Goal: Task Accomplishment & Management: Use online tool/utility

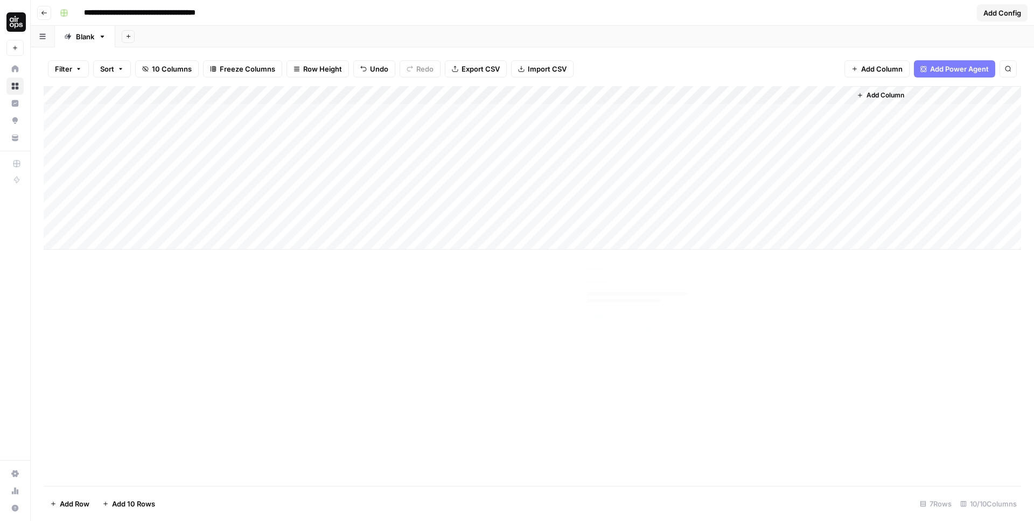
click at [578, 207] on div "Add Column" at bounding box center [532, 168] width 977 height 164
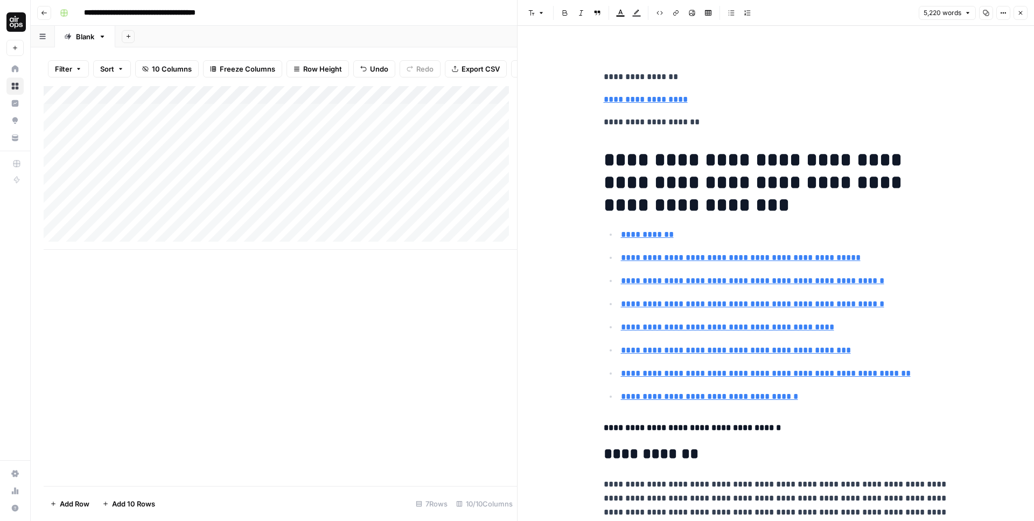
click at [379, 210] on div "Add Column" at bounding box center [280, 168] width 473 height 164
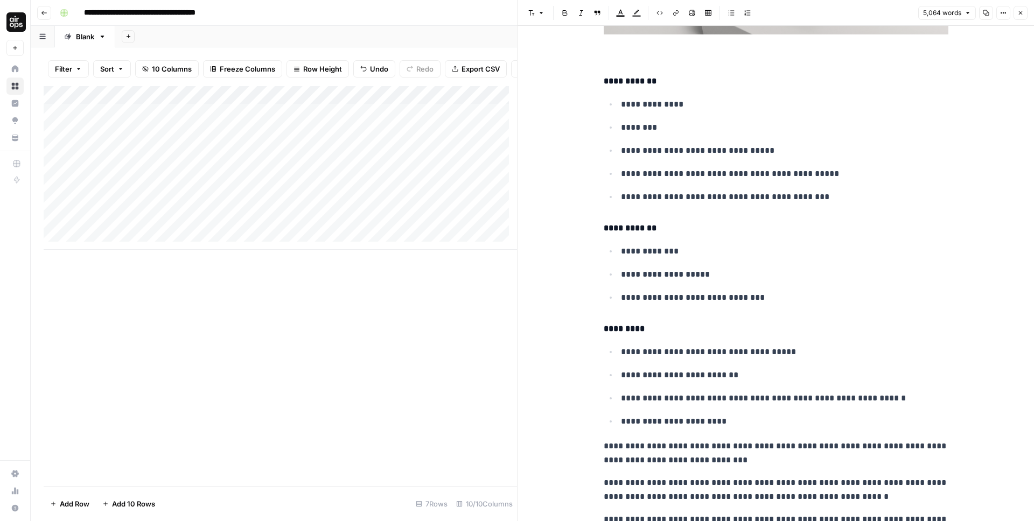
scroll to position [3681, 0]
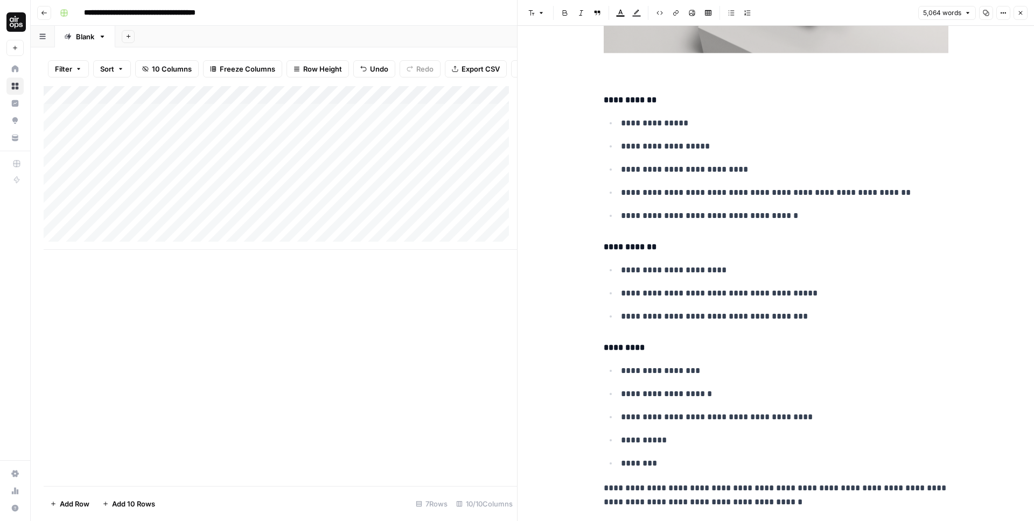
click at [453, 102] on div "Add Column" at bounding box center [280, 168] width 473 height 164
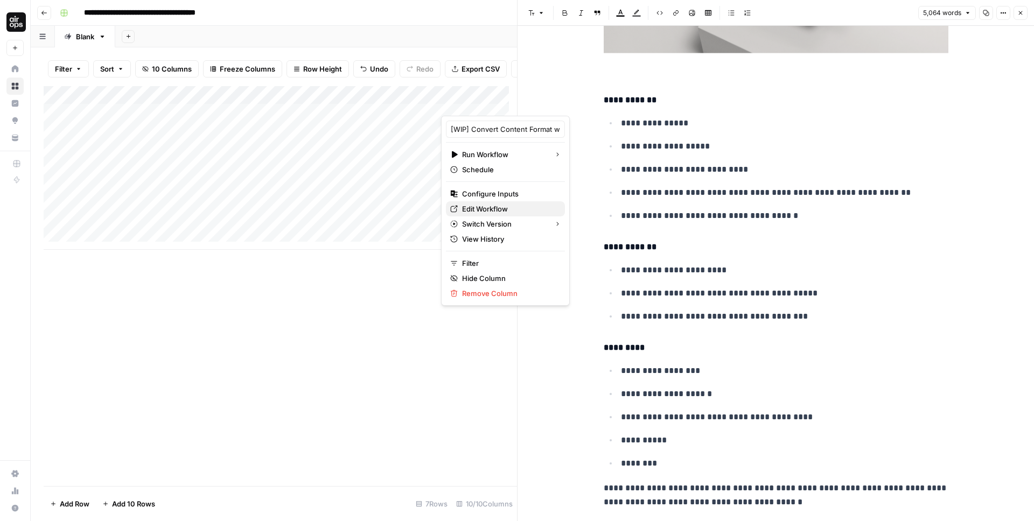
click at [491, 208] on span "Edit Workflow" at bounding box center [509, 209] width 94 height 11
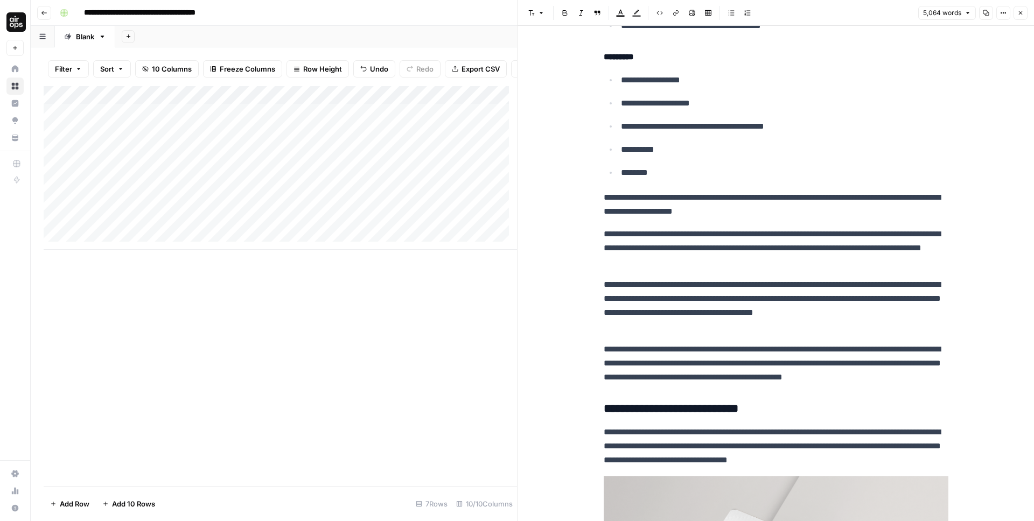
scroll to position [3958, 0]
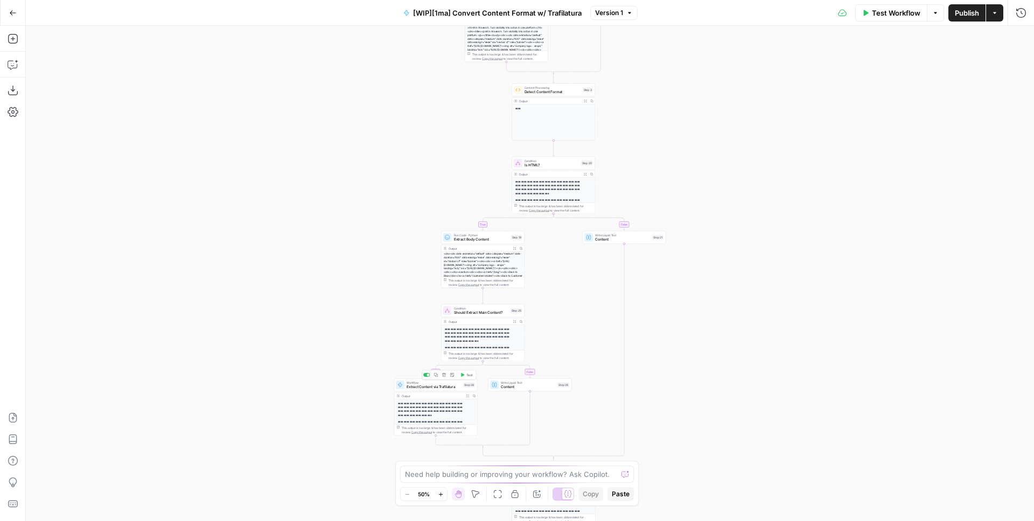
click at [422, 387] on span "Extract Content via Trafilatura" at bounding box center [434, 386] width 54 height 5
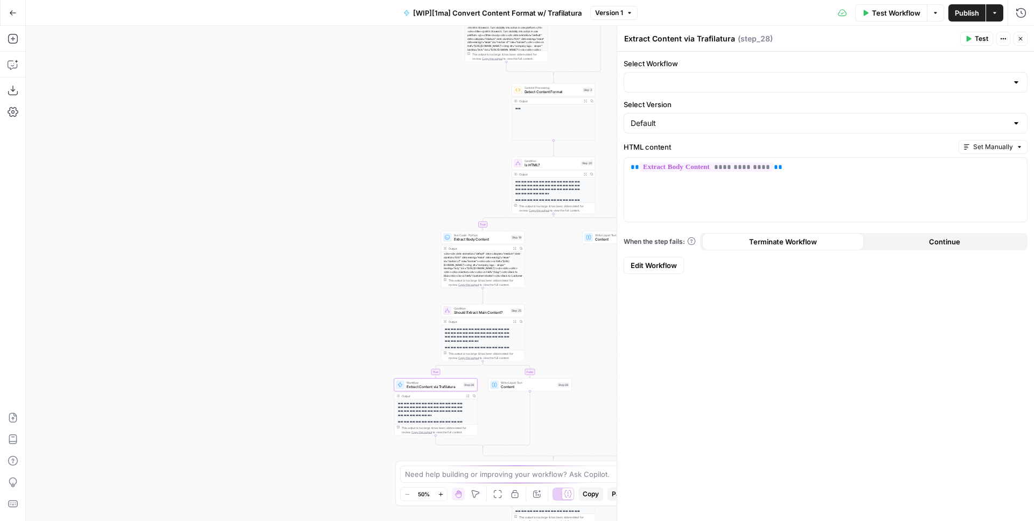
type input "[WIP][1ma] Extract Content via Trafilatura"
click at [718, 81] on input "Select Workflow" at bounding box center [818, 82] width 377 height 11
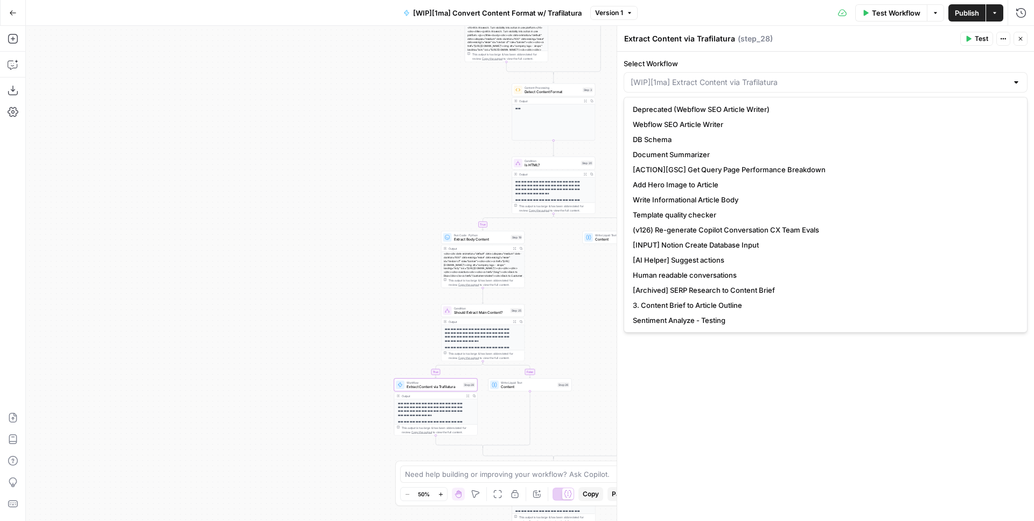
type input "[WIP][1ma] Extract Content via Trafilatura"
click at [710, 57] on form "**********" at bounding box center [825, 166] width 417 height 229
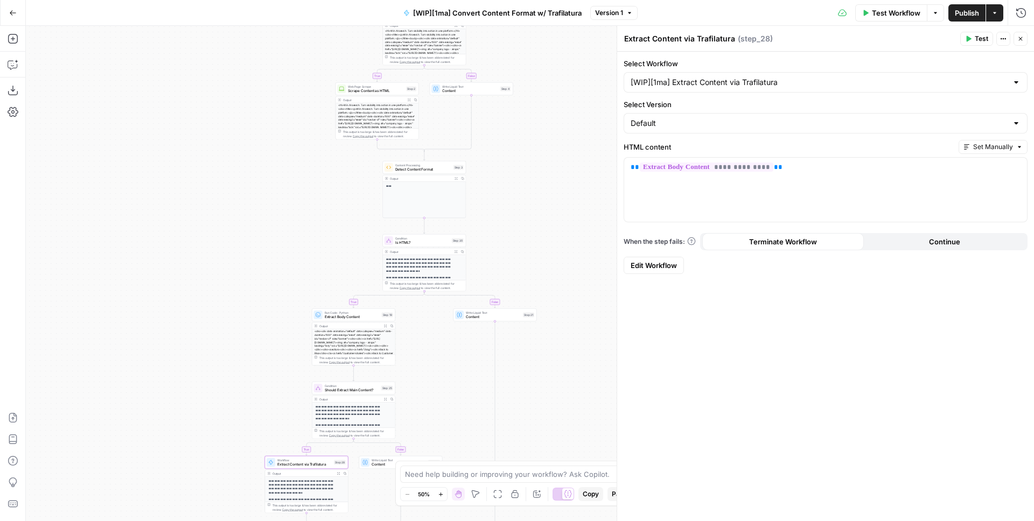
drag, startPoint x: 395, startPoint y: 165, endPoint x: 267, endPoint y: 242, distance: 150.0
click at [267, 242] on div "**********" at bounding box center [530, 273] width 1008 height 495
drag, startPoint x: 556, startPoint y: 156, endPoint x: 494, endPoint y: 221, distance: 90.6
click at [494, 221] on div "**********" at bounding box center [530, 273] width 1008 height 495
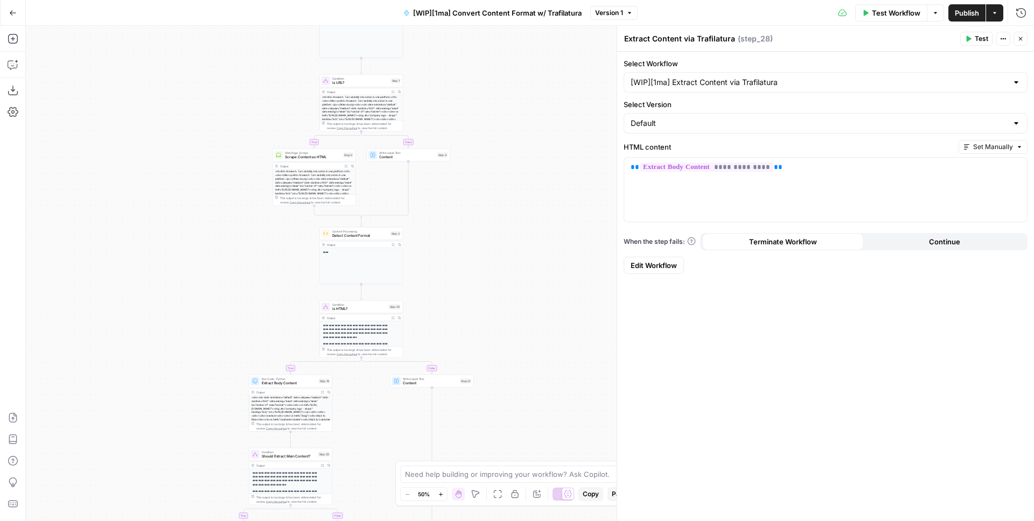
click at [888, 12] on span "Test Workflow" at bounding box center [896, 13] width 48 height 11
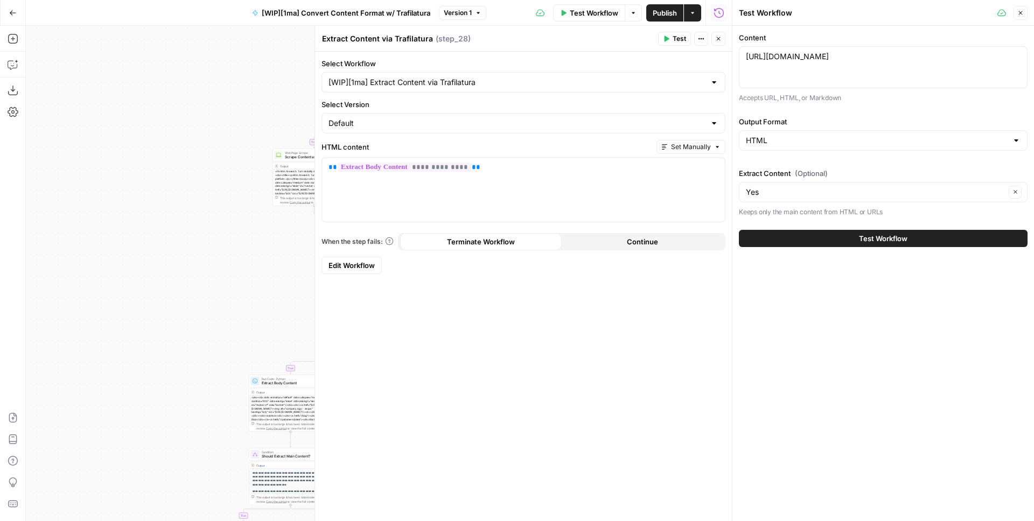
click at [793, 67] on div "https://www.airops.com/blog/win-ai-search-turn-visibility-into-action https://w…" at bounding box center [883, 67] width 289 height 42
paste textarea "brex.com/spend-trends/corporate-credit-cards/startup-business-credit-cards-no-c…"
type textarea "[URL][DOMAIN_NAME]"
click at [831, 239] on button "Test Workflow" at bounding box center [883, 238] width 289 height 17
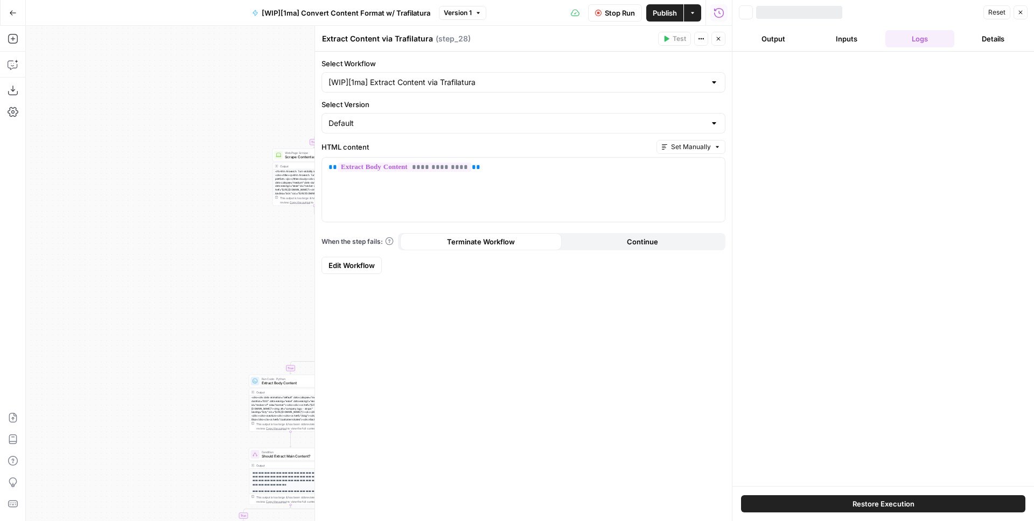
click at [721, 42] on button "Close" at bounding box center [718, 39] width 14 height 14
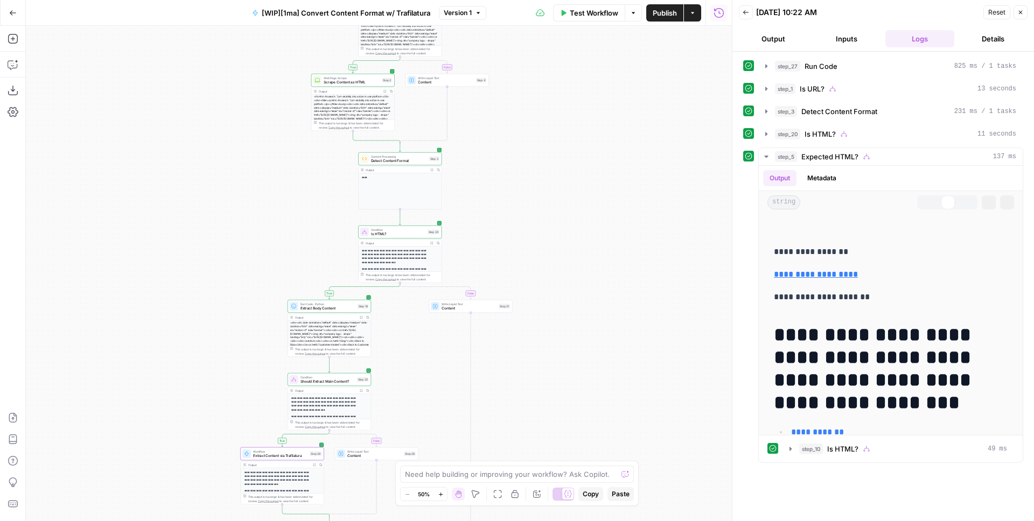
drag, startPoint x: 604, startPoint y: 222, endPoint x: 637, endPoint y: 151, distance: 78.3
click at [637, 153] on div "**********" at bounding box center [379, 273] width 706 height 495
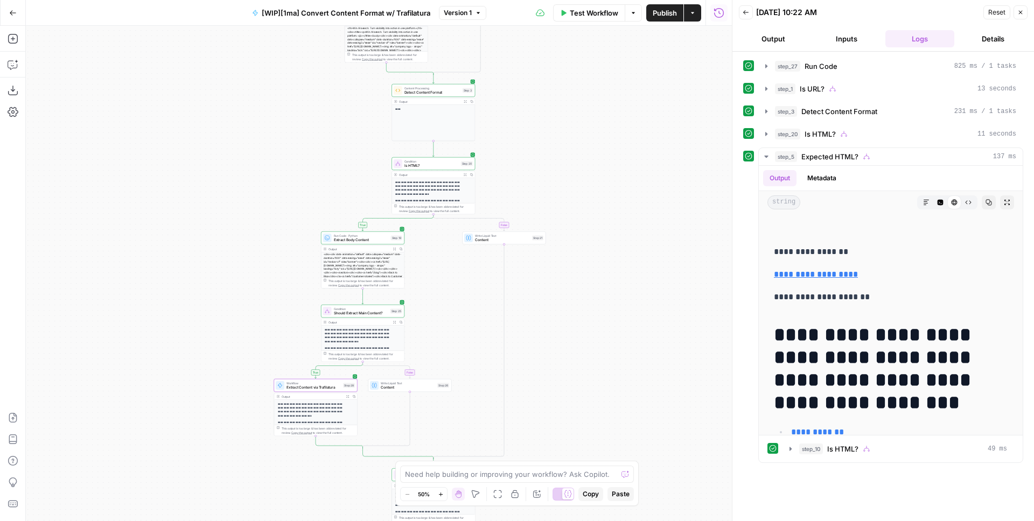
drag, startPoint x: 640, startPoint y: 198, endPoint x: 674, endPoint y: 86, distance: 117.5
click at [674, 90] on div "**********" at bounding box center [379, 273] width 706 height 495
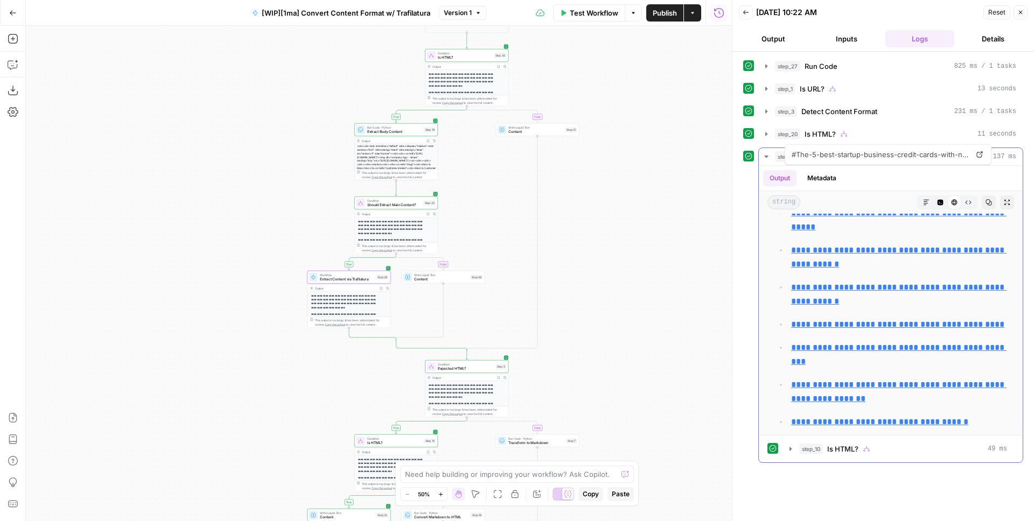
scroll to position [526, 0]
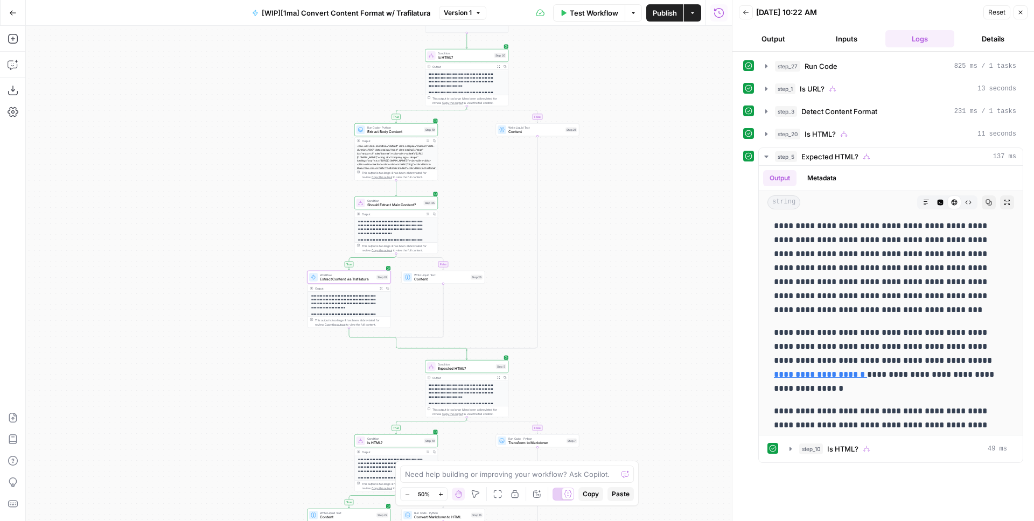
click at [354, 279] on span "Extract Content via Trafilatura" at bounding box center [347, 279] width 54 height 5
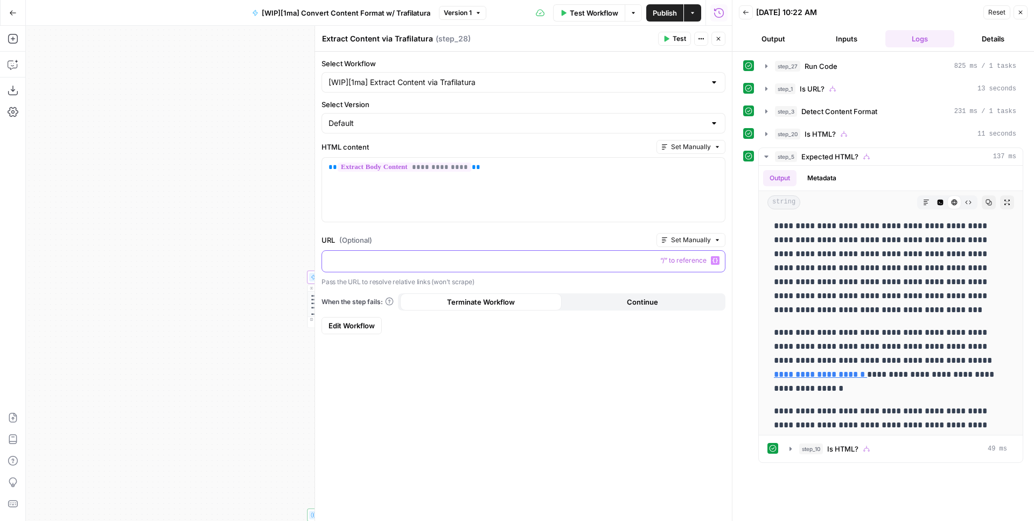
click at [391, 256] on p at bounding box center [523, 260] width 390 height 11
click at [405, 257] on p at bounding box center [523, 260] width 390 height 11
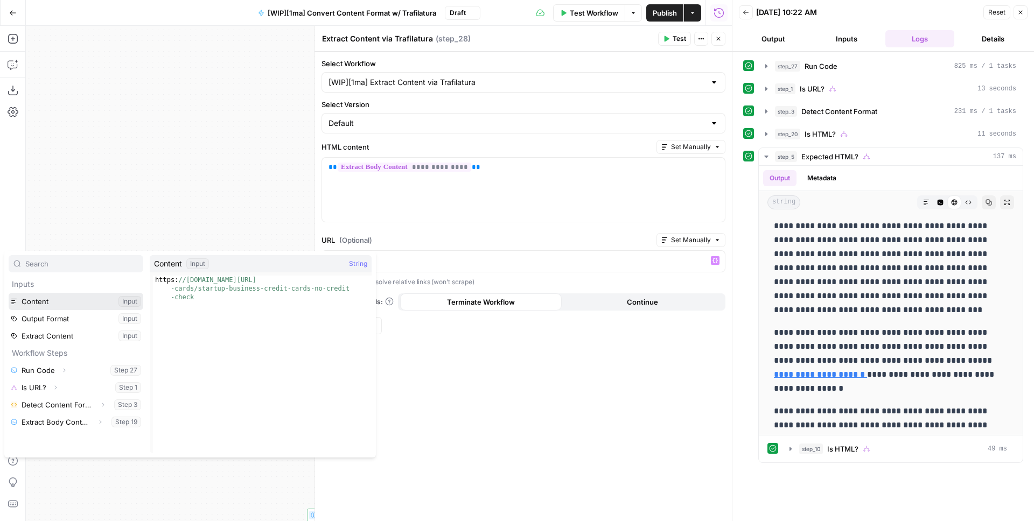
click at [40, 300] on button "Select variable Content" at bounding box center [76, 301] width 135 height 17
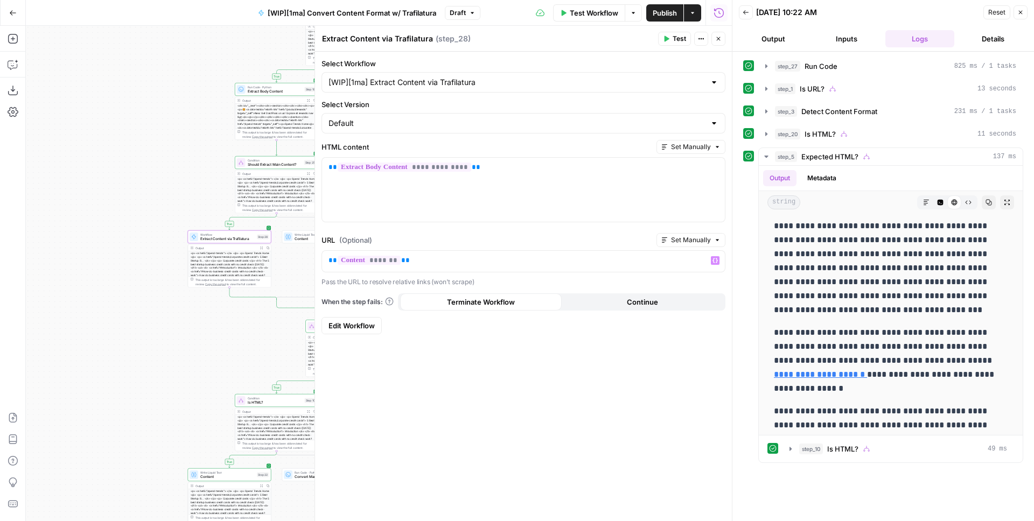
drag, startPoint x: 237, startPoint y: 177, endPoint x: 115, endPoint y: 139, distance: 128.1
click at [115, 139] on div "true false true false true false true false true false Workflow Set Inputs Inpu…" at bounding box center [379, 273] width 706 height 495
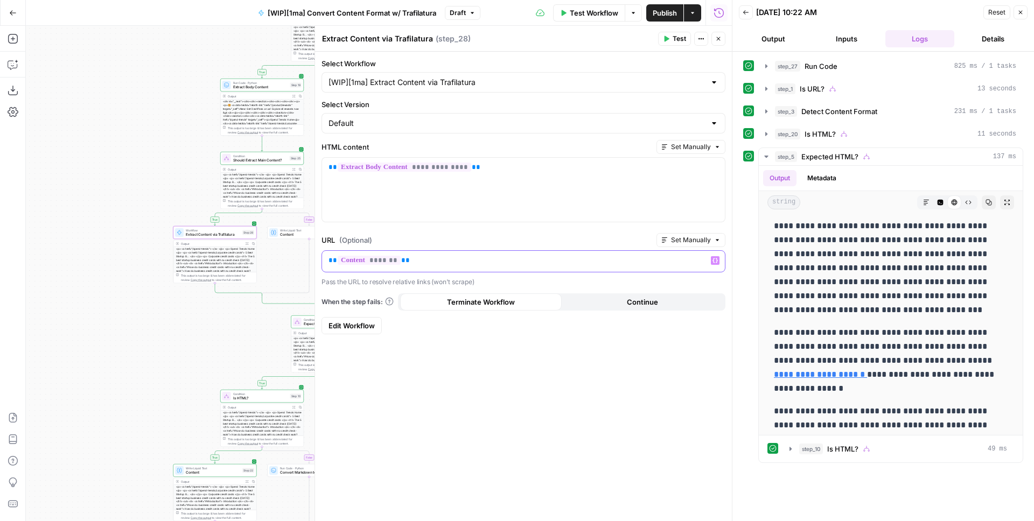
click at [439, 262] on p "** ******* **" at bounding box center [523, 260] width 390 height 11
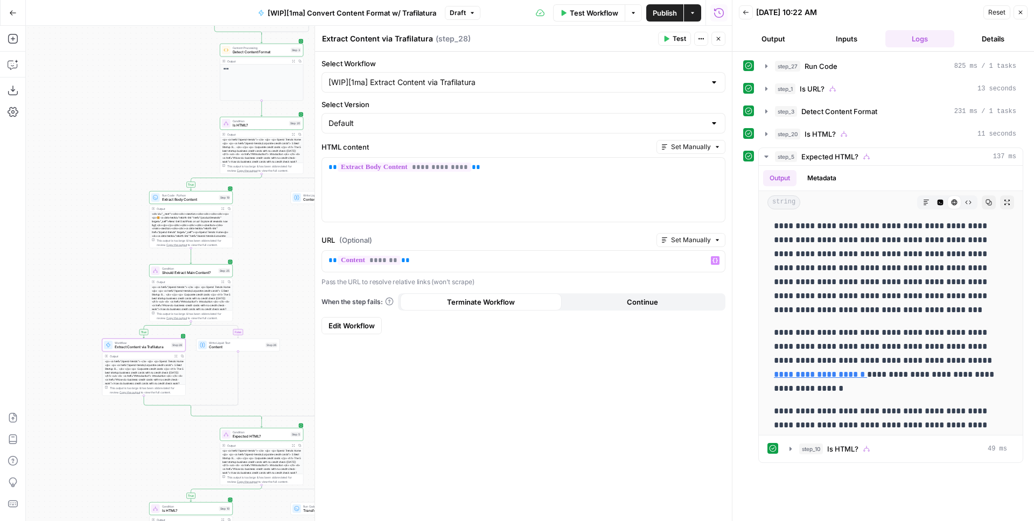
drag, startPoint x: 164, startPoint y: 148, endPoint x: 91, endPoint y: 263, distance: 136.1
click at [91, 262] on div "true false true false true false true false true false Workflow Set Inputs Inpu…" at bounding box center [379, 273] width 706 height 495
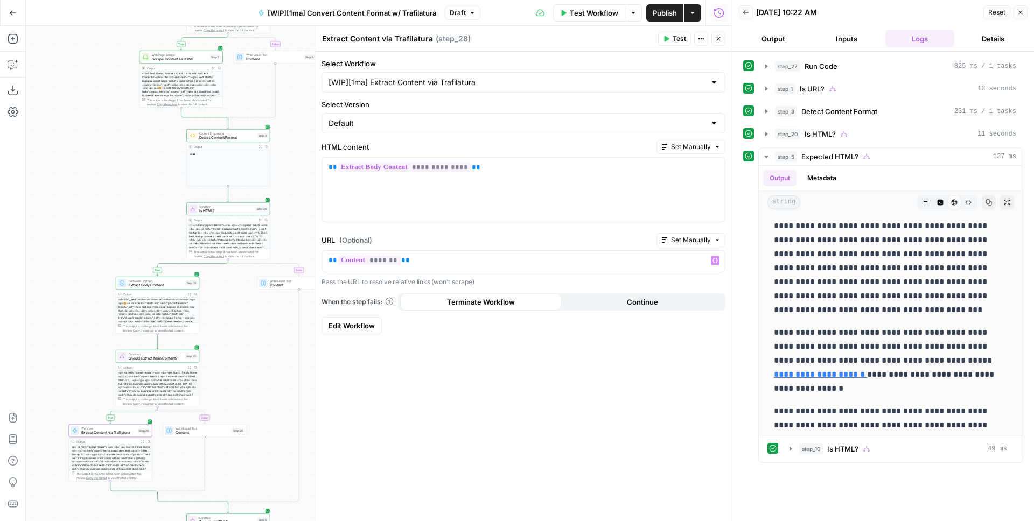
drag, startPoint x: 132, startPoint y: 115, endPoint x: 101, endPoint y: 208, distance: 98.8
click at [84, 254] on div "true false true false true false true false true false Workflow Set Inputs Inpu…" at bounding box center [379, 273] width 706 height 495
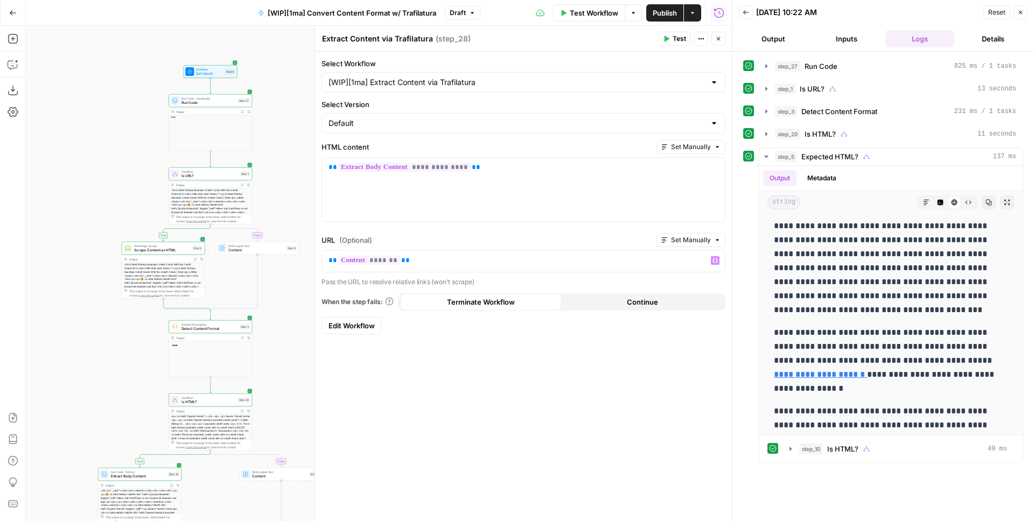
drag, startPoint x: 91, startPoint y: 199, endPoint x: 94, endPoint y: 294, distance: 95.4
click at [93, 322] on div "true false true false true false true false true false Workflow Set Inputs Inpu…" at bounding box center [379, 273] width 706 height 495
click at [205, 103] on span "Run Code" at bounding box center [208, 102] width 54 height 5
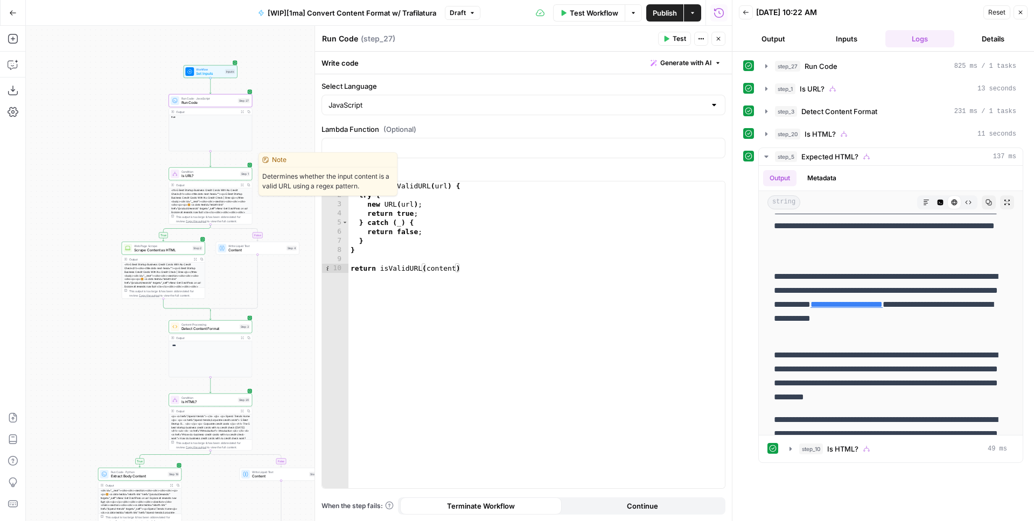
click at [232, 176] on span "Is URL?" at bounding box center [209, 175] width 57 height 5
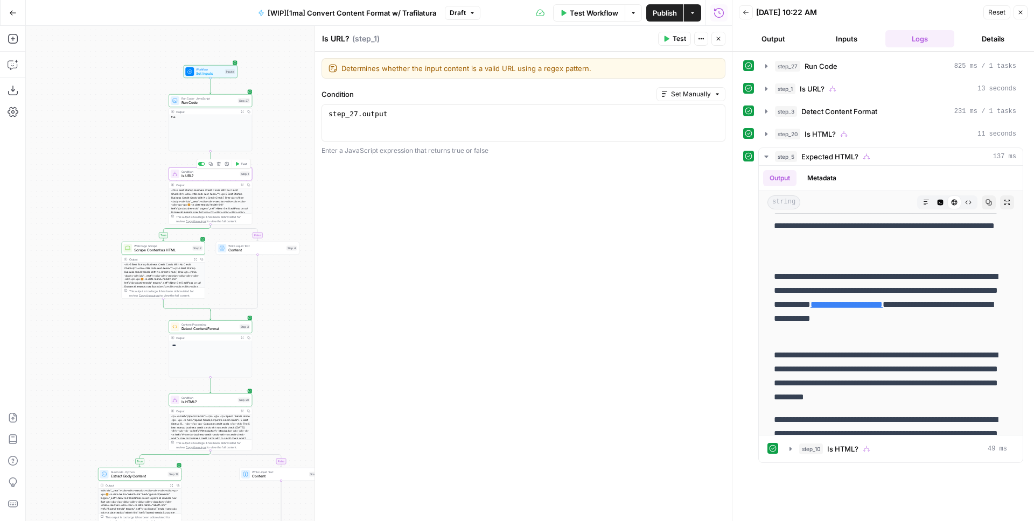
type textarea "**********"
click at [436, 110] on div "step_27 . output" at bounding box center [523, 132] width 394 height 46
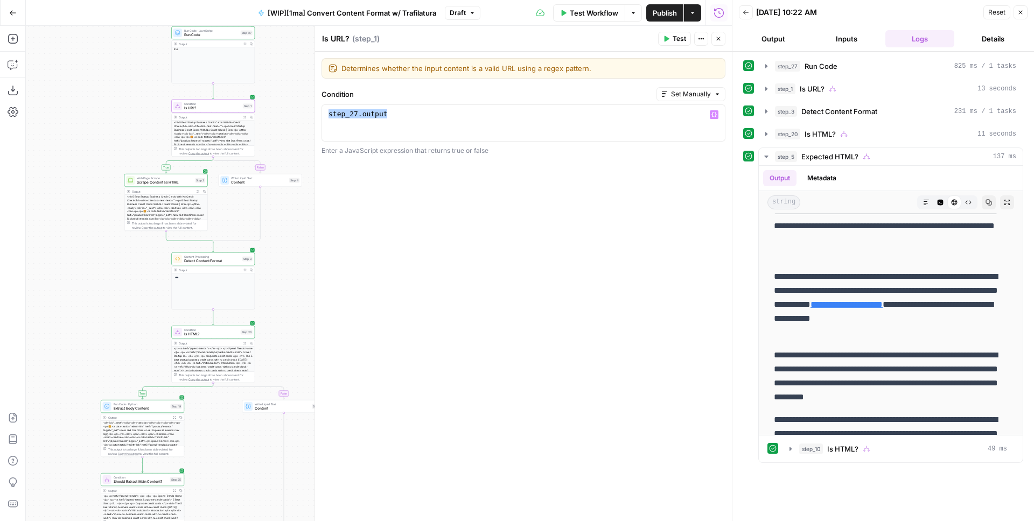
drag, startPoint x: 71, startPoint y: 181, endPoint x: 67, endPoint y: 78, distance: 102.9
click at [67, 72] on div "true false true false true false true false true false Workflow Set Inputs Inpu…" at bounding box center [379, 273] width 706 height 495
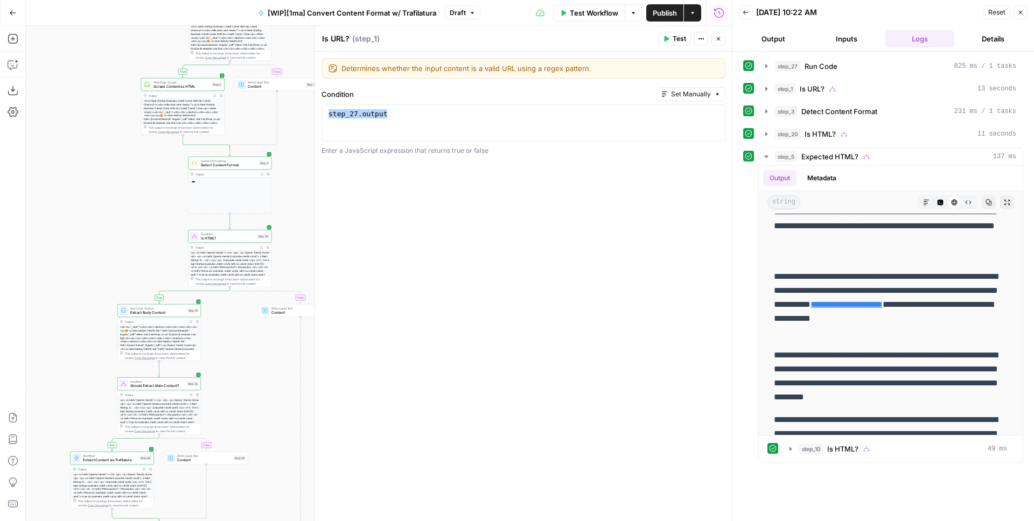
drag, startPoint x: 92, startPoint y: 148, endPoint x: 117, endPoint y: 66, distance: 85.5
click at [117, 66] on div "true false true false true false true false true false Workflow Set Inputs Inpu…" at bounding box center [379, 273] width 706 height 495
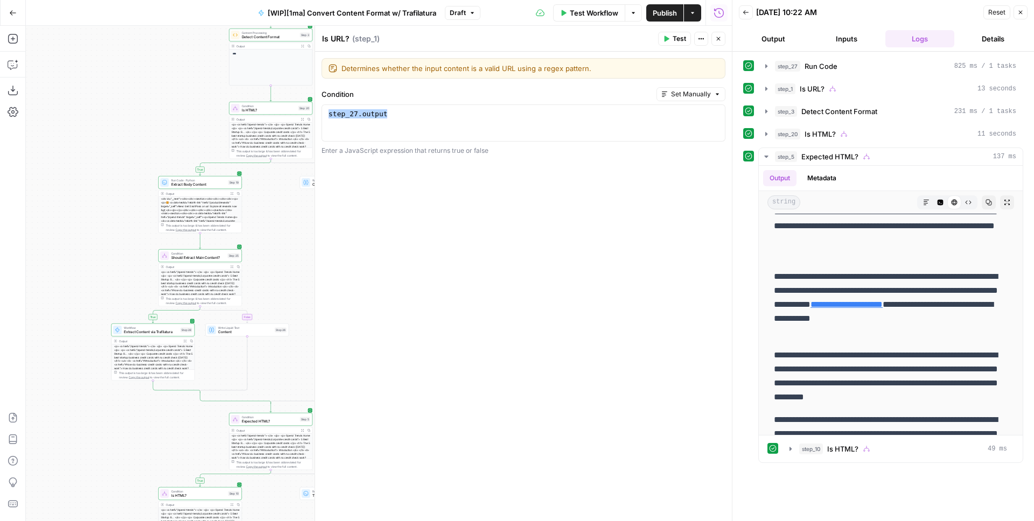
drag, startPoint x: 122, startPoint y: 149, endPoint x: 132, endPoint y: 62, distance: 87.3
click at [132, 62] on div "true false true false true false true false true false Workflow Set Inputs Inpu…" at bounding box center [379, 273] width 706 height 495
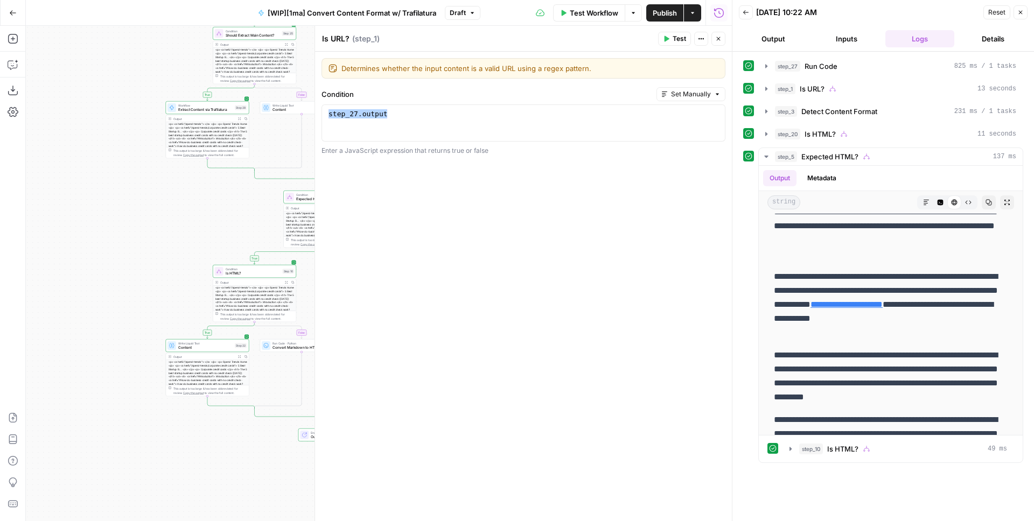
drag, startPoint x: 111, startPoint y: 194, endPoint x: 125, endPoint y: 135, distance: 60.7
click at [125, 135] on div "true false true false true false true false true false Workflow Set Inputs Inpu…" at bounding box center [379, 273] width 706 height 495
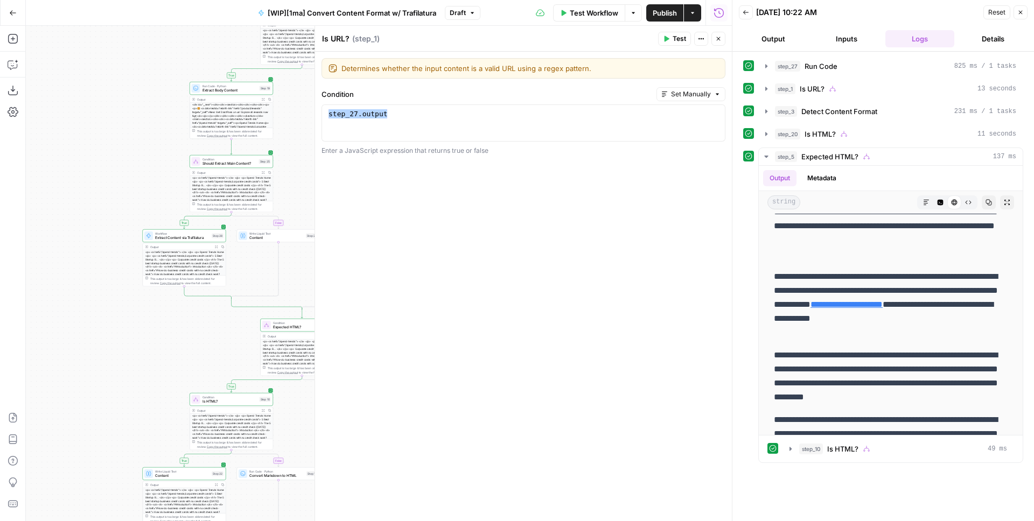
drag, startPoint x: 142, startPoint y: 166, endPoint x: 127, endPoint y: 262, distance: 96.9
click at [119, 298] on div "true false true false true false true false true false Workflow Set Inputs Inpu…" at bounding box center [379, 273] width 706 height 495
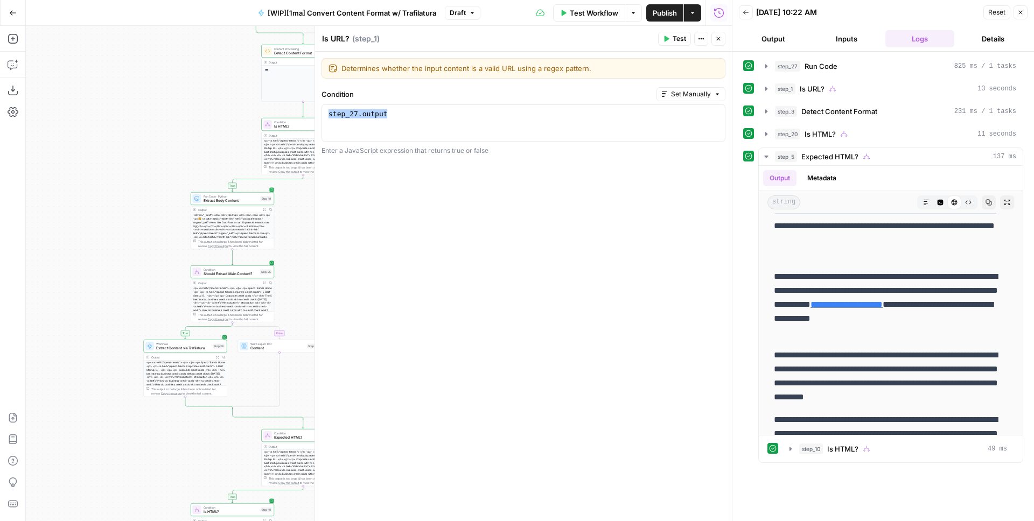
drag, startPoint x: 124, startPoint y: 134, endPoint x: 128, endPoint y: 235, distance: 101.9
click at [124, 247] on div "true false true false true false true false true false Workflow Set Inputs Inpu…" at bounding box center [379, 273] width 706 height 495
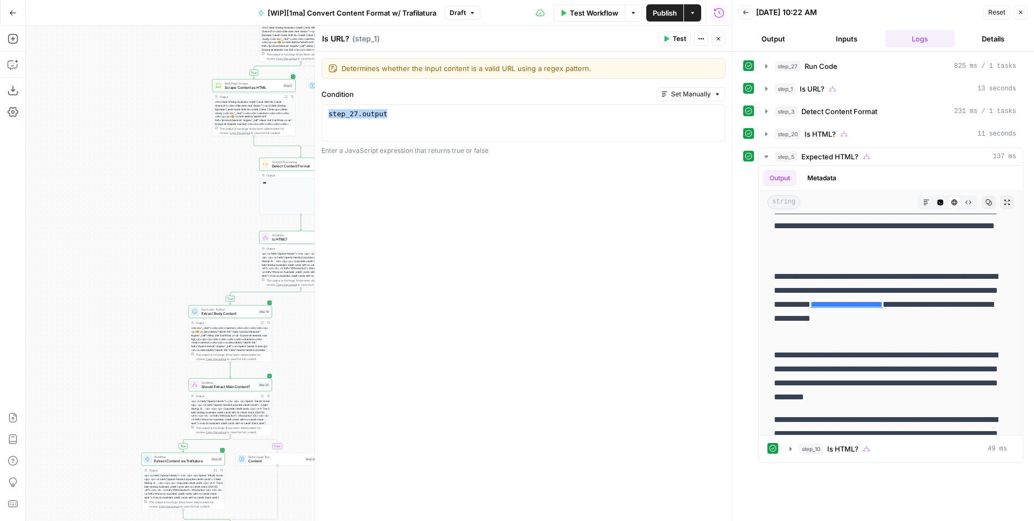
drag, startPoint x: 139, startPoint y: 145, endPoint x: 138, endPoint y: 230, distance: 84.5
click at [138, 230] on div "true false true false true false true false true false Workflow Set Inputs Inpu…" at bounding box center [379, 273] width 706 height 495
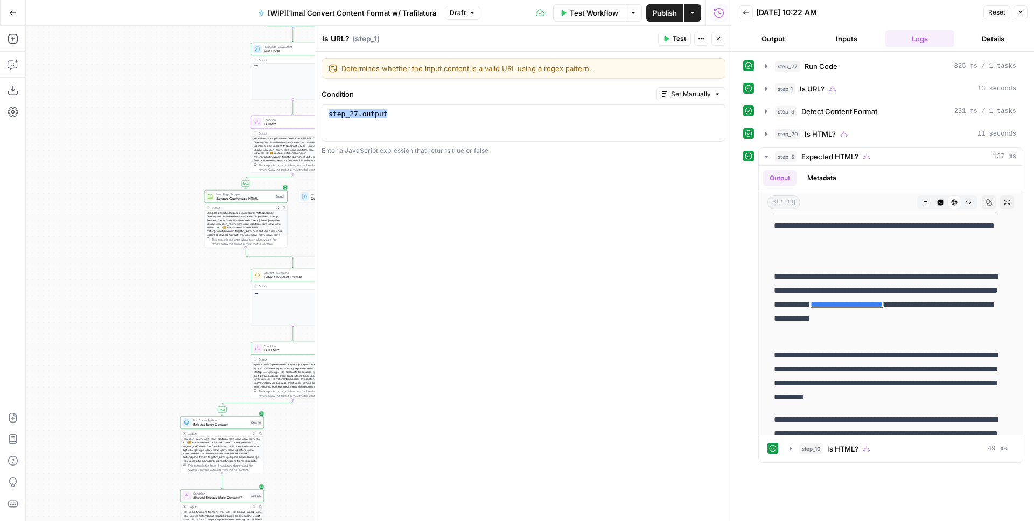
drag, startPoint x: 141, startPoint y: 225, endPoint x: 138, endPoint y: 261, distance: 36.7
click at [138, 262] on div "true false true false true false true false true false Workflow Set Inputs Inpu…" at bounding box center [379, 273] width 706 height 495
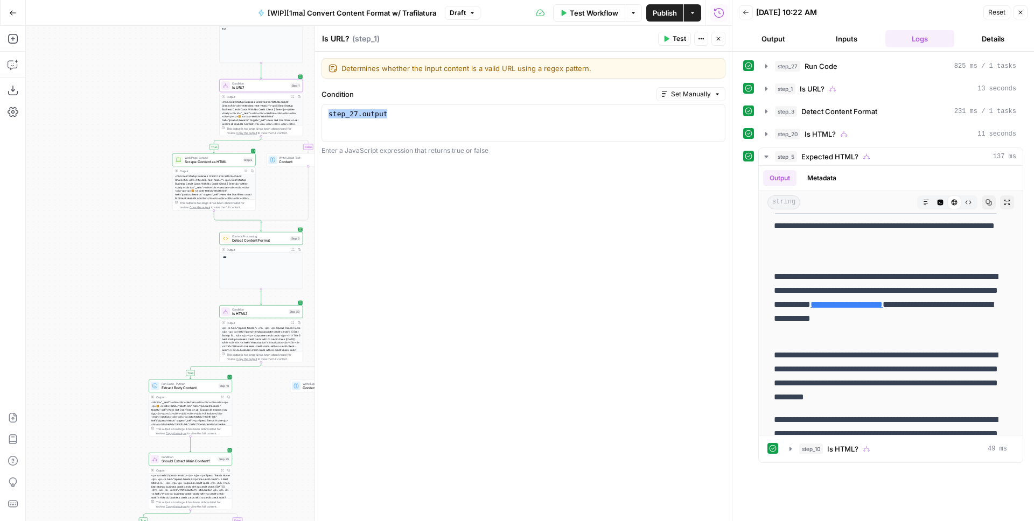
drag, startPoint x: 141, startPoint y: 191, endPoint x: 109, endPoint y: 151, distance: 50.6
click at [109, 151] on div "true false true false true false true false true false Workflow Set Inputs Inpu…" at bounding box center [379, 273] width 706 height 495
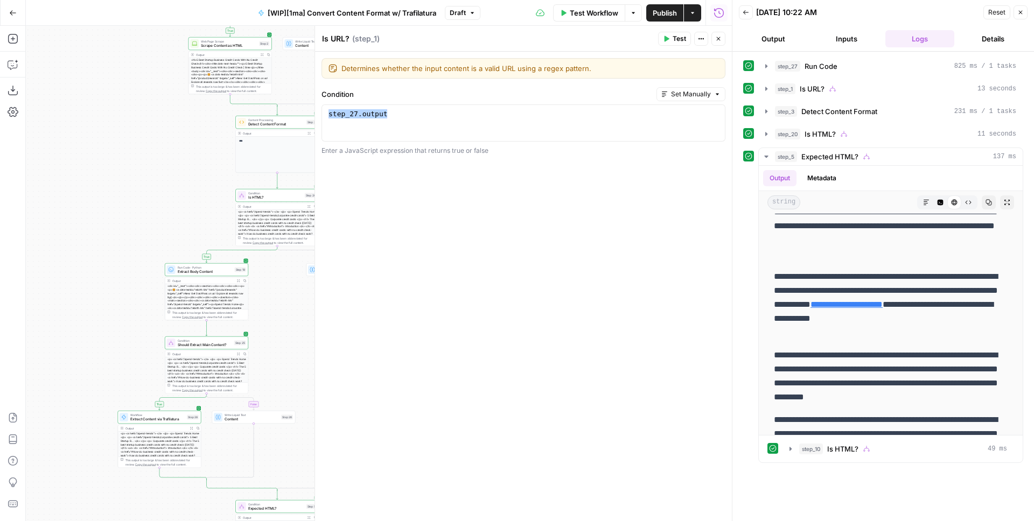
drag, startPoint x: 128, startPoint y: 227, endPoint x: 129, endPoint y: 143, distance: 84.0
click at [130, 132] on div "true false true false true false true false true false Workflow Set Inputs Inpu…" at bounding box center [379, 273] width 706 height 495
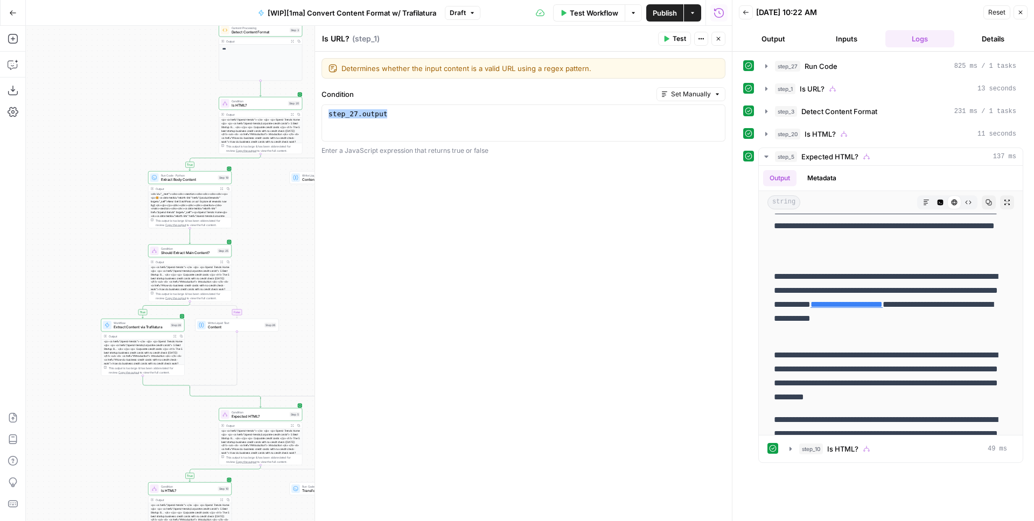
drag, startPoint x: 123, startPoint y: 142, endPoint x: 109, endPoint y: 117, distance: 28.7
click at [109, 116] on div "true false true false true false true false true false Workflow Set Inputs Inpu…" at bounding box center [379, 273] width 706 height 495
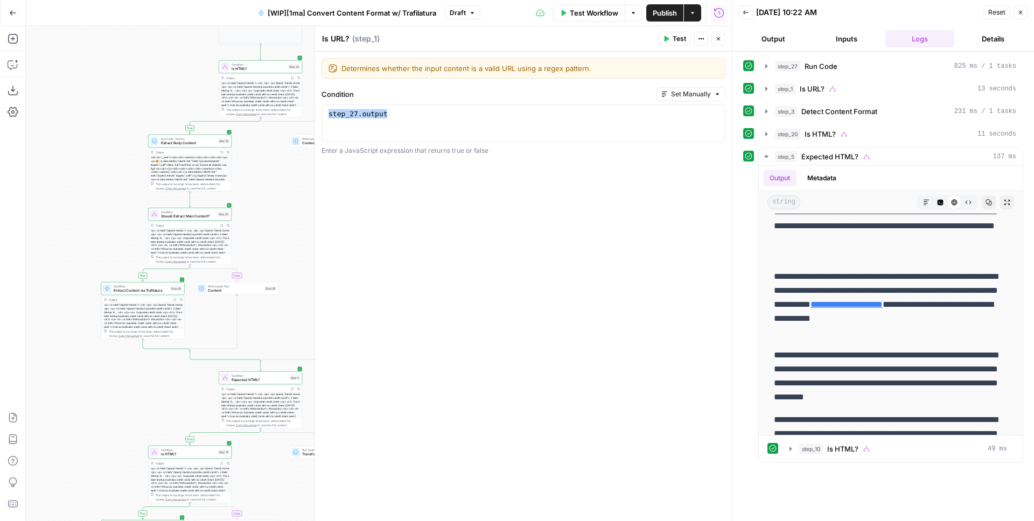
drag, startPoint x: 98, startPoint y: 163, endPoint x: 101, endPoint y: 106, distance: 57.7
click at [101, 106] on div "true false true false true false true false true false Workflow Set Inputs Inpu…" at bounding box center [379, 273] width 706 height 495
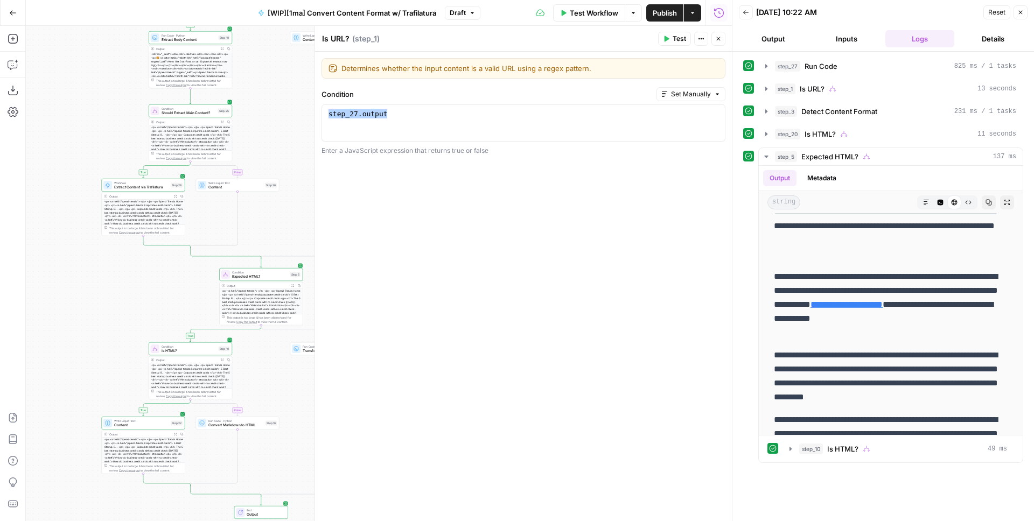
drag, startPoint x: 97, startPoint y: 180, endPoint x: 95, endPoint y: 138, distance: 41.5
click at [95, 138] on div "true false true false true false true false true false Workflow Set Inputs Inpu…" at bounding box center [379, 273] width 706 height 495
click at [127, 188] on span "Extract Content via Trafilatura" at bounding box center [141, 186] width 54 height 5
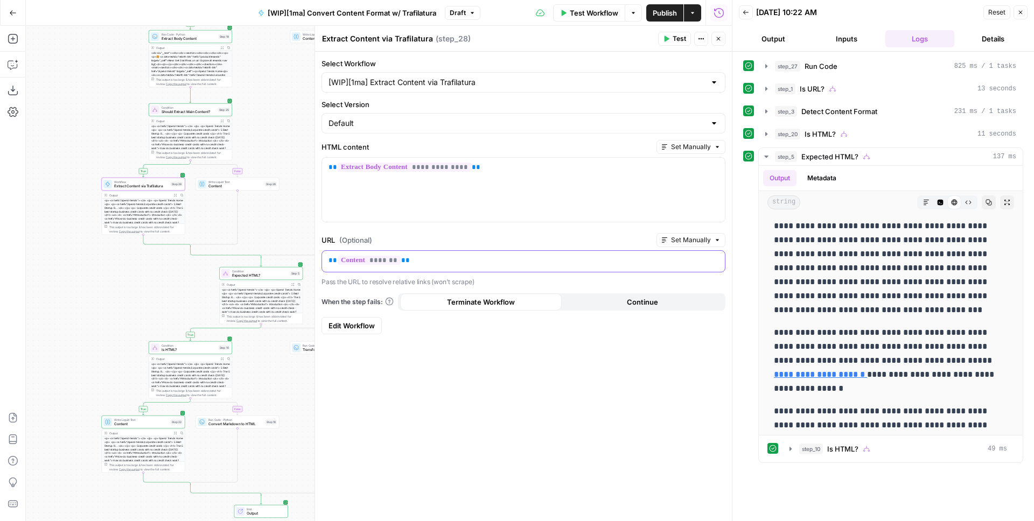
click at [414, 261] on p "** ******* **" at bounding box center [523, 260] width 390 height 11
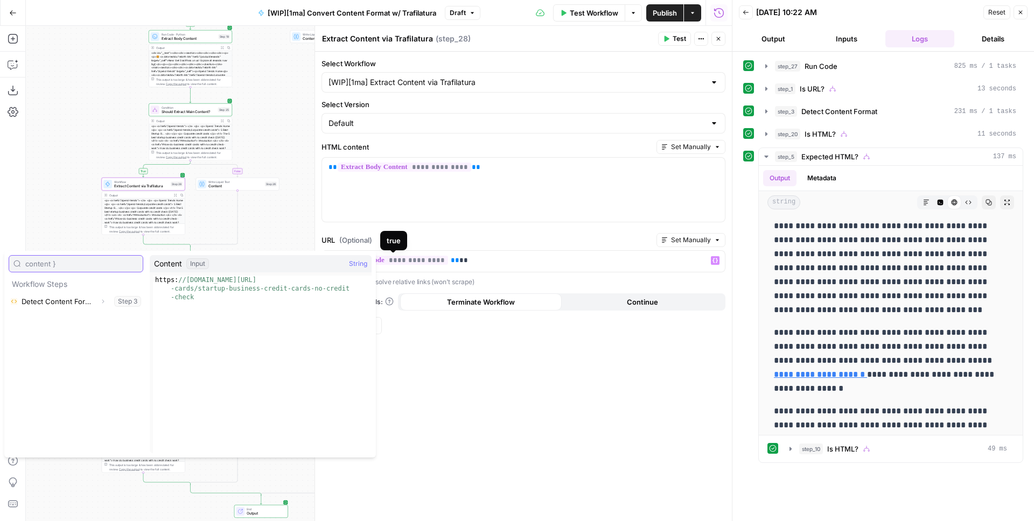
type input "content }}"
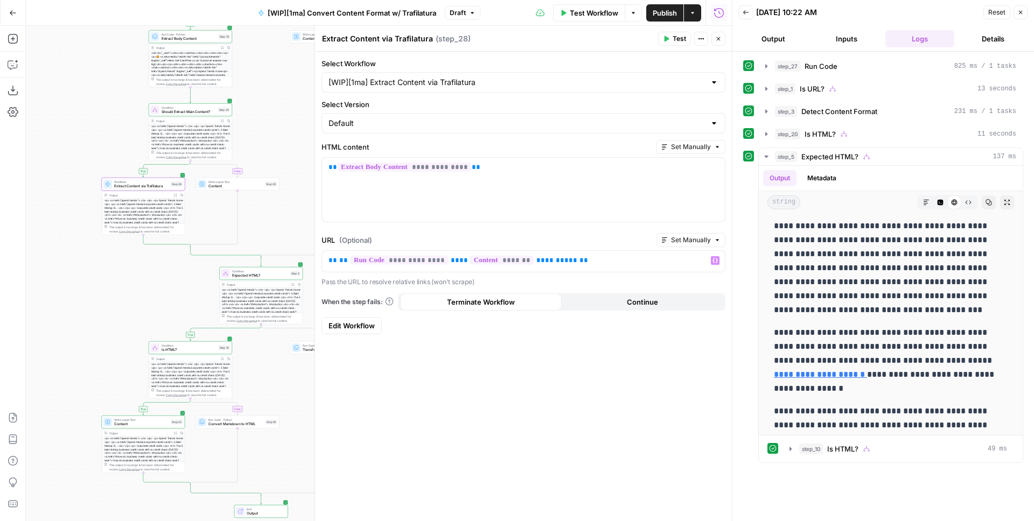
click at [670, 40] on button "Test" at bounding box center [674, 39] width 33 height 14
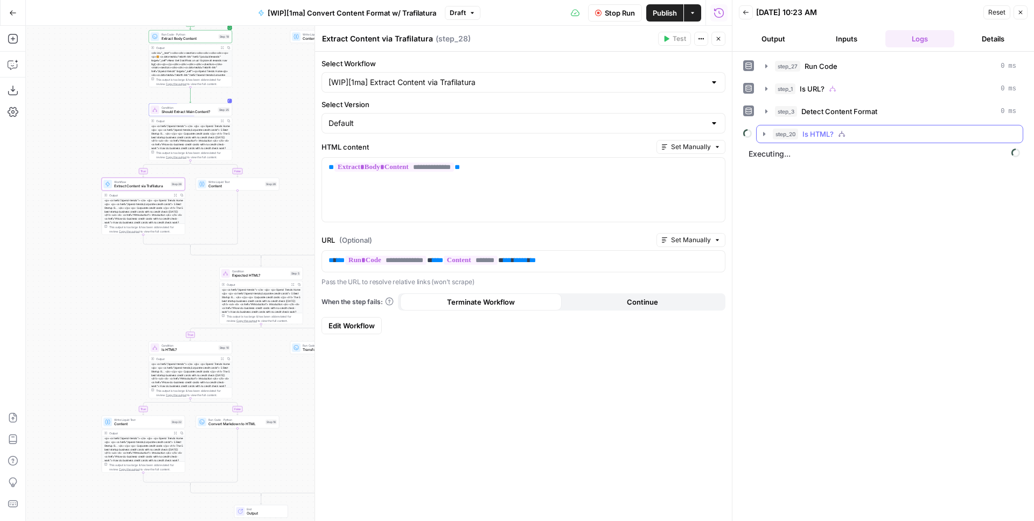
click at [762, 131] on icon "button" at bounding box center [764, 134] width 9 height 9
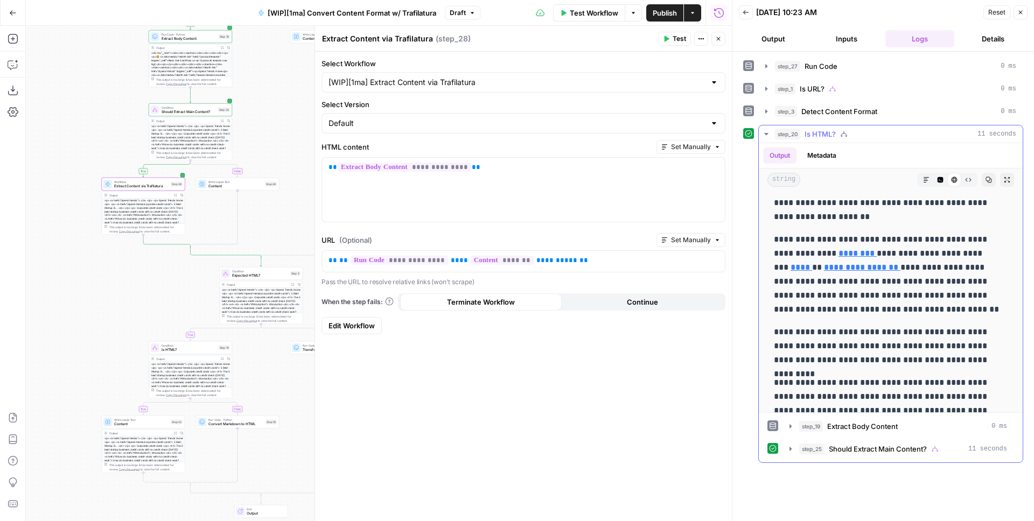
scroll to position [7897, 0]
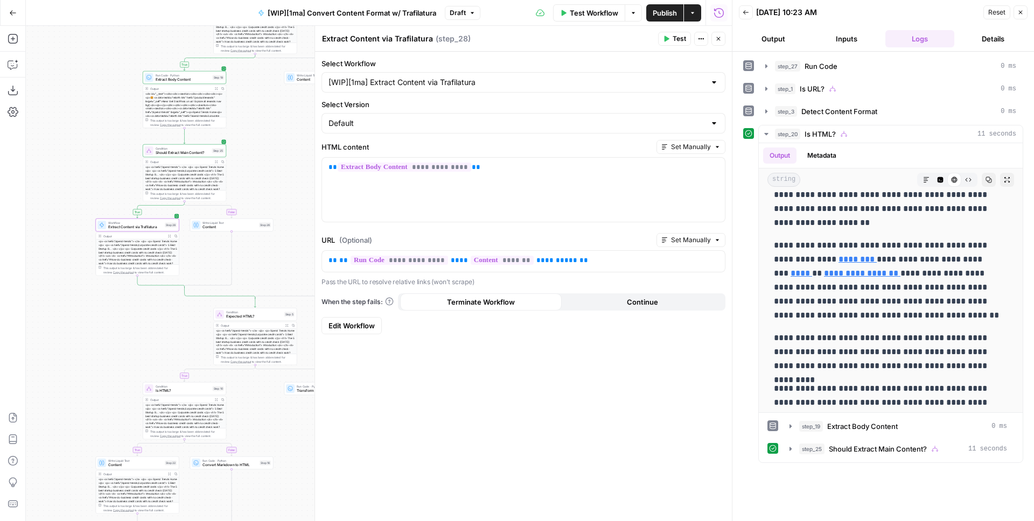
drag, startPoint x: 274, startPoint y: 156, endPoint x: 269, endPoint y: 183, distance: 27.4
click at [269, 183] on div "true false true false true false true false true false Workflow Set Inputs Inpu…" at bounding box center [379, 273] width 706 height 495
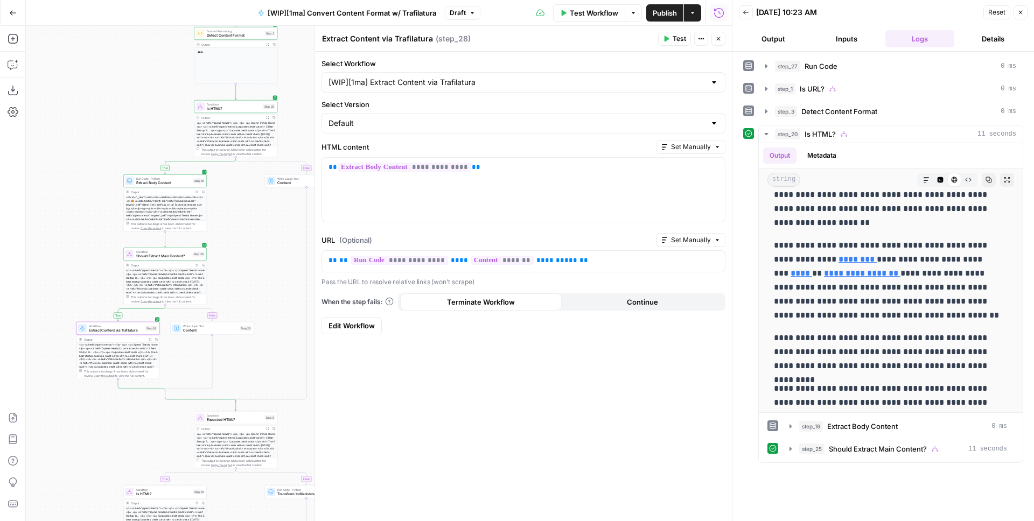
drag, startPoint x: 283, startPoint y: 158, endPoint x: 268, endPoint y: 234, distance: 77.3
click at [268, 234] on div "true false true false true false true false true false Workflow Set Inputs Inpu…" at bounding box center [379, 273] width 706 height 495
click at [179, 182] on span "Extract Body Content" at bounding box center [163, 182] width 55 height 5
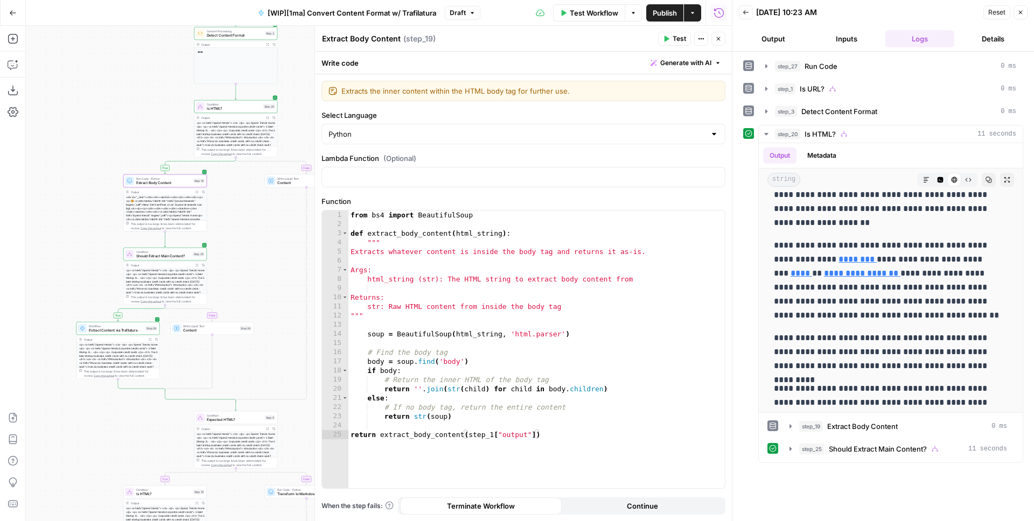
click at [195, 191] on icon "button" at bounding box center [196, 192] width 3 height 3
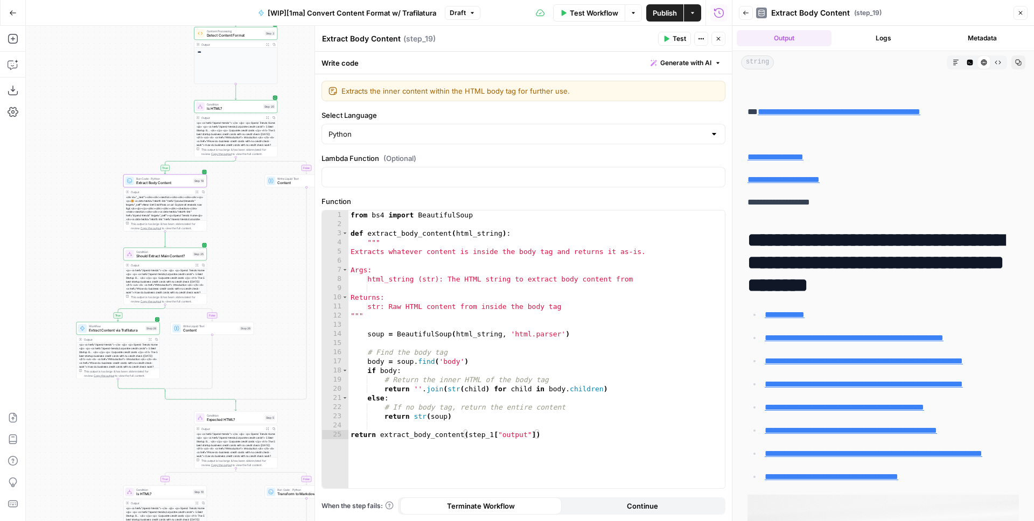
click at [980, 59] on icon at bounding box center [983, 62] width 6 height 6
click at [967, 61] on button "Code Editor" at bounding box center [970, 62] width 14 height 14
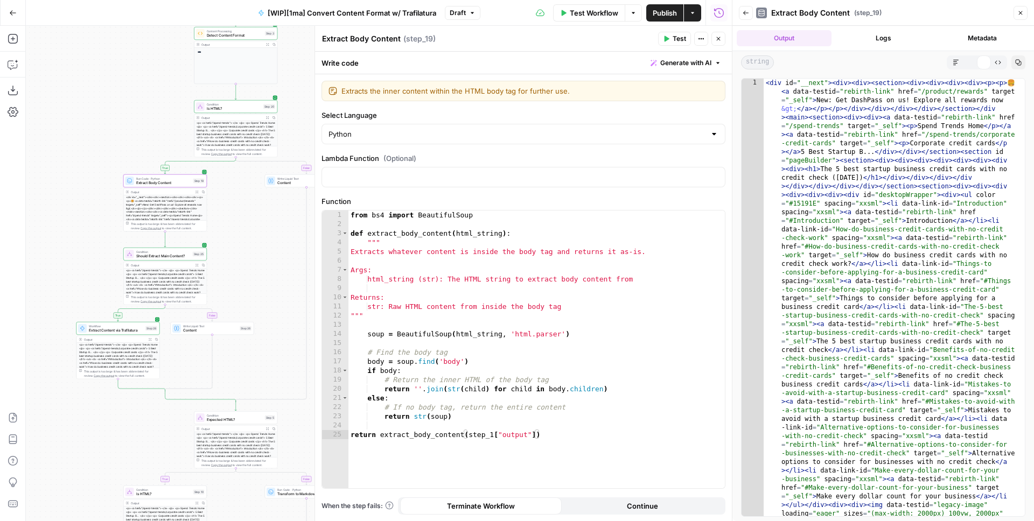
click at [959, 63] on button "Markdown" at bounding box center [956, 62] width 14 height 14
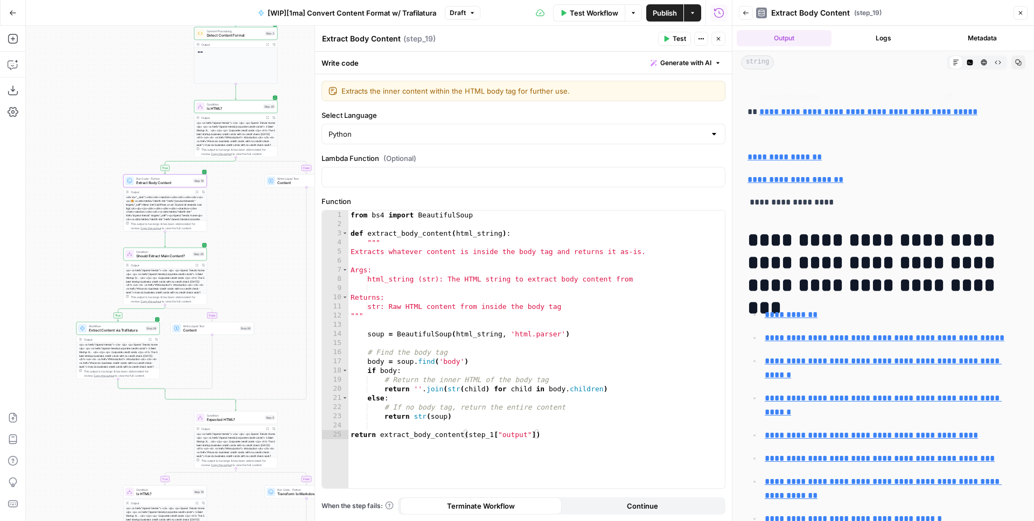
click at [964, 66] on button "Code Editor" at bounding box center [970, 62] width 14 height 14
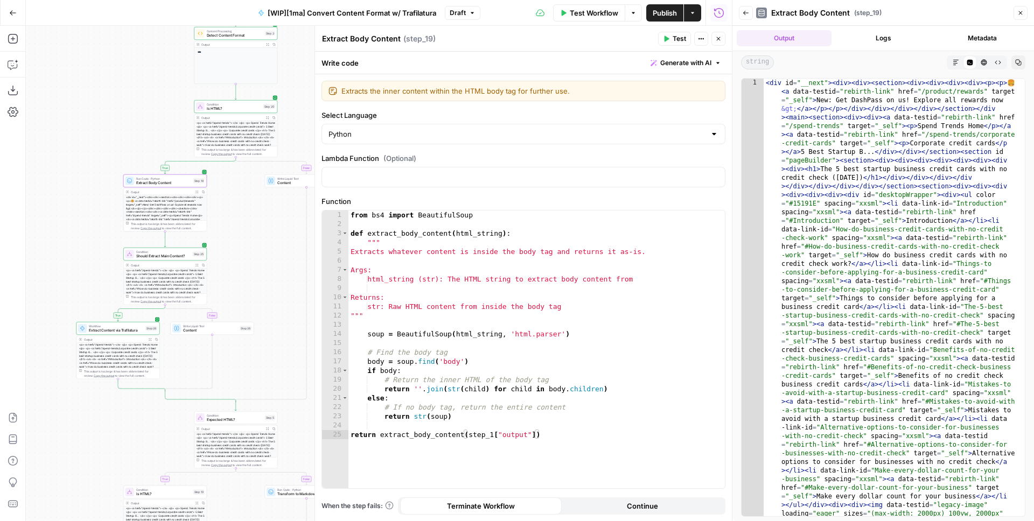
type textarea "**********"
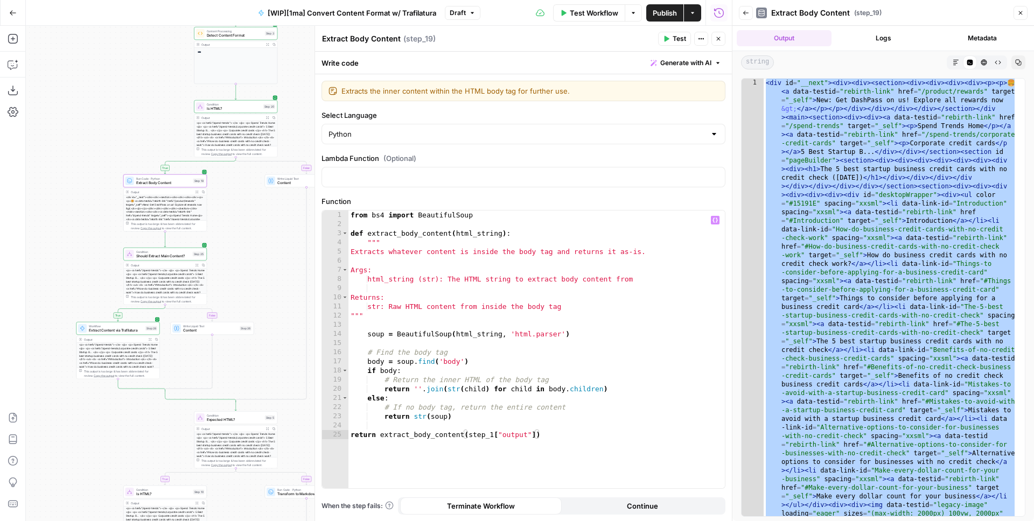
click at [496, 345] on div "from bs4 import BeautifulSoup def extract_body_content ( html_string ) : """ Ex…" at bounding box center [536, 359] width 376 height 296
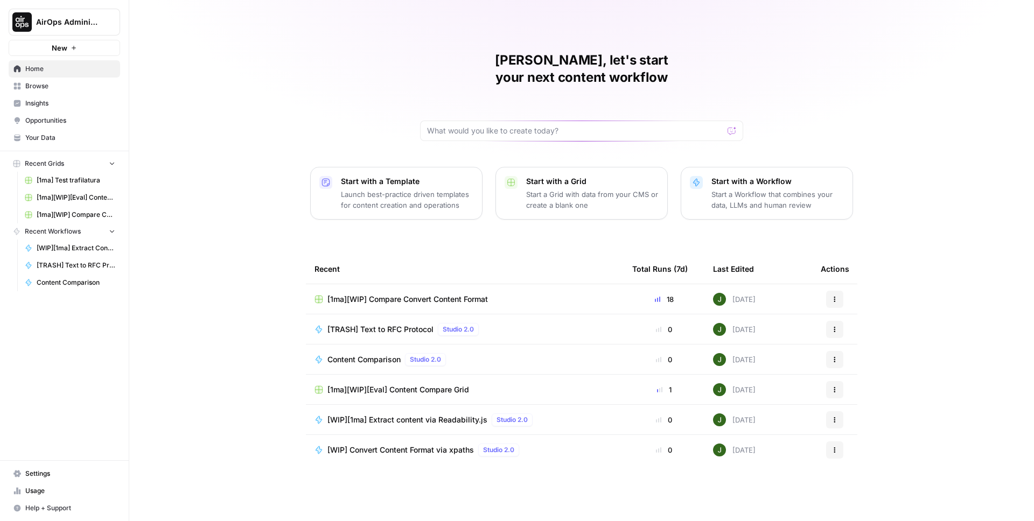
click at [66, 78] on link "Browse" at bounding box center [64, 86] width 111 height 17
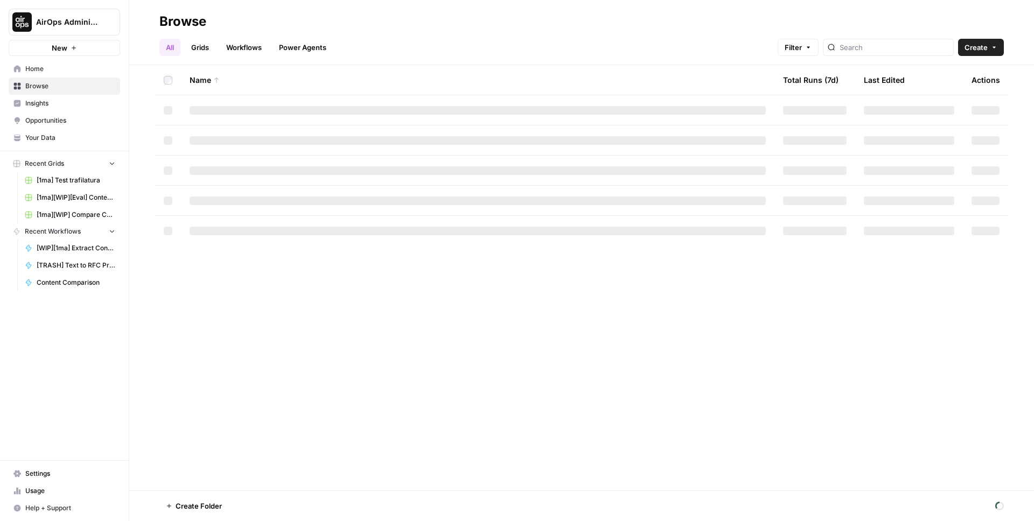
click at [237, 45] on link "Workflows" at bounding box center [244, 47] width 48 height 17
click at [910, 52] on input "search" at bounding box center [903, 47] width 109 height 11
type input "trafilatura"
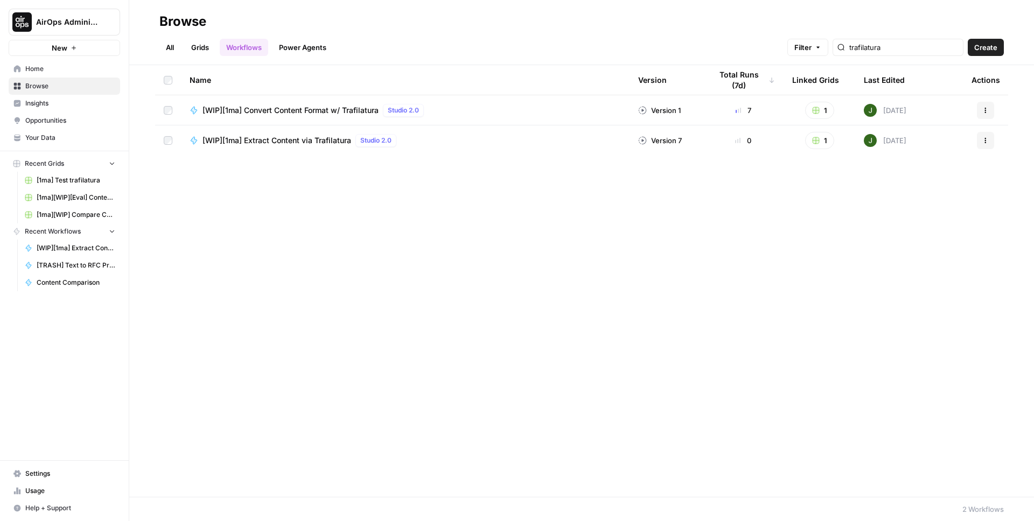
click at [253, 144] on span "[WIP][1ma] Extract Content via Trafilatura" at bounding box center [276, 140] width 149 height 11
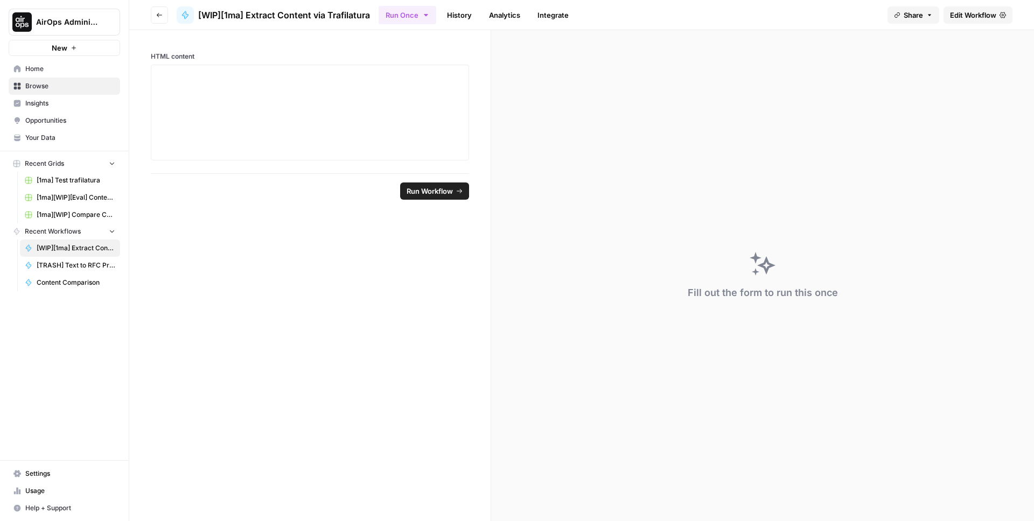
click at [1015, 11] on header "Go back [WIP][1ma] Extract Content via Trafilatura Run Once History Analytics I…" at bounding box center [581, 15] width 905 height 30
click at [965, 16] on span "Edit Workflow" at bounding box center [973, 15] width 46 height 11
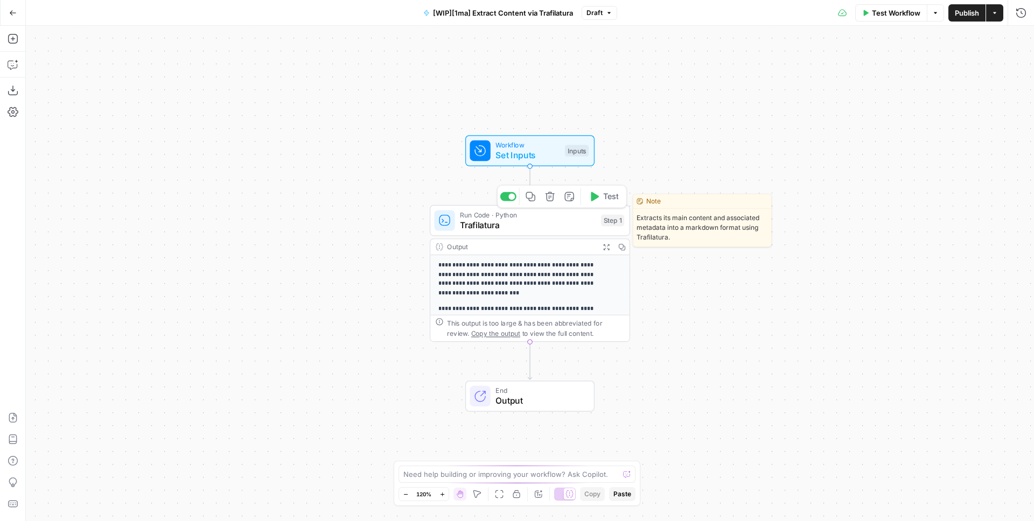
click at [474, 227] on span "Trafilatura" at bounding box center [528, 225] width 136 height 13
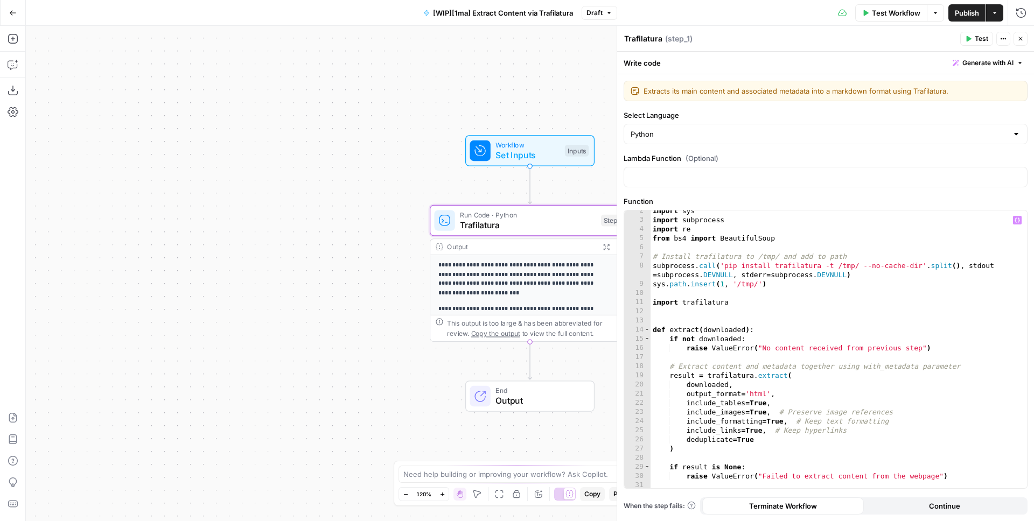
scroll to position [31, 0]
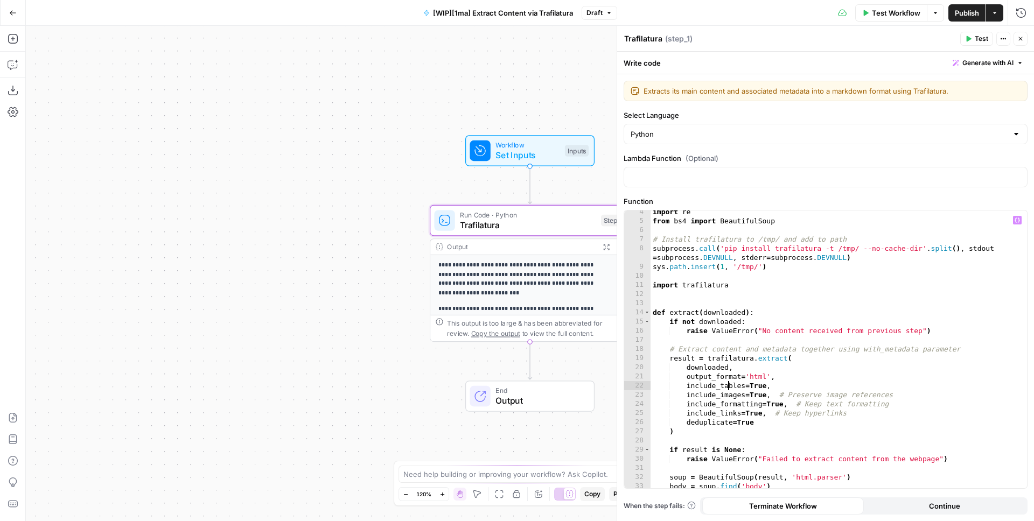
click at [729, 384] on div "import re from bs4 import BeautifulSoup # Install trafilatura to /tmp/ and add …" at bounding box center [834, 355] width 368 height 296
click at [739, 393] on div "import re from bs4 import BeautifulSoup # Install trafilatura to /tmp/ and add …" at bounding box center [834, 355] width 368 height 296
click at [750, 394] on div "import re from bs4 import BeautifulSoup # Install trafilatura to /tmp/ and add …" at bounding box center [834, 355] width 368 height 296
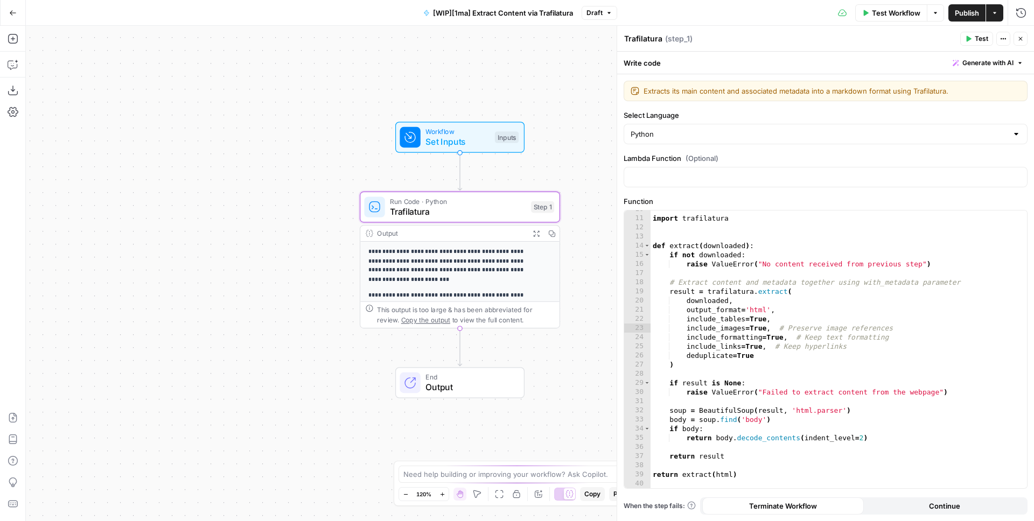
drag, startPoint x: 317, startPoint y: 92, endPoint x: 251, endPoint y: 79, distance: 66.9
click at [251, 79] on div "**********" at bounding box center [530, 273] width 1008 height 495
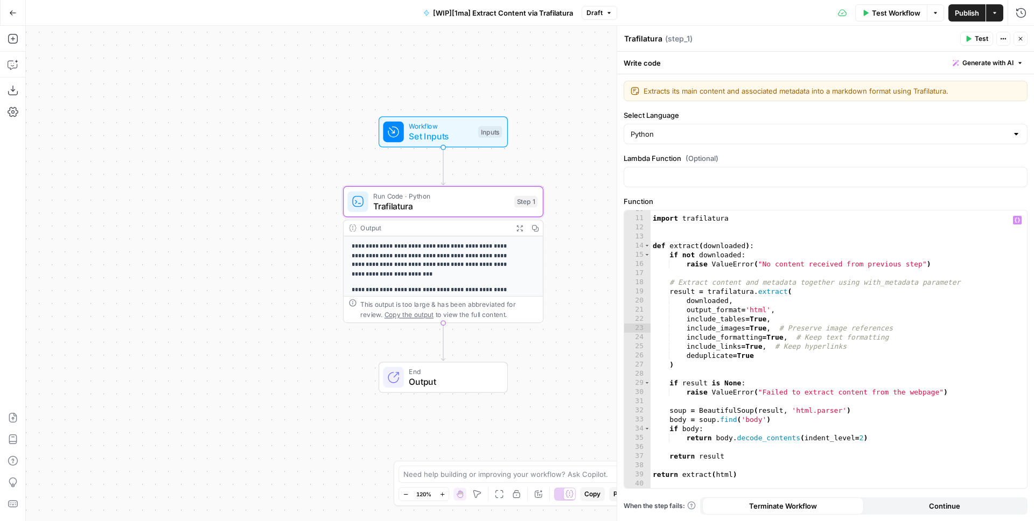
click at [770, 356] on div "import trafilatura def extract ( downloaded ) : if not downloaded : raise Value…" at bounding box center [834, 353] width 368 height 296
type textarea "**********"
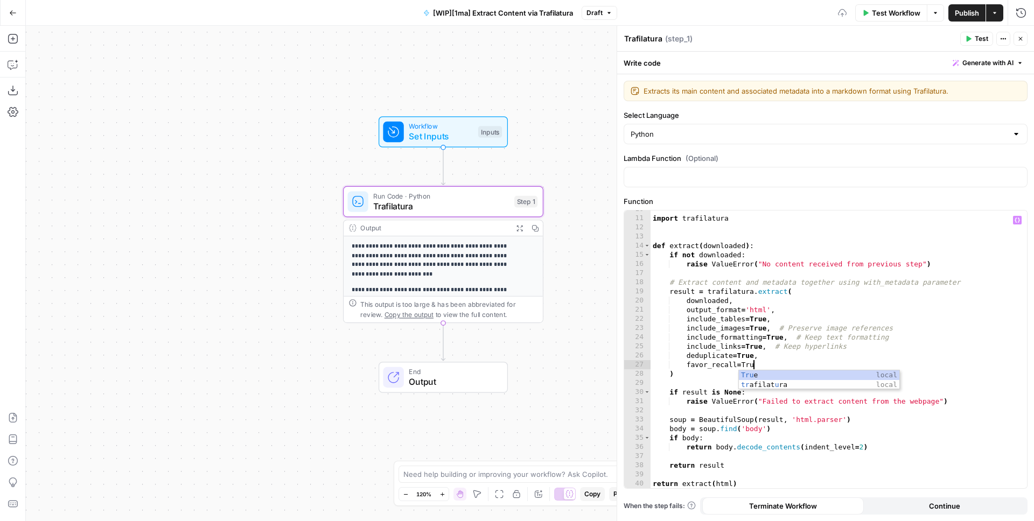
scroll to position [0, 8]
click at [876, 14] on span "Test Workflow" at bounding box center [896, 13] width 48 height 11
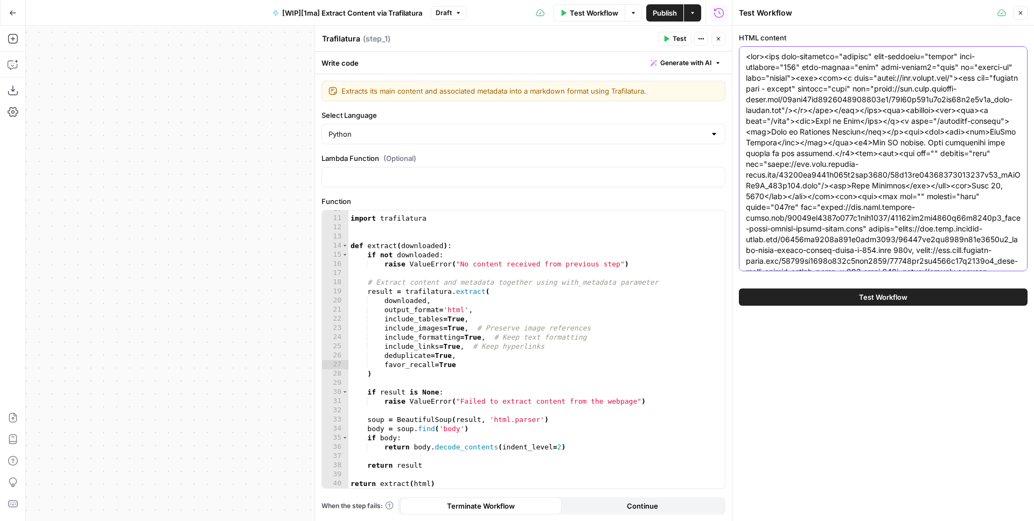
click at [844, 285] on div "Test Workflow" at bounding box center [883, 297] width 289 height 30
click at [841, 295] on button "Test Workflow" at bounding box center [883, 297] width 289 height 17
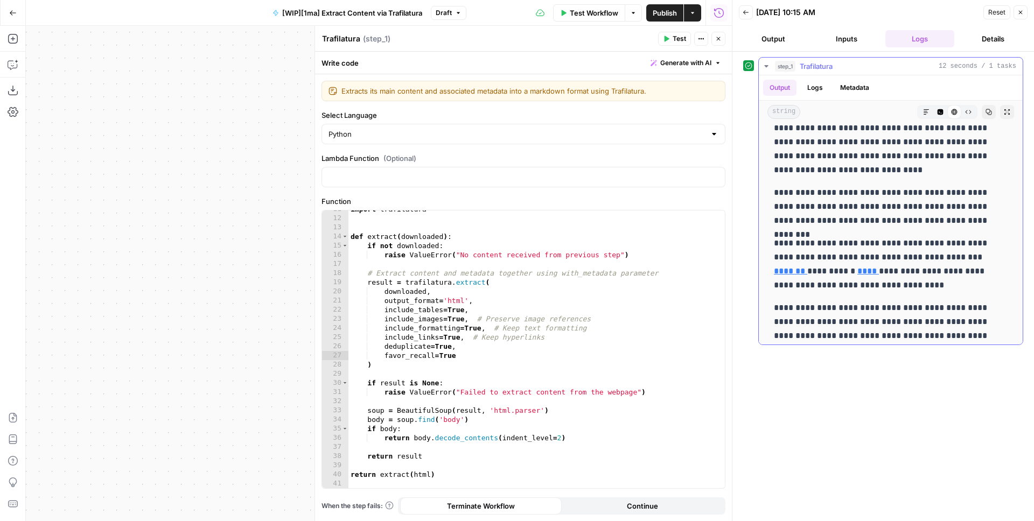
scroll to position [205, 0]
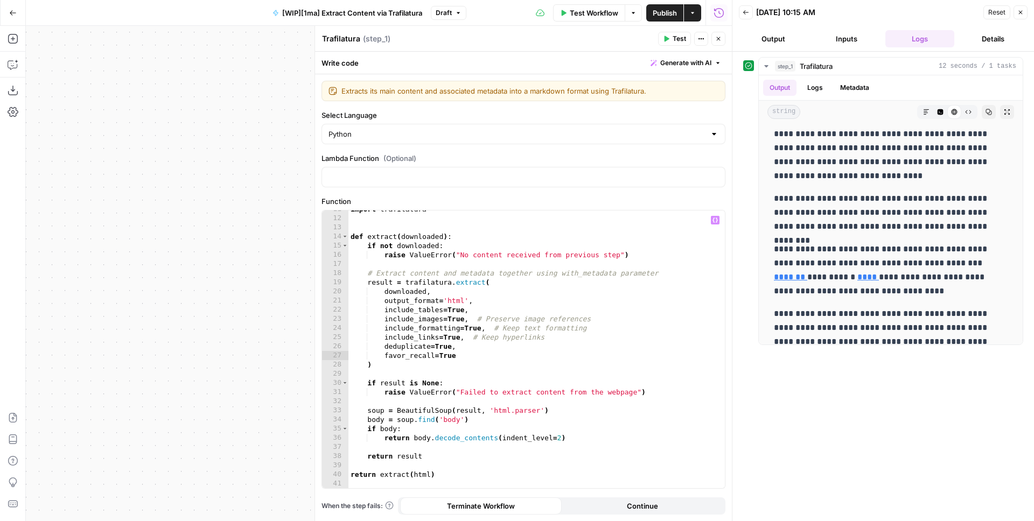
type textarea "**********"
click at [476, 290] on div "import trafilatura def extract ( downloaded ) : if not downloaded : raise Value…" at bounding box center [532, 353] width 368 height 296
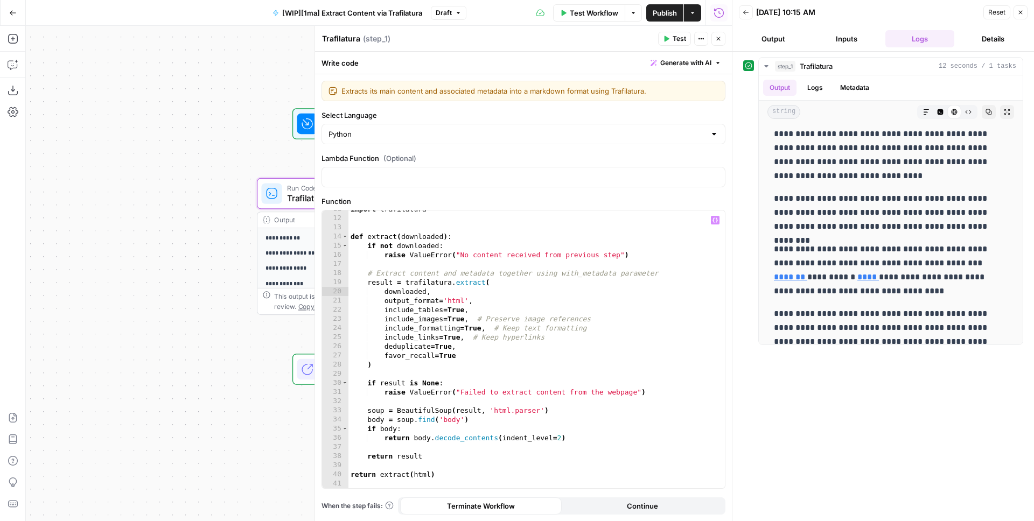
drag, startPoint x: 236, startPoint y: 158, endPoint x: 105, endPoint y: 148, distance: 131.7
click at [103, 150] on div "**********" at bounding box center [379, 273] width 706 height 495
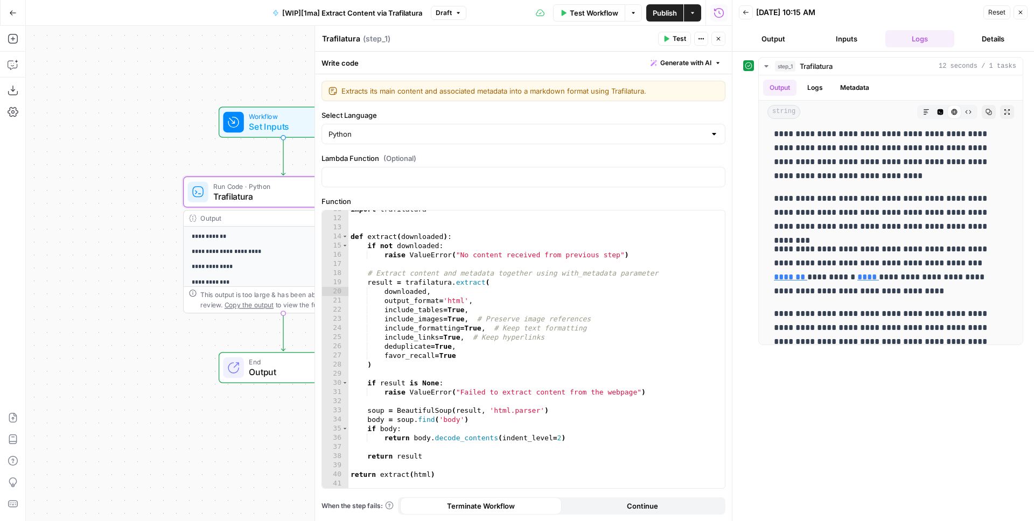
drag, startPoint x: 158, startPoint y: 129, endPoint x: 89, endPoint y: 127, distance: 69.0
click at [89, 127] on div "**********" at bounding box center [379, 273] width 706 height 495
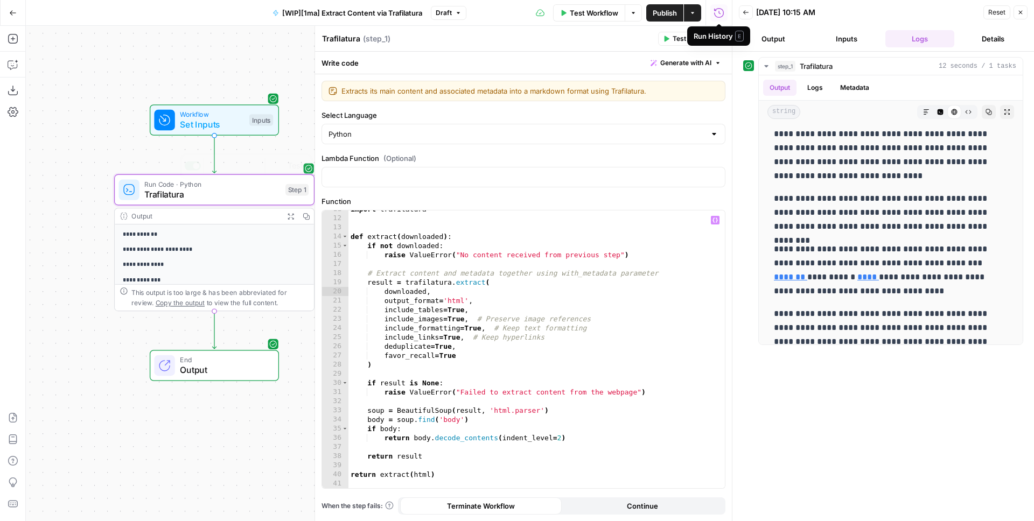
click at [182, 129] on span "Set Inputs" at bounding box center [212, 124] width 64 height 13
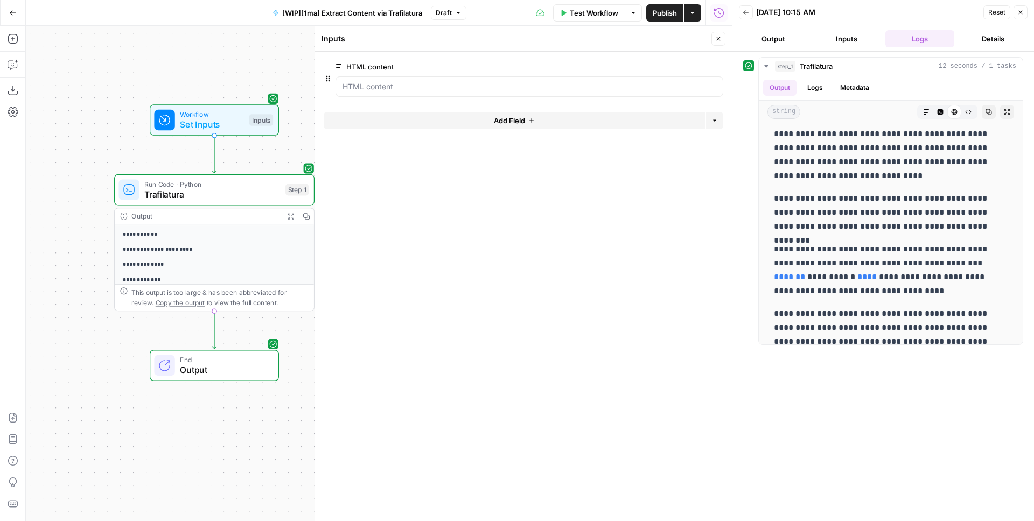
click at [449, 113] on button "Add Field" at bounding box center [514, 120] width 381 height 17
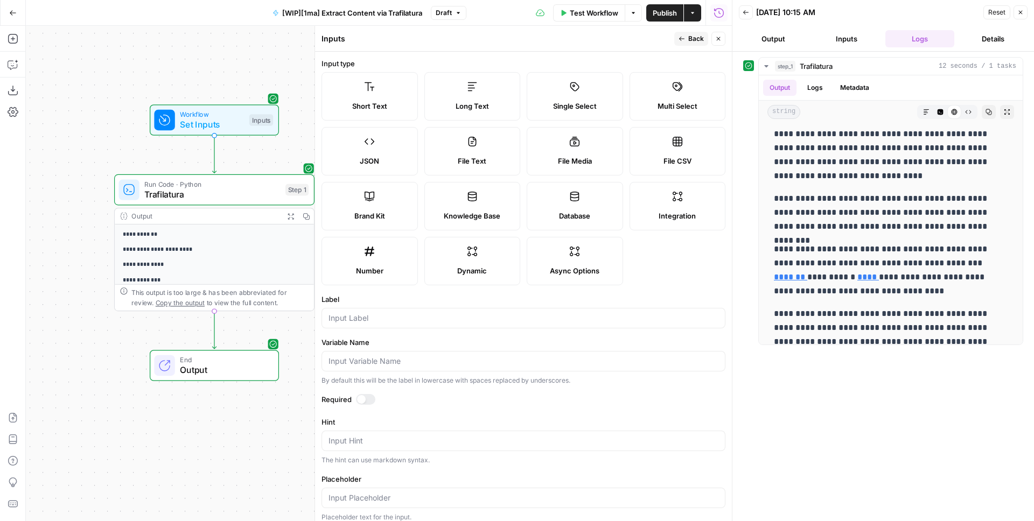
click at [383, 95] on label "Short Text" at bounding box center [369, 96] width 96 height 48
click at [398, 324] on div at bounding box center [523, 318] width 404 height 20
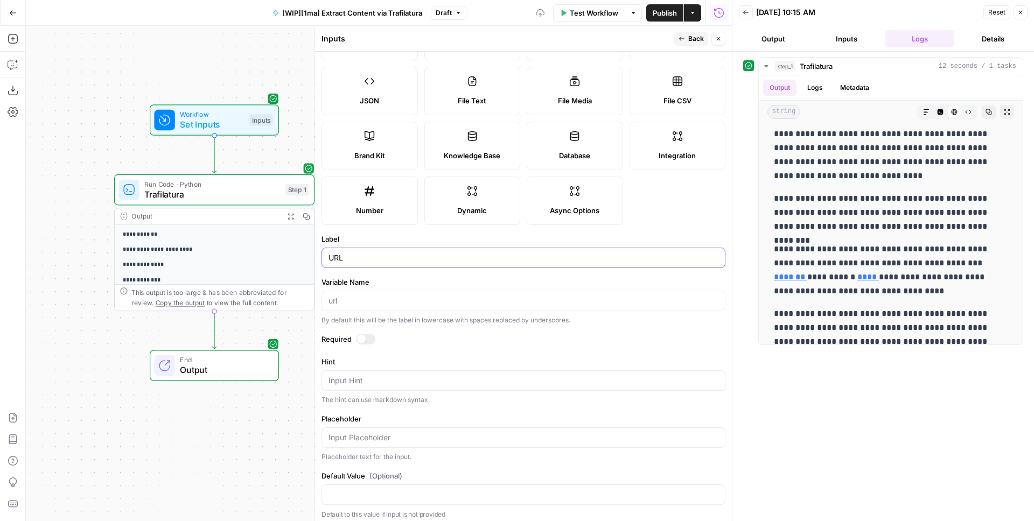
type input "URL"
click at [356, 375] on textarea "Hint" at bounding box center [523, 380] width 390 height 11
type textarea "O"
type textarea "Pass the URL to resolve relative links (won't scrape)"
click at [695, 41] on span "Back" at bounding box center [696, 39] width 16 height 10
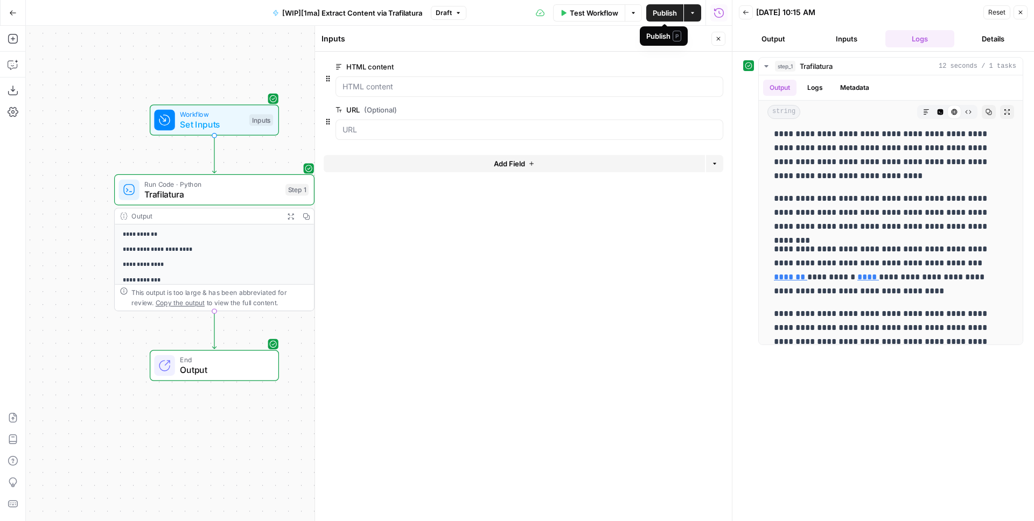
click at [669, 9] on span "Publish" at bounding box center [665, 13] width 24 height 11
click at [581, 5] on button "Test Workflow" at bounding box center [589, 12] width 72 height 17
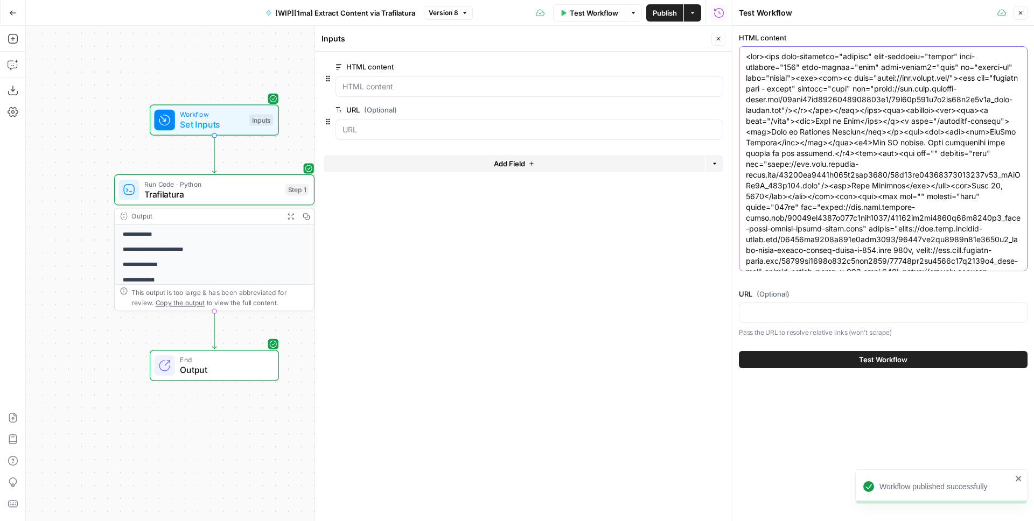
paste textarea "id="__next"><div><div><section><div><div><div><div><p><p>🍔 <a data-testid="rebi…"
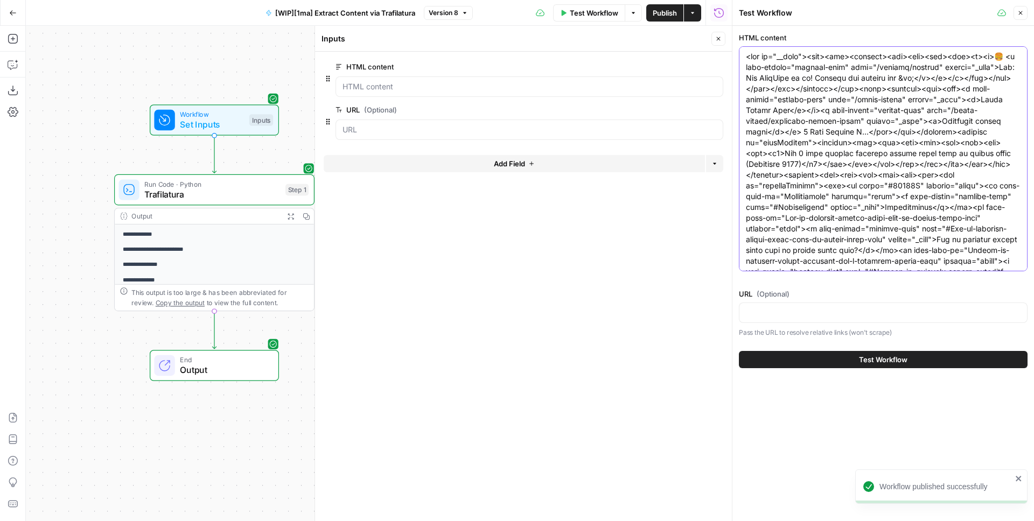
scroll to position [14467, 0]
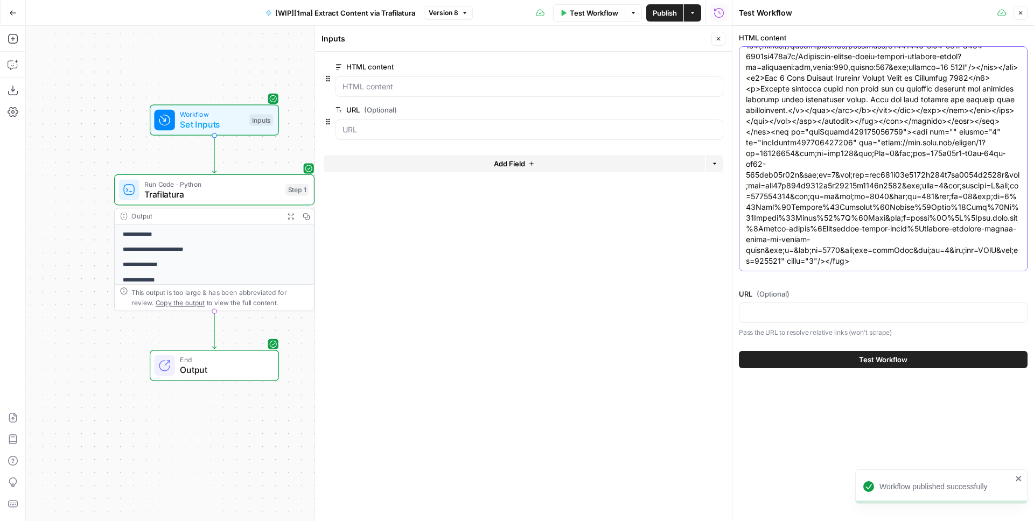
type textarea "<div id="__next"><div><div><section><div><div><div><div><p><p>🍔 <a data-testid=…"
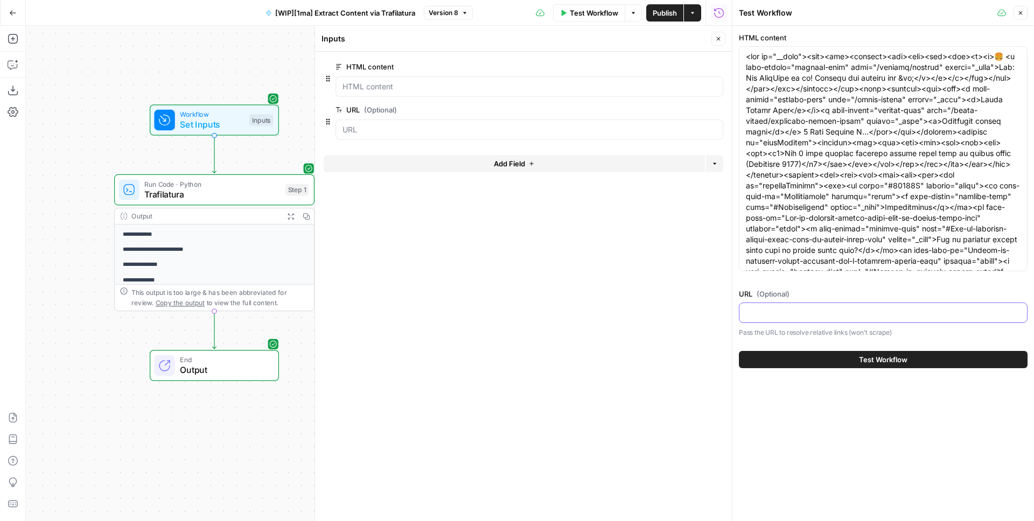
click at [797, 316] on input "URL (Optional)" at bounding box center [883, 312] width 275 height 11
paste input "https://www.brex.com/spend-trends/corporate-credit-cards/startup-business-credi…"
type input "https://www.brex.com/spend-trends/corporate-credit-cards/startup-business-credi…"
click at [859, 366] on button "Test Workflow" at bounding box center [883, 359] width 289 height 17
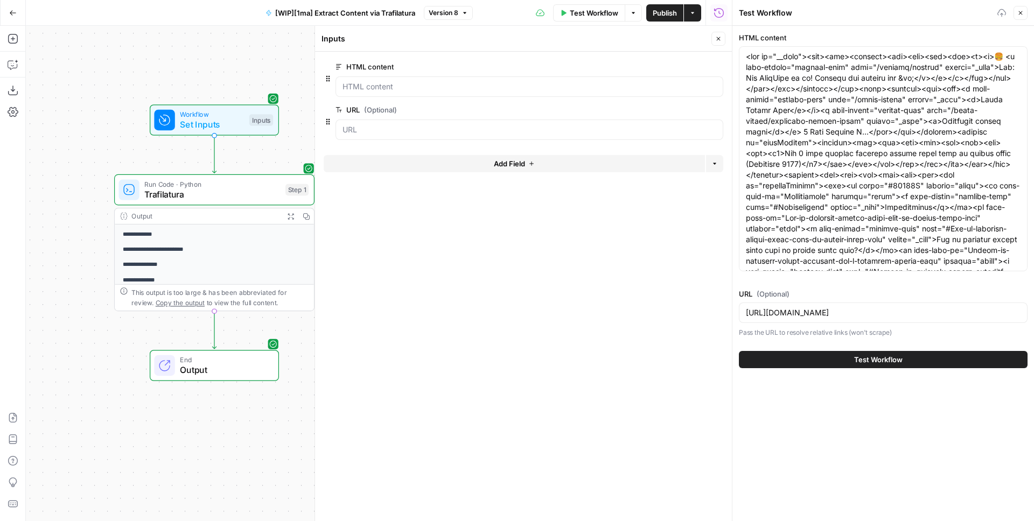
scroll to position [0, 0]
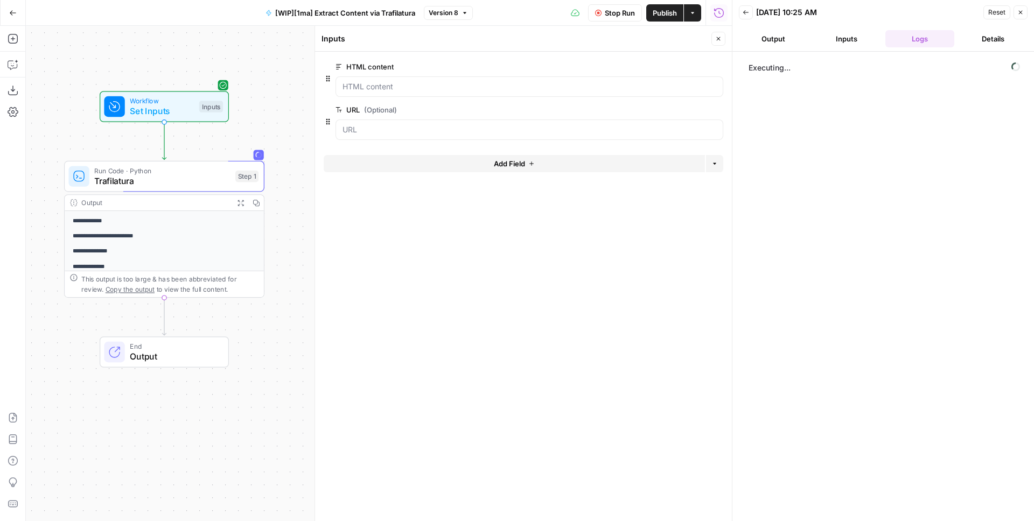
drag, startPoint x: 201, startPoint y: 63, endPoint x: 170, endPoint y: 58, distance: 31.7
click at [170, 58] on div "**********" at bounding box center [379, 273] width 706 height 495
click at [711, 36] on button "Close" at bounding box center [718, 39] width 14 height 14
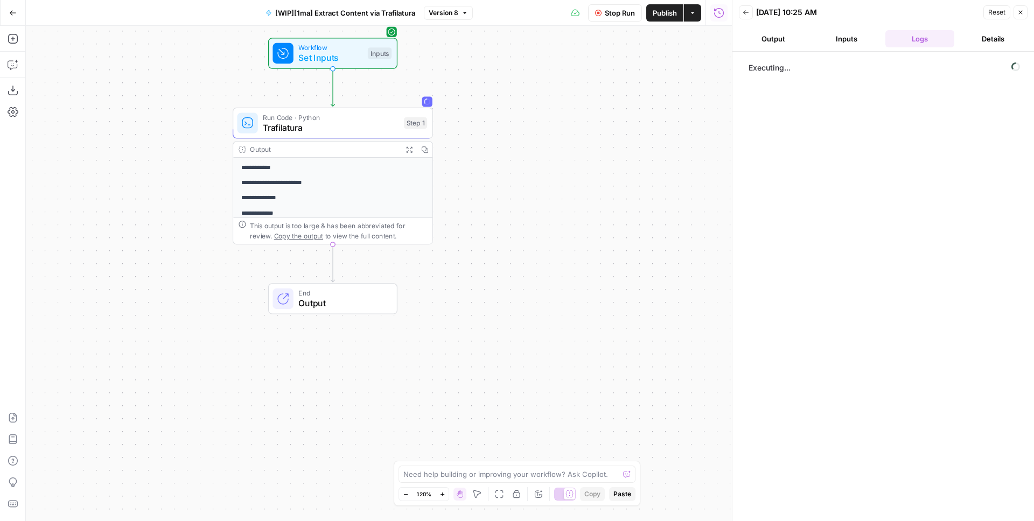
drag, startPoint x: 461, startPoint y: 119, endPoint x: 646, endPoint y: 66, distance: 191.7
click at [646, 66] on div "**********" at bounding box center [379, 273] width 706 height 495
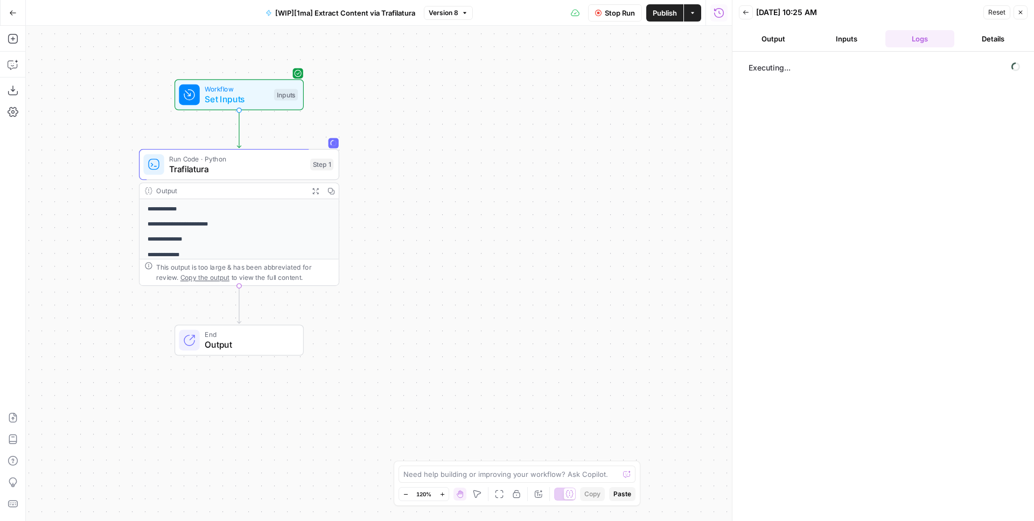
drag, startPoint x: 569, startPoint y: 93, endPoint x: 466, endPoint y: 132, distance: 109.9
click at [466, 132] on div "**********" at bounding box center [379, 273] width 706 height 495
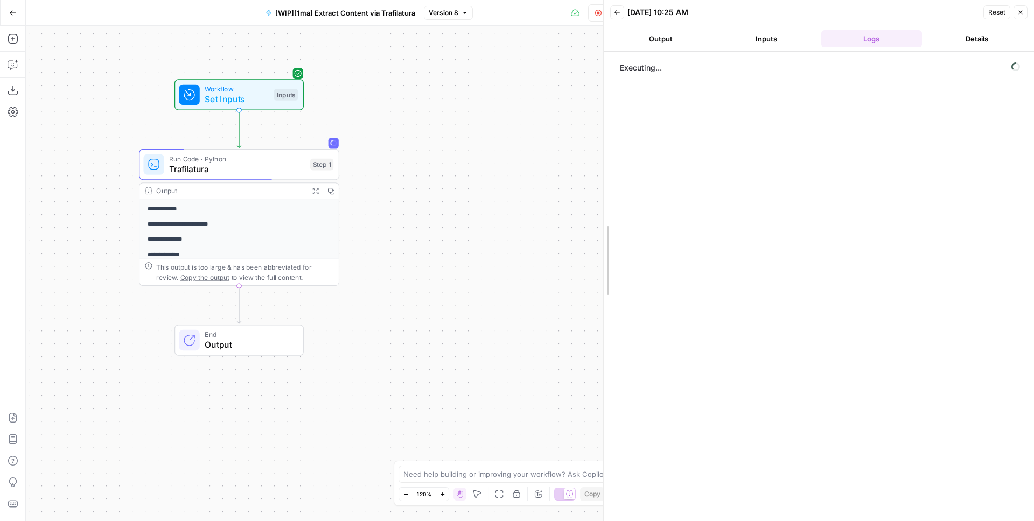
drag, startPoint x: 731, startPoint y: 95, endPoint x: 441, endPoint y: 113, distance: 289.6
click at [441, 113] on body "**********" at bounding box center [517, 260] width 1034 height 521
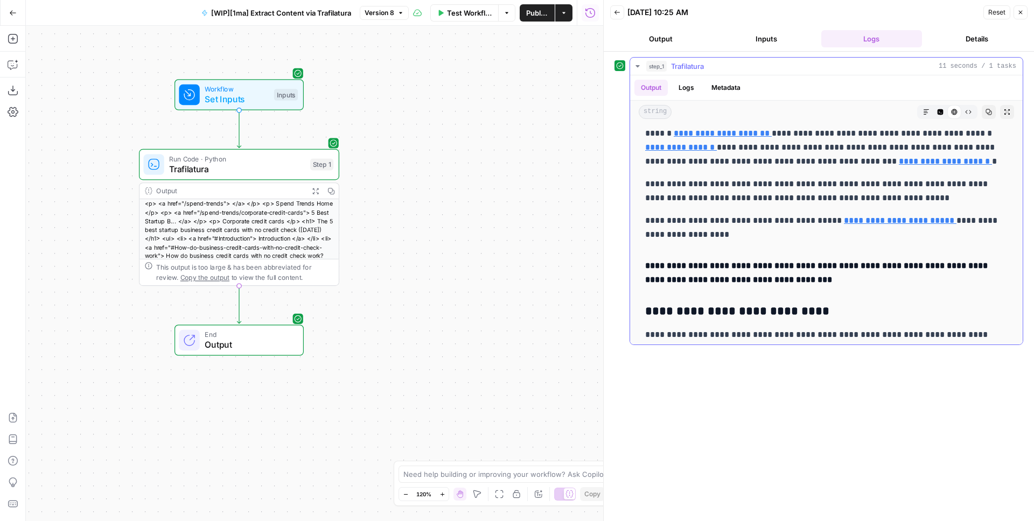
scroll to position [9701, 0]
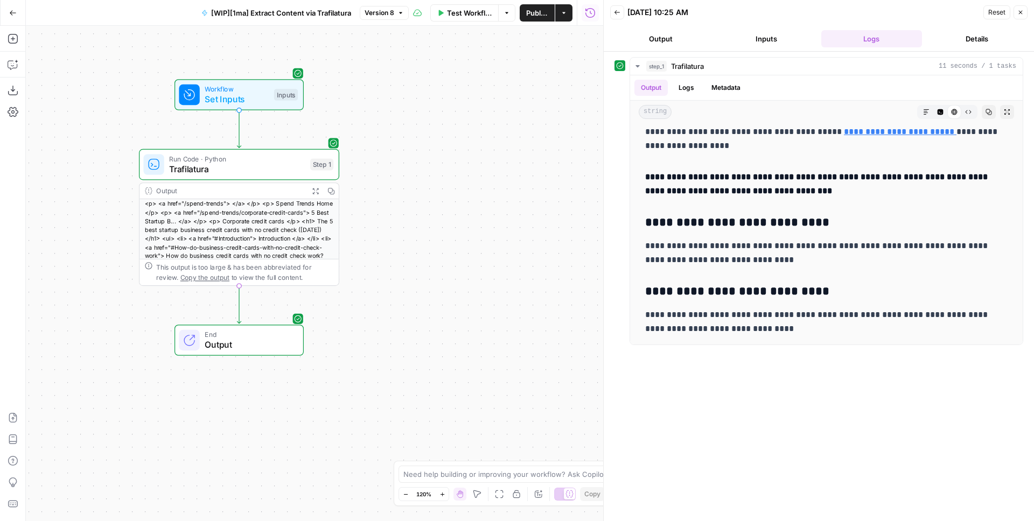
click at [757, 36] on button "Inputs" at bounding box center [766, 38] width 101 height 17
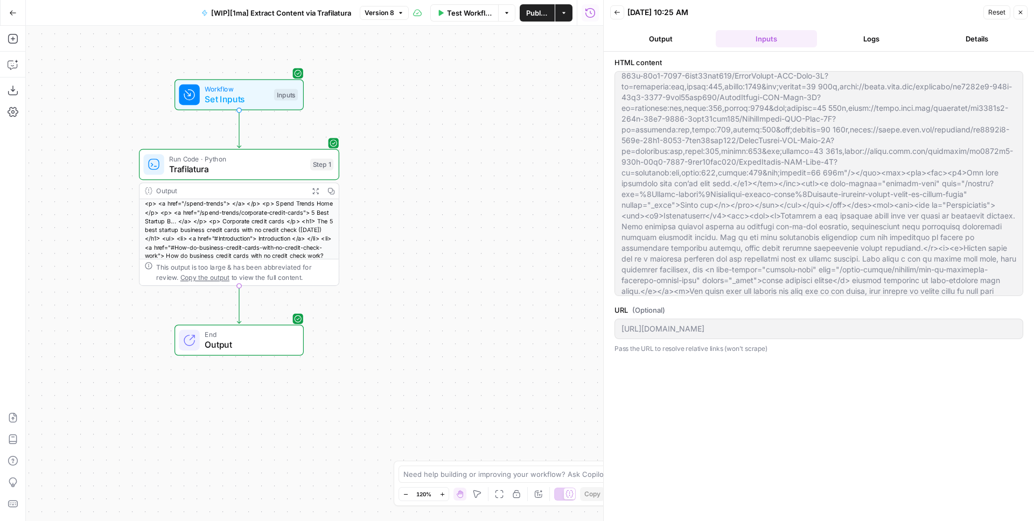
scroll to position [508, 0]
click at [264, 170] on span "Trafilatura" at bounding box center [237, 169] width 136 height 13
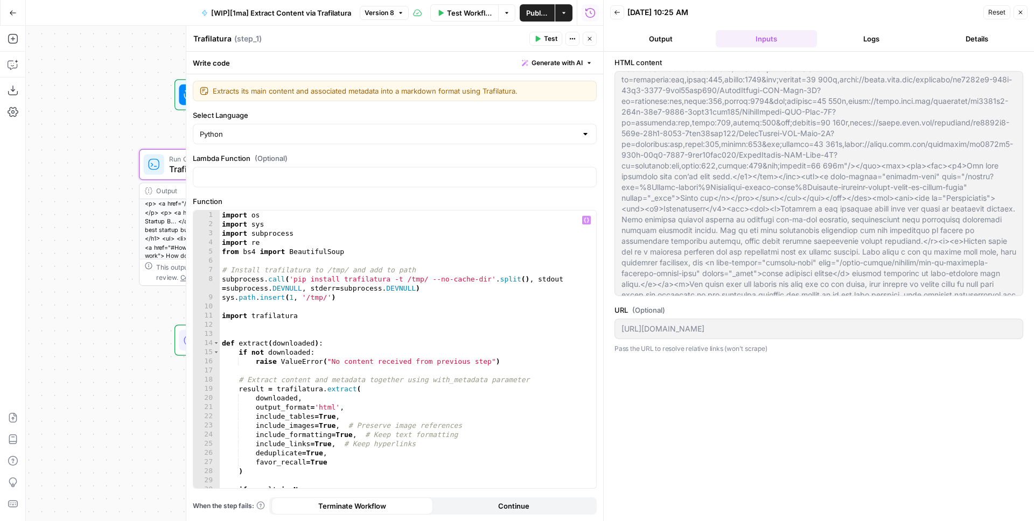
scroll to position [9, 0]
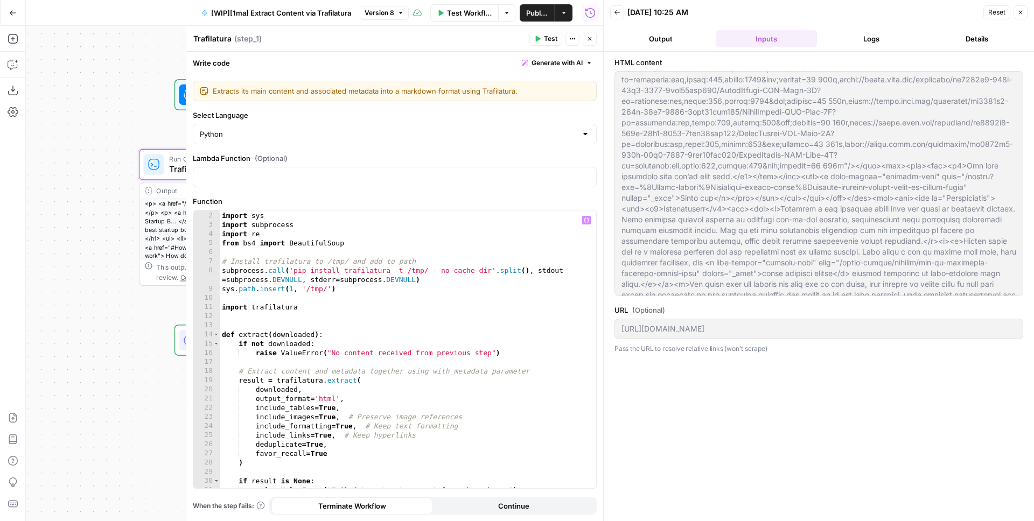
click at [328, 452] on div "import os import sys import subprocess import re from bs4 import BeautifulSoup …" at bounding box center [404, 350] width 368 height 296
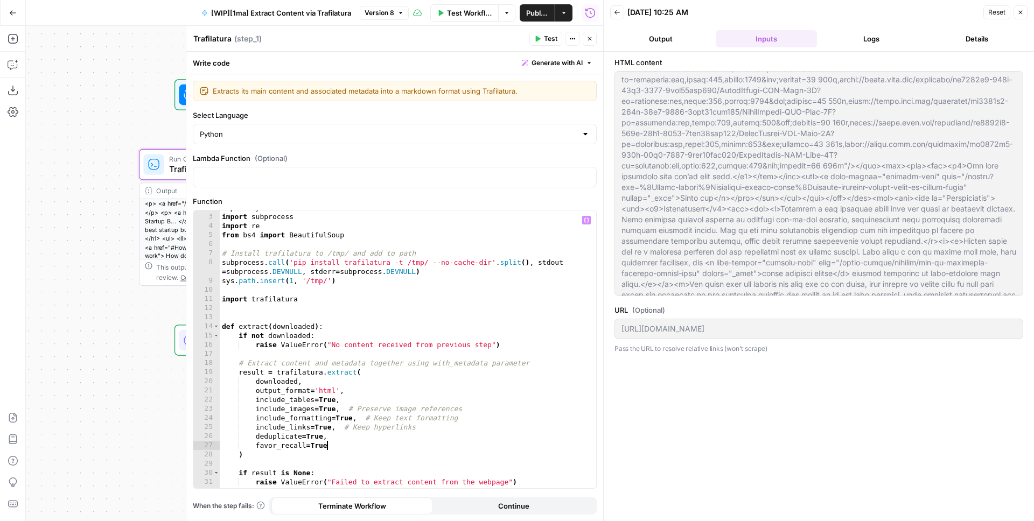
click at [339, 436] on div "import sys import subprocess import re from bs4 import BeautifulSoup # Install …" at bounding box center [404, 351] width 368 height 296
type textarea "**********"
click at [544, 39] on span "Test" at bounding box center [550, 39] width 13 height 10
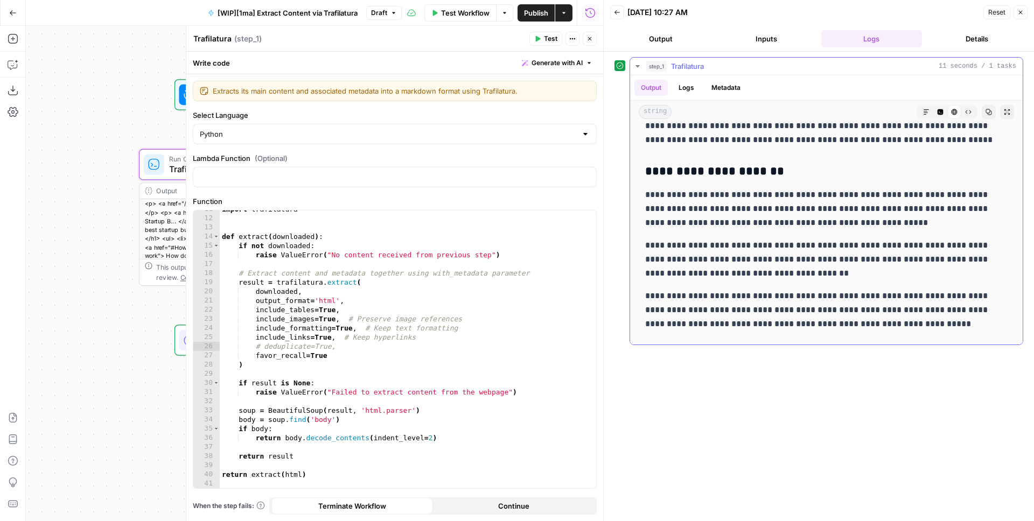
scroll to position [8829, 0]
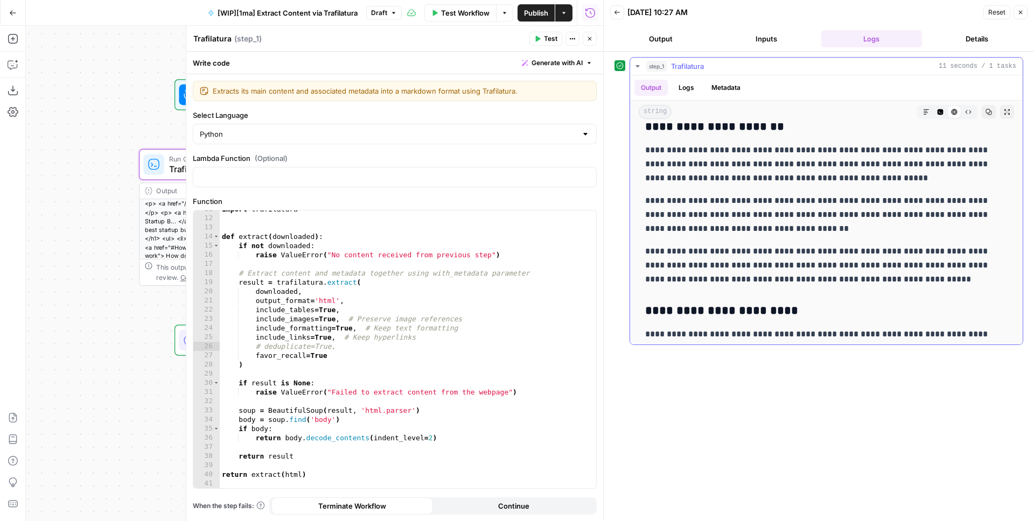
click at [937, 111] on icon "button" at bounding box center [940, 112] width 6 height 6
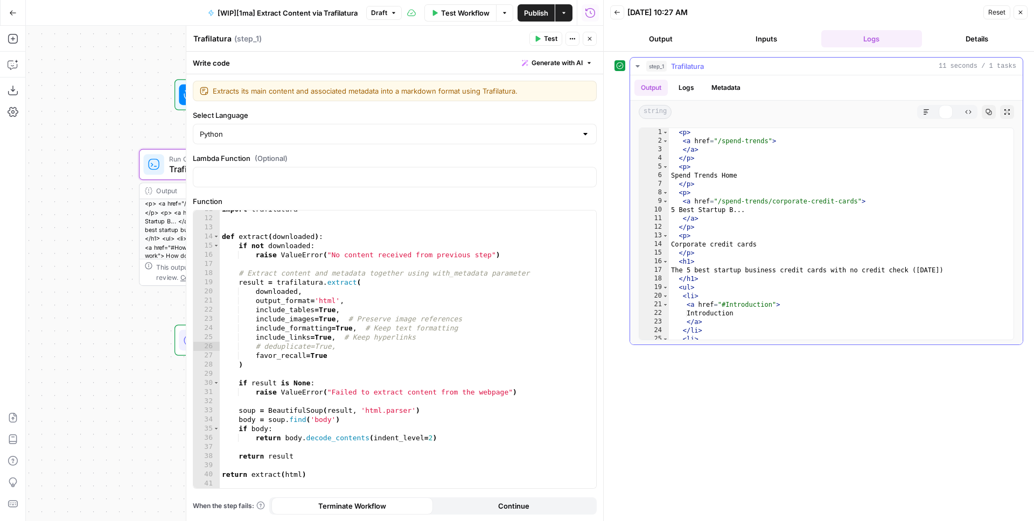
scroll to position [0, 0]
type textarea "***"
click at [791, 167] on div "< p > < a href = "/spend-trends" > </ a > </ p > < p > Spend Trends Home </ p >…" at bounding box center [837, 242] width 337 height 229
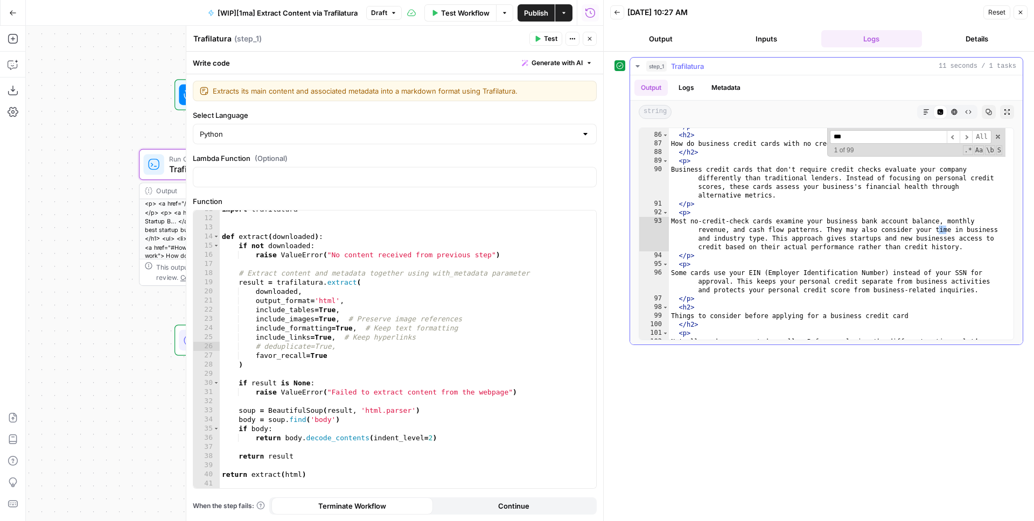
scroll to position [825, 0]
type input "***"
click at [780, 209] on div "</ p > < h2 > How do business credit cards with no credit check work? </ h2 > <…" at bounding box center [837, 240] width 337 height 237
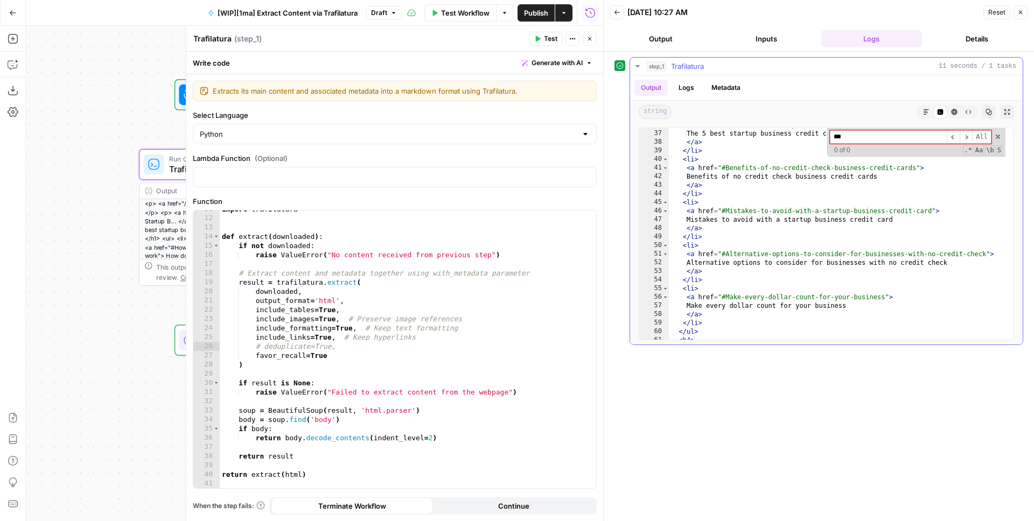
scroll to position [209, 0]
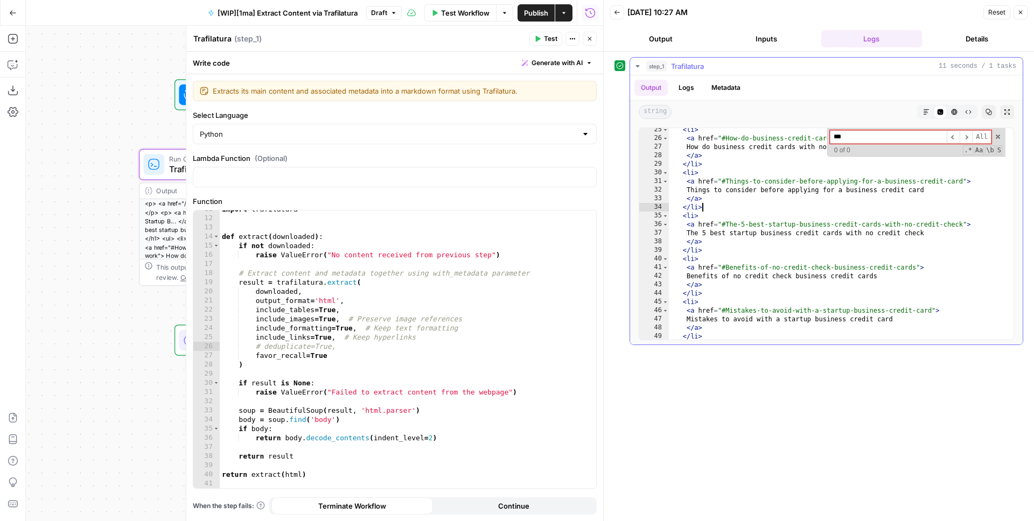
click at [781, 209] on div "< li > < a href = "#How-do-business-credit-cards-with-no-credit-check-work" > H…" at bounding box center [837, 239] width 337 height 229
type textarea "*****"
click at [416, 340] on div "import trafilatura def extract ( downloaded ) : if not downloaded : raise Value…" at bounding box center [404, 353] width 368 height 296
click at [366, 346] on div "import trafilatura def extract ( downloaded ) : if not downloaded : raise Value…" at bounding box center [404, 353] width 368 height 296
click at [309, 277] on div "import trafilatura def extract ( downloaded ) : if not downloaded : raise Value…" at bounding box center [404, 353] width 368 height 296
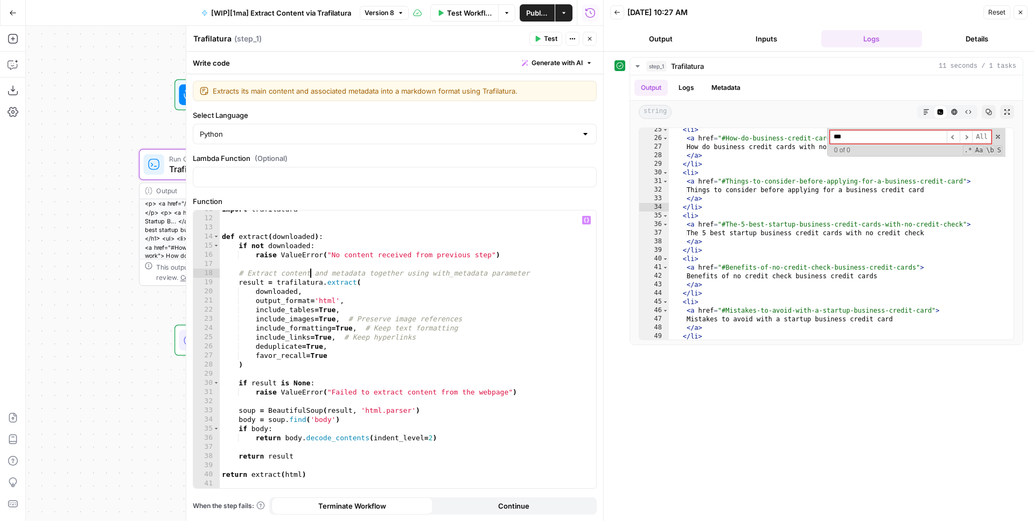
type textarea "**********"
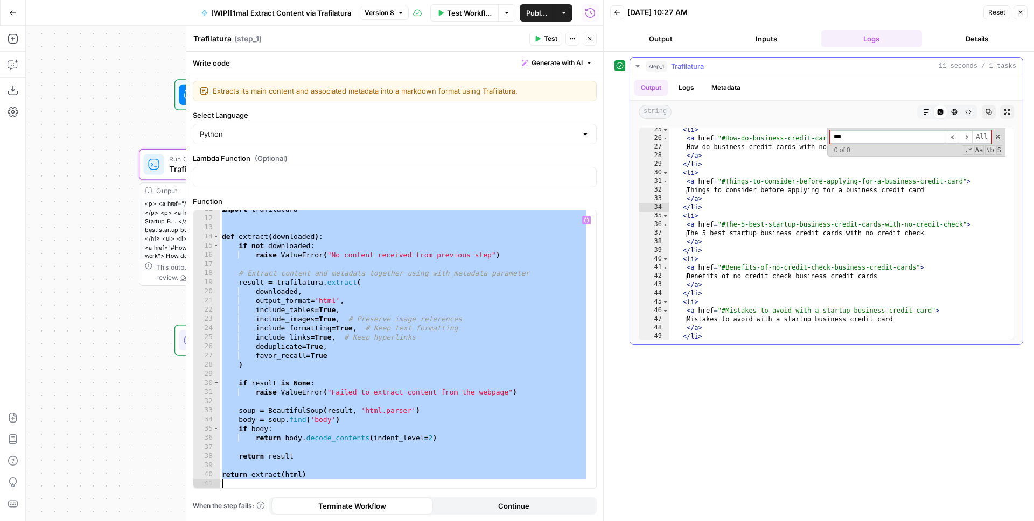
click at [779, 219] on div "< li > < a href = "#How-do-business-credit-cards-with-no-credit-check-work" > H…" at bounding box center [837, 239] width 337 height 229
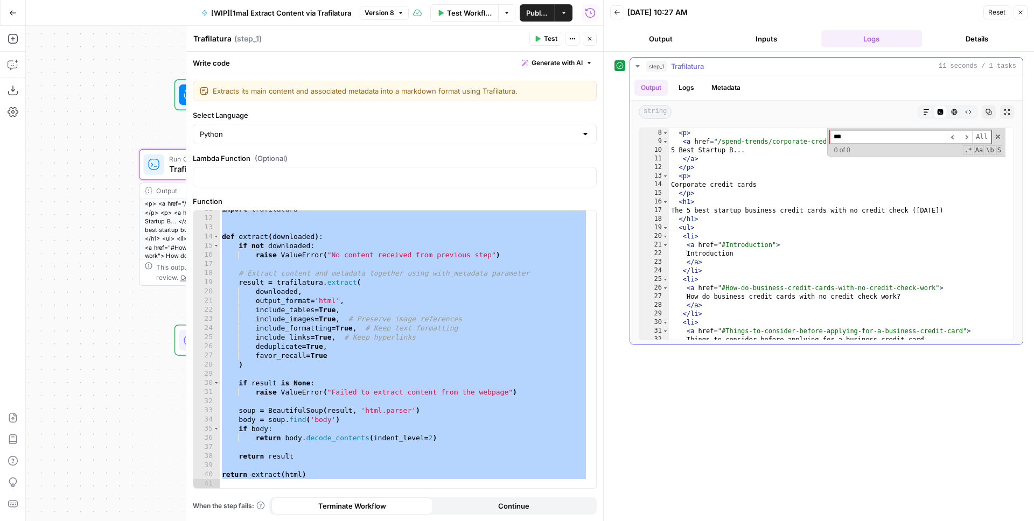
scroll to position [0, 0]
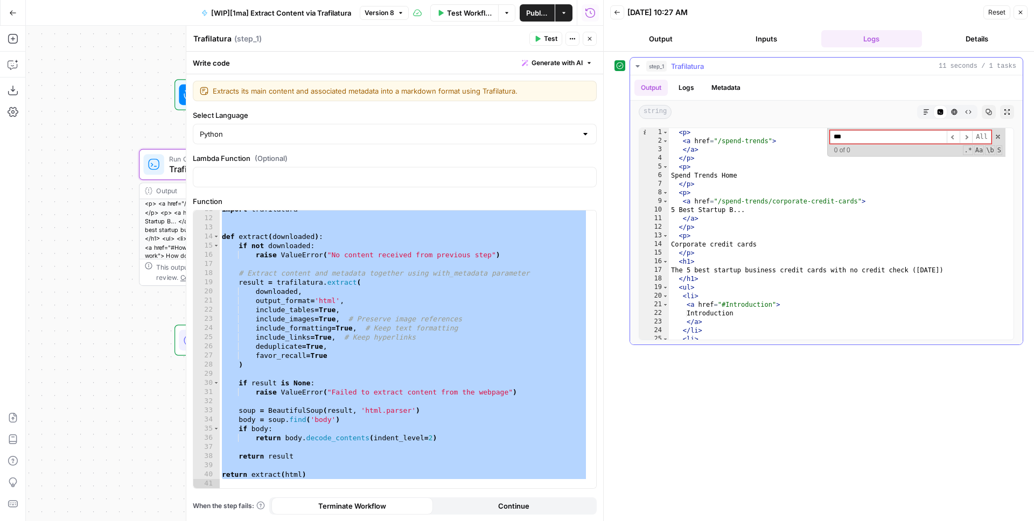
click at [773, 197] on div "< p > < a href = "/spend-trends" > </ a > </ p > < p > Spend Trends Home </ p >…" at bounding box center [837, 242] width 337 height 229
click at [875, 200] on div "< p > < a href = "/spend-trends" > </ a > </ p > < p > Spend Trends Home </ p >…" at bounding box center [837, 242] width 337 height 229
type textarea "**********"
click at [998, 133] on span at bounding box center [998, 137] width 8 height 8
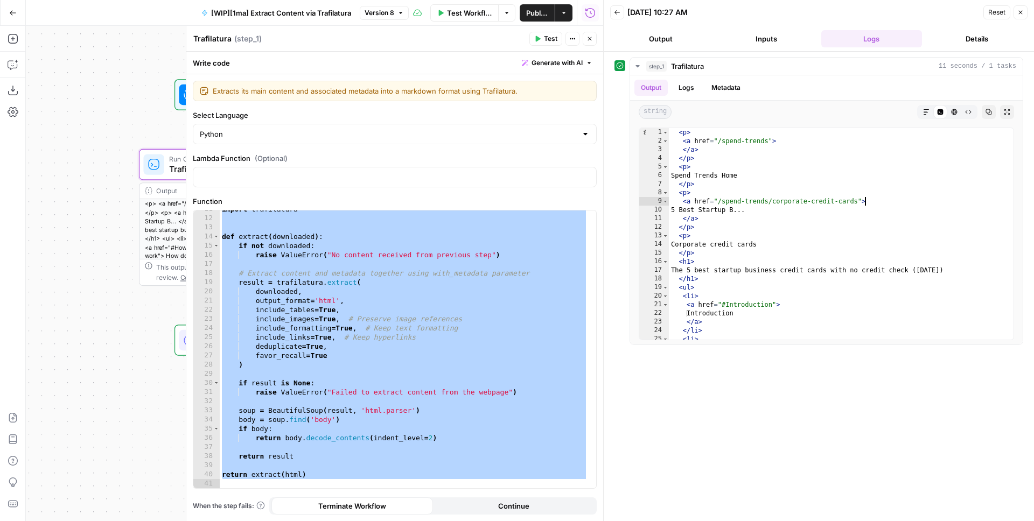
click at [395, 298] on div "import trafilatura def extract ( downloaded ) : if not downloaded : raise Value…" at bounding box center [404, 353] width 368 height 296
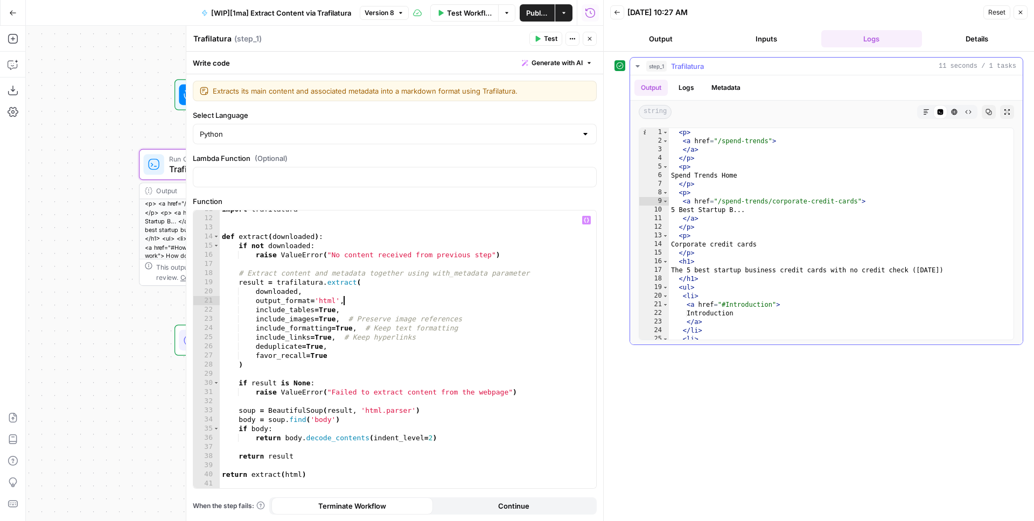
click at [948, 112] on button "HTML Viewer" at bounding box center [954, 112] width 14 height 14
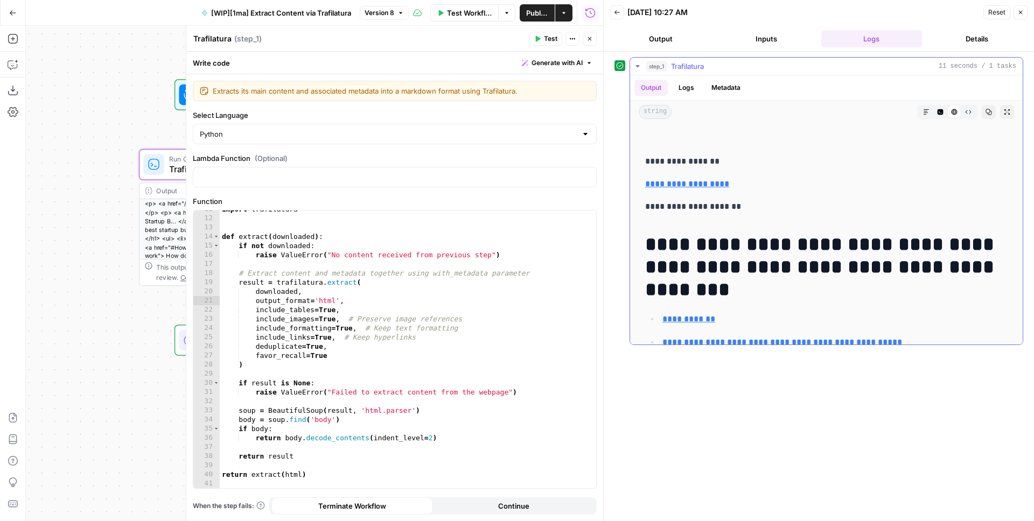
click at [679, 140] on p at bounding box center [826, 139] width 362 height 14
click at [935, 110] on button "Code Editor" at bounding box center [940, 112] width 14 height 14
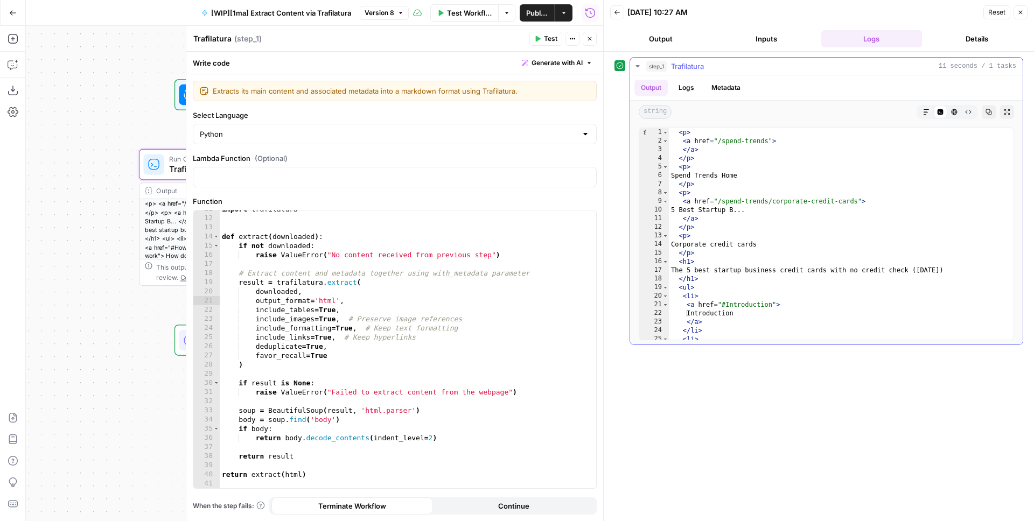
click at [958, 110] on button "HTML Viewer" at bounding box center [954, 112] width 14 height 14
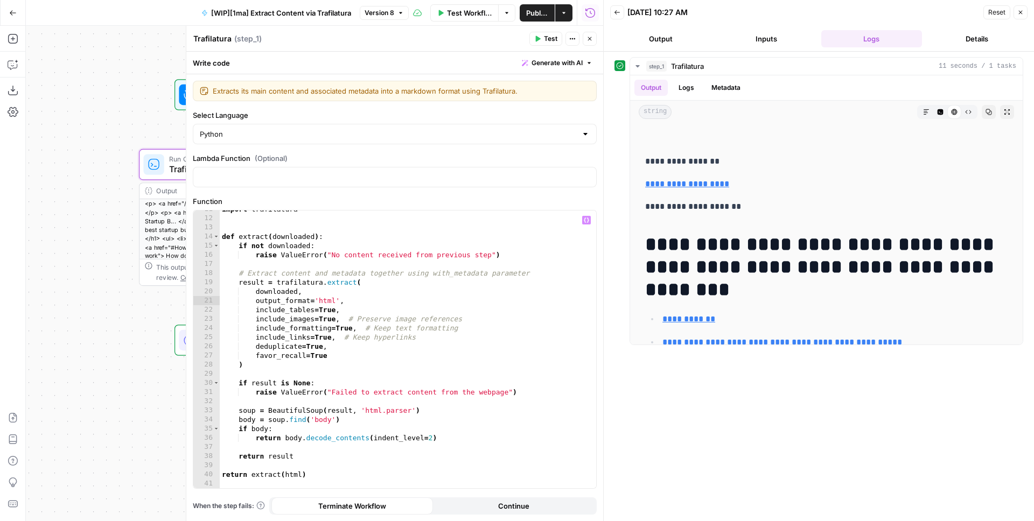
click at [327, 303] on div "import trafilatura def extract ( downloaded ) : if not downloaded : raise Value…" at bounding box center [404, 353] width 368 height 296
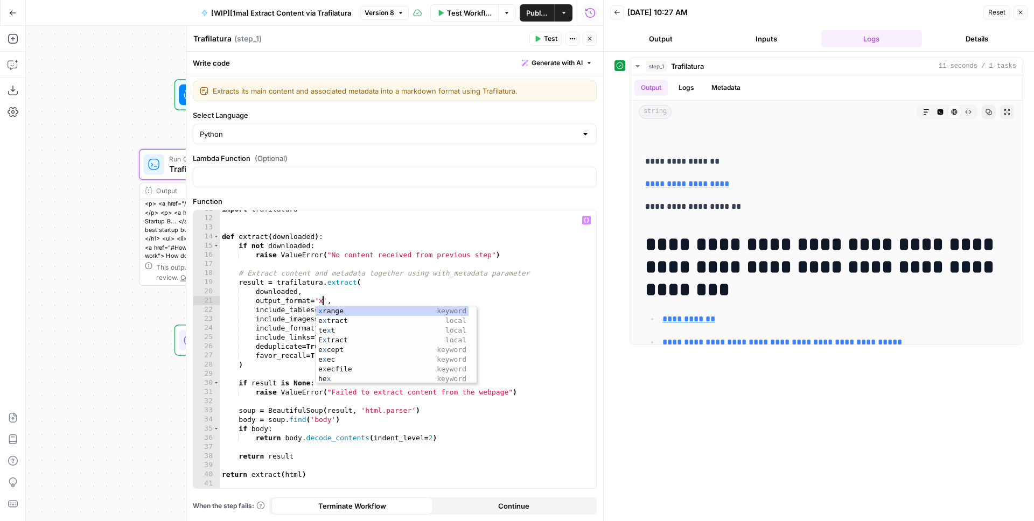
scroll to position [0, 8]
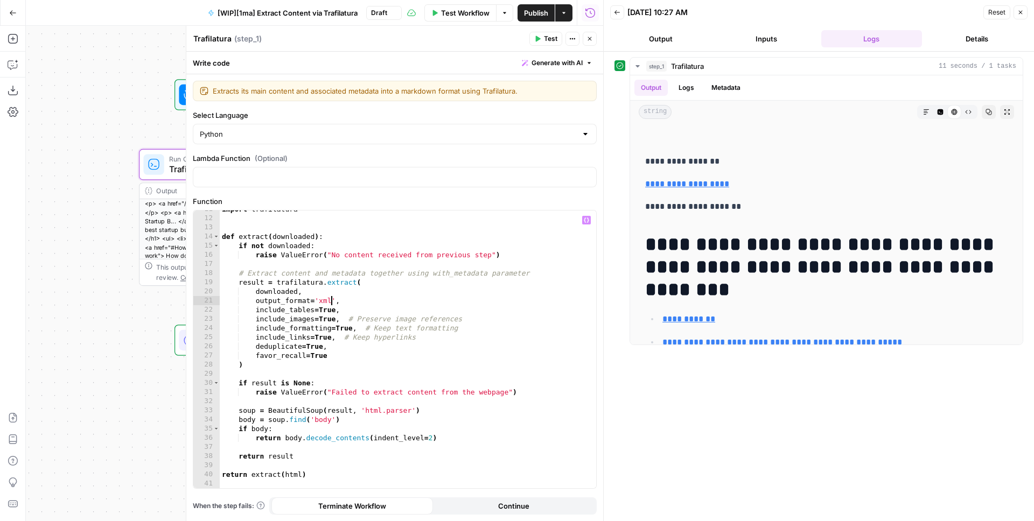
type textarea "**********"
click at [534, 39] on icon "button" at bounding box center [537, 39] width 6 height 6
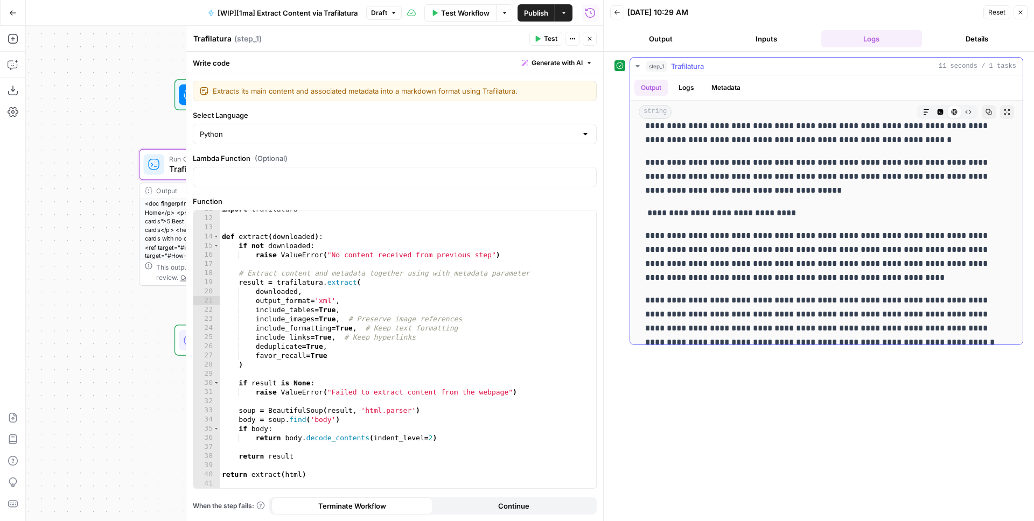
scroll to position [5294, 0]
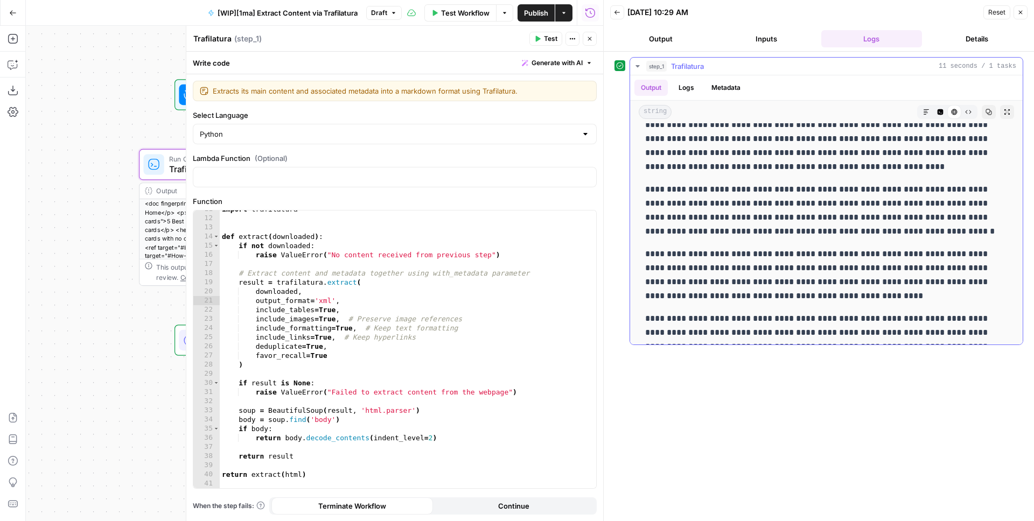
click at [937, 109] on icon "button" at bounding box center [940, 112] width 6 height 6
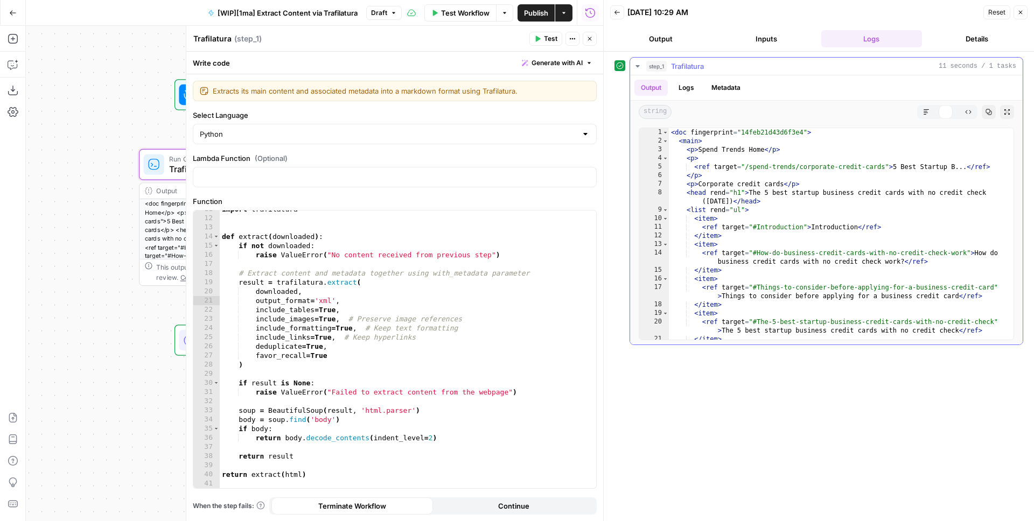
scroll to position [0, 0]
click at [772, 178] on div "< doc fingerprint = "14feb21d43d6f3e4" > < main > < p > Spend Trends Home </ p …" at bounding box center [837, 242] width 337 height 229
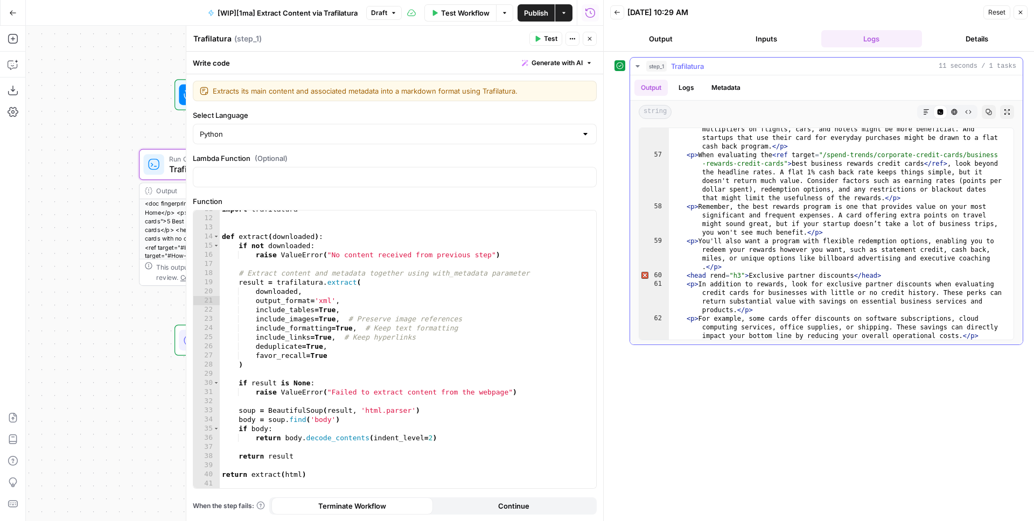
scroll to position [1147, 0]
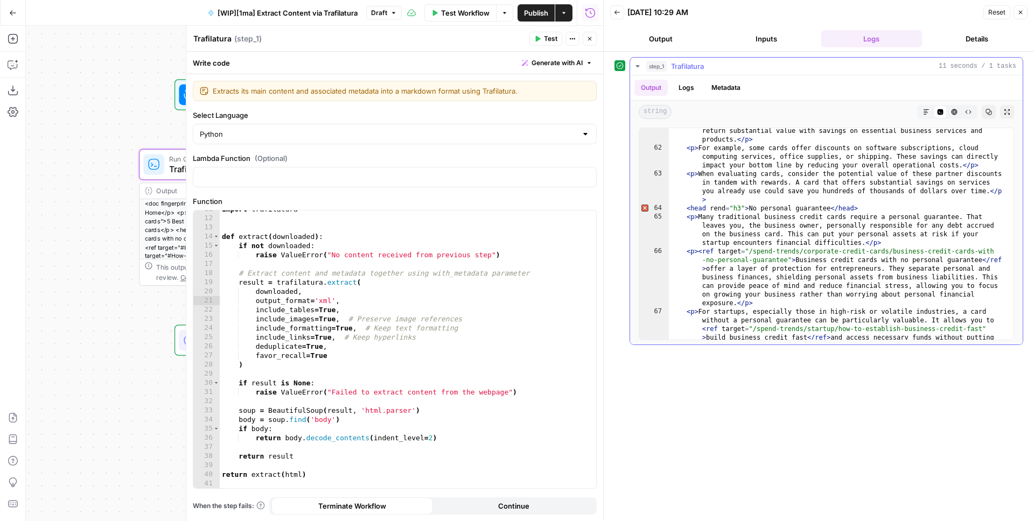
click at [761, 206] on div "< p > In addition to rewards, look for exclusive partner discounts when evaluat…" at bounding box center [837, 253] width 337 height 289
type textarea "**********"
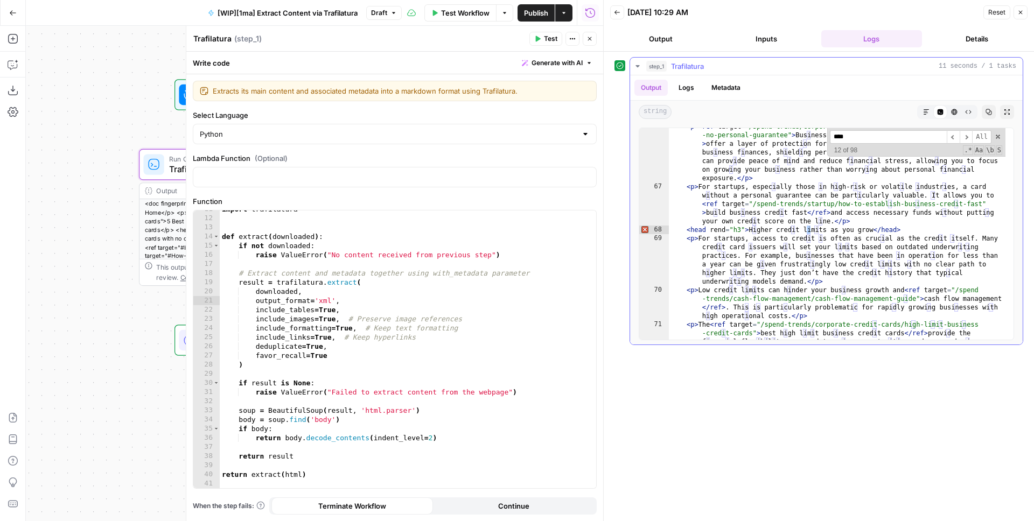
scroll to position [3134, 0]
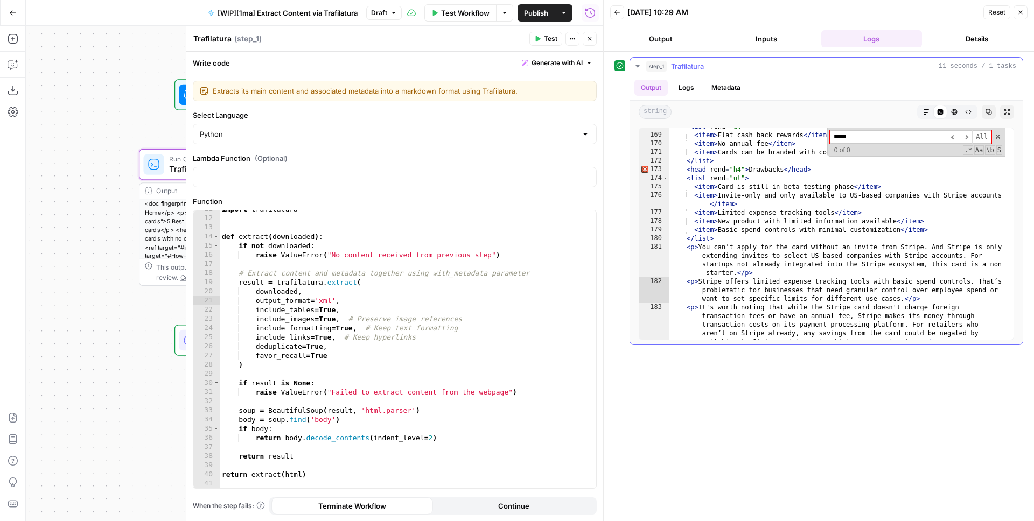
type input "******"
type textarea "**********"
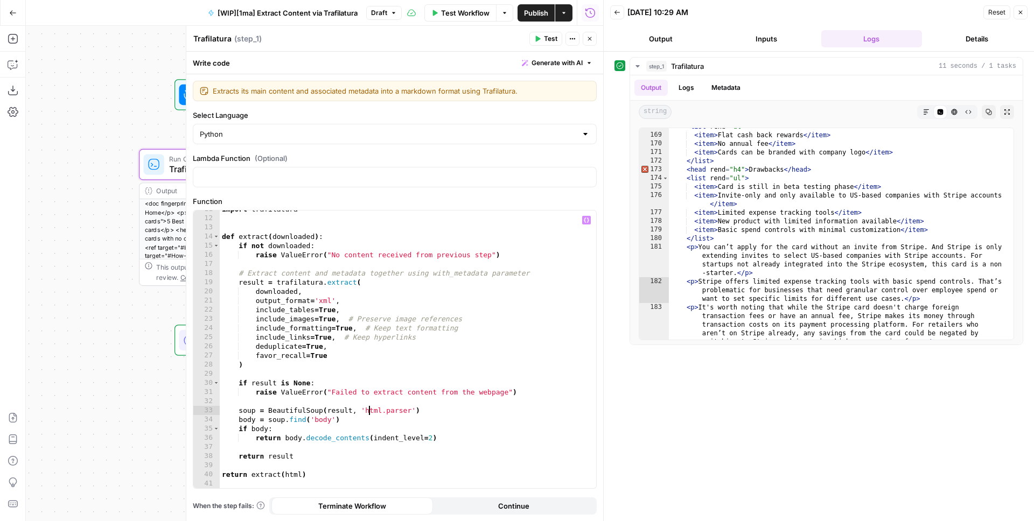
click at [370, 411] on div "import trafilatura def extract ( downloaded ) : if not downloaded : raise Value…" at bounding box center [404, 353] width 368 height 296
type textarea "**********"
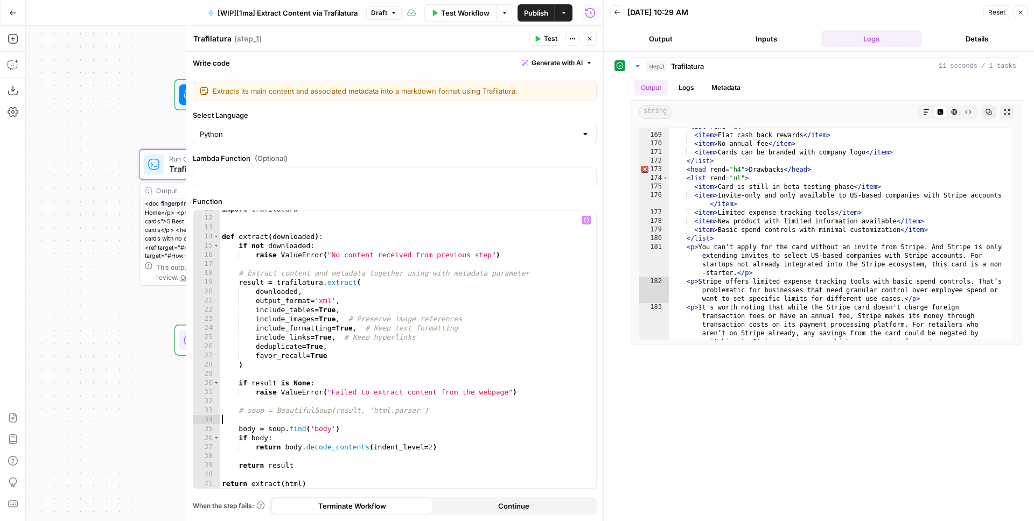
scroll to position [0, 0]
paste textarea "**********"
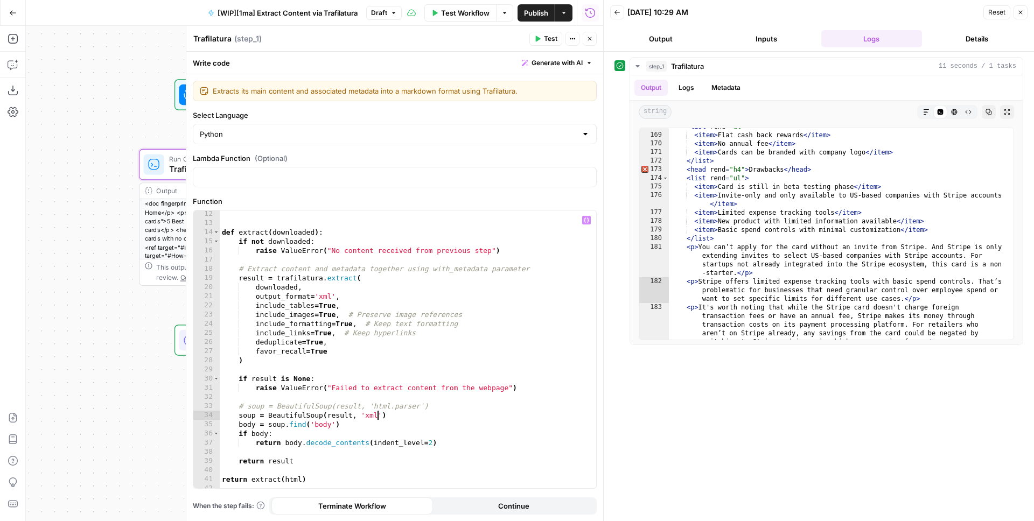
scroll to position [115, 0]
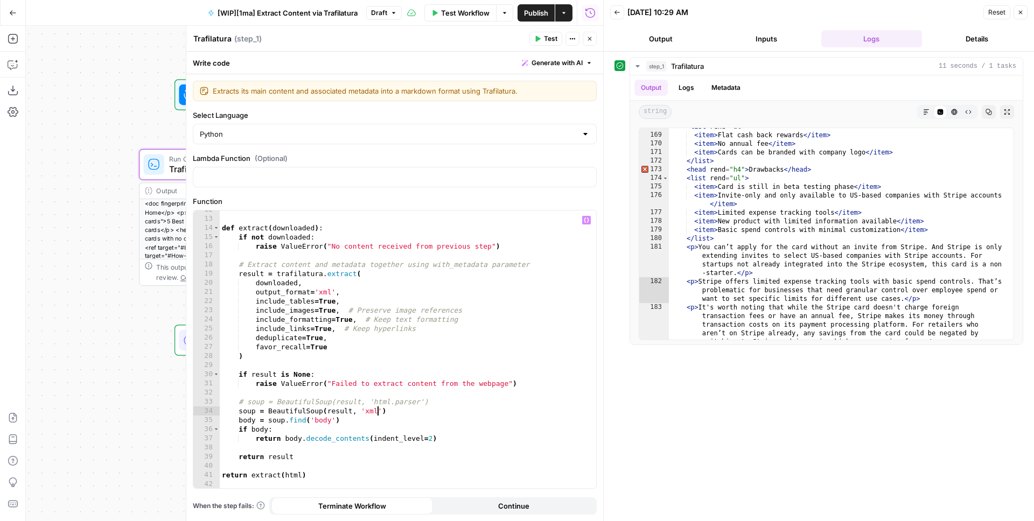
click at [325, 421] on div "def extract ( downloaded ) : if not downloaded : raise ValueError ( "No content…" at bounding box center [404, 353] width 368 height 296
type textarea "**********"
paste textarea "**********"
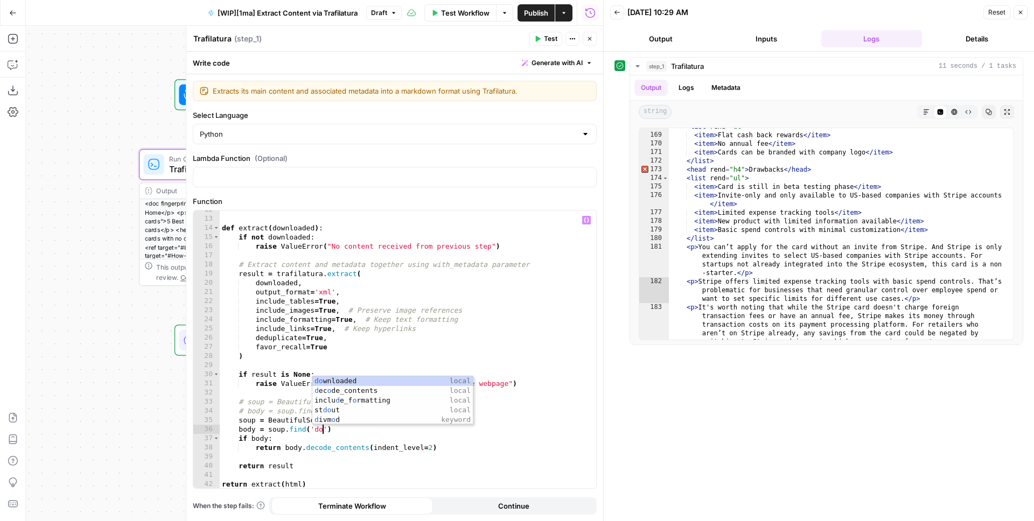
scroll to position [0, 8]
click at [360, 420] on div "d ec o de_ c ontents local" at bounding box center [392, 429] width 160 height 29
click at [361, 415] on div "def extract ( downloaded ) : if not downloaded : raise ValueError ( "No content…" at bounding box center [404, 353] width 368 height 296
click at [356, 430] on div "def extract ( downloaded ) : if not downloaded : raise ValueError ( "No content…" at bounding box center [404, 353] width 368 height 296
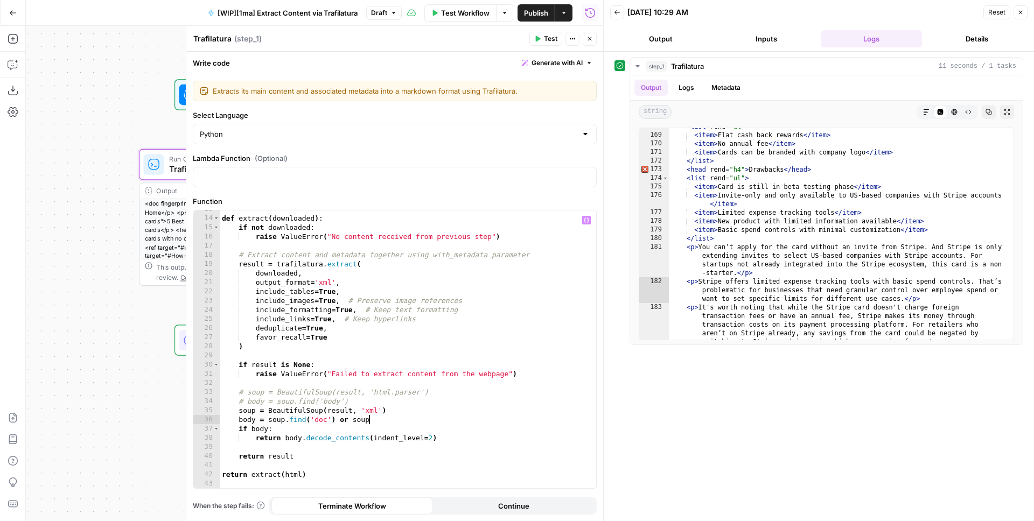
click at [260, 429] on div "def extract ( downloaded ) : if not downloaded : raise ValueError ( "No content…" at bounding box center [404, 353] width 368 height 296
click at [387, 434] on div "def extract ( downloaded ) : if not downloaded : raise ValueError ( "No content…" at bounding box center [404, 353] width 368 height 296
type textarea "**********"
click at [547, 45] on button "Test" at bounding box center [545, 39] width 33 height 14
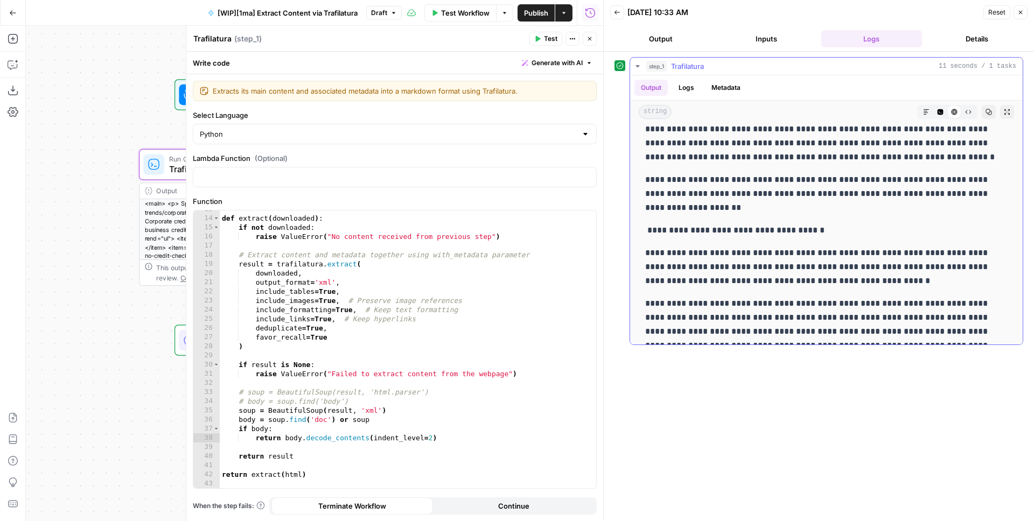
scroll to position [7334, 0]
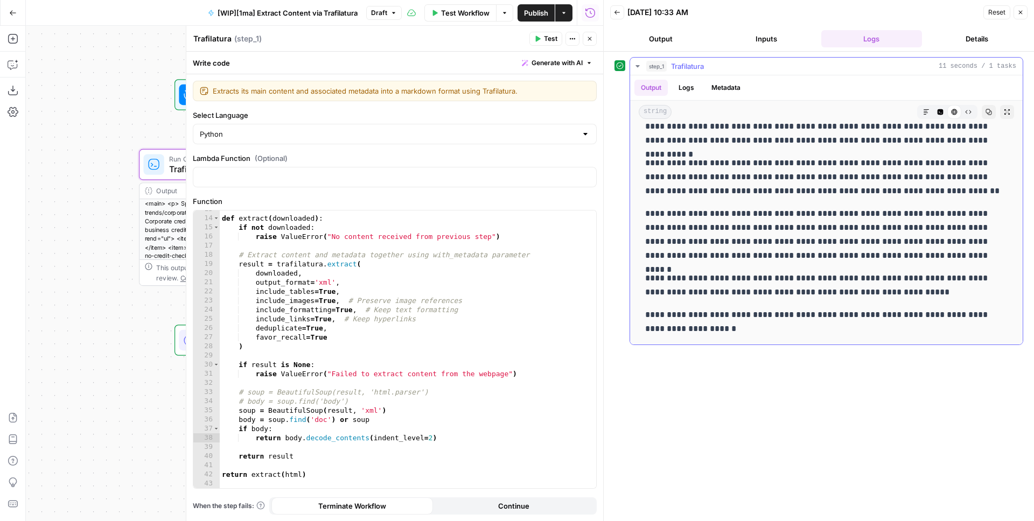
click at [937, 111] on icon "button" at bounding box center [940, 112] width 6 height 6
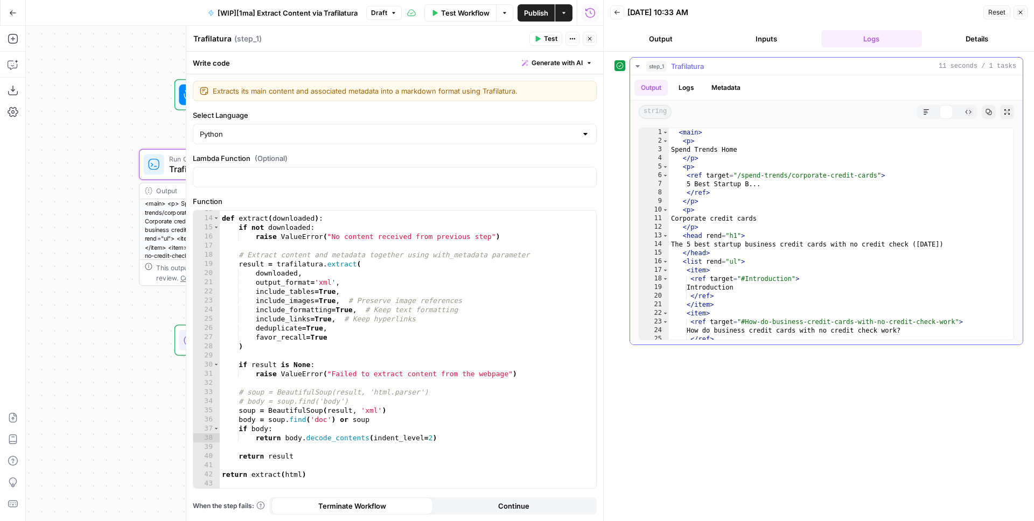
scroll to position [0, 0]
click at [794, 179] on div "< main > < p > Spend Trends Home </ p > < p > < ref target = "/spend-trends/cor…" at bounding box center [837, 242] width 337 height 229
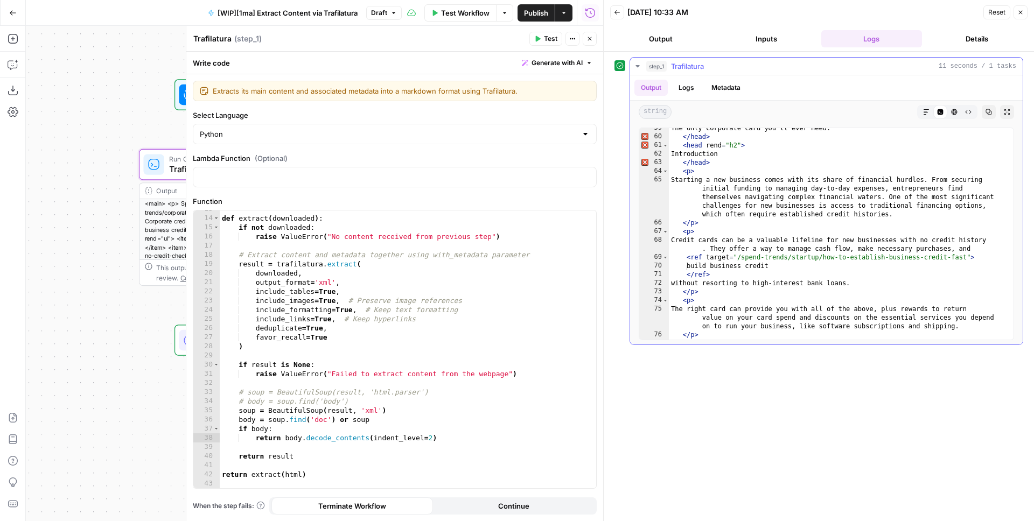
scroll to position [513, 0]
click at [746, 219] on div "The only corporate card you’ll ever need. </ head > < head rend = "h2" > Introd…" at bounding box center [837, 238] width 337 height 229
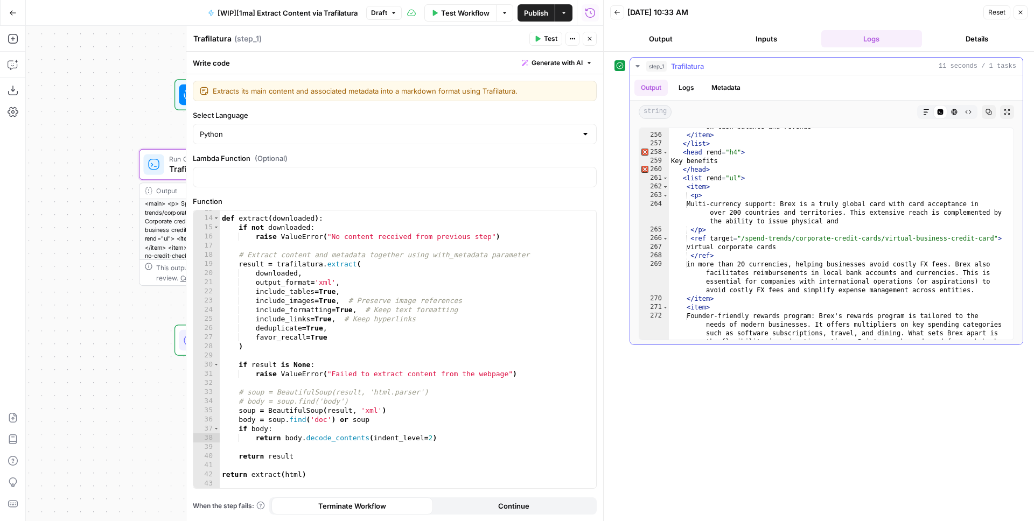
scroll to position [2926, 0]
click at [766, 248] on div "Typical spending limit range: Up to 10-20x higher than traditional cards, based…" at bounding box center [837, 258] width 337 height 289
type textarea "**********"
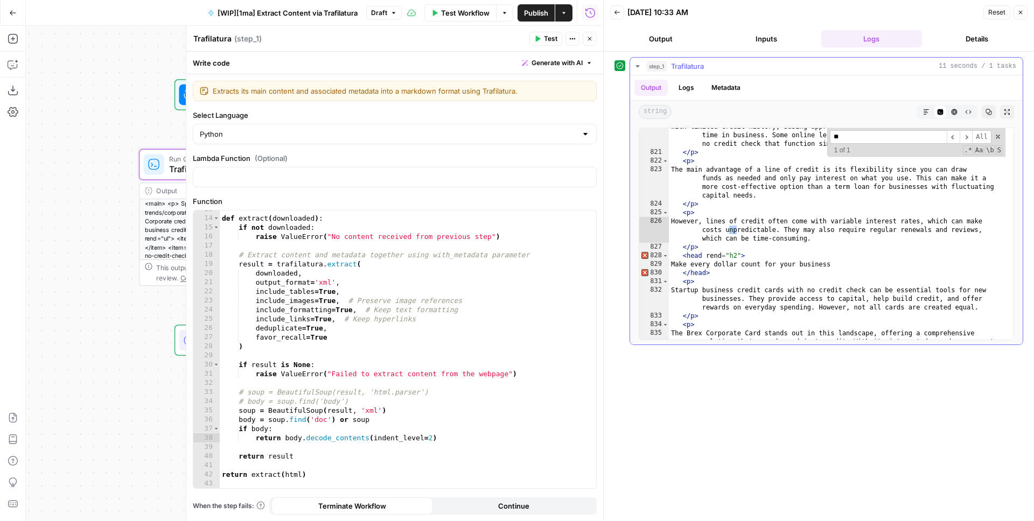
scroll to position [9560, 0]
type input "***"
type textarea "**********"
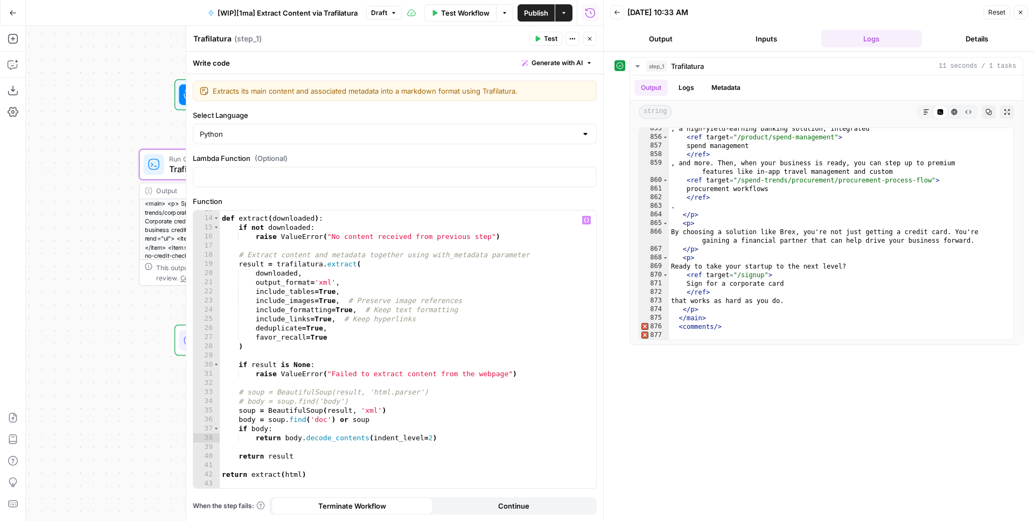
click at [319, 280] on div "def extract ( downloaded ) : if not downloaded : raise ValueError ( "No content…" at bounding box center [404, 353] width 368 height 296
type textarea "*"
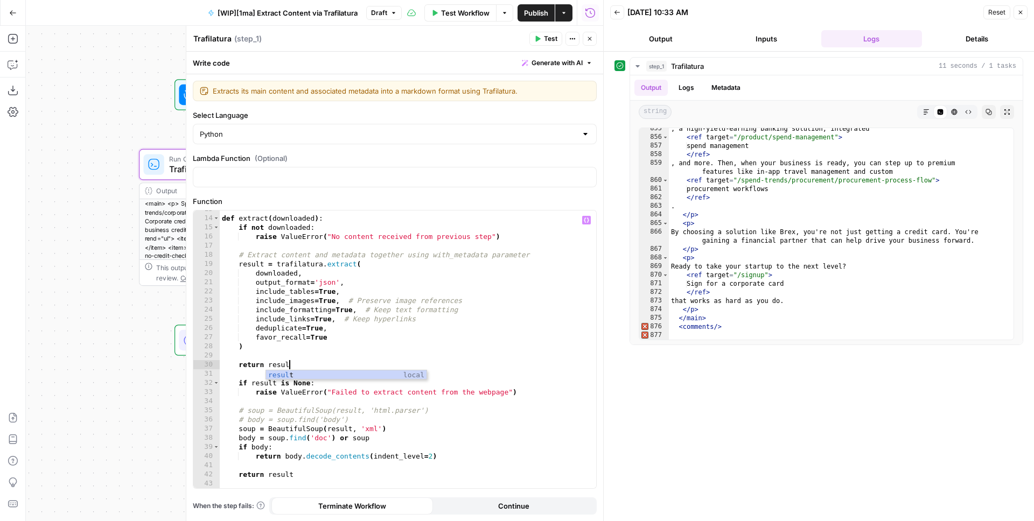
type textarea "**********"
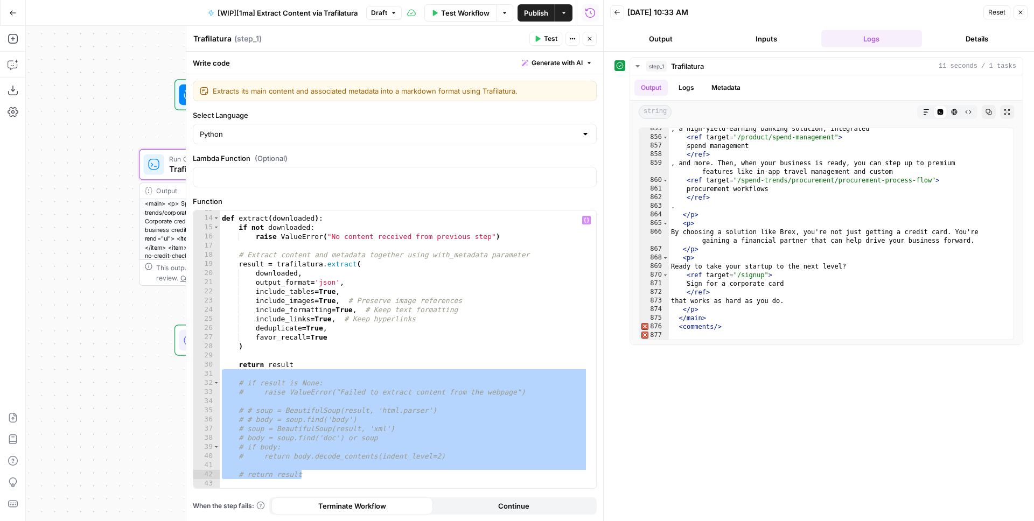
click at [546, 37] on span "Test" at bounding box center [550, 39] width 13 height 10
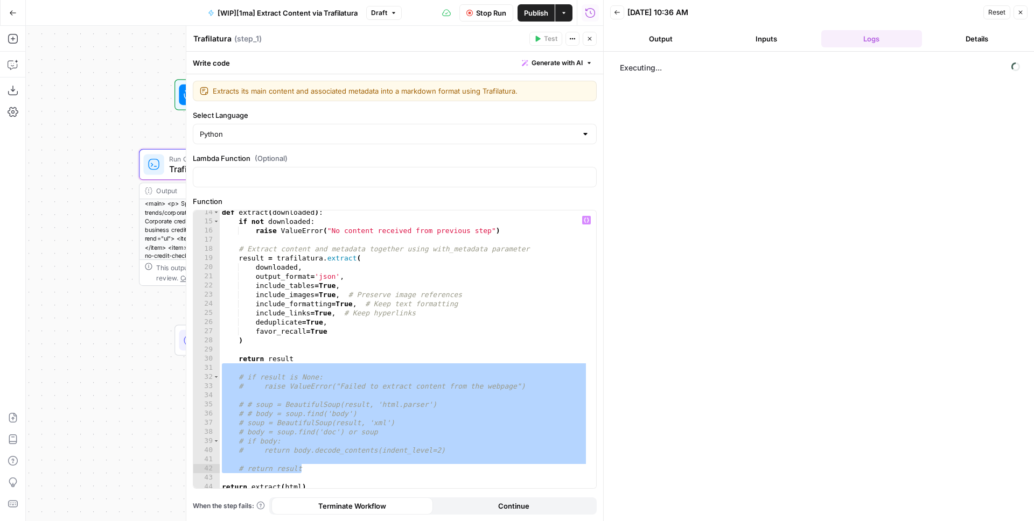
scroll to position [127, 0]
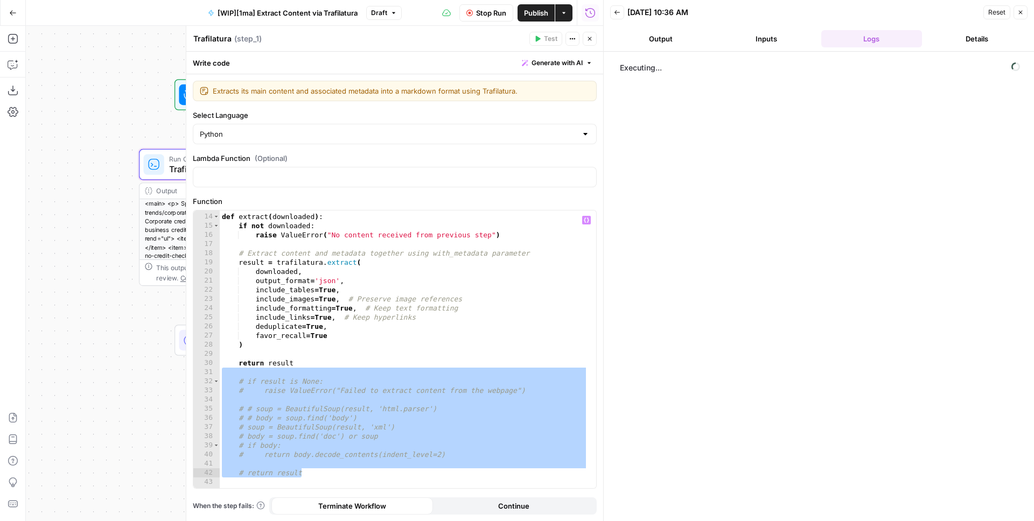
click at [359, 281] on div "def extract ( downloaded ) : if not downloaded : raise ValueError ( "No content…" at bounding box center [404, 351] width 368 height 296
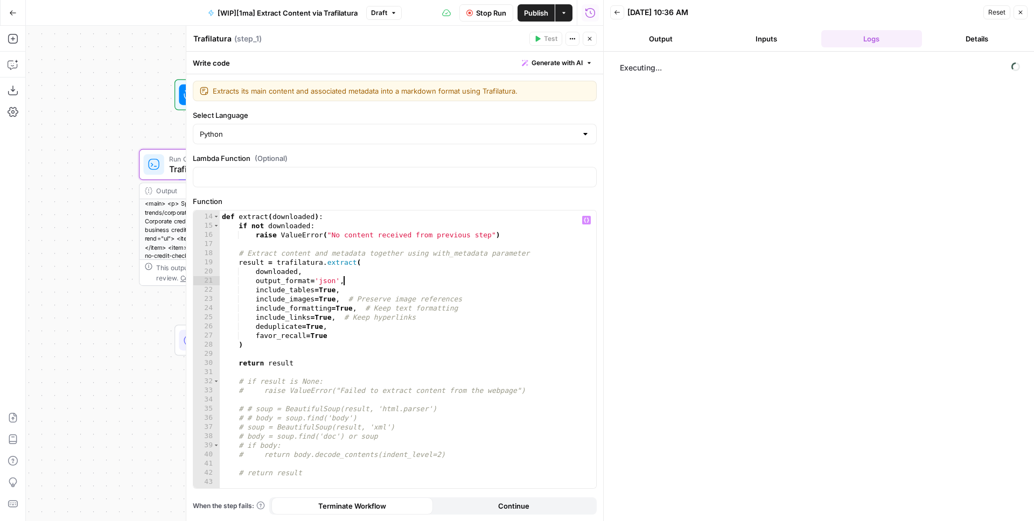
click at [303, 300] on div "def extract ( downloaded ) : if not downloaded : raise ValueError ( "No content…" at bounding box center [404, 351] width 368 height 296
type textarea "**********"
click at [303, 300] on div "def extract ( downloaded ) : if not downloaded : raise ValueError ( "No content…" at bounding box center [404, 351] width 368 height 296
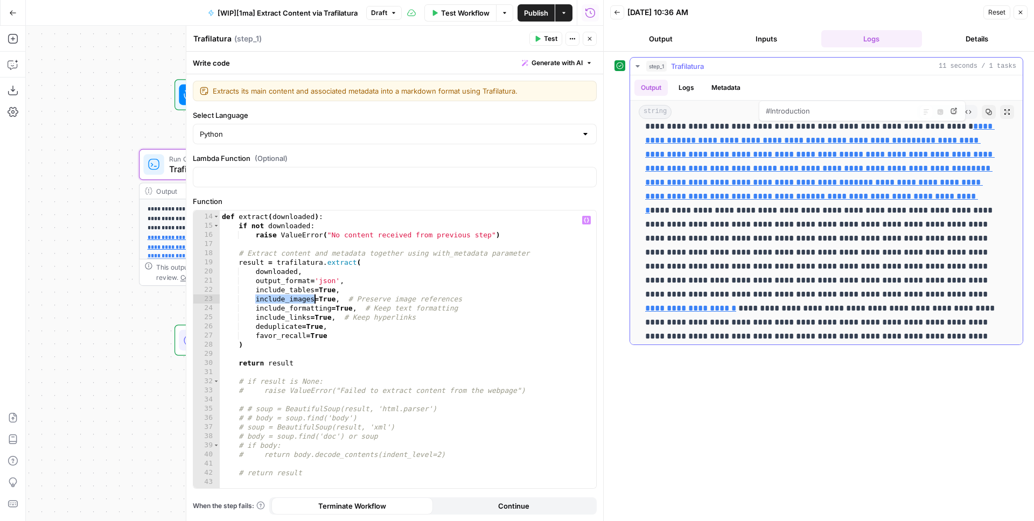
scroll to position [238, 0]
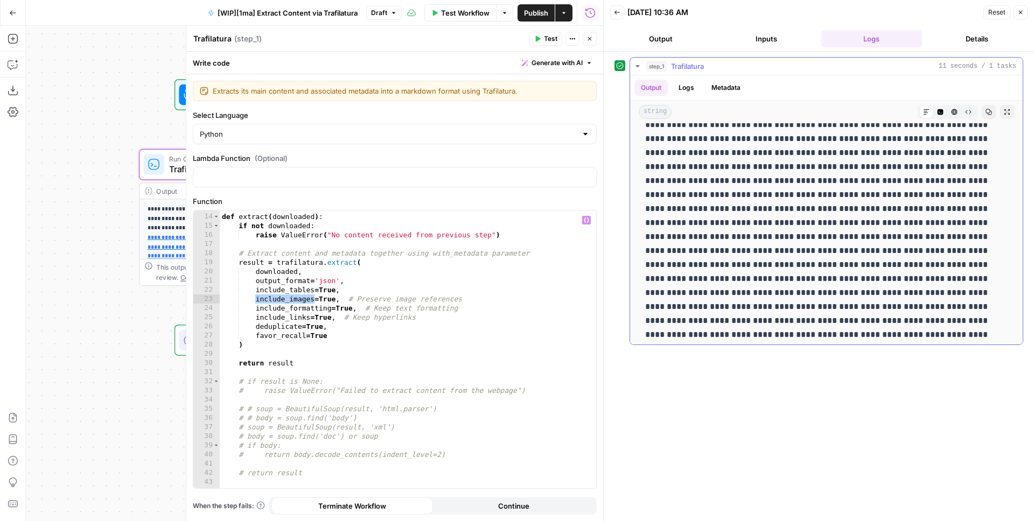
click at [937, 113] on icon "button" at bounding box center [940, 112] width 6 height 6
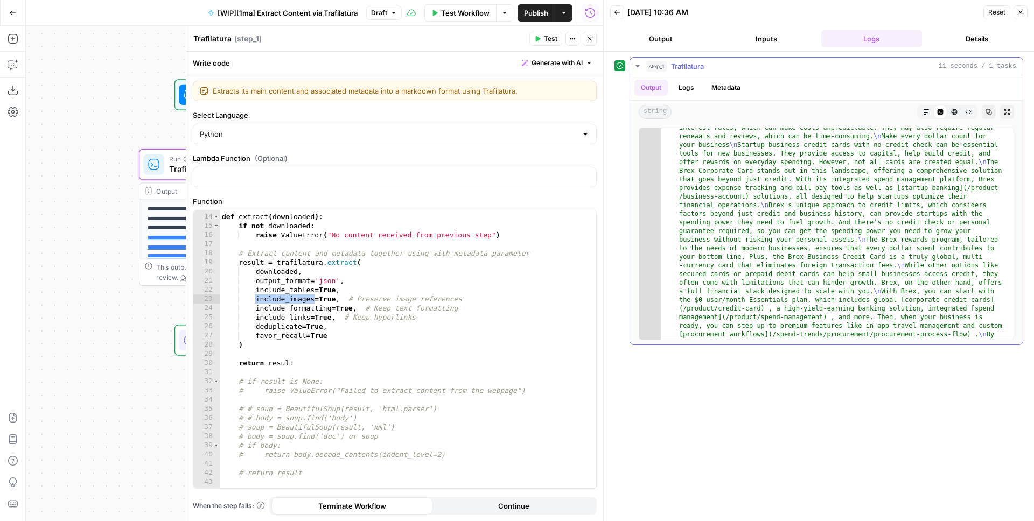
scroll to position [3665, 0]
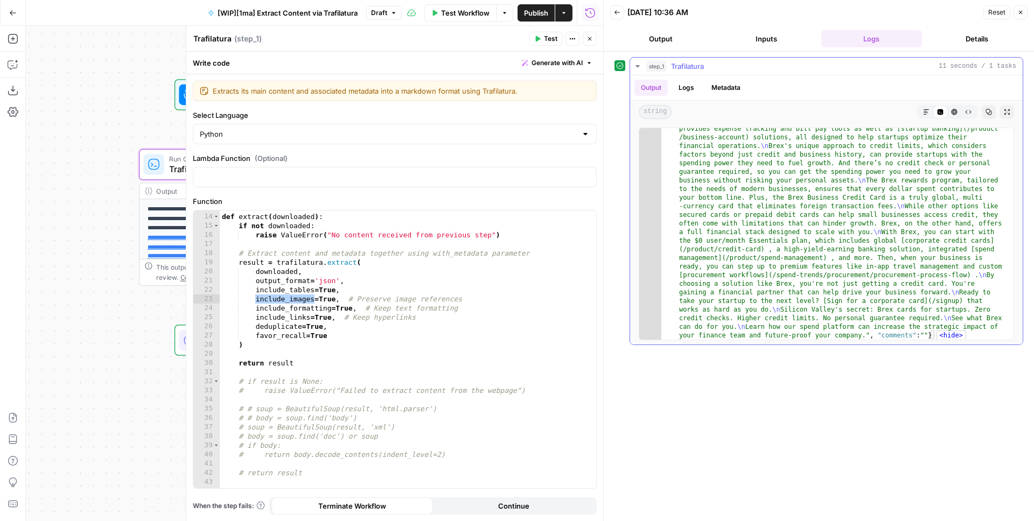
click at [908, 332] on div "{ "text" : "Spend Trends Home \n [5 Best Startup B...](/spend-trends/corporate-…" at bounding box center [833, 445] width 344 height 7965
click at [934, 303] on div "{ "text" : "Spend Trends Home \n [5 Best Startup B...](/spend-trends/corporate-…" at bounding box center [833, 445] width 344 height 7965
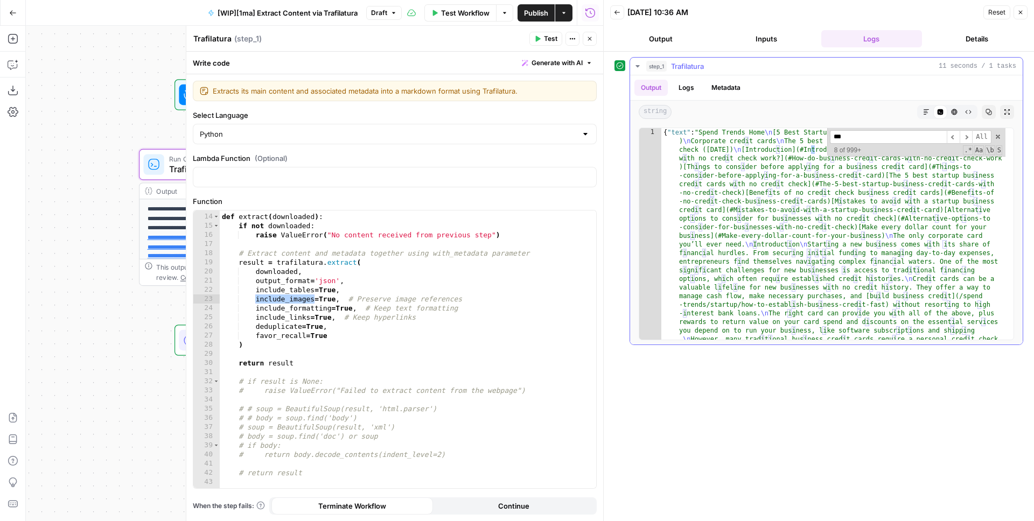
scroll to position [360, 0]
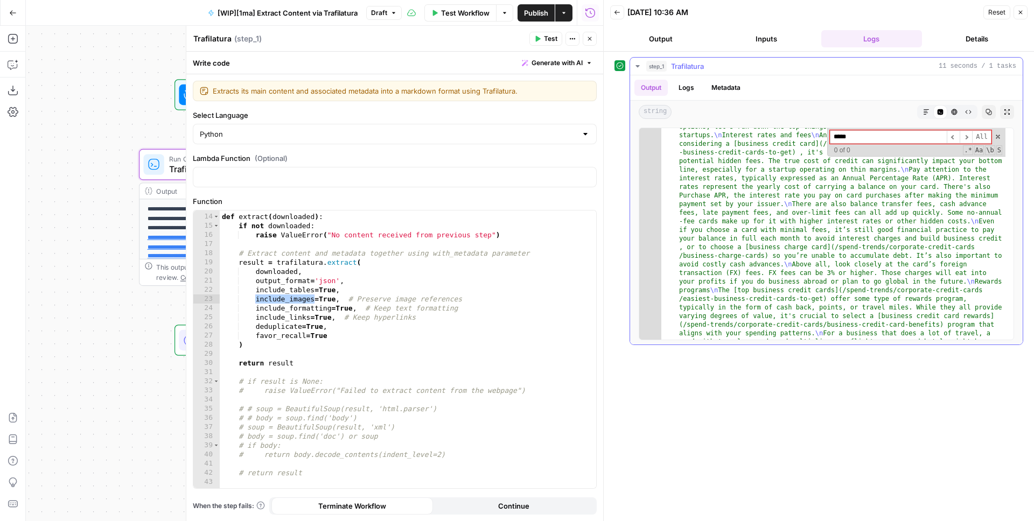
type input "****"
type input "***"
click at [130, 80] on div "**********" at bounding box center [314, 273] width 577 height 495
drag, startPoint x: 122, startPoint y: 83, endPoint x: 68, endPoint y: 74, distance: 55.1
click at [80, 80] on div "**********" at bounding box center [314, 273] width 577 height 495
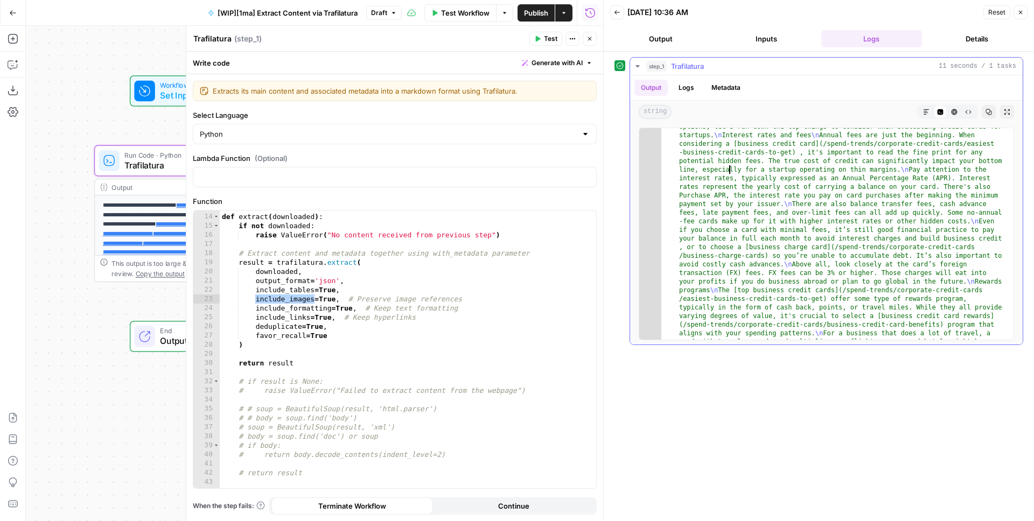
click at [784, 26] on header "Back 09/25/25 at 10:36 AM Reset Close Output Inputs Logs Details" at bounding box center [819, 26] width 430 height 52
click at [775, 34] on button "Inputs" at bounding box center [766, 38] width 101 height 17
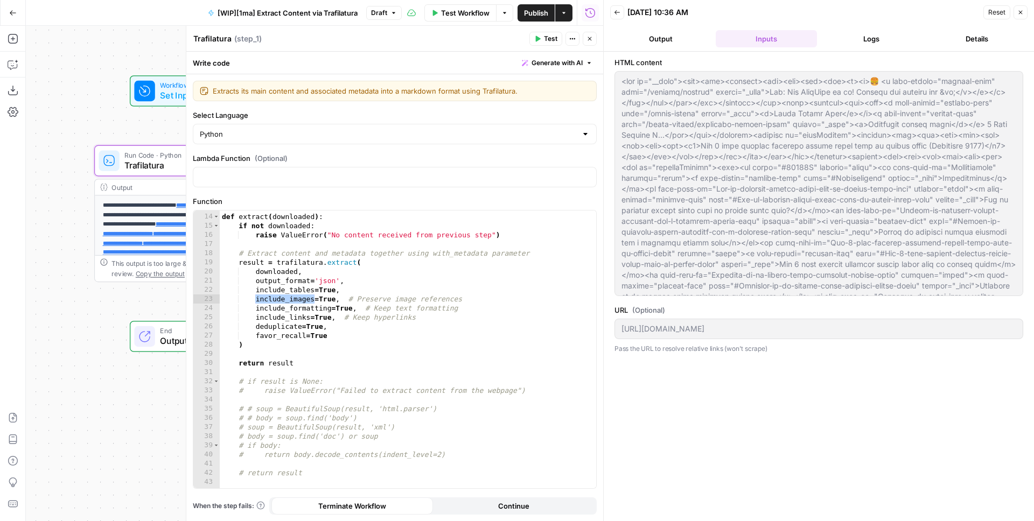
click at [469, 239] on div "def extract ( downloaded ) : if not downloaded : raise ValueError ( "No content…" at bounding box center [404, 351] width 368 height 296
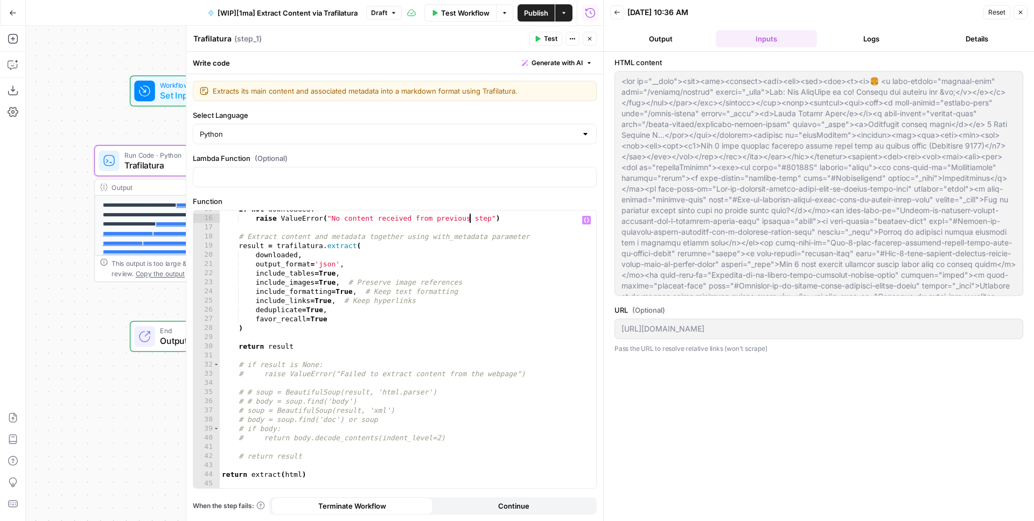
click at [414, 277] on div "if not downloaded : raise ValueError ( "No content received from previous step"…" at bounding box center [404, 353] width 368 height 296
click at [386, 13] on span "Draft" at bounding box center [379, 13] width 16 height 10
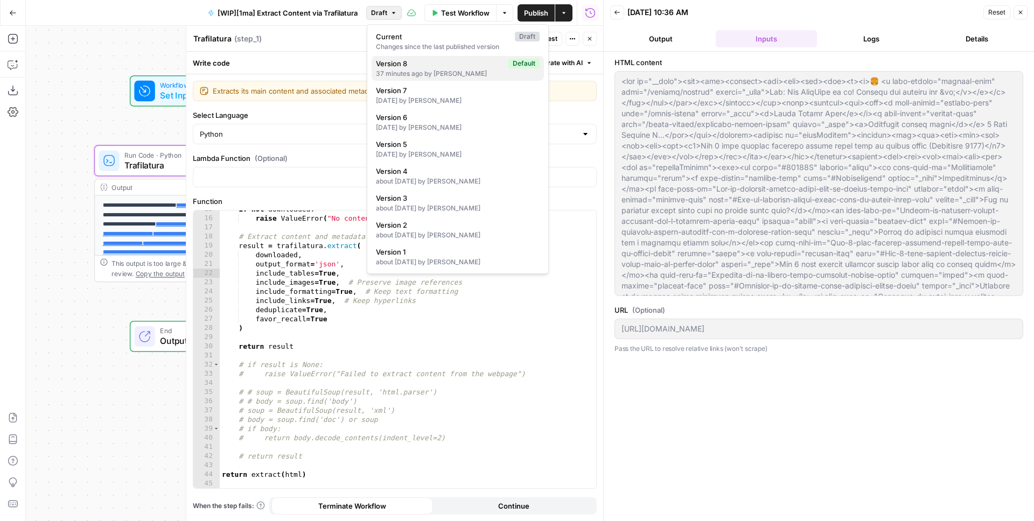
click at [455, 72] on div "37 minutes ago by Juan Manuel Ramallo" at bounding box center [458, 74] width 164 height 10
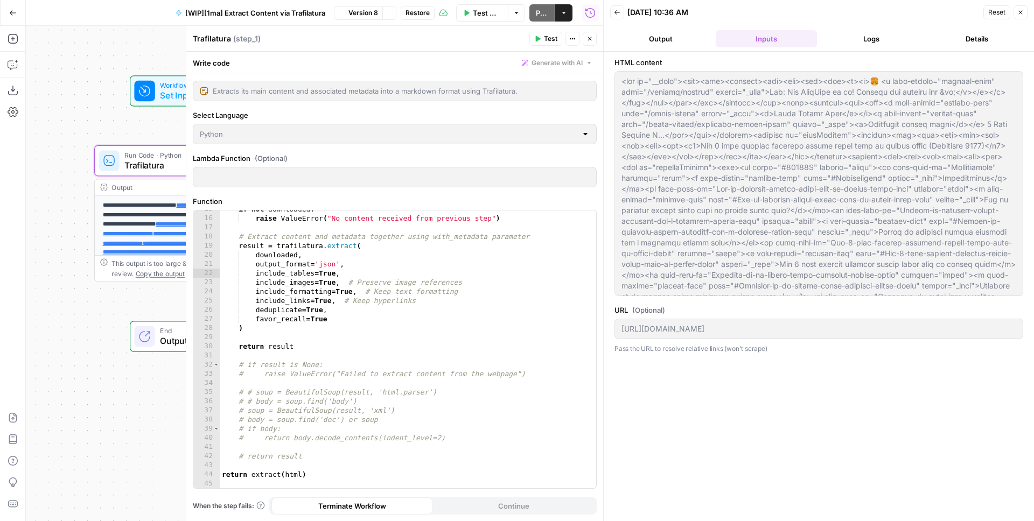
scroll to position [107, 0]
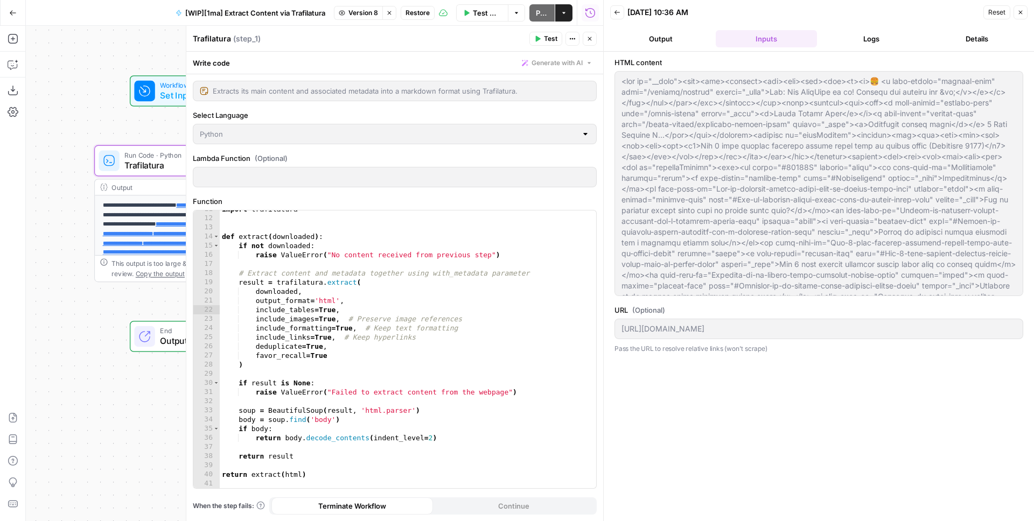
click at [413, 6] on button "Restore" at bounding box center [418, 13] width 34 height 14
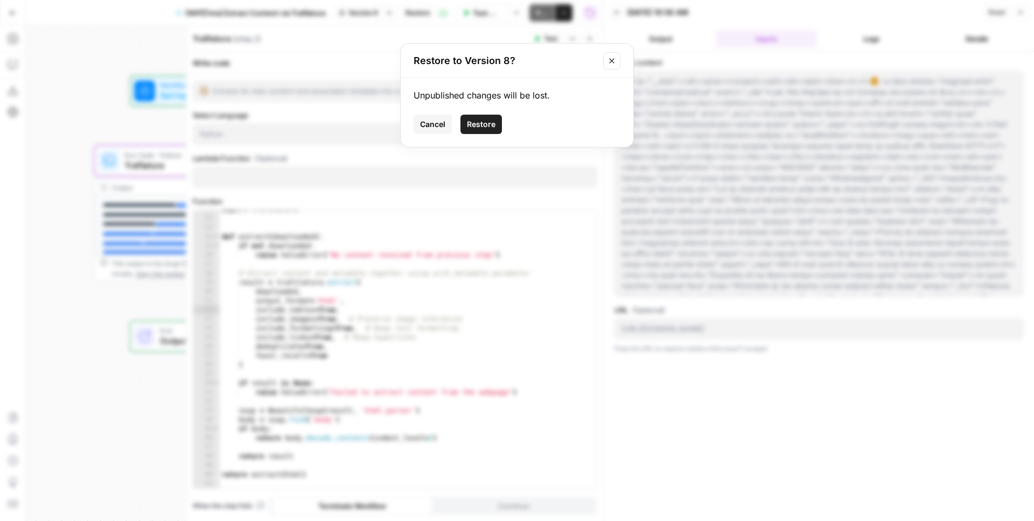
click at [478, 122] on span "Restore" at bounding box center [481, 124] width 29 height 11
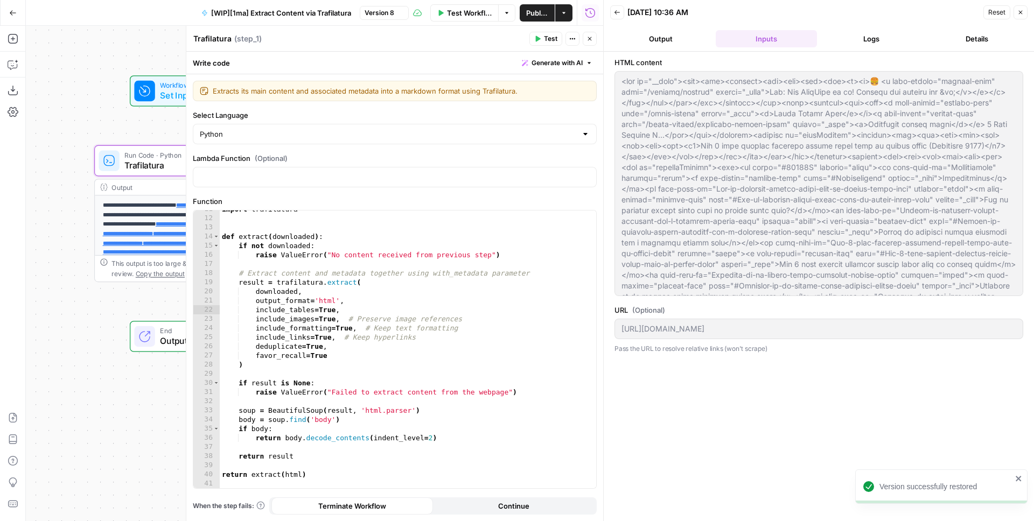
type textarea "**********"
click at [346, 351] on div "import trafilatura def extract ( downloaded ) : if not downloaded : raise Value…" at bounding box center [404, 353] width 368 height 296
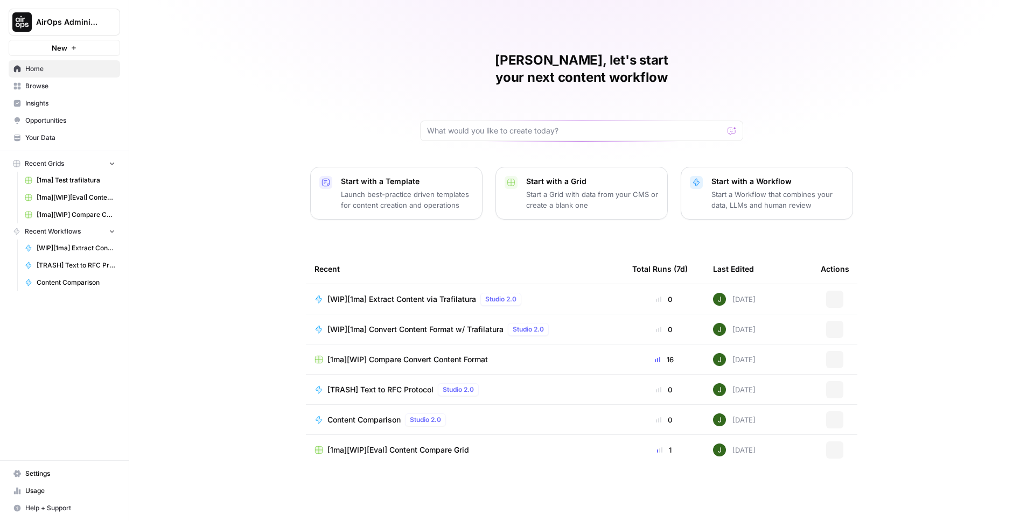
click at [55, 83] on span "Browse" at bounding box center [70, 86] width 90 height 10
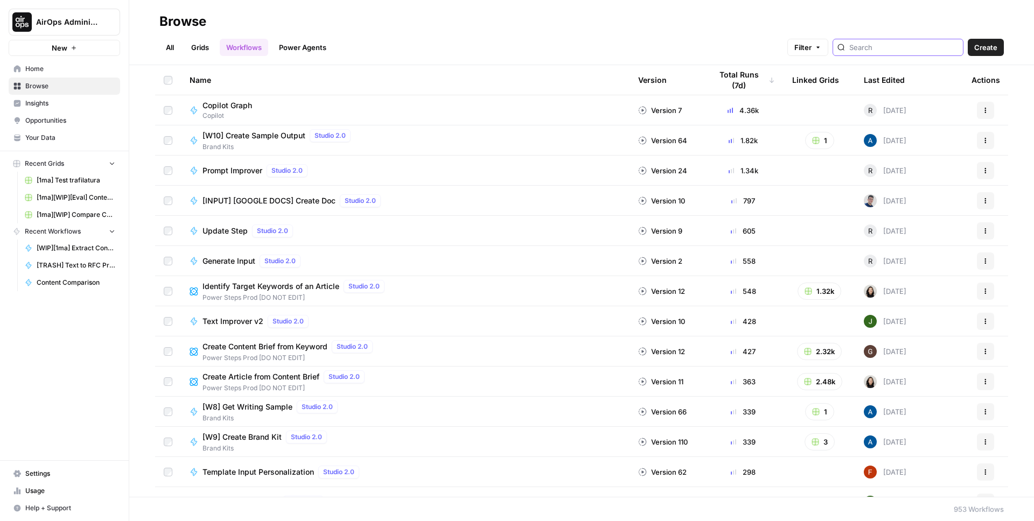
click at [900, 50] on input "search" at bounding box center [903, 47] width 109 height 11
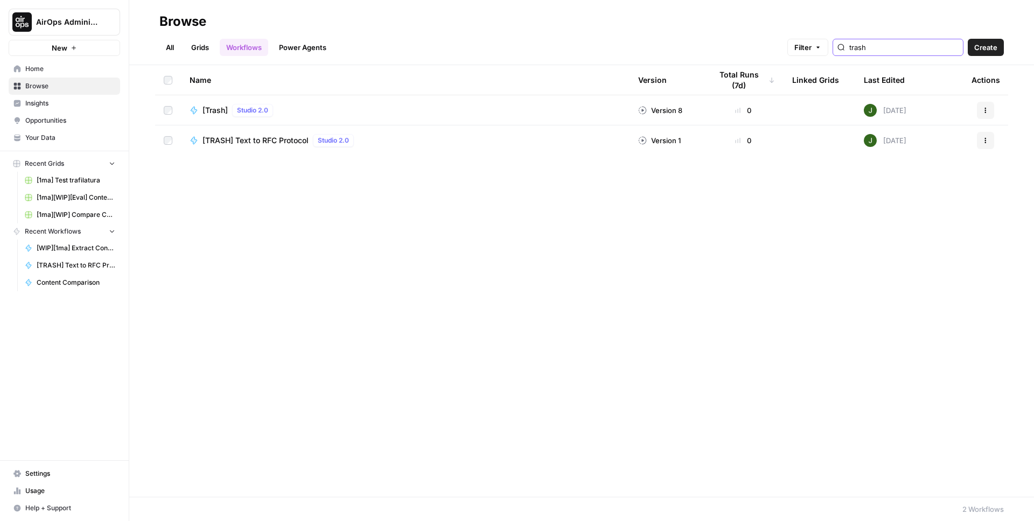
type input "trash"
click at [247, 142] on span "[TRASH] Text to RFC Protocol" at bounding box center [255, 140] width 106 height 11
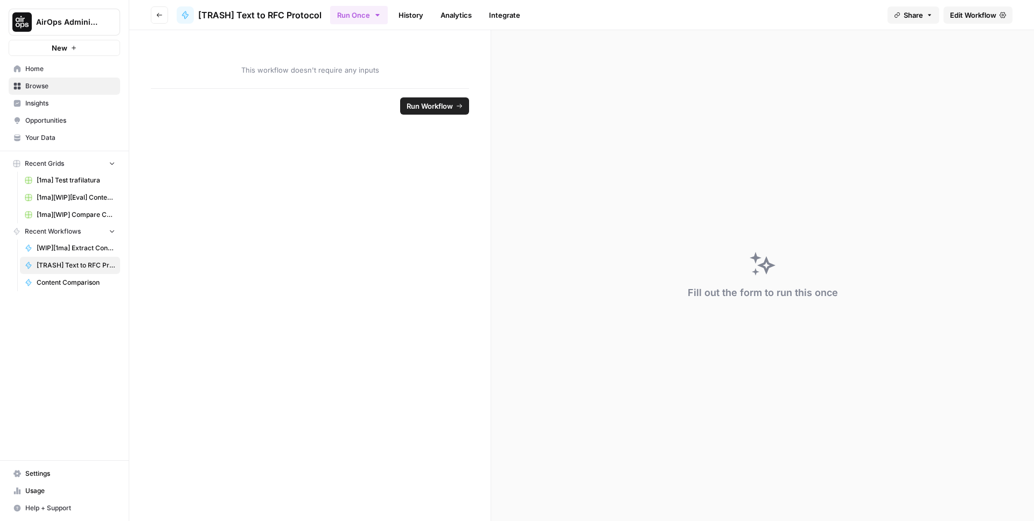
click at [967, 13] on span "Edit Workflow" at bounding box center [973, 15] width 46 height 11
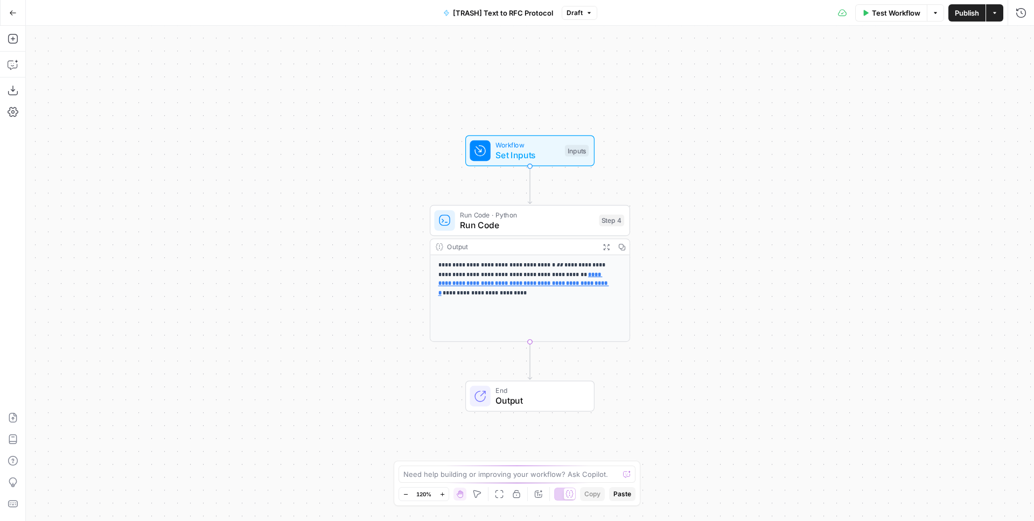
click at [494, 230] on span "Run Code" at bounding box center [527, 225] width 134 height 13
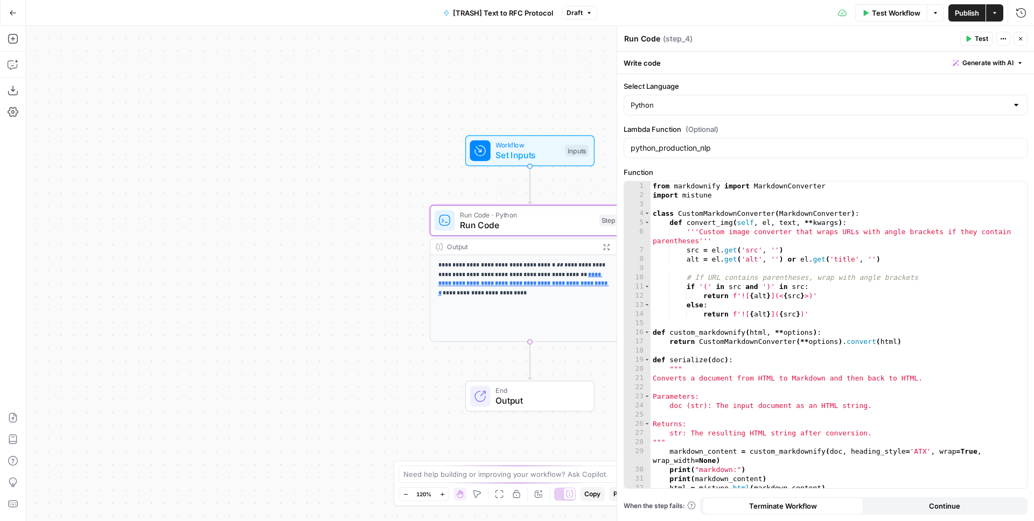
scroll to position [59, 0]
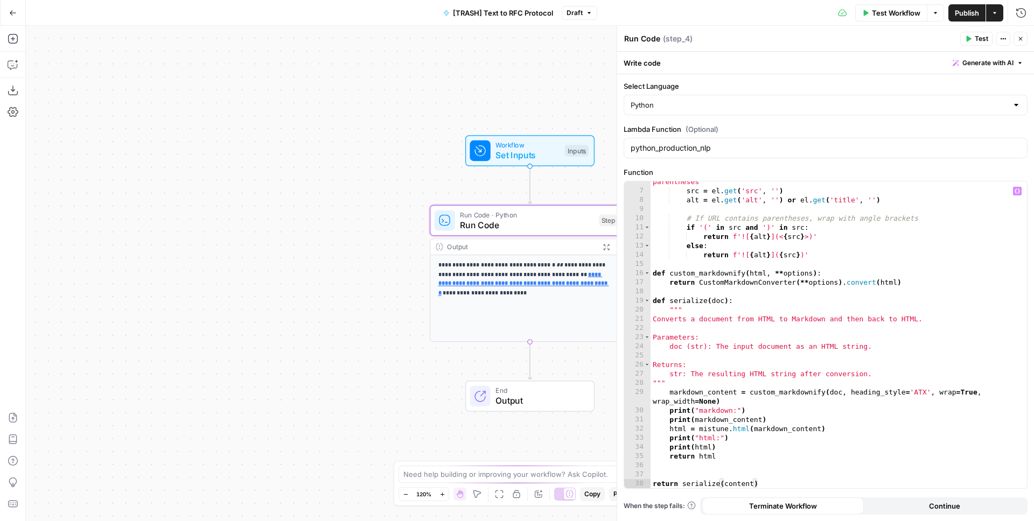
click at [741, 260] on div "'''Custom image converter that wraps URLs with angle brackets if they contain p…" at bounding box center [834, 335] width 368 height 334
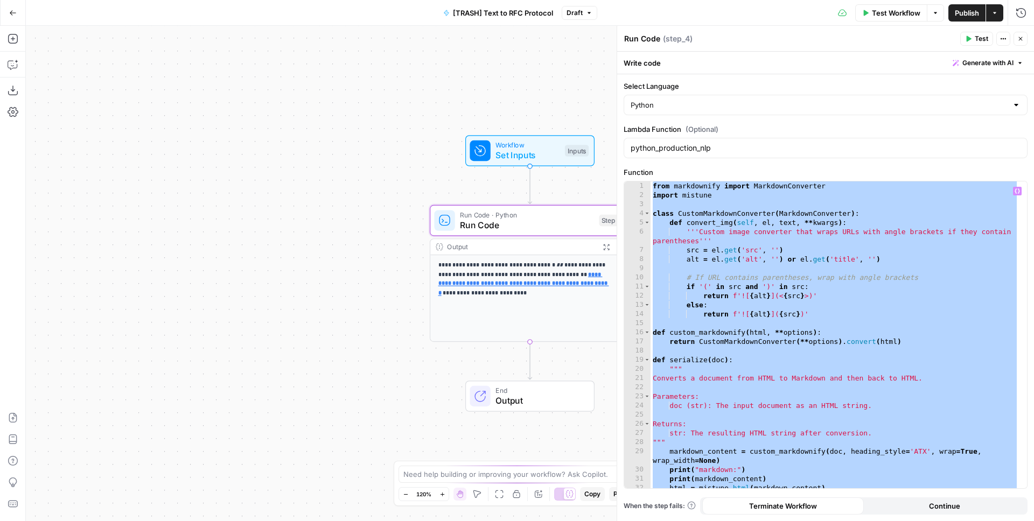
paste textarea
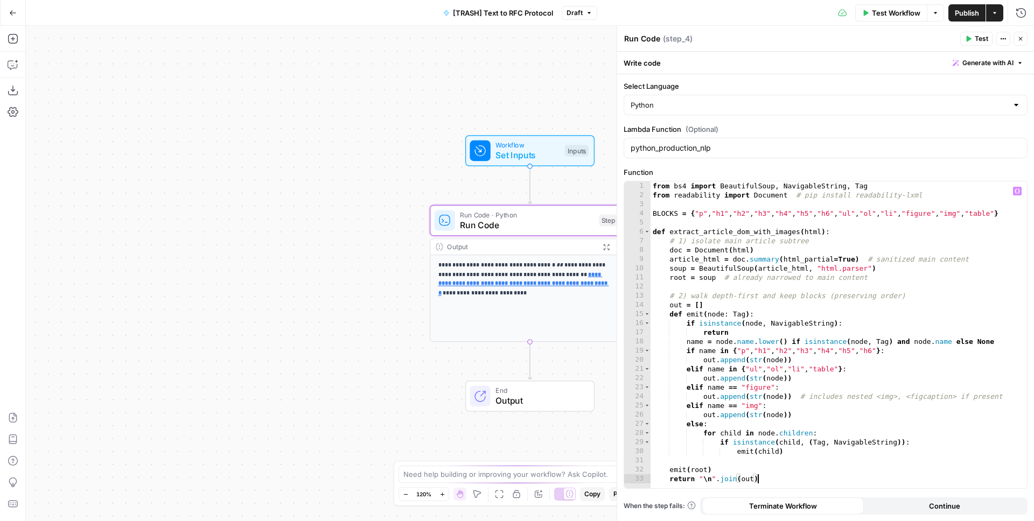
click at [730, 193] on div "from bs4 import BeautifulSoup , NavigableString , Tag from readability import D…" at bounding box center [838, 343] width 376 height 325
type textarea "**********"
click at [17, 39] on icon "button" at bounding box center [13, 38] width 11 height 11
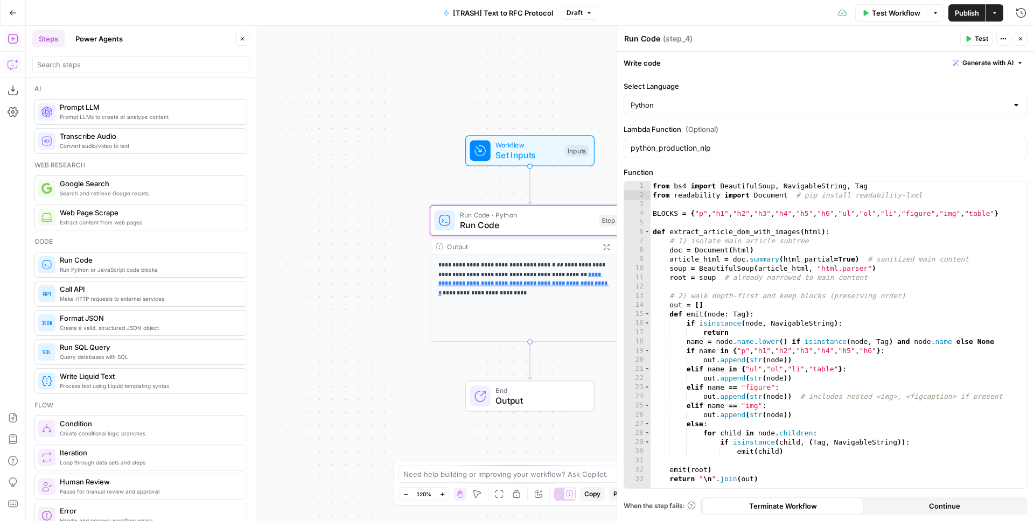
click at [15, 65] on icon "button" at bounding box center [13, 64] width 11 height 11
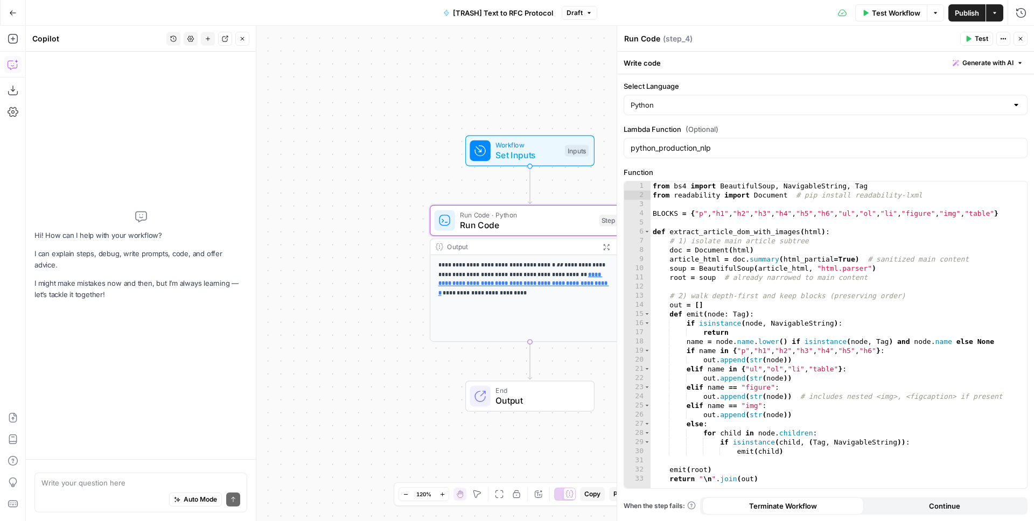
click at [494, 11] on span "[TRASH] Text to RFC Protocol" at bounding box center [503, 13] width 100 height 11
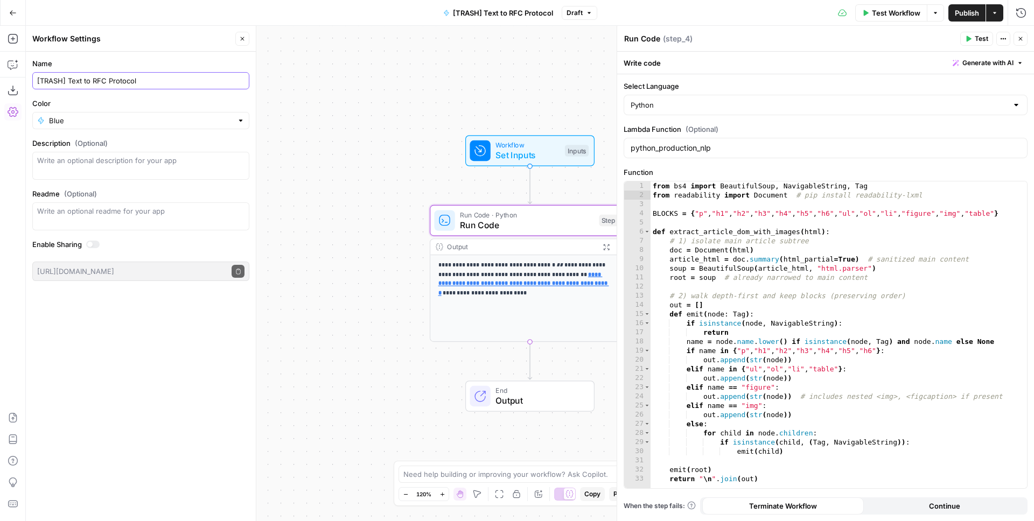
click at [132, 80] on input "[TRASH] Text to RFC Protocol" at bounding box center [140, 80] width 207 height 11
type input "[1ma][WIP] Extract content with readability-xml"
click at [246, 41] on button "Close" at bounding box center [242, 39] width 14 height 14
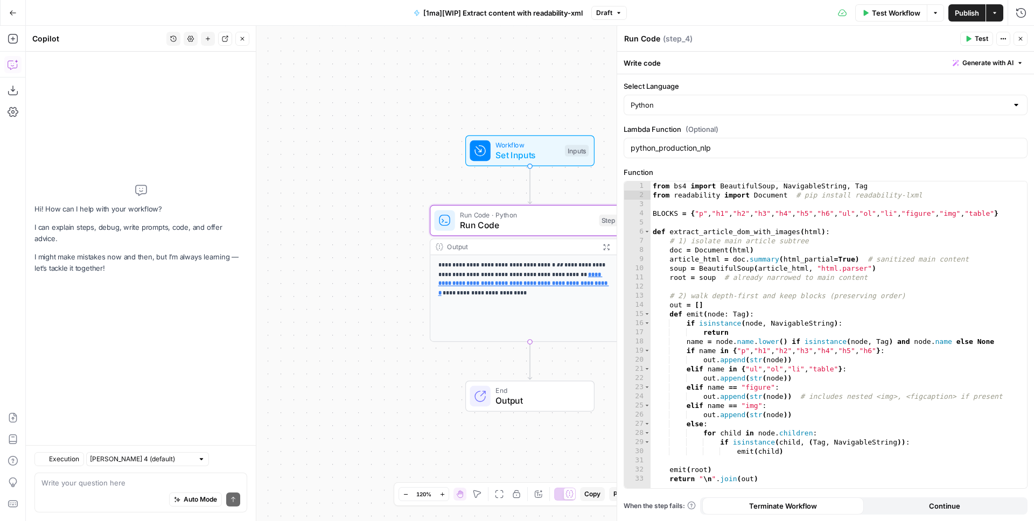
click at [96, 493] on div "Auto Mode Send" at bounding box center [140, 500] width 199 height 24
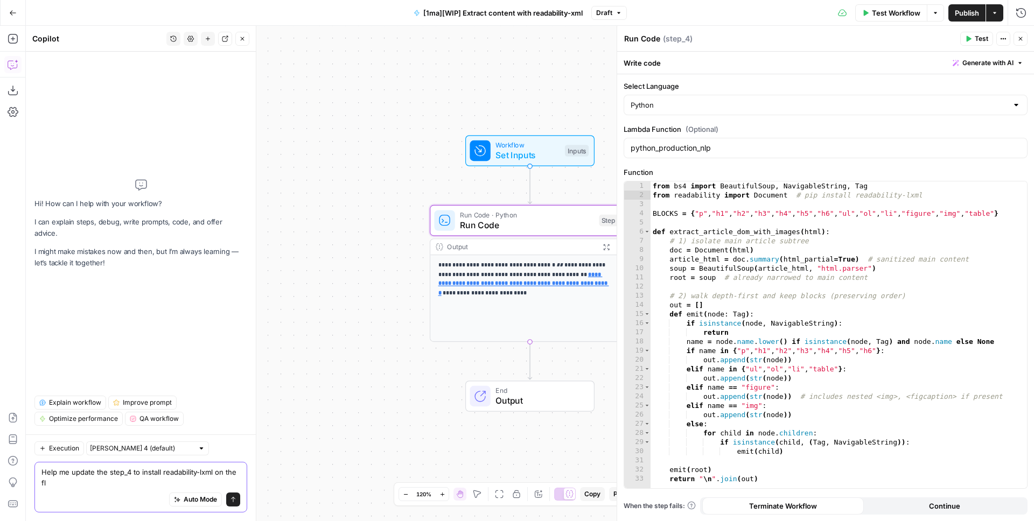
type textarea "Help me update the step_4 to install readability-lxml on the fly"
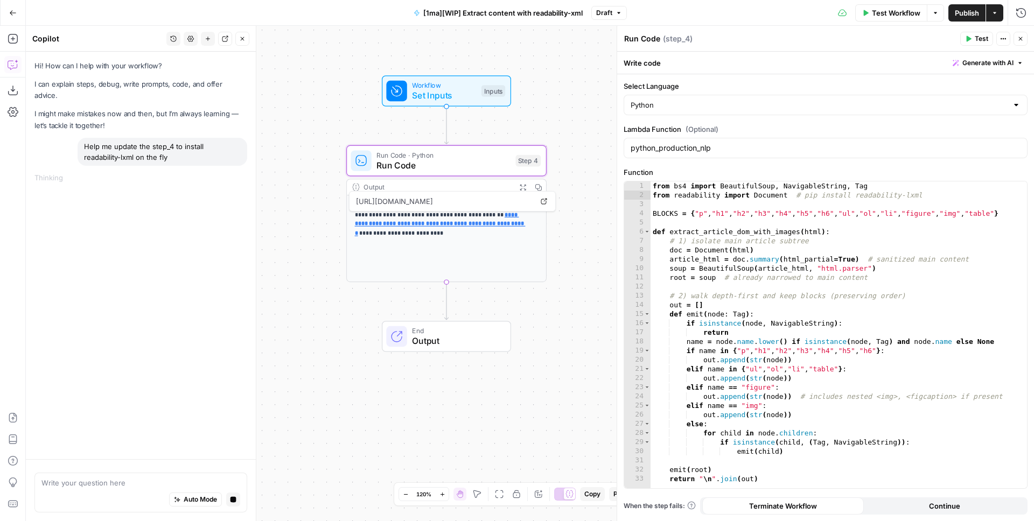
drag, startPoint x: 395, startPoint y: 128, endPoint x: 313, endPoint y: 68, distance: 101.5
click at [313, 68] on div "**********" at bounding box center [530, 273] width 1008 height 495
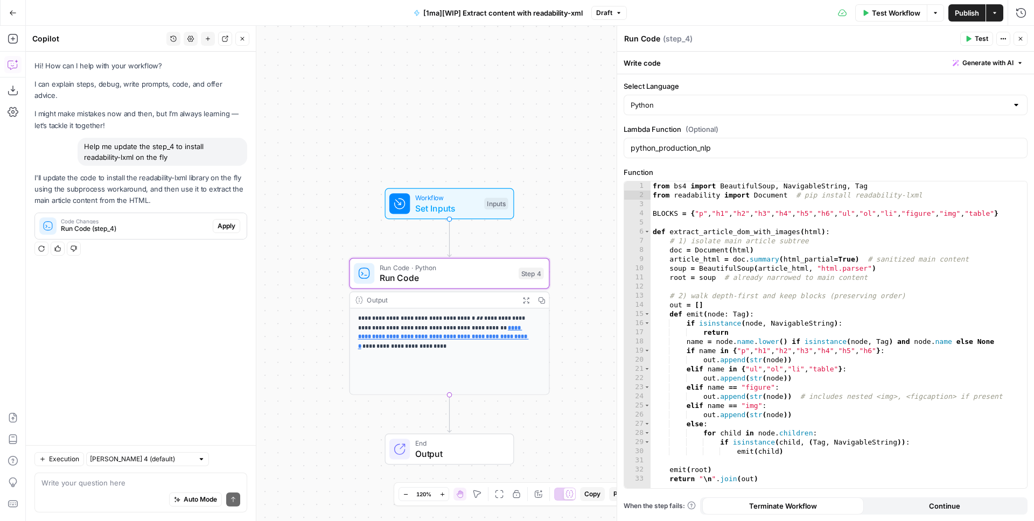
click at [225, 221] on span "Apply" at bounding box center [227, 226] width 18 height 10
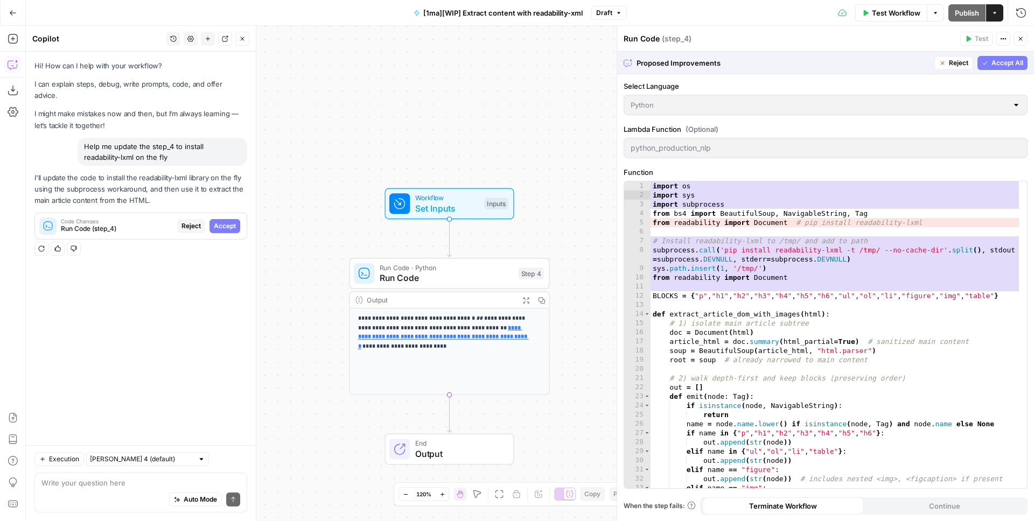
click at [1013, 65] on span "Accept All" at bounding box center [1007, 63] width 32 height 10
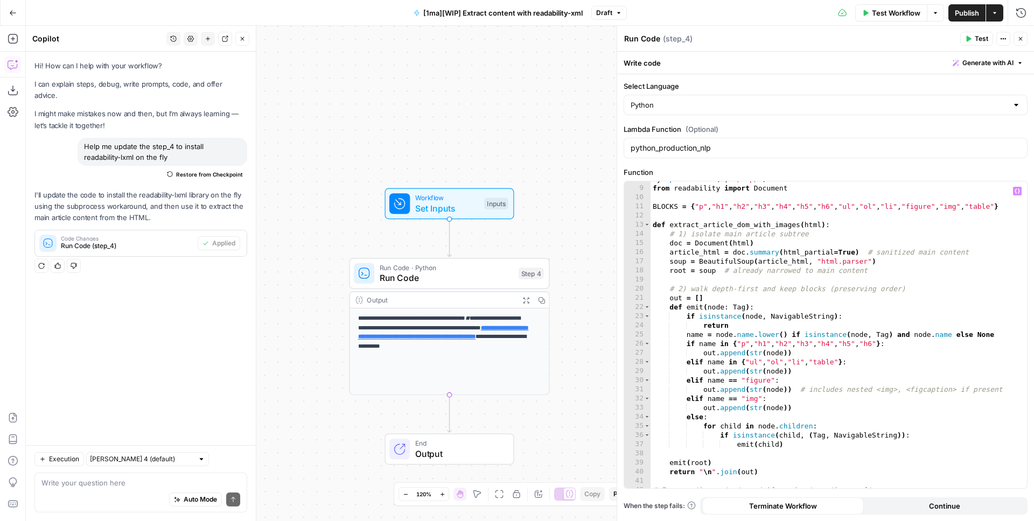
scroll to position [105, 0]
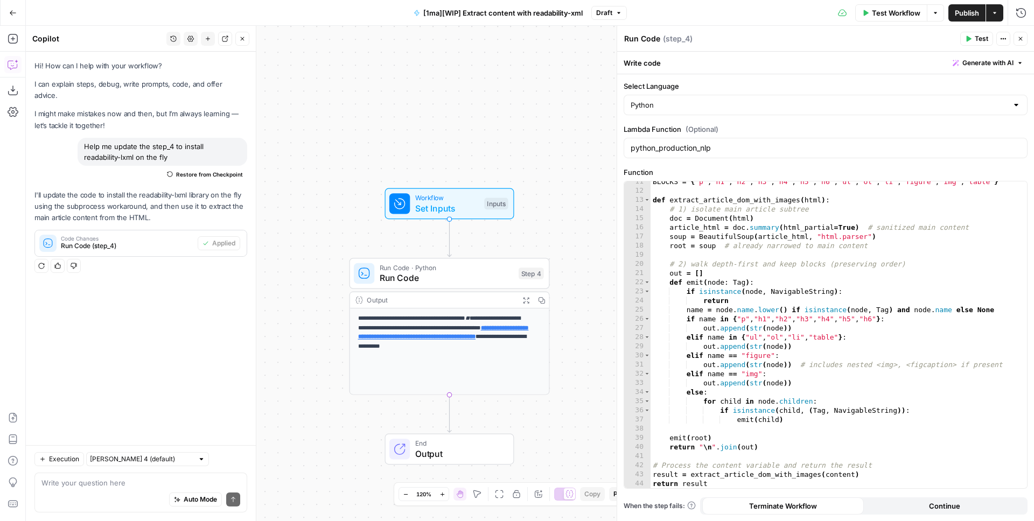
click at [897, 8] on span "Test Workflow" at bounding box center [896, 13] width 48 height 11
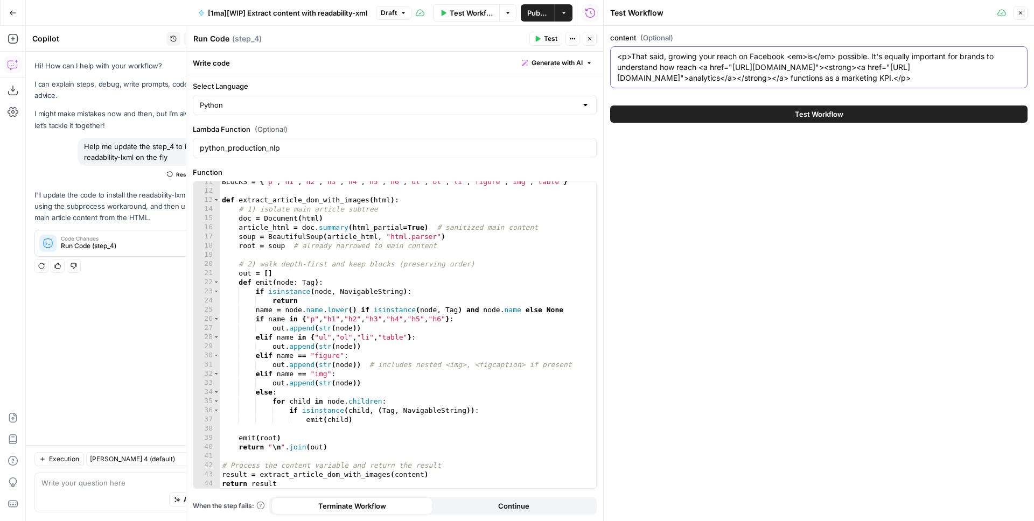
click at [740, 73] on textarea "<p>That said, growing your reach on Facebook <em>is</em> possible. It's equally…" at bounding box center [818, 67] width 403 height 32
click at [760, 65] on textarea "<p>That said, growing your reach on Facebook <em>is</em> possible. It's equally…" at bounding box center [818, 67] width 403 height 32
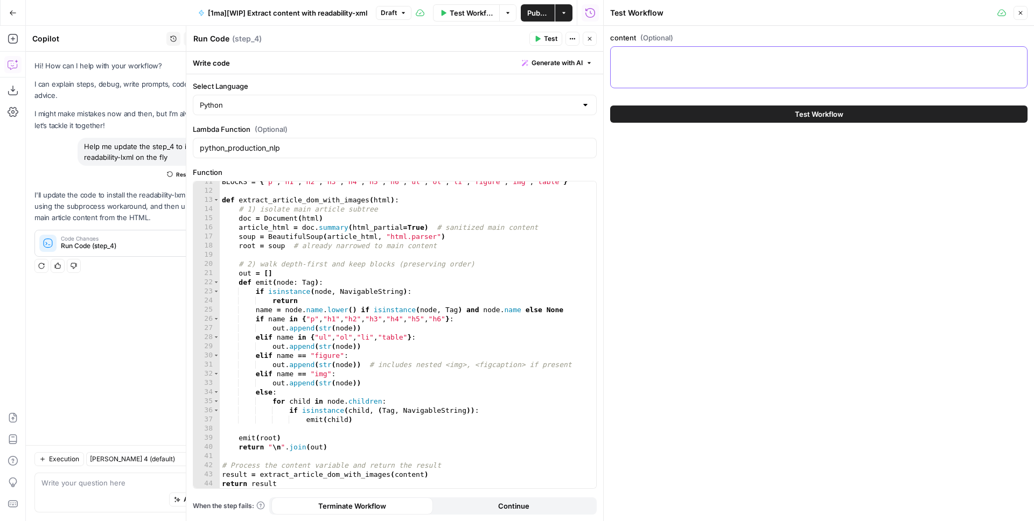
paste textarea "<div id="__next"><div><div><section><div><div><div><div><p><p>🍔 <a data-testid=…"
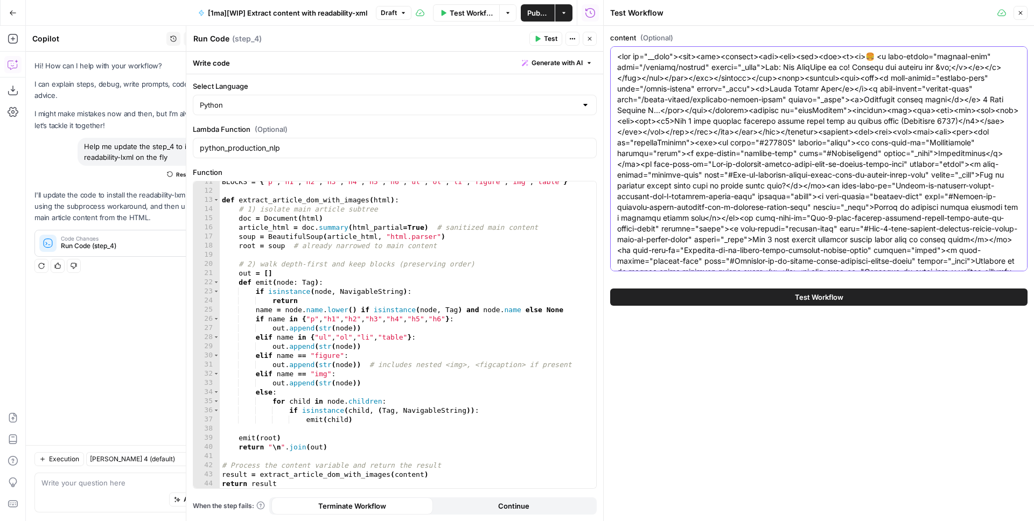
scroll to position [9428, 0]
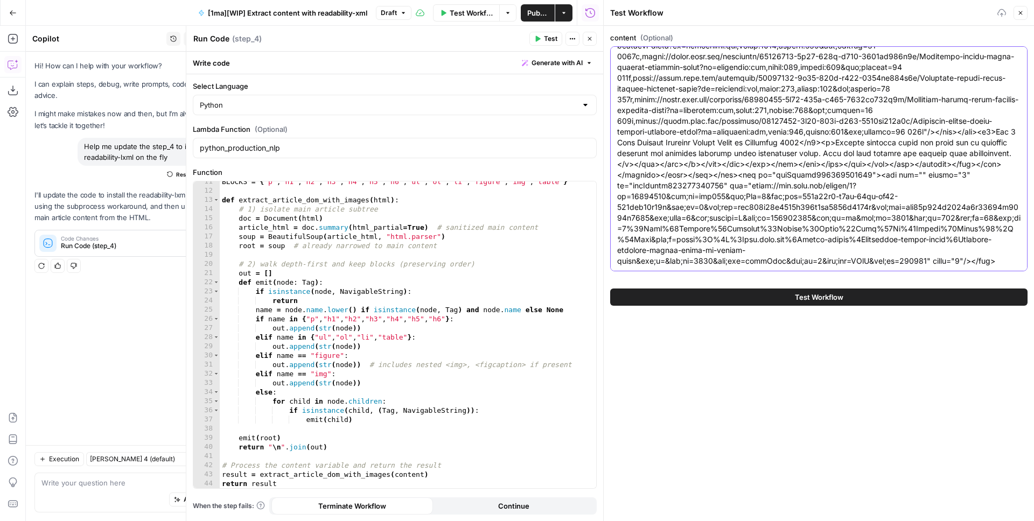
type textarea "<div id="__next"><div><div><section><div><div><div><div><p><p>🍔 <a data-testid=…"
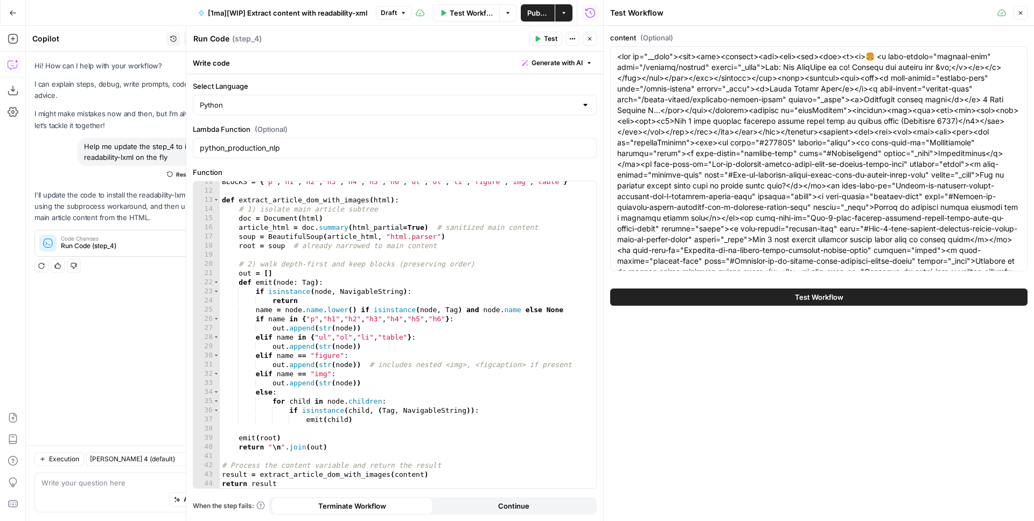
click at [789, 302] on button "Test Workflow" at bounding box center [818, 297] width 417 height 17
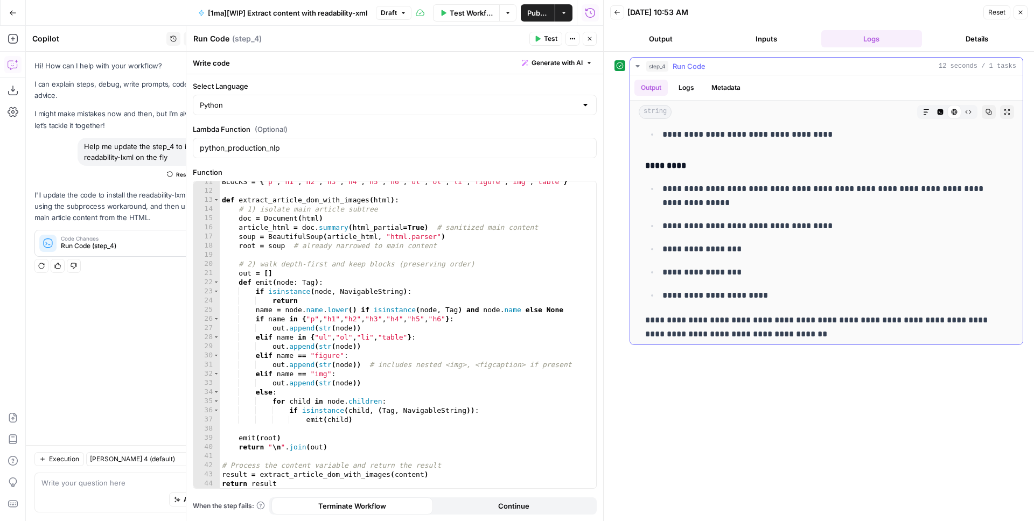
scroll to position [3723, 0]
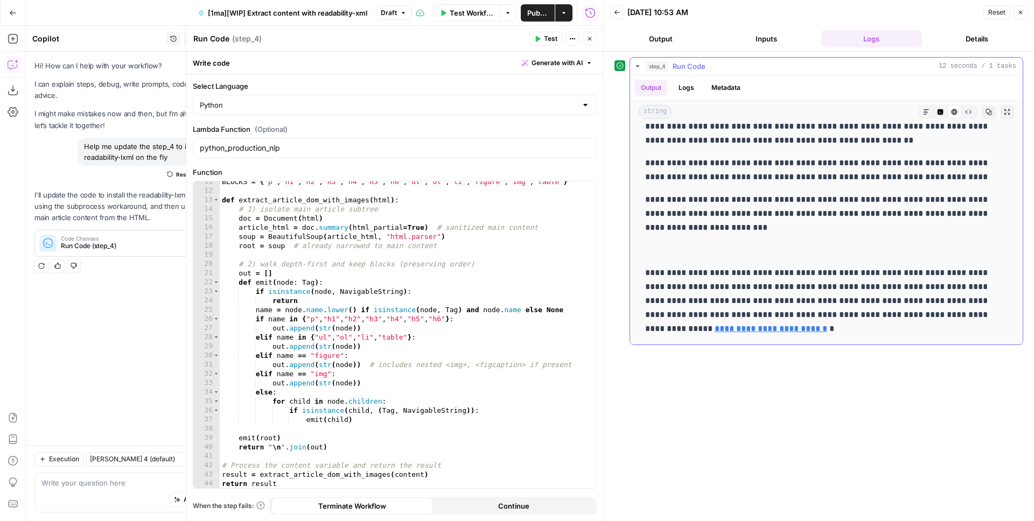
click at [937, 110] on icon "button" at bounding box center [940, 112] width 6 height 6
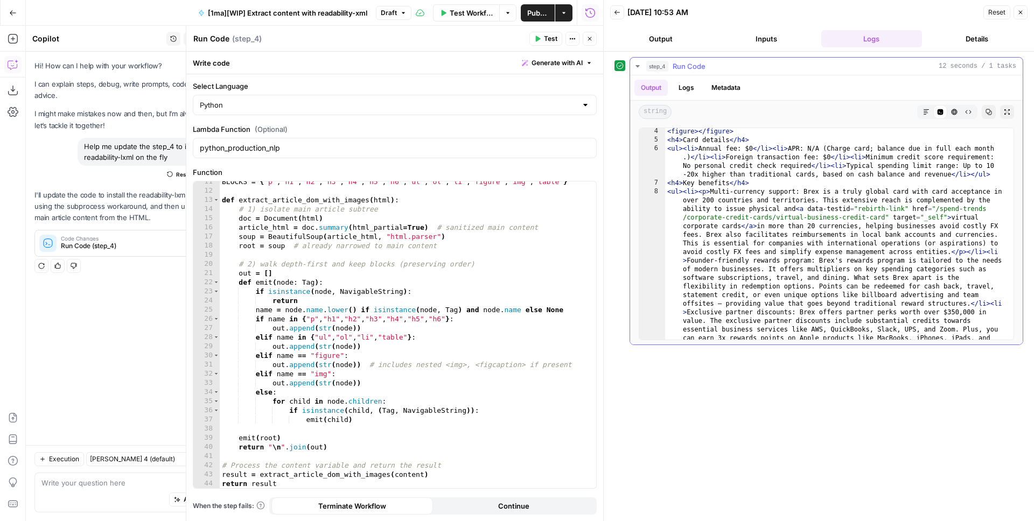
scroll to position [278, 0]
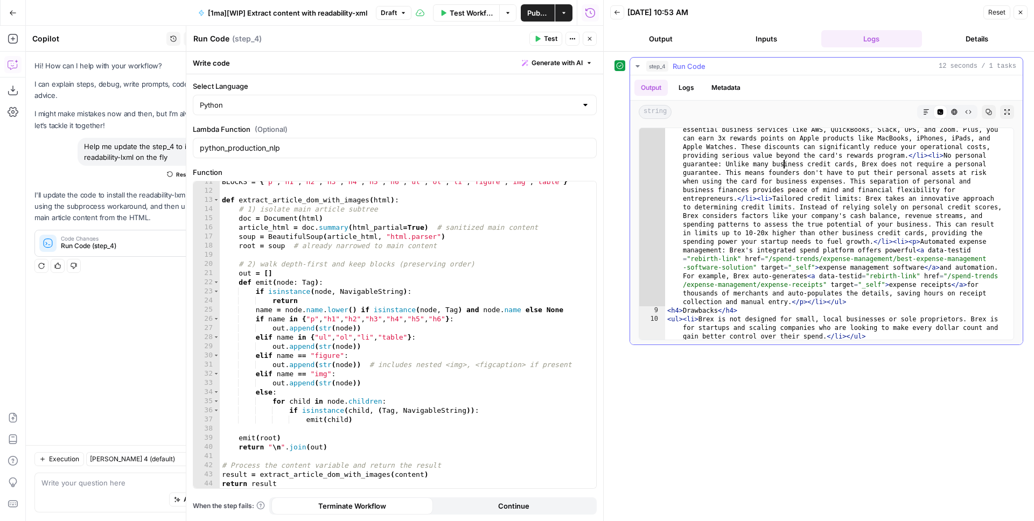
click at [783, 164] on div "< ul > < li > < p > Multi-currency support: Brex is a truly global card with ca…" at bounding box center [835, 270] width 340 height 565
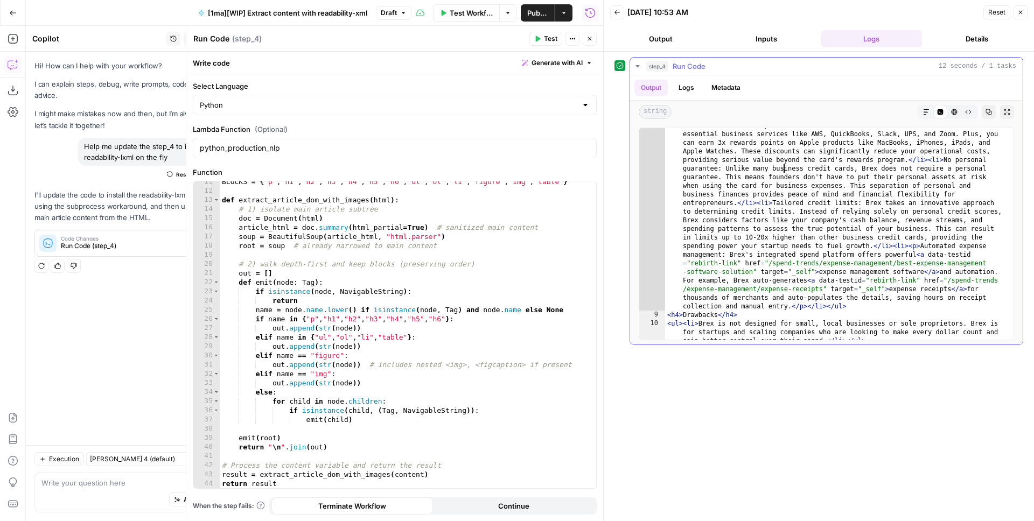
scroll to position [0, 0]
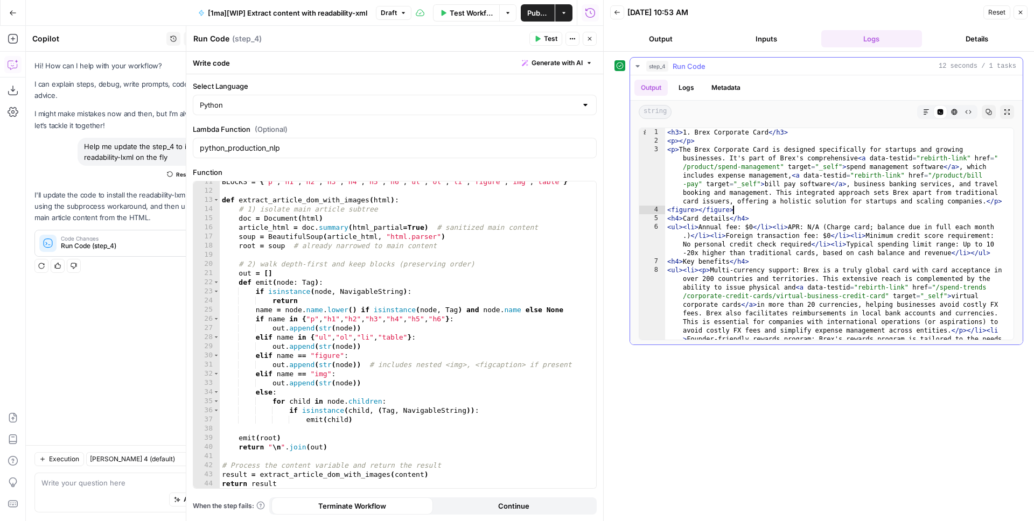
click at [733, 211] on div "< h3 > 1. Brex Corporate Card </ h3 > < p > </ p > < p > The Brex Corporate Car…" at bounding box center [835, 397] width 340 height 539
click at [771, 227] on div "< h3 > 1. Brex Corporate Card </ h3 > < p > </ p > < p > The Brex Corporate Car…" at bounding box center [835, 397] width 340 height 539
type textarea "**********"
click at [992, 109] on button "Copy" at bounding box center [989, 112] width 14 height 14
click at [441, 310] on div "BLOCKS = { "p" , "h1" , "h2" , "h3" , "h4" , "h5" , "h6" , "ul" , "ol" , "li" ,…" at bounding box center [404, 339] width 368 height 325
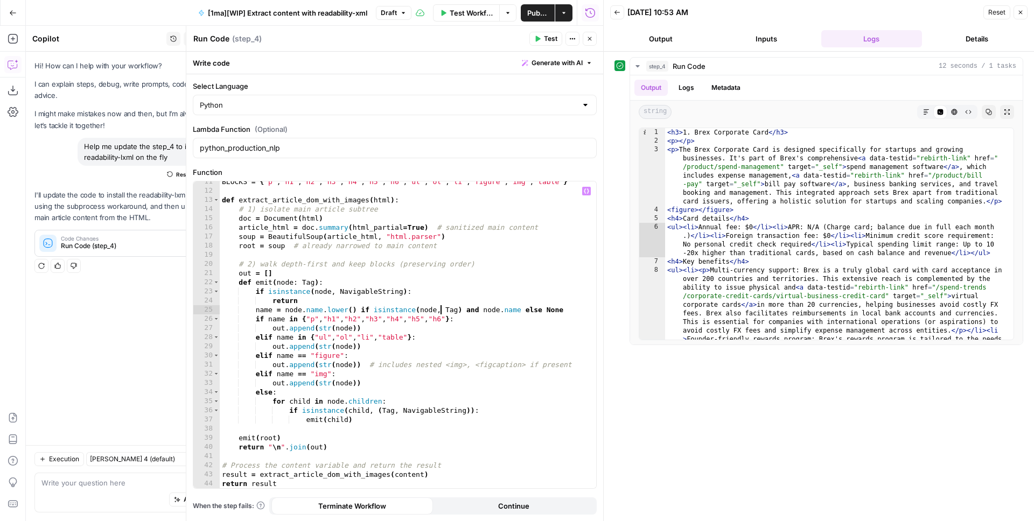
click at [222, 199] on div "BLOCKS = { "p" , "h1" , "h2" , "h3" , "h4" , "h5" , "h6" , "ul" , "ol" , "li" ,…" at bounding box center [404, 339] width 368 height 325
click at [340, 452] on div "BLOCKS = { "p" , "h1" , "h2" , "h3" , "h4" , "h5" , "h6" , "ul" , "ol" , "li" ,…" at bounding box center [404, 339] width 368 height 325
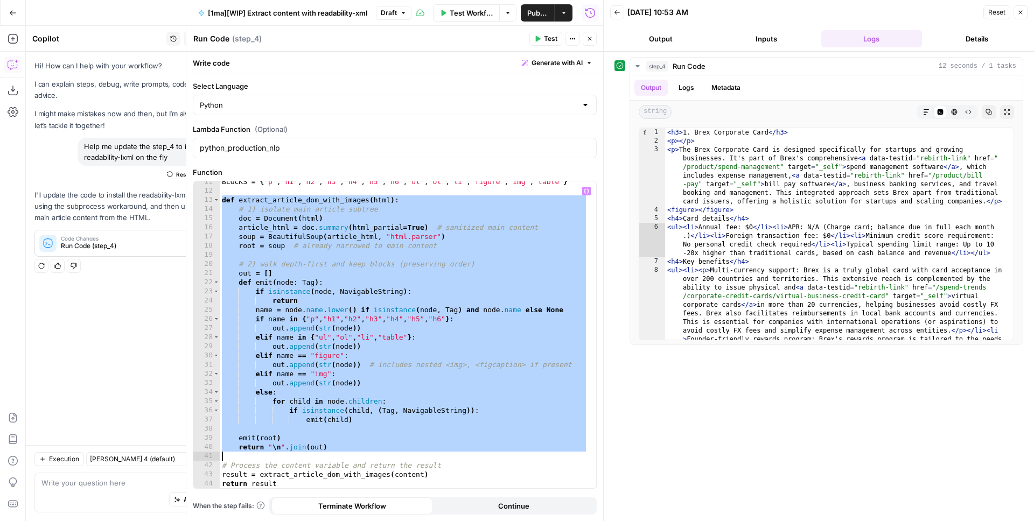
paste textarea
type textarea "**********"
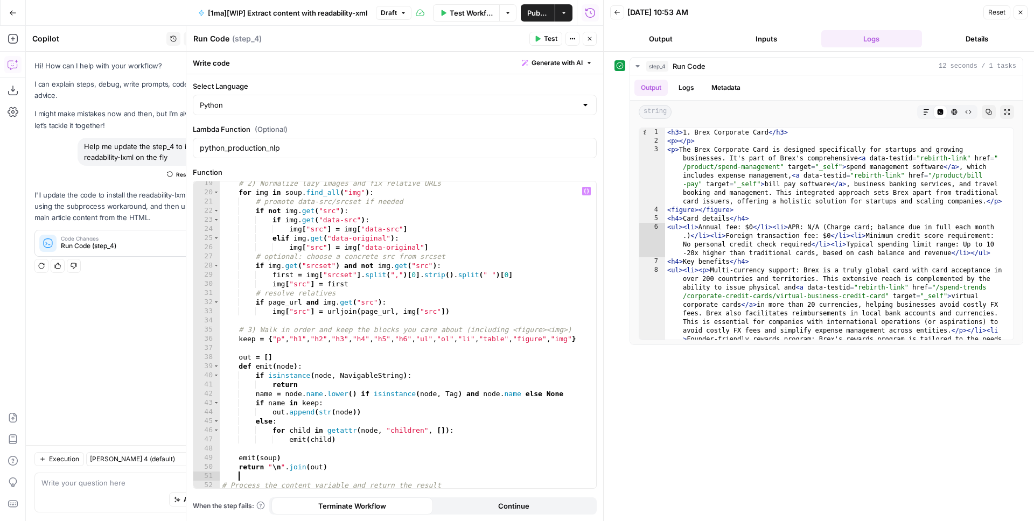
scroll to position [177, 0]
click at [539, 37] on icon "button" at bounding box center [537, 39] width 6 height 6
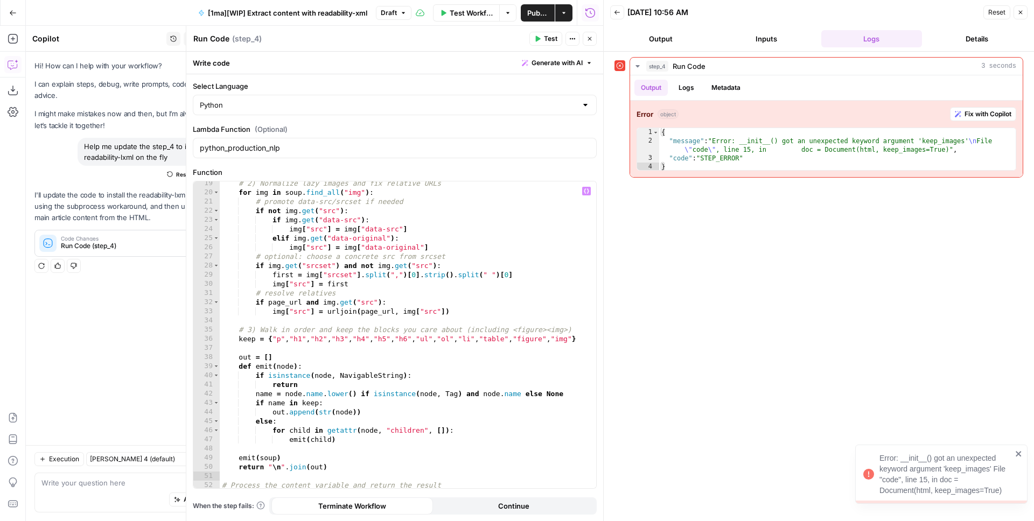
click at [440, 296] on div "# 2) Normalize lazy images and fix relative URLs for img in soup . find_all ( "…" at bounding box center [404, 341] width 368 height 325
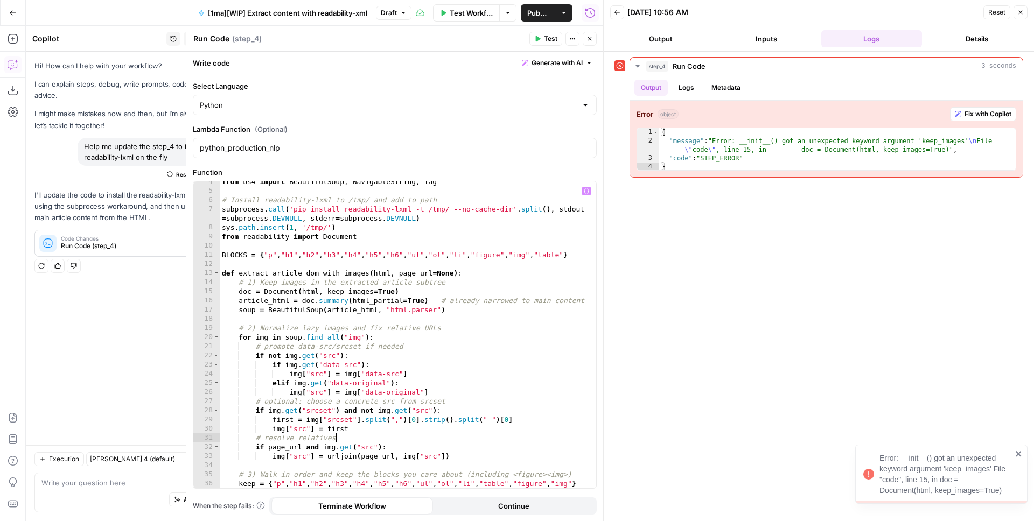
scroll to position [23, 0]
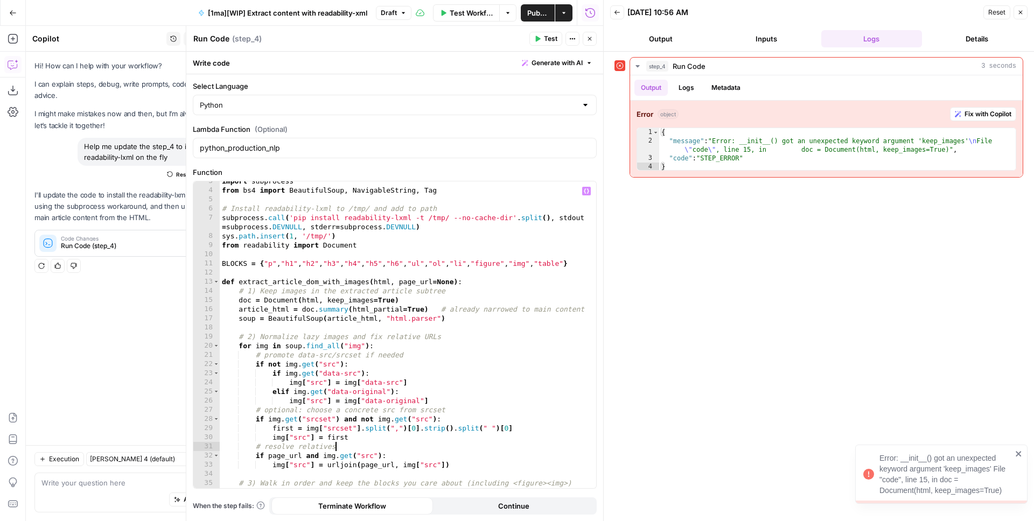
click at [355, 303] on div "import subprocess from bs4 import BeautifulSoup , NavigableString , Tag # Insta…" at bounding box center [404, 339] width 368 height 325
type textarea "**********"
click at [355, 303] on div "import subprocess from bs4 import BeautifulSoup , NavigableString , Tag # Insta…" at bounding box center [404, 339] width 368 height 325
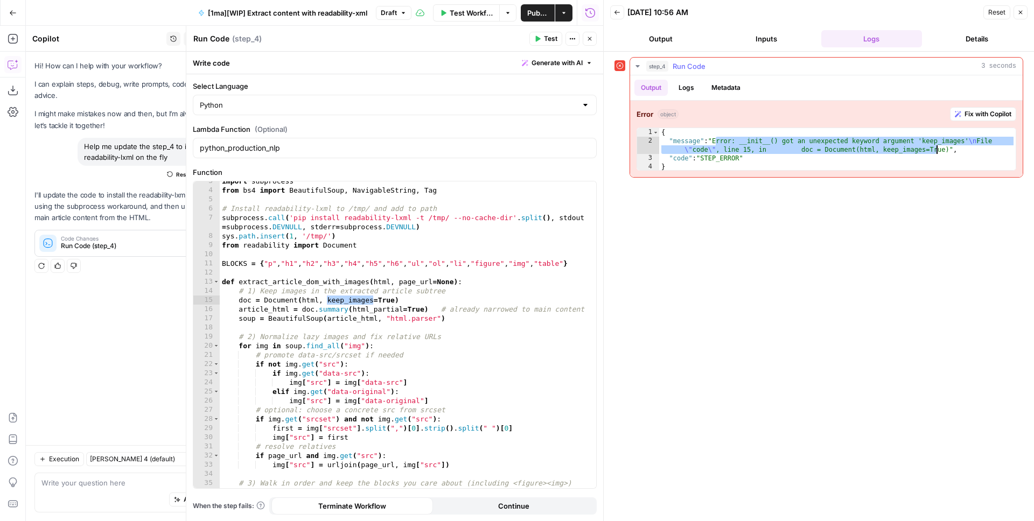
drag, startPoint x: 716, startPoint y: 143, endPoint x: 944, endPoint y: 150, distance: 227.9
click at [944, 150] on div "{ "message" : "Error: __init__() got an unexpected keyword argument 'keep_image…" at bounding box center [837, 158] width 356 height 60
type textarea "**********"
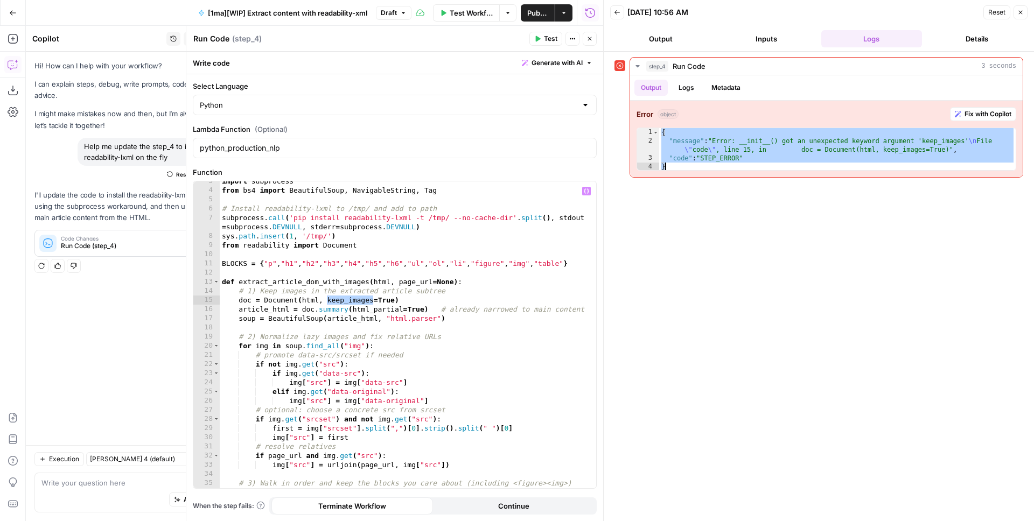
click at [408, 263] on div "import subprocess from bs4 import BeautifulSoup , NavigableString , Tag # Insta…" at bounding box center [404, 339] width 368 height 325
click at [220, 279] on div "import subprocess from bs4 import BeautifulSoup , NavigableString , Tag # Insta…" at bounding box center [404, 339] width 368 height 325
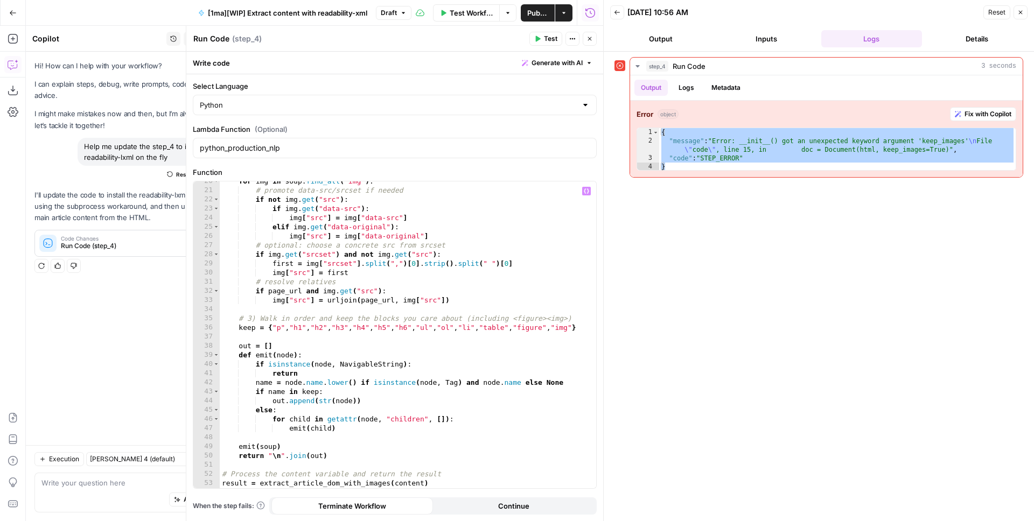
scroll to position [196, 0]
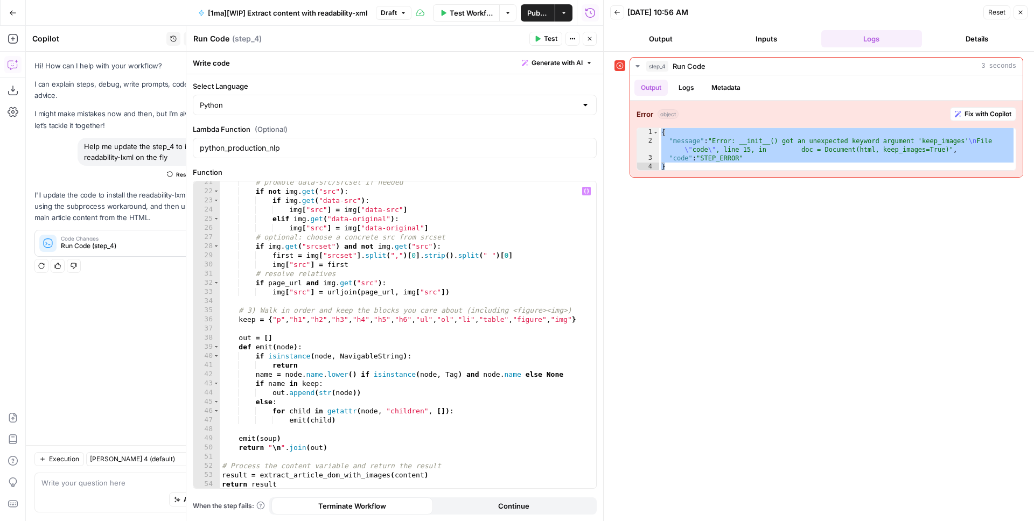
click at [344, 451] on div "# promote data-src/srcset if needed if not img . get ( "src" ) : if img . get (…" at bounding box center [404, 340] width 368 height 325
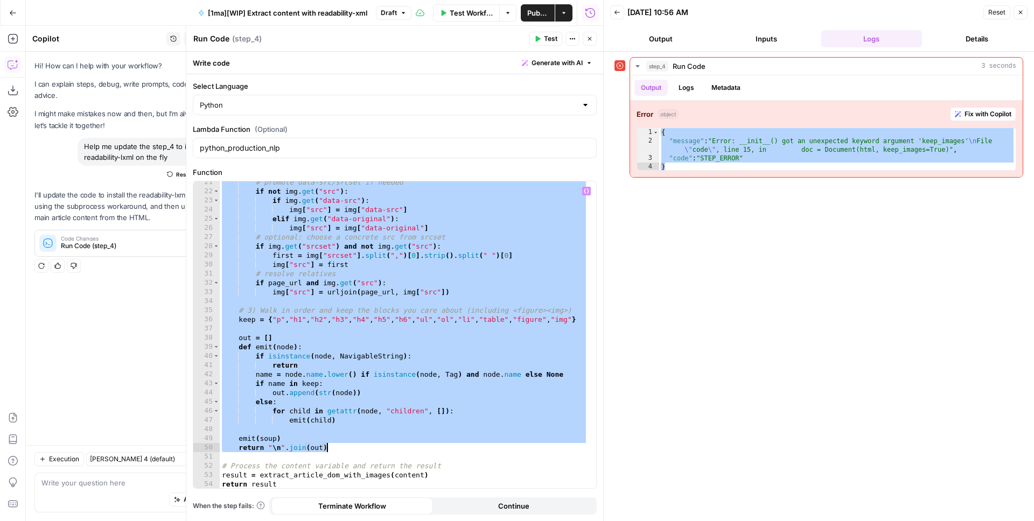
paste textarea
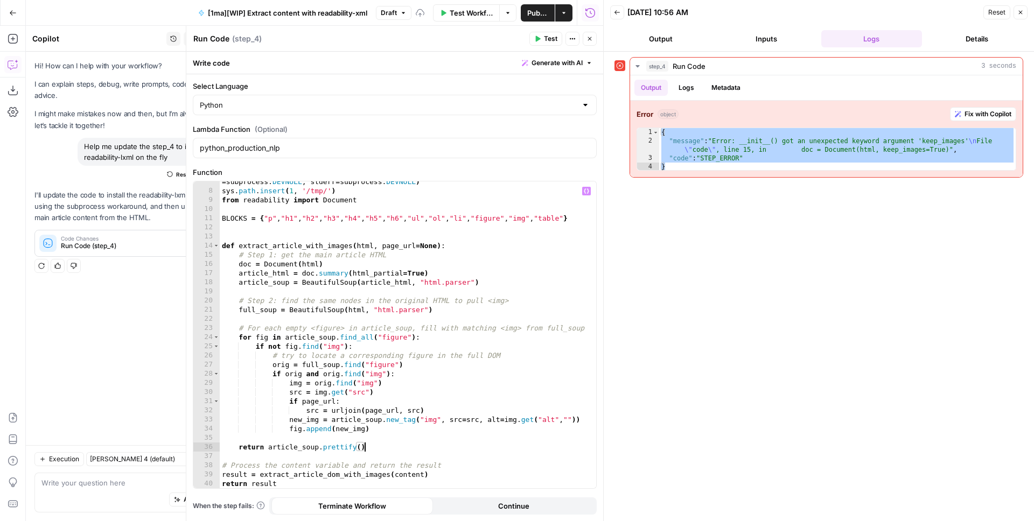
click at [549, 34] on span "Test" at bounding box center [550, 39] width 13 height 10
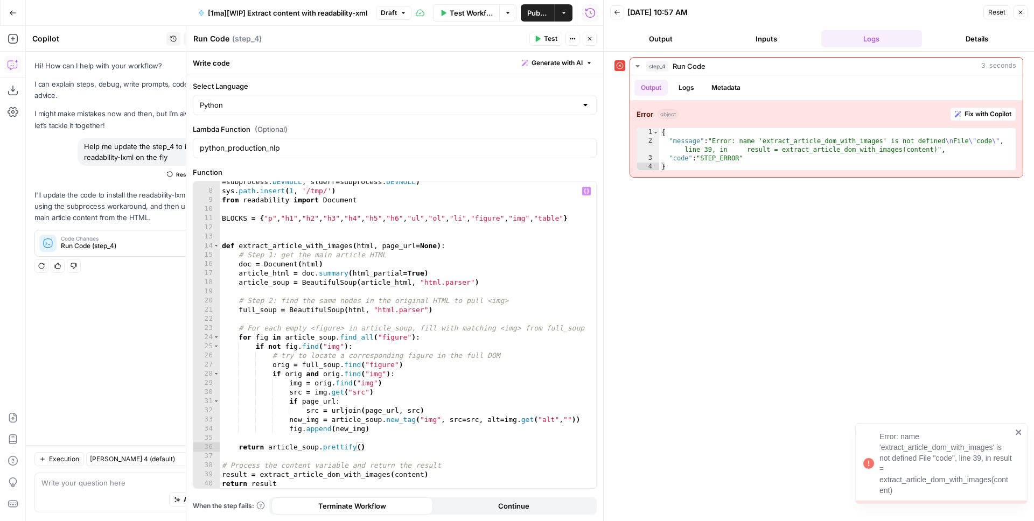
type textarea "**********"
click at [316, 251] on div "subprocess . call ( 'pip install readability-lxml -t /tmp/ --no-cache-dir' . sp…" at bounding box center [404, 335] width 368 height 334
click at [324, 240] on div "subprocess . call ( 'pip install readability-lxml -t /tmp/ --no-cache-dir' . sp…" at bounding box center [404, 335] width 368 height 334
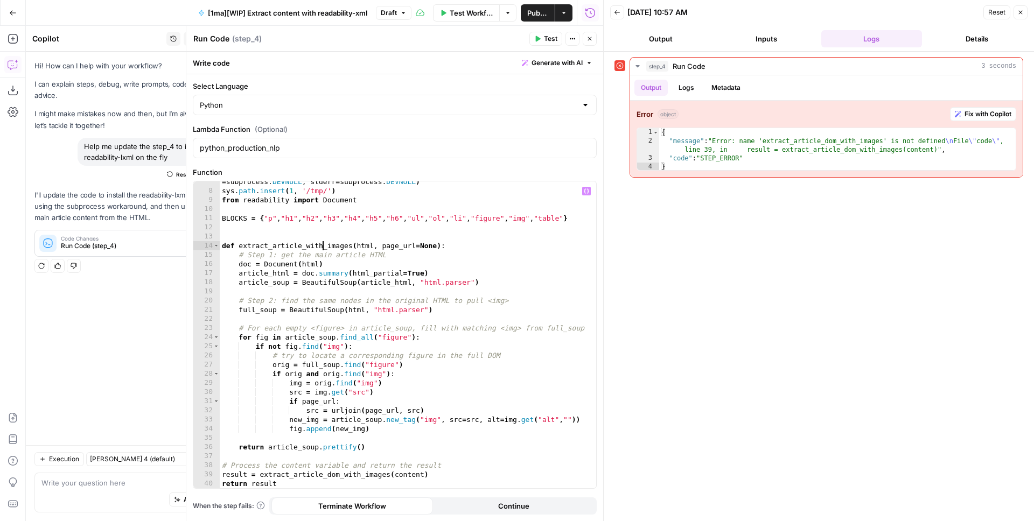
click at [323, 248] on div "subprocess . call ( 'pip install readability-lxml -t /tmp/ --no-cache-dir' . sp…" at bounding box center [404, 335] width 368 height 334
click at [320, 473] on div "subprocess . call ( 'pip install readability-lxml -t /tmp/ --no-cache-dir' . sp…" at bounding box center [404, 335] width 368 height 334
paste textarea
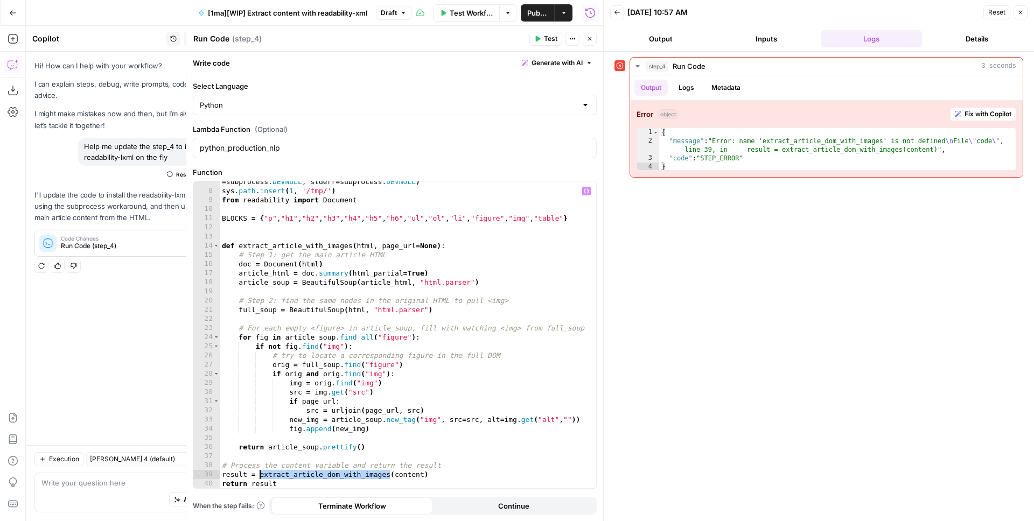
type textarea "**********"
click at [539, 38] on icon "button" at bounding box center [538, 39] width 5 height 6
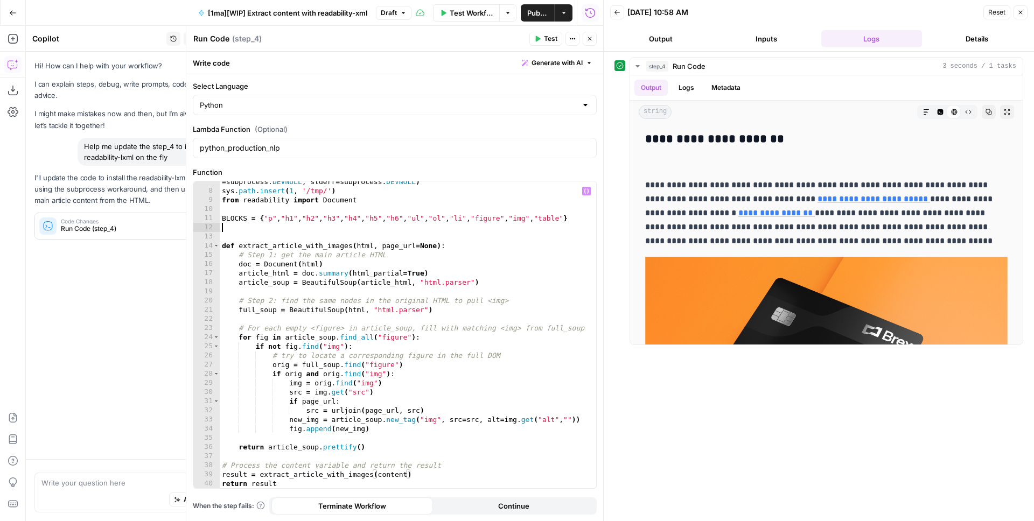
click at [498, 227] on div "subprocess . call ( 'pip install readability-lxml -t /tmp/ --no-cache-dir' . sp…" at bounding box center [404, 335] width 368 height 334
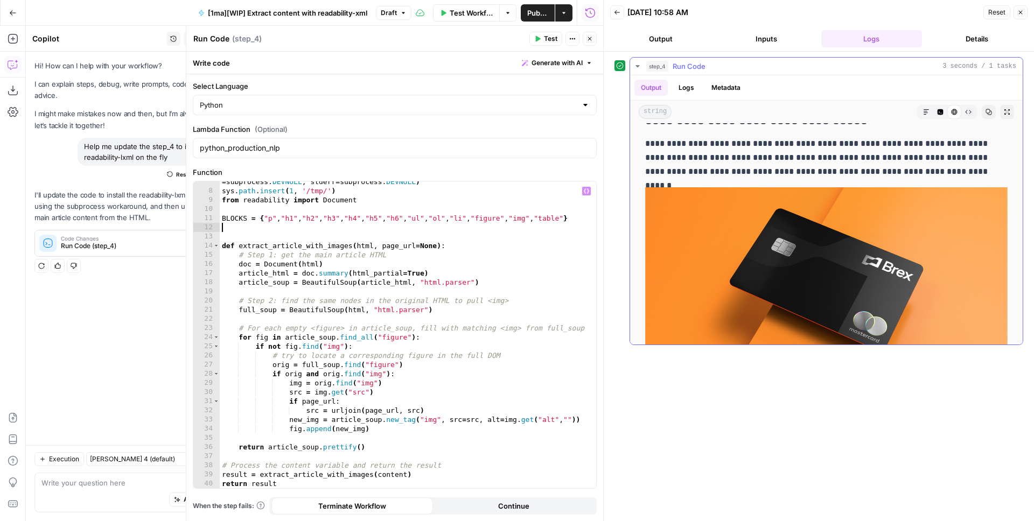
scroll to position [1646, 0]
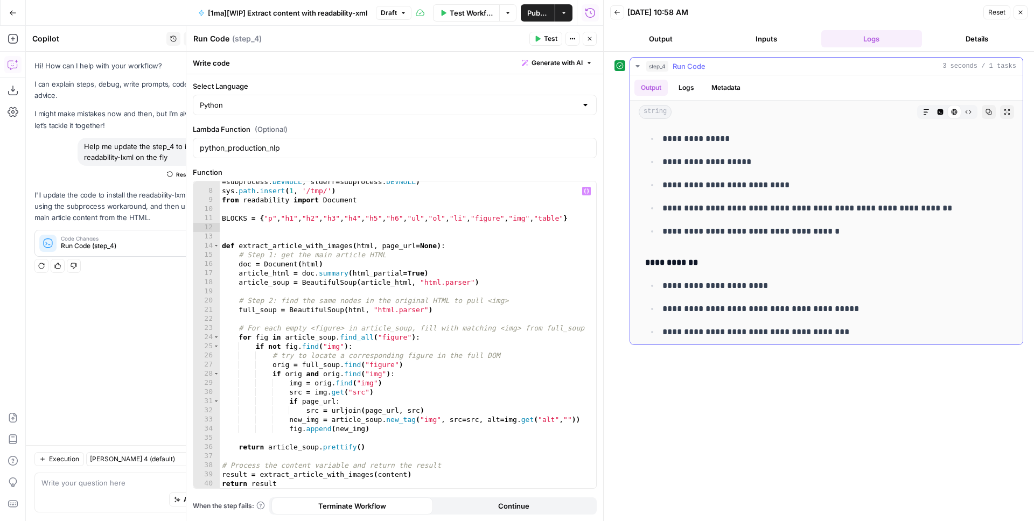
click at [937, 109] on icon "button" at bounding box center [940, 112] width 6 height 6
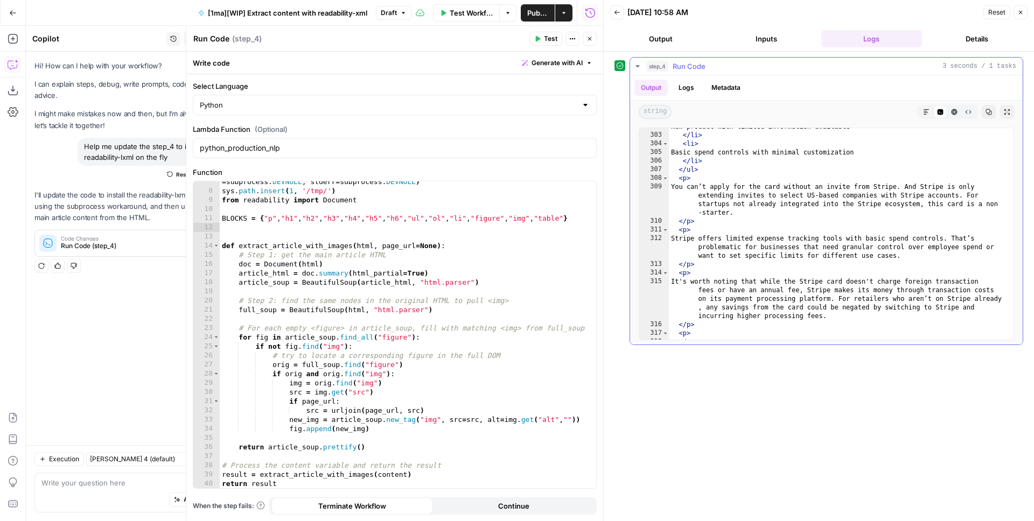
scroll to position [4449, 0]
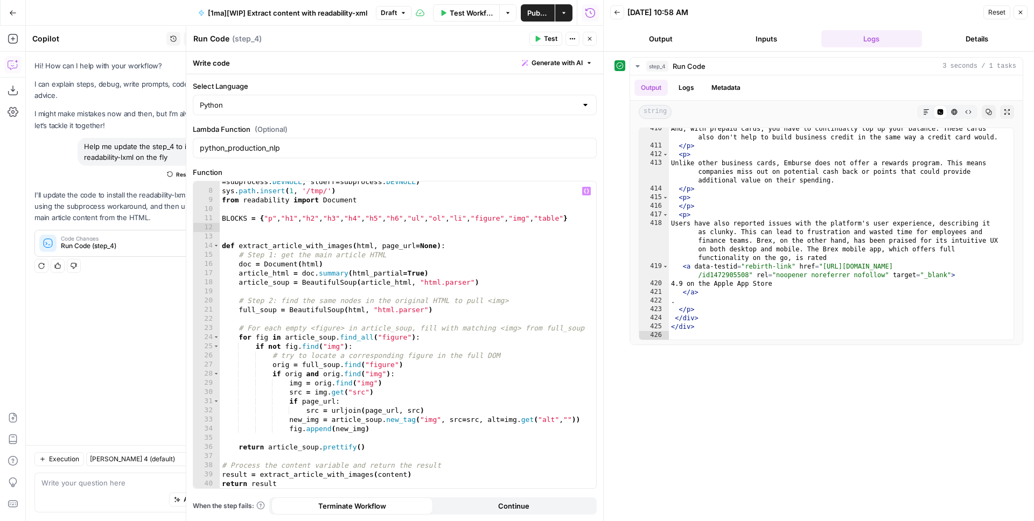
type textarea "**********"
click at [422, 265] on div "subprocess . call ( 'pip install readability-lxml -t /tmp/ --no-cache-dir' . sp…" at bounding box center [404, 335] width 368 height 334
type textarea "****"
click at [780, 202] on div "And, with prepaid cards, you have to continually top up your balance. These car…" at bounding box center [837, 242] width 337 height 237
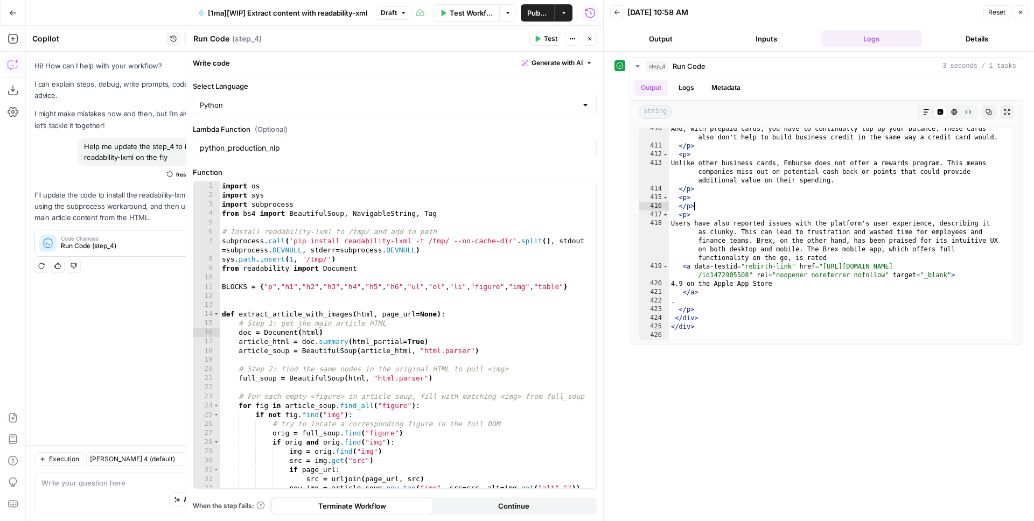
scroll to position [0, 0]
type textarea "**********"
click at [444, 232] on div "import os import sys import subprocess from bs4 import BeautifulSoup , Navigabl…" at bounding box center [404, 343] width 368 height 325
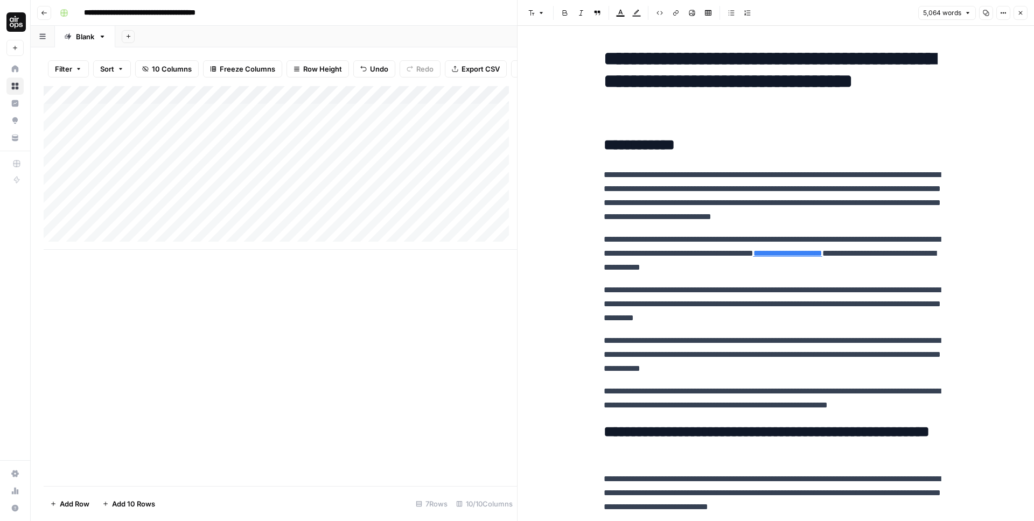
scroll to position [3958, 0]
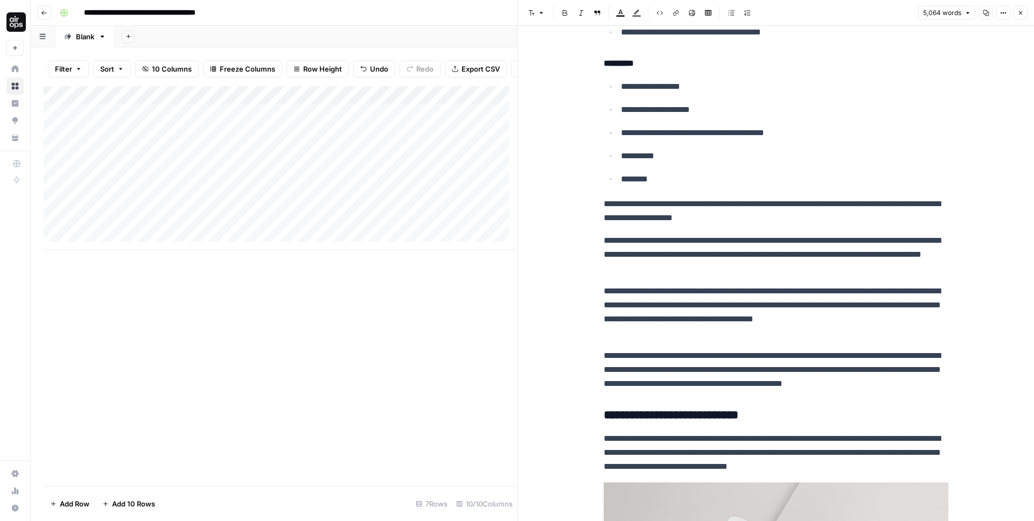
click at [686, 149] on p "**********" at bounding box center [784, 156] width 327 height 14
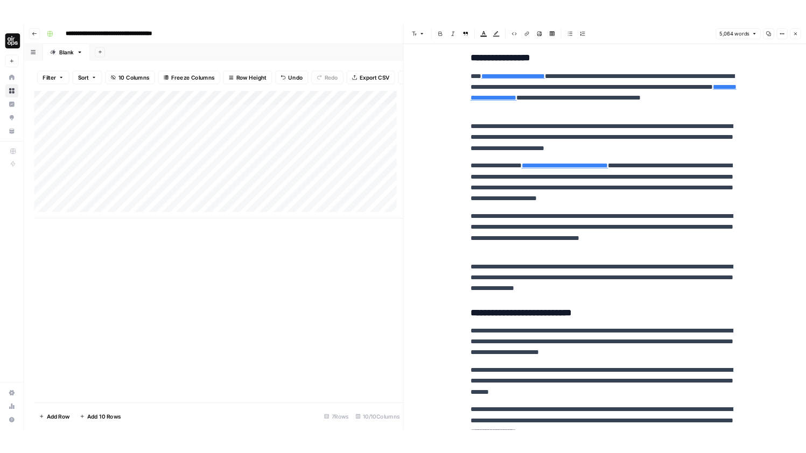
scroll to position [0, 0]
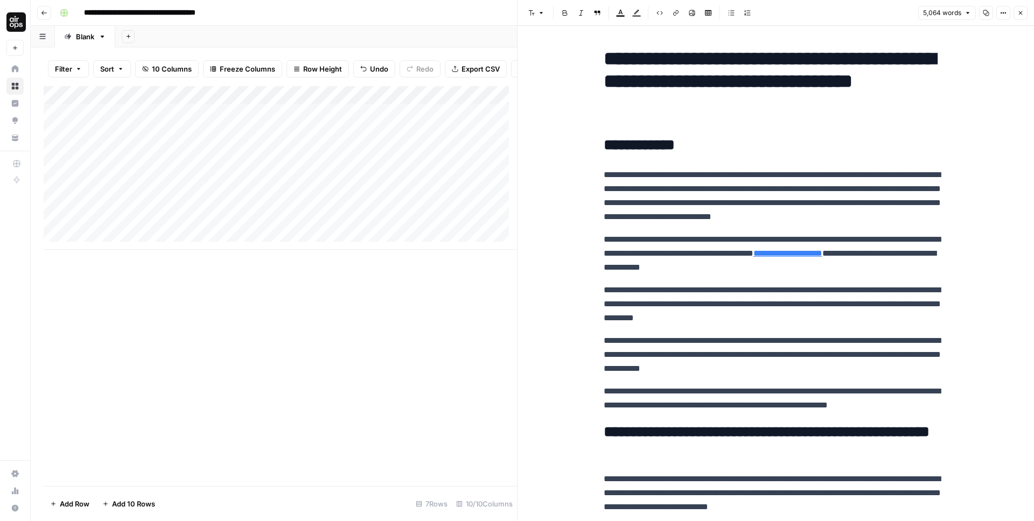
click at [688, 148] on h2 "**********" at bounding box center [776, 145] width 345 height 17
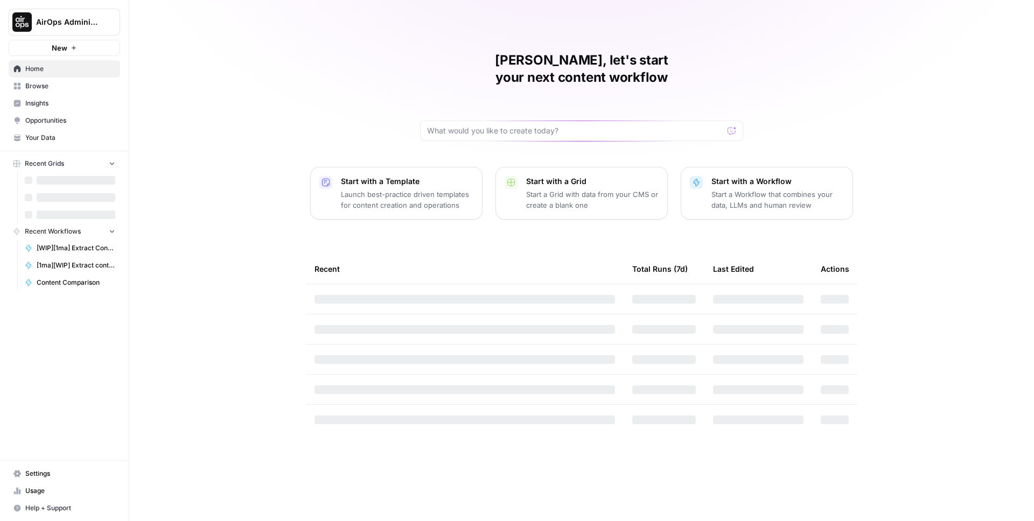
click at [52, 10] on button "AirOps Administrative" at bounding box center [64, 22] width 111 height 27
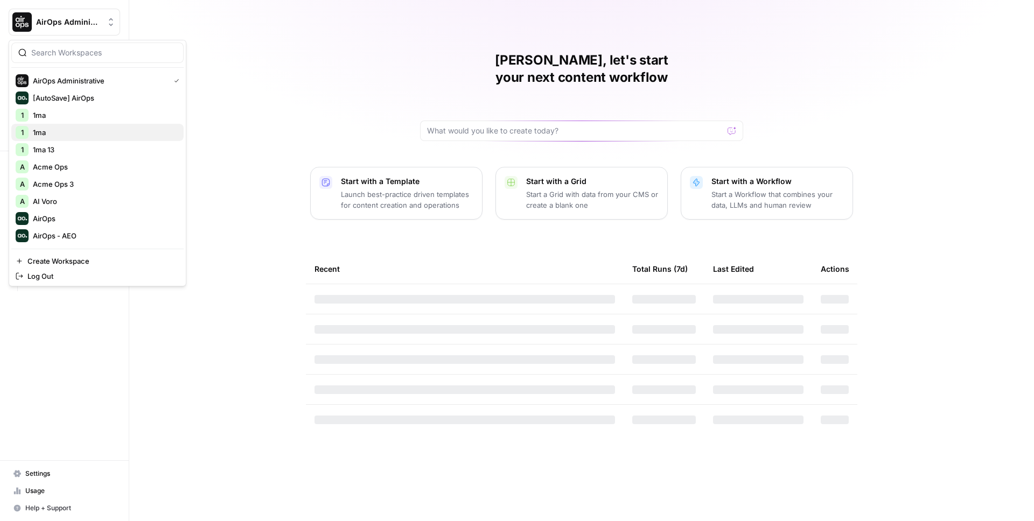
click at [62, 128] on span "1ma" at bounding box center [104, 132] width 142 height 11
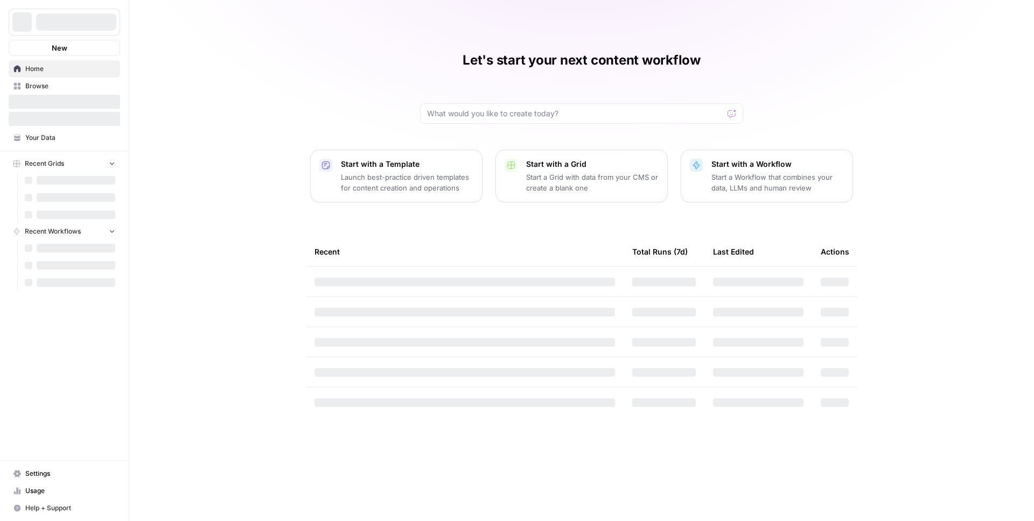
click at [48, 137] on span "Your Data" at bounding box center [70, 138] width 90 height 10
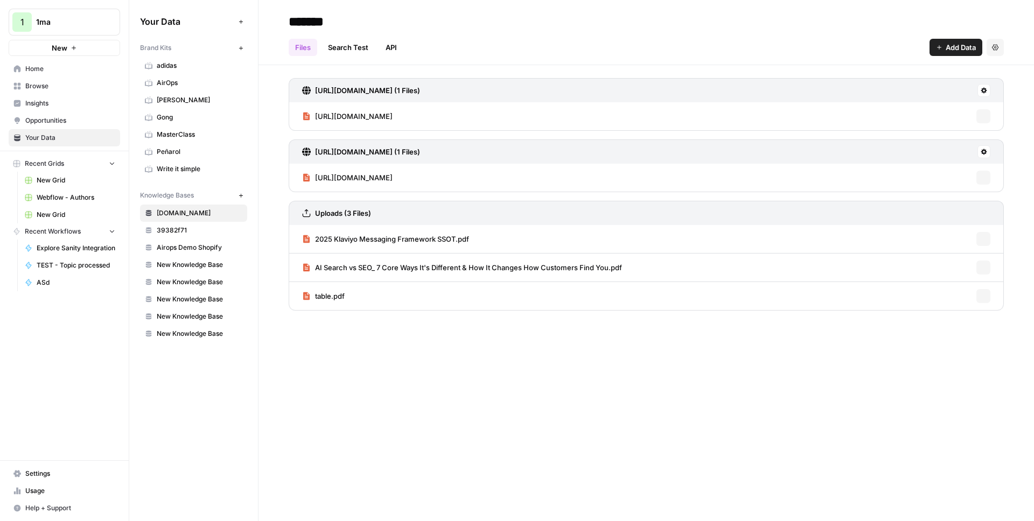
click at [177, 67] on span "adidas" at bounding box center [200, 66] width 86 height 10
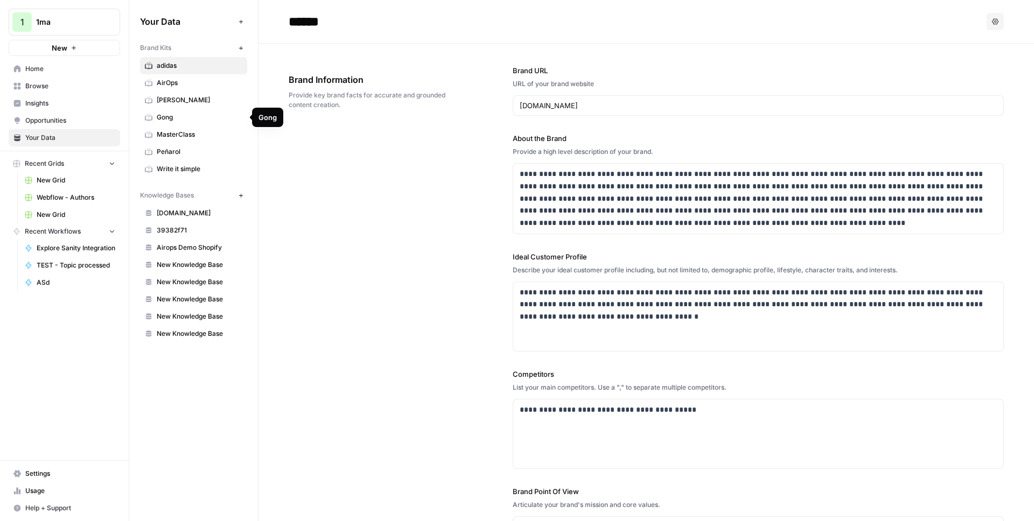
scroll to position [1462, 0]
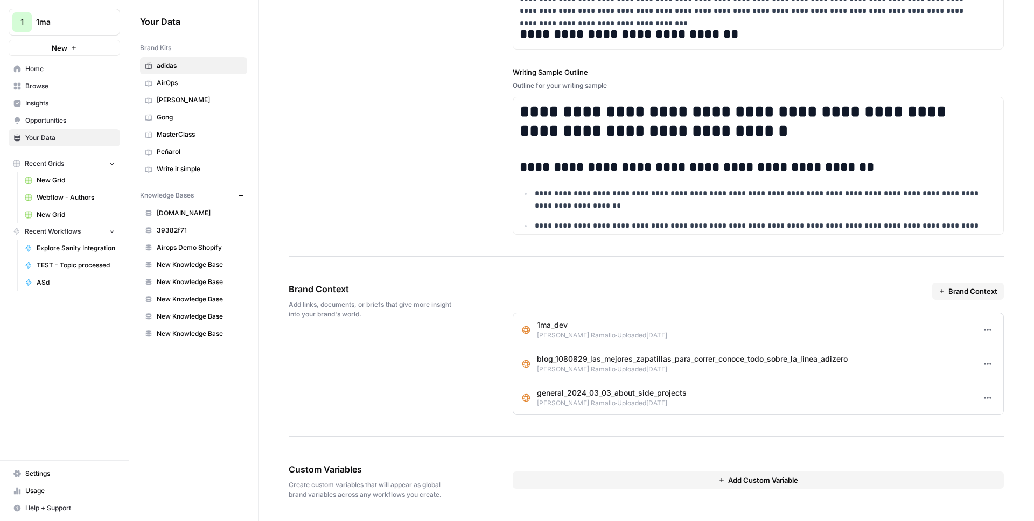
click at [173, 118] on span "Gong" at bounding box center [200, 118] width 86 height 10
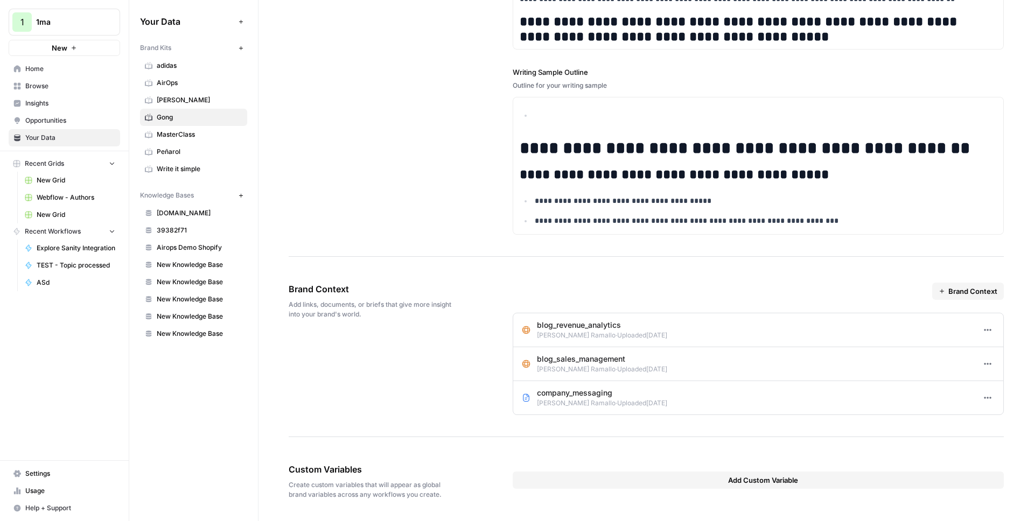
scroll to position [1474, 0]
click at [985, 327] on button "Options" at bounding box center [987, 330] width 14 height 14
click at [989, 355] on div "Edit" at bounding box center [1001, 353] width 38 height 11
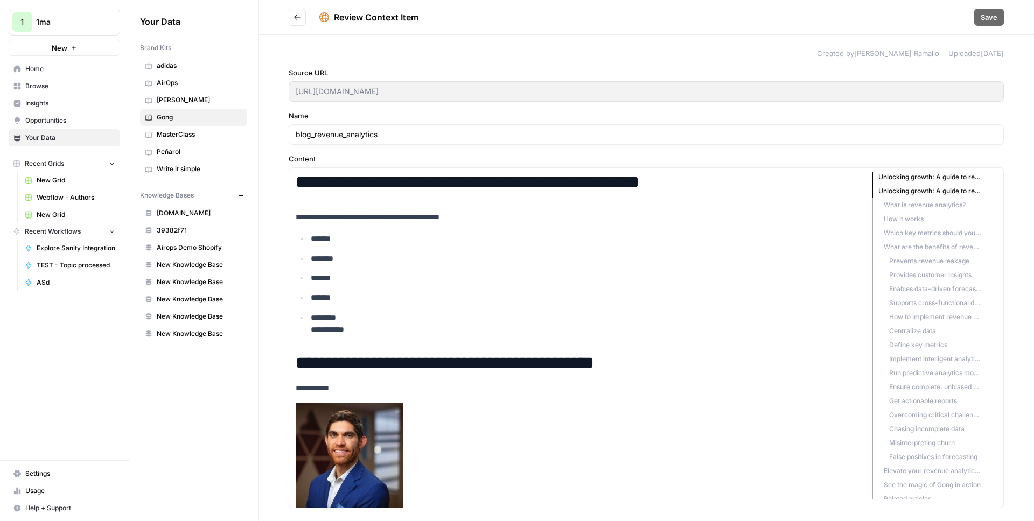
click at [950, 50] on span "Uploaded 2 days ago" at bounding box center [975, 53] width 55 height 11
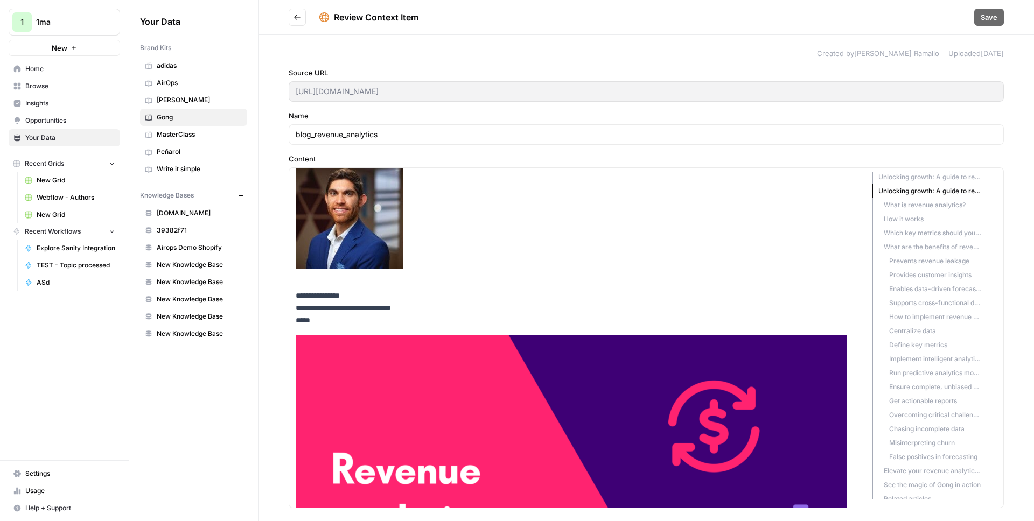
scroll to position [26, 0]
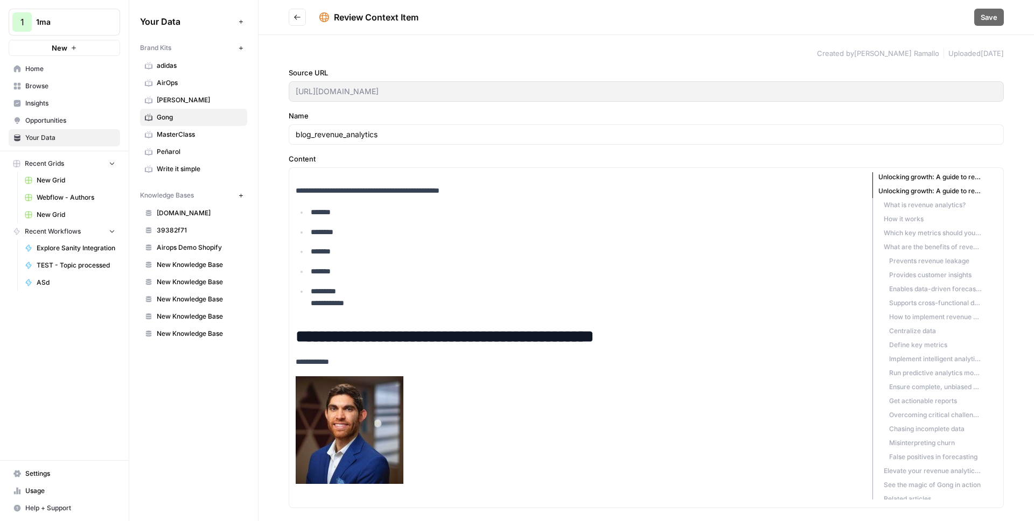
click at [921, 205] on li "What is revenue analytics?" at bounding box center [927, 205] width 110 height 14
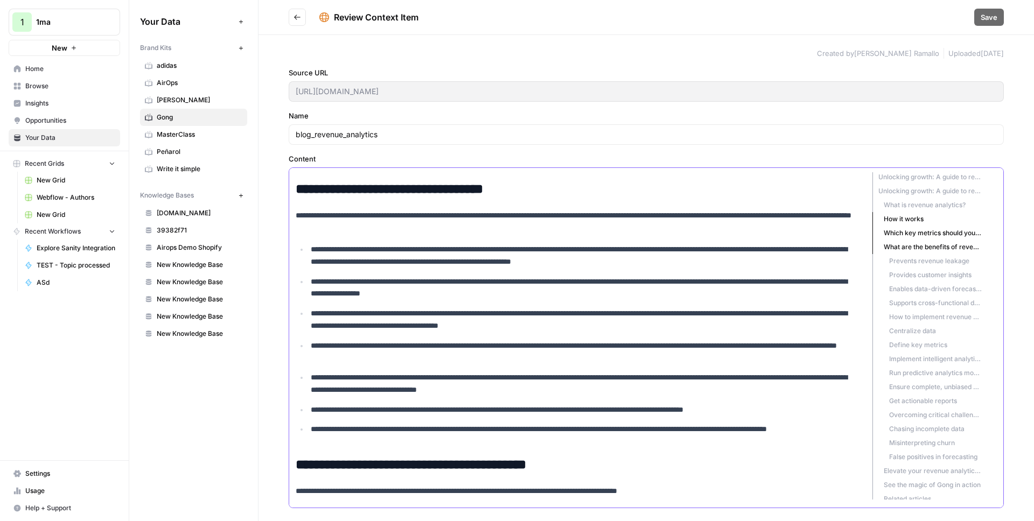
scroll to position [1420, 0]
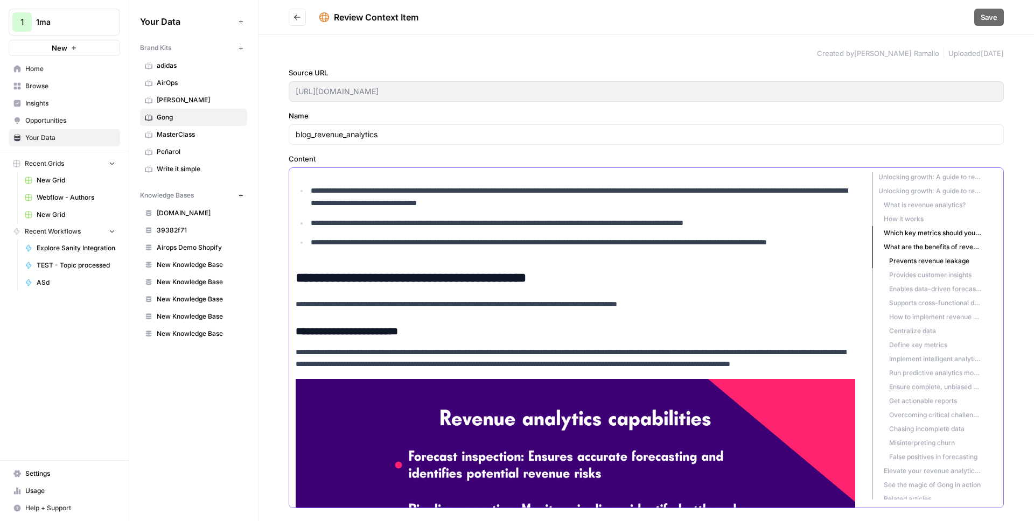
click at [607, 236] on ul "**********" at bounding box center [579, 159] width 567 height 205
click at [584, 244] on p "**********" at bounding box center [583, 248] width 544 height 25
click at [577, 222] on icon "button" at bounding box center [578, 223] width 6 height 5
click at [577, 221] on icon "button" at bounding box center [577, 223] width 6 height 6
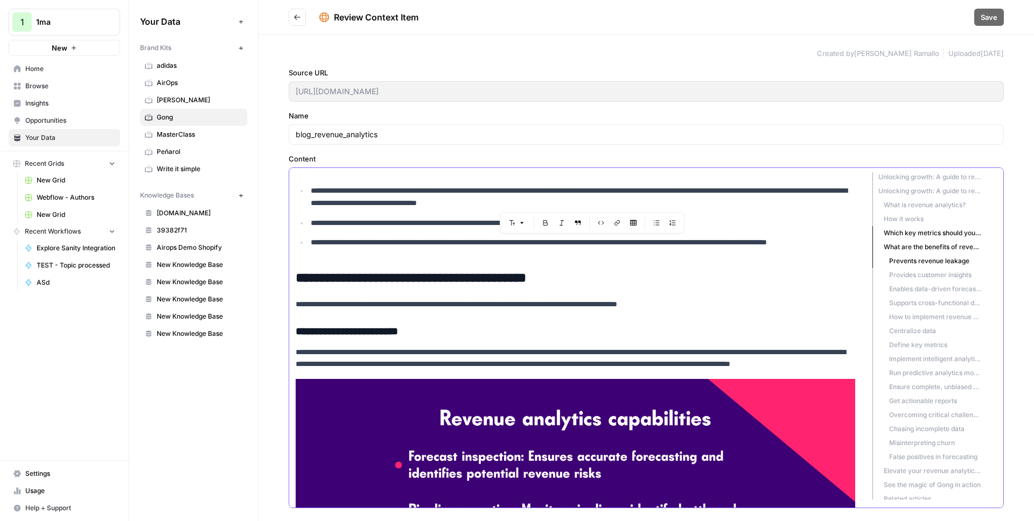
click at [560, 222] on icon "button" at bounding box center [561, 223] width 6 height 6
click at [634, 250] on p "**********" at bounding box center [583, 248] width 544 height 25
click at [570, 233] on ul "**********" at bounding box center [579, 159] width 567 height 205
click at [500, 244] on p "**********" at bounding box center [583, 248] width 544 height 25
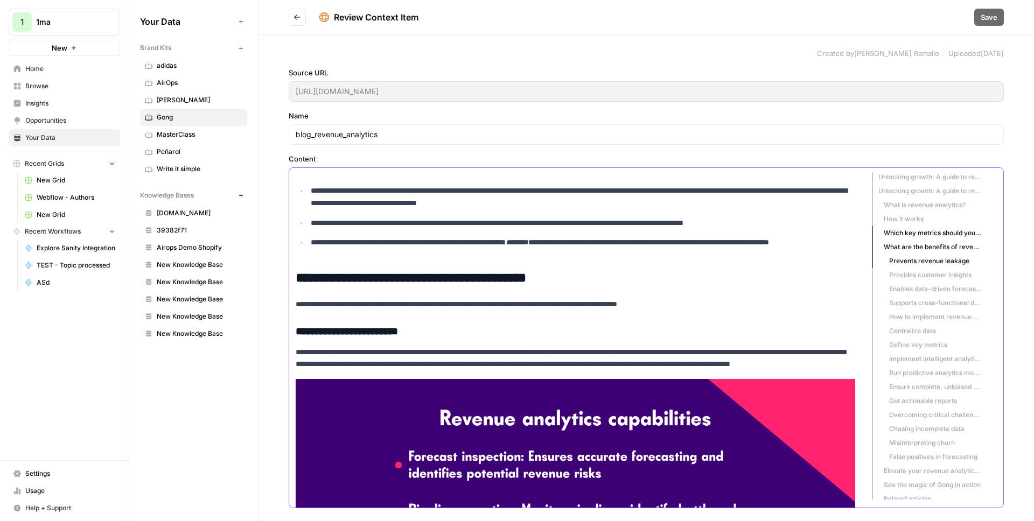
click at [515, 242] on p "**********" at bounding box center [583, 248] width 544 height 25
click at [528, 238] on p "**********" at bounding box center [583, 248] width 544 height 25
click at [518, 243] on p "**********" at bounding box center [583, 248] width 544 height 25
click at [528, 244] on em "********" at bounding box center [517, 243] width 23 height 8
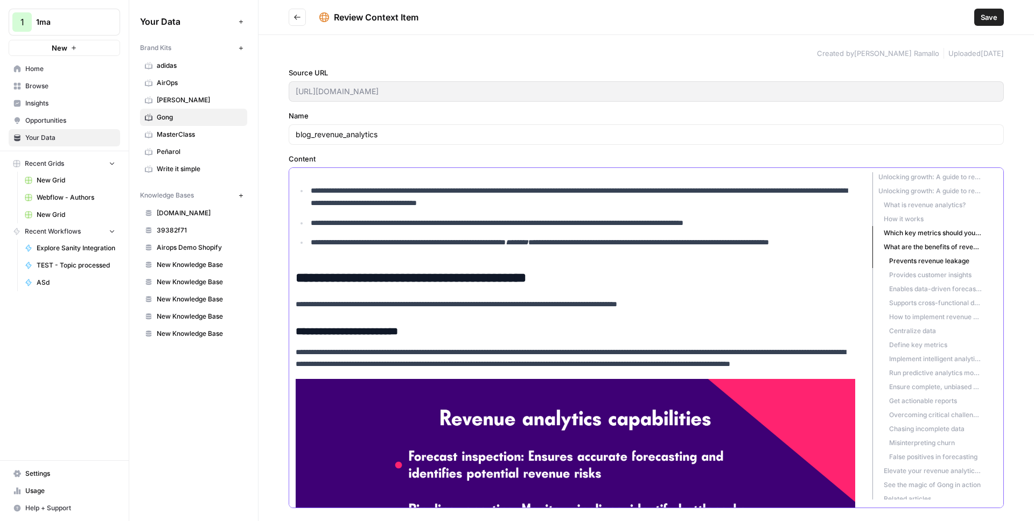
click at [528, 244] on em "********" at bounding box center [517, 243] width 23 height 8
click at [563, 223] on icon "button" at bounding box center [561, 223] width 6 height 6
click at [990, 22] on span "Save" at bounding box center [988, 17] width 17 height 11
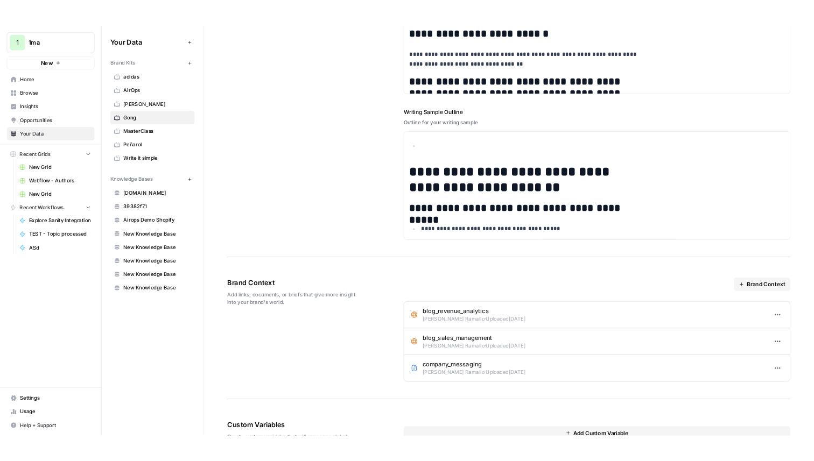
scroll to position [1531, 0]
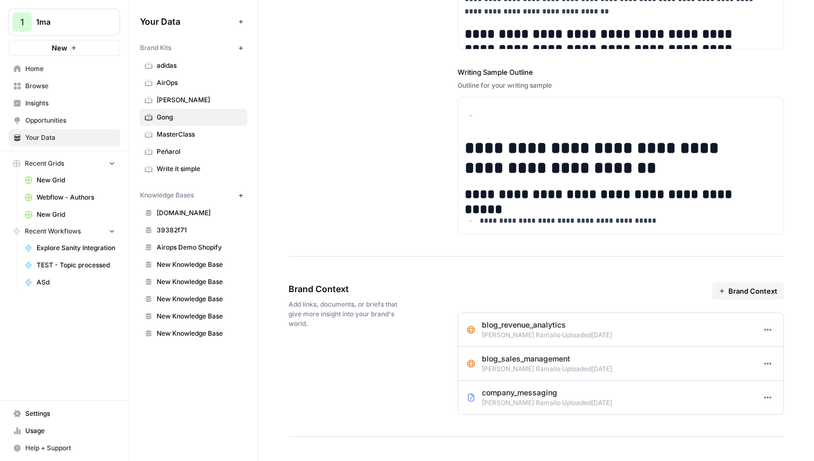
click at [763, 394] on icon "button" at bounding box center [767, 398] width 9 height 9
click at [766, 410] on div "Edit Delete" at bounding box center [781, 429] width 56 height 40
click at [763, 366] on icon "button" at bounding box center [767, 364] width 9 height 9
click at [769, 384] on div "Edit" at bounding box center [781, 387] width 38 height 11
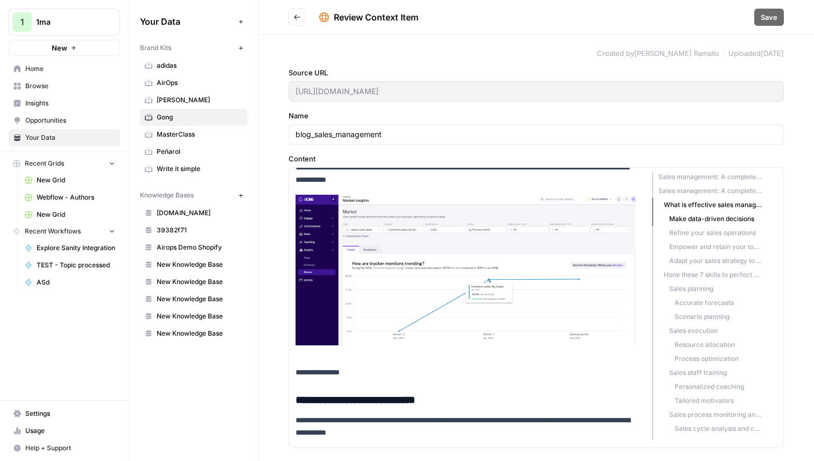
scroll to position [1136, 0]
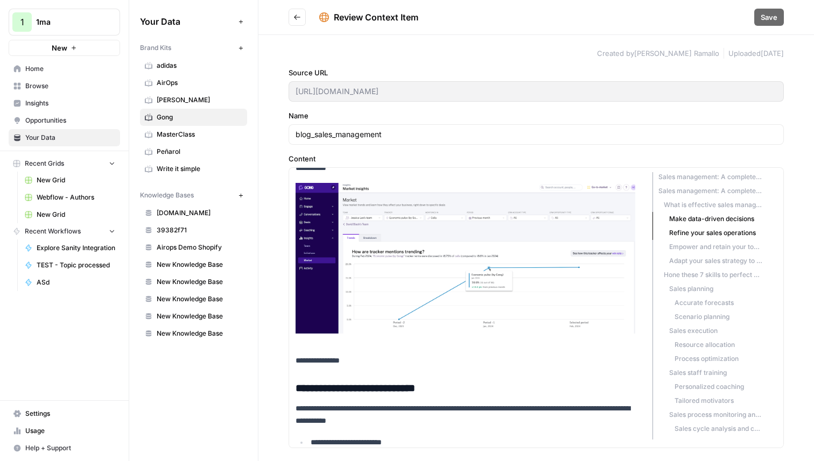
click at [698, 273] on li "Hone these 7 skills to perfect your sales management process" at bounding box center [708, 275] width 110 height 14
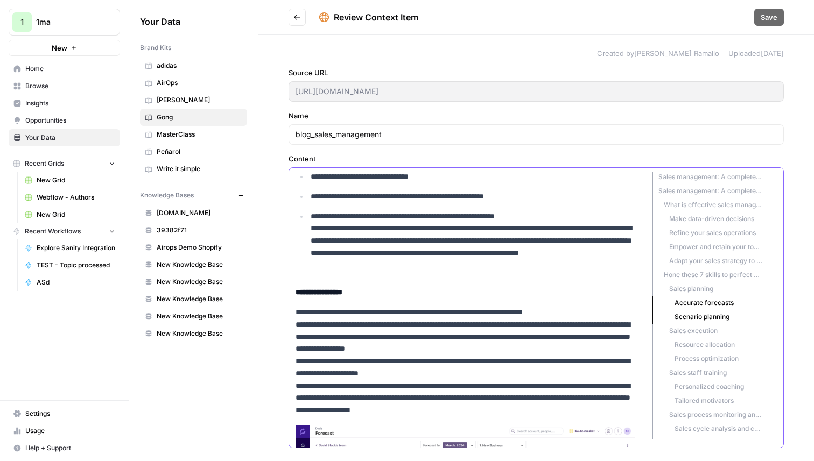
scroll to position [2134, 0]
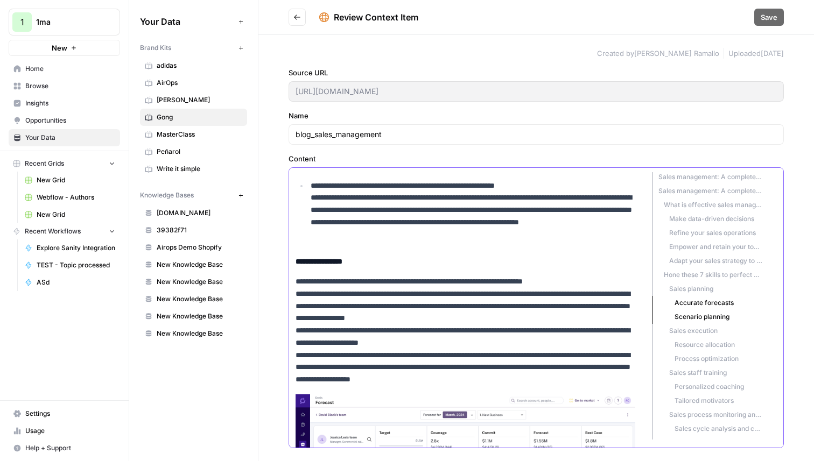
click at [455, 261] on h4 "**********" at bounding box center [466, 262] width 340 height 12
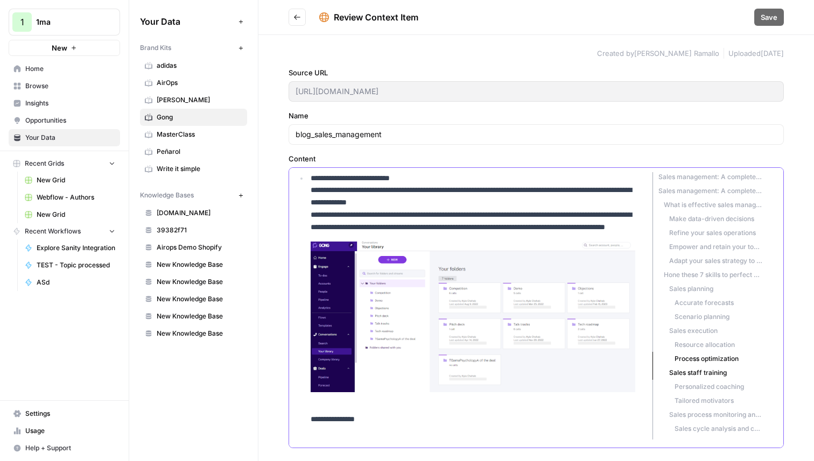
scroll to position [2835, 0]
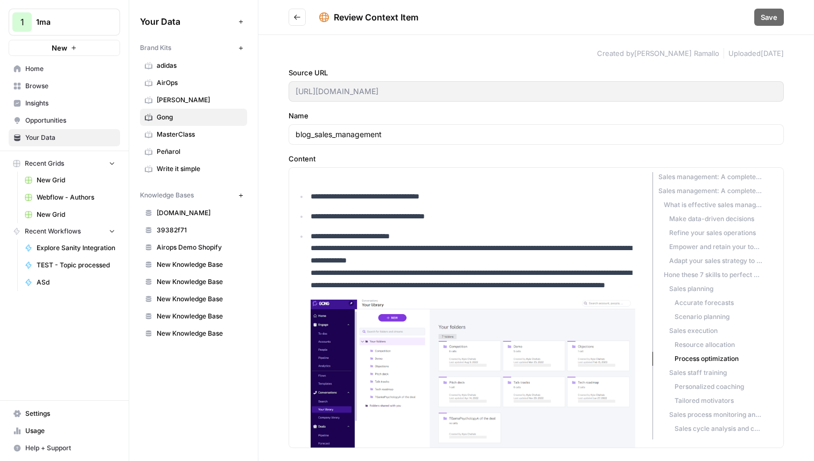
click at [296, 16] on icon "Go back" at bounding box center [297, 17] width 6 height 5
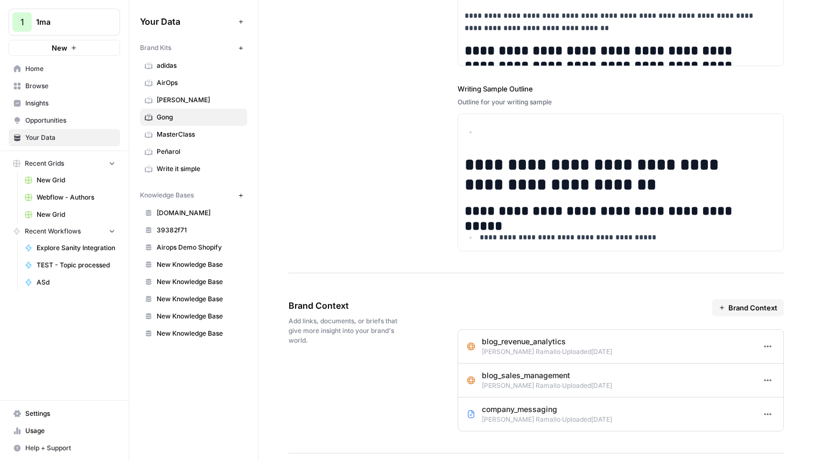
scroll to position [1600, 0]
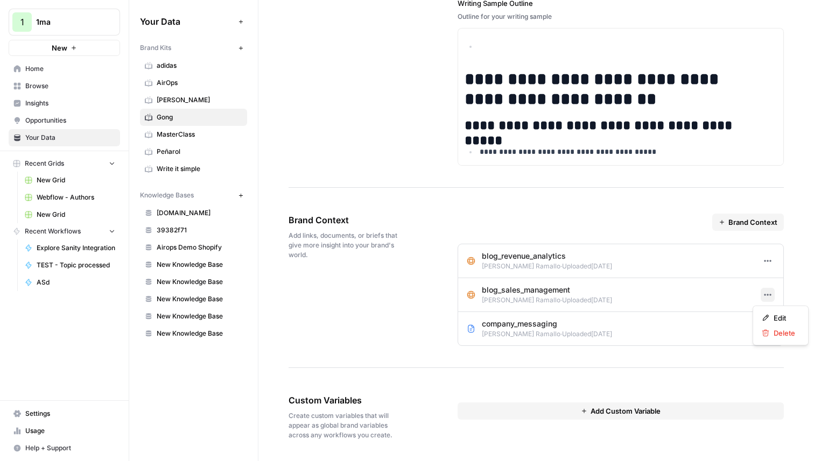
click at [763, 293] on icon "button" at bounding box center [767, 295] width 9 height 9
click at [777, 316] on span "Edit" at bounding box center [785, 318] width 22 height 11
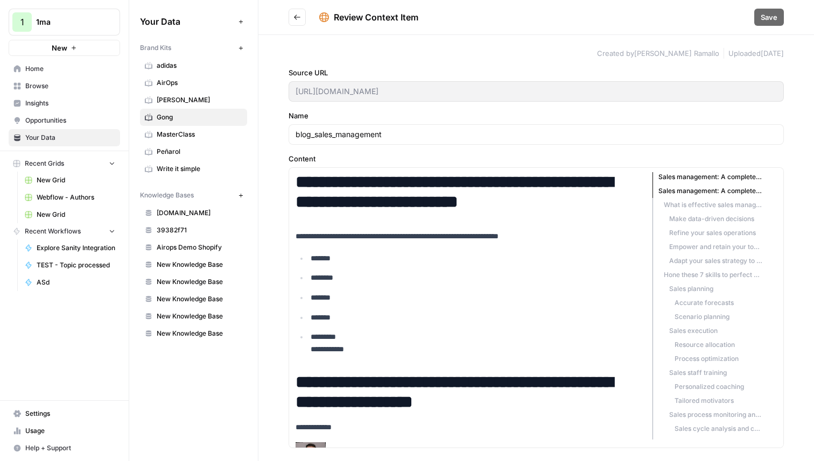
click at [791, 137] on div "**********" at bounding box center [536, 248] width 556 height 426
click at [296, 10] on button "Go back" at bounding box center [297, 17] width 17 height 17
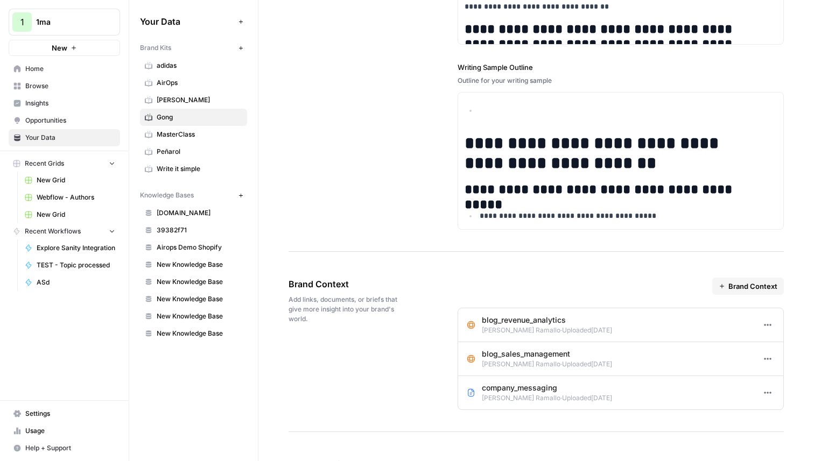
scroll to position [1600, 0]
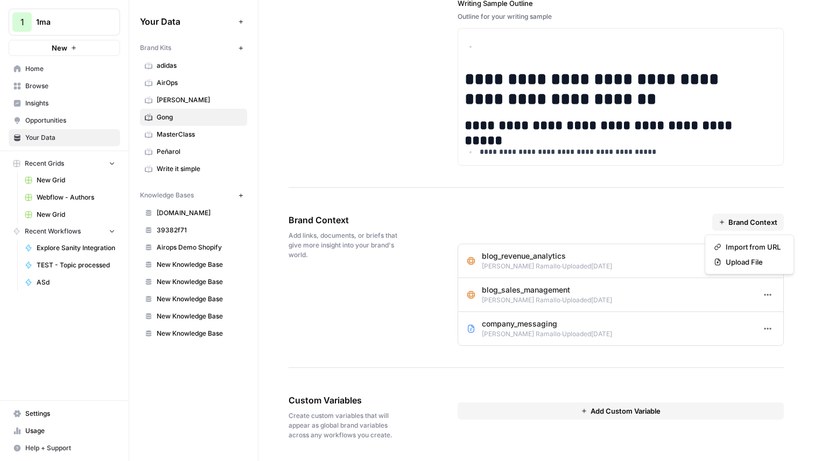
click at [761, 217] on span "Brand Context" at bounding box center [752, 222] width 49 height 11
click at [734, 248] on span "Import from URL" at bounding box center [753, 247] width 55 height 11
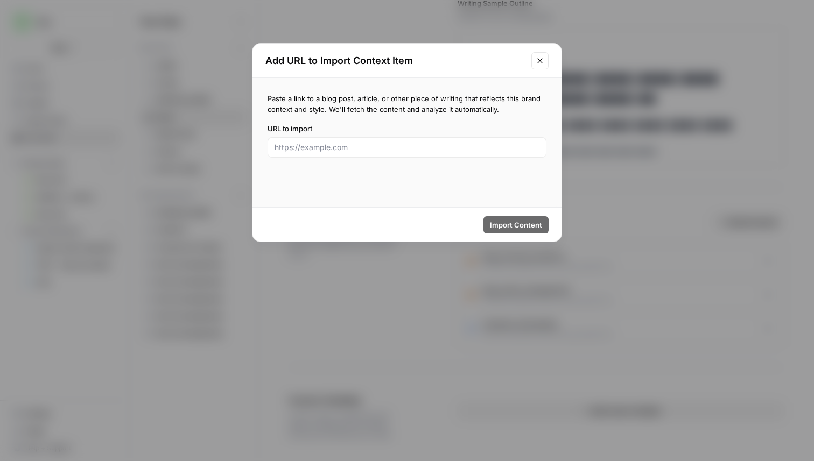
click at [408, 134] on div "URL to import" at bounding box center [407, 140] width 279 height 34
click at [415, 148] on input "URL to import" at bounding box center [407, 147] width 265 height 11
paste input "https://www.gong.io/blog/sales-management/"
type input "https://www.gong.io/blog/sales-management/"
click at [509, 225] on span "Import Content" at bounding box center [516, 225] width 52 height 11
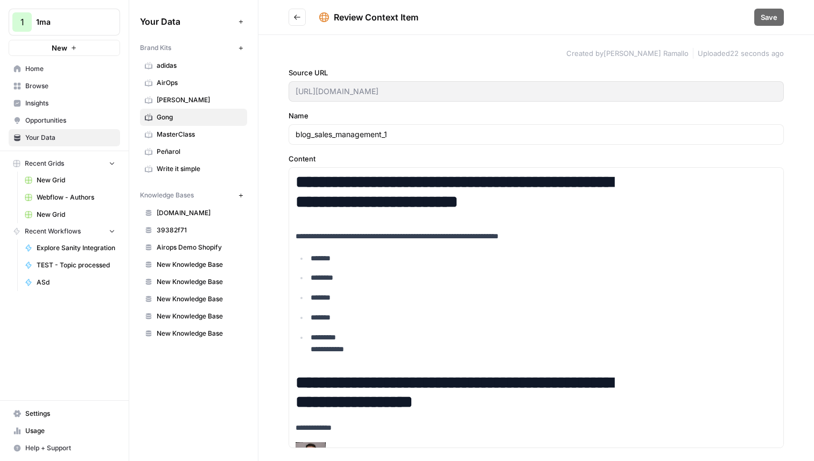
type input "blog_sales_management_1"
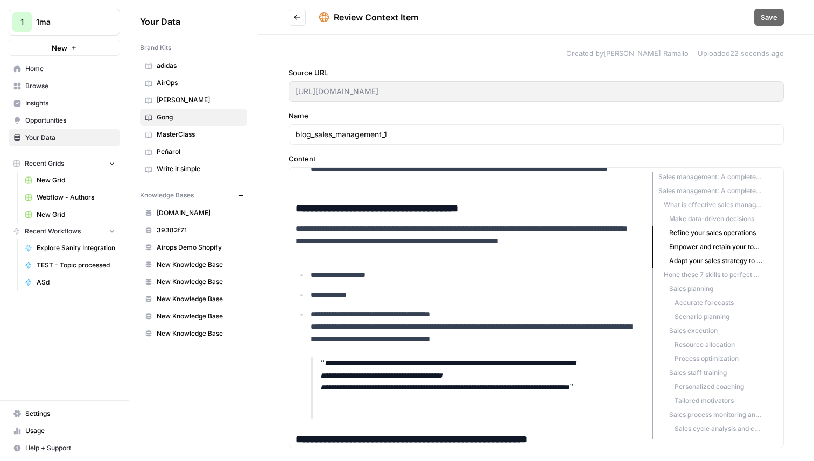
scroll to position [1586, 0]
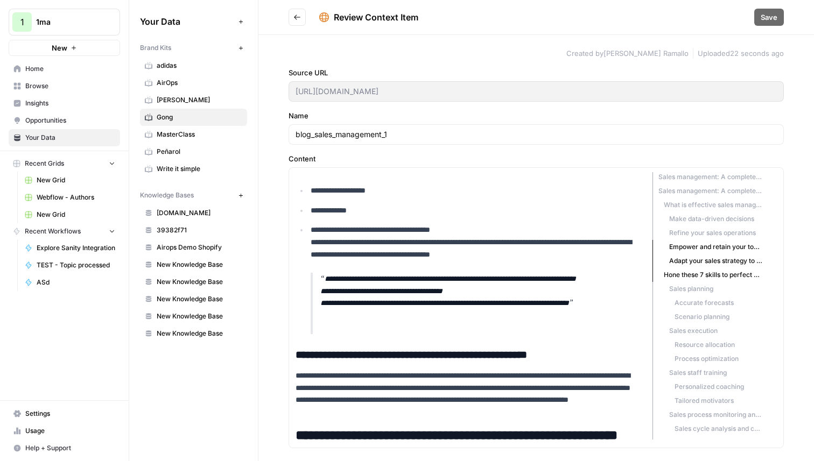
click at [702, 353] on li "Process optimization" at bounding box center [708, 359] width 110 height 14
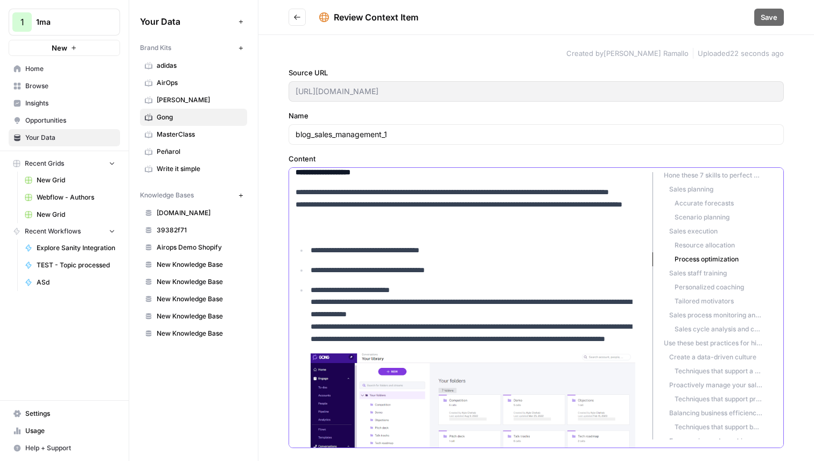
scroll to position [208, 0]
drag, startPoint x: 770, startPoint y: 236, endPoint x: 770, endPoint y: 225, distance: 11.3
click at [770, 225] on div "**********" at bounding box center [536, 307] width 495 height 281
click at [695, 335] on li "Cookie List" at bounding box center [708, 337] width 110 height 14
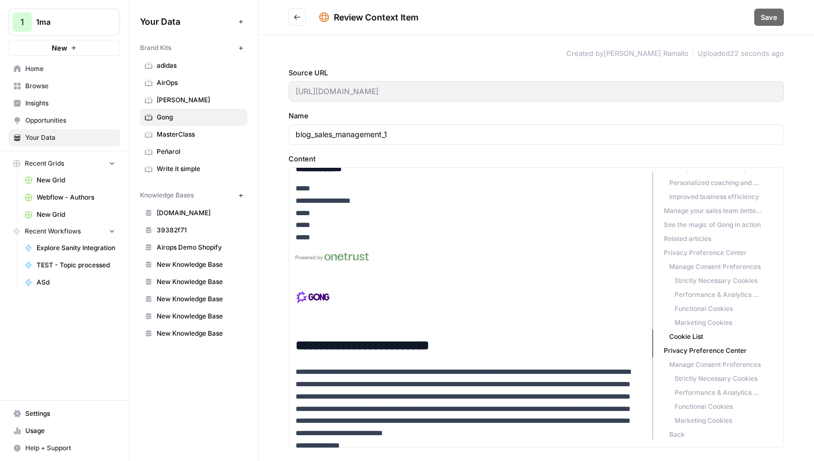
click at [689, 435] on li "Back" at bounding box center [708, 434] width 110 height 12
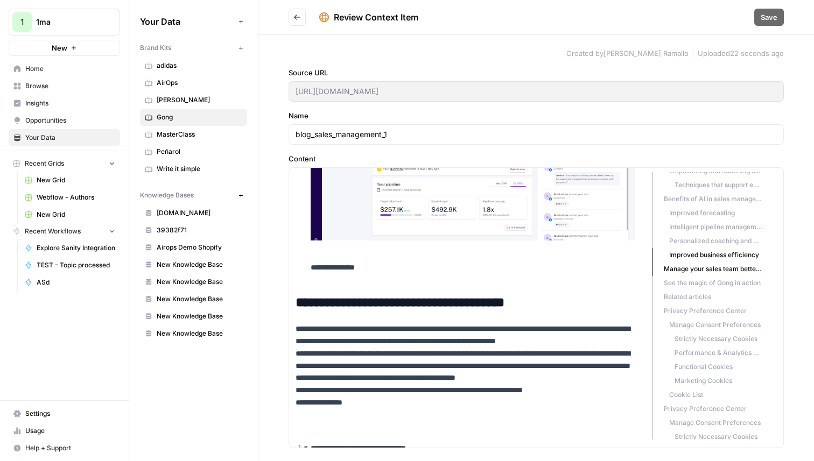
scroll to position [363, 0]
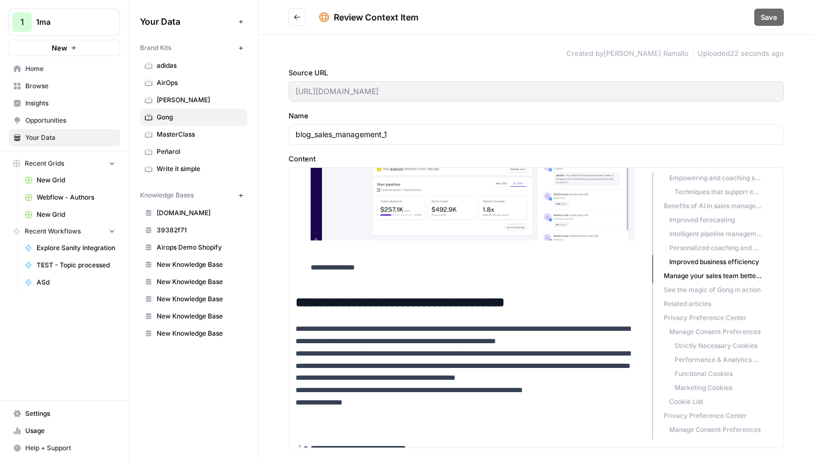
click at [702, 222] on li "Improved forecasting" at bounding box center [708, 220] width 110 height 14
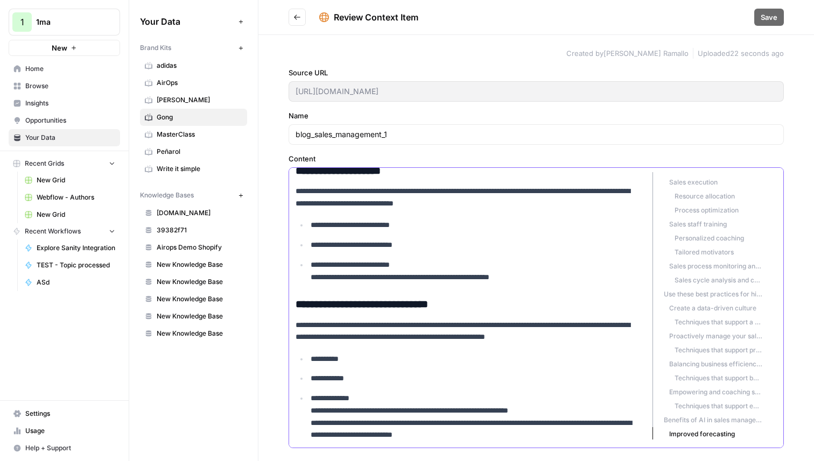
scroll to position [0, 0]
click at [704, 291] on li "Sales planning" at bounding box center [708, 289] width 110 height 14
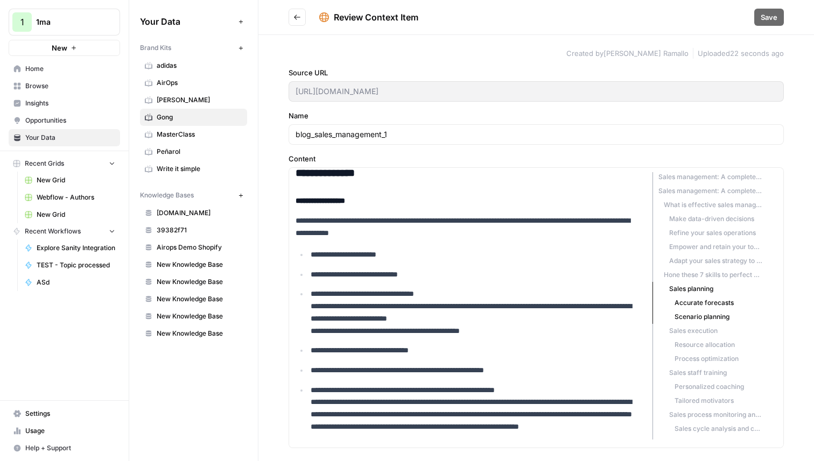
click at [710, 305] on li "Accurate forecasts" at bounding box center [708, 303] width 110 height 14
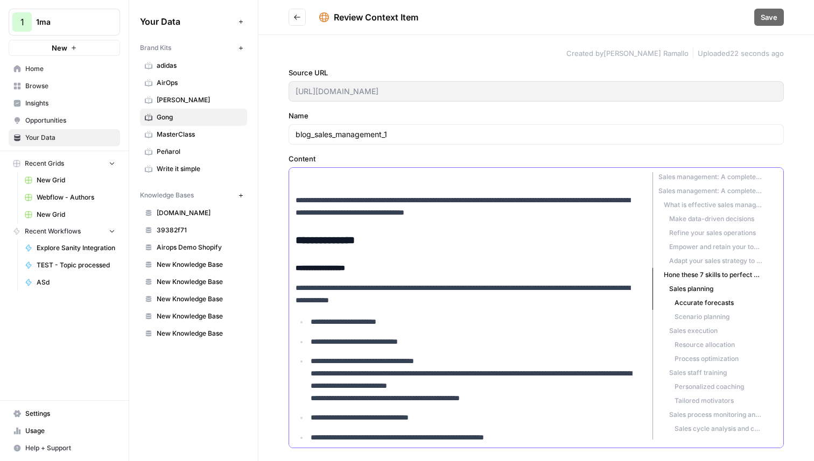
scroll to position [1854, 0]
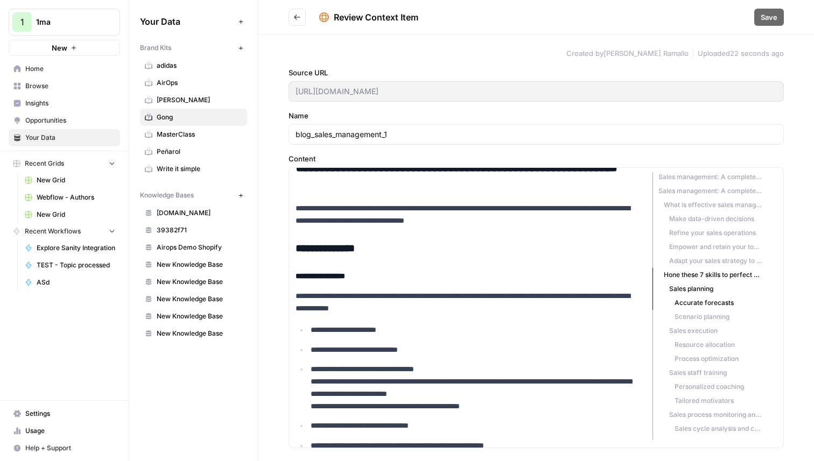
click at [701, 326] on li "Sales execution" at bounding box center [708, 331] width 110 height 14
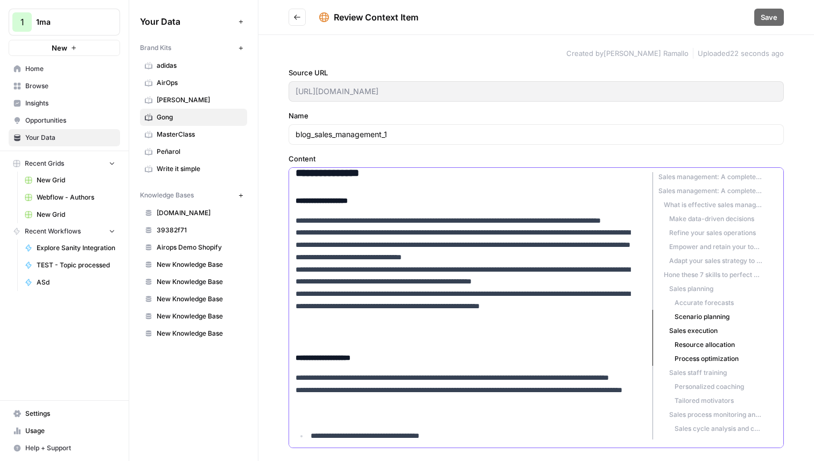
scroll to position [2596, 0]
click at [337, 220] on p "**********" at bounding box center [466, 275] width 340 height 123
click at [338, 201] on button "Bold" at bounding box center [335, 202] width 14 height 14
click at [483, 229] on p "**********" at bounding box center [466, 275] width 340 height 123
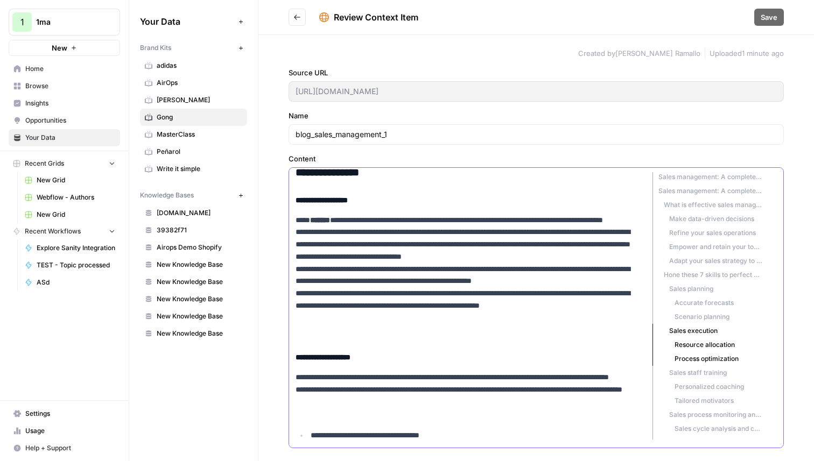
click at [371, 224] on p "**********" at bounding box center [466, 275] width 340 height 123
click at [352, 201] on icon "button" at bounding box center [351, 202] width 6 height 6
click at [402, 224] on p "**********" at bounding box center [466, 275] width 340 height 123
click at [773, 20] on span "Save" at bounding box center [769, 17] width 17 height 11
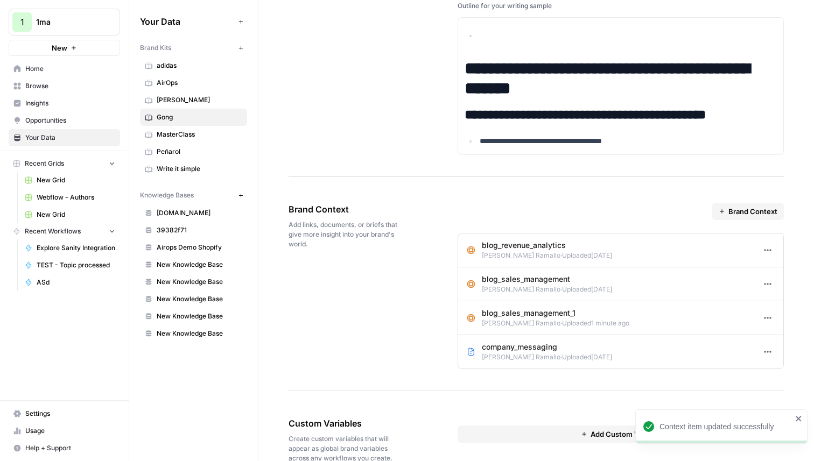
scroll to position [1630, 0]
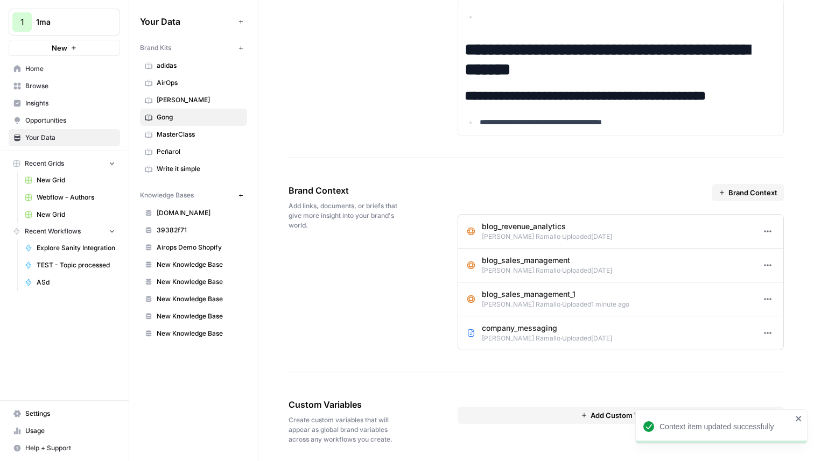
click at [763, 298] on icon "button" at bounding box center [767, 299] width 9 height 9
click at [769, 317] on link "Edit" at bounding box center [781, 323] width 46 height 15
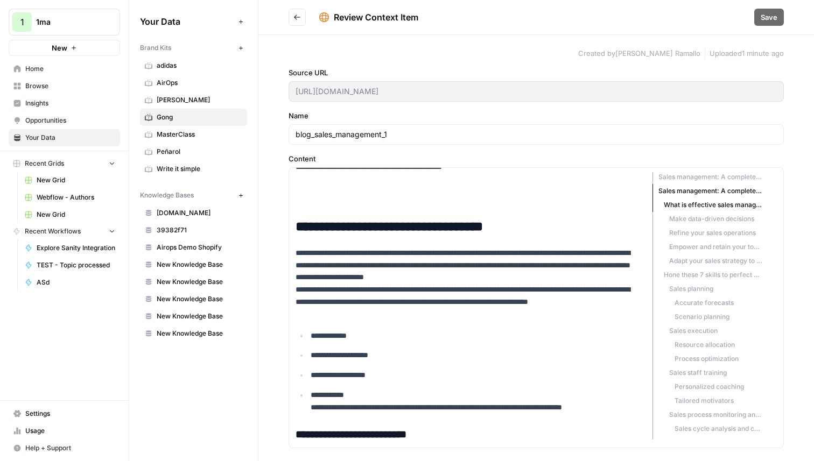
scroll to position [885, 0]
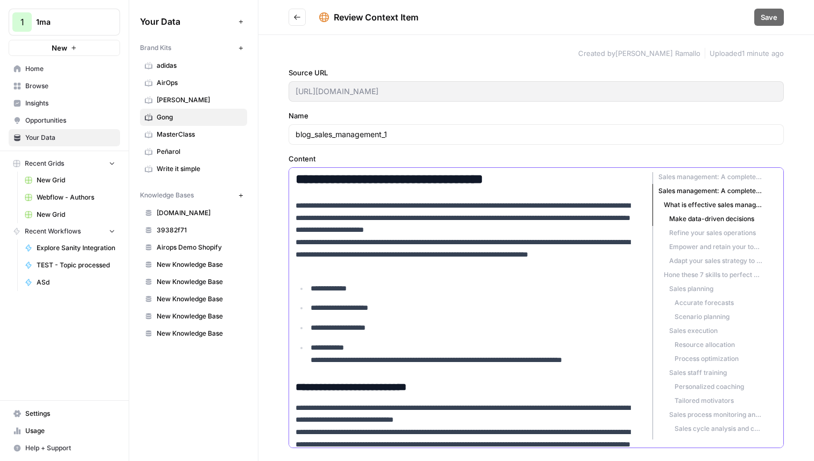
click at [364, 228] on p "**********" at bounding box center [466, 237] width 340 height 74
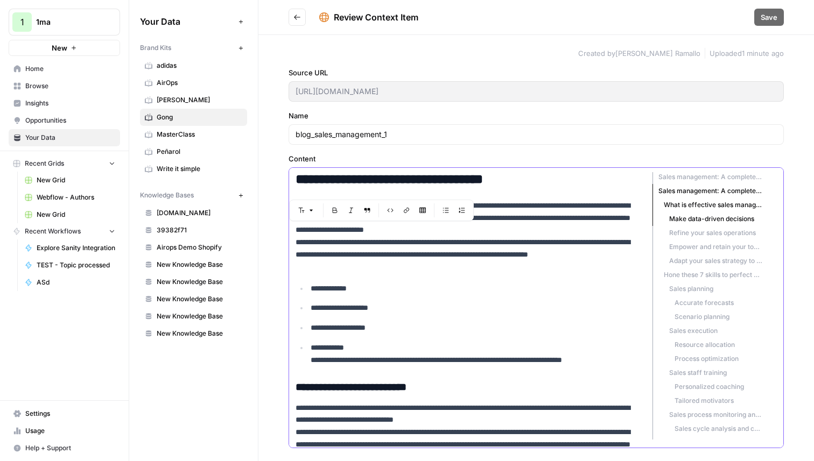
click at [332, 211] on icon "button" at bounding box center [335, 210] width 6 height 6
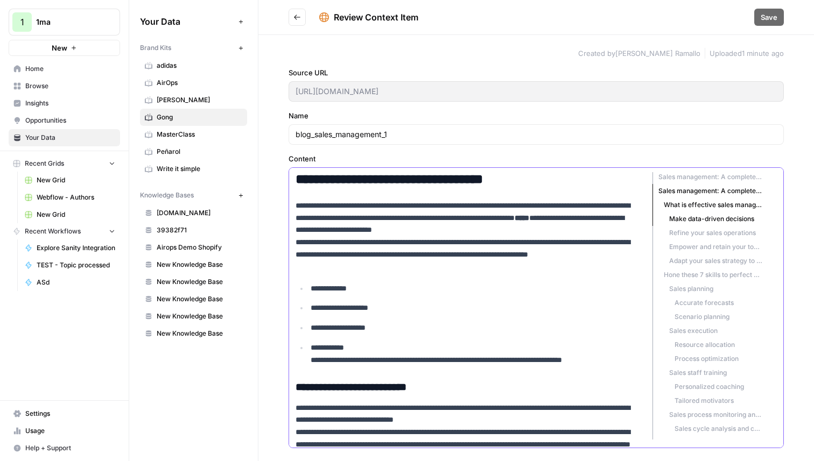
click at [423, 253] on p "**********" at bounding box center [466, 237] width 340 height 74
click at [374, 242] on p "**********" at bounding box center [466, 237] width 340 height 74
click at [776, 17] on span "Save" at bounding box center [769, 17] width 17 height 11
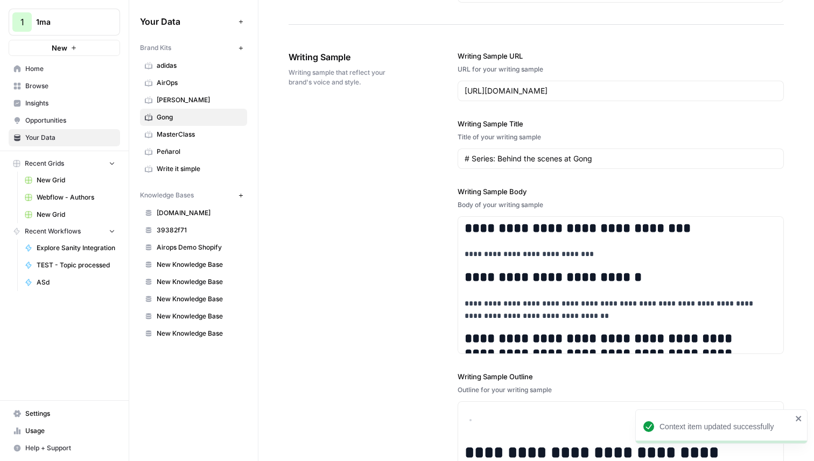
scroll to position [1634, 0]
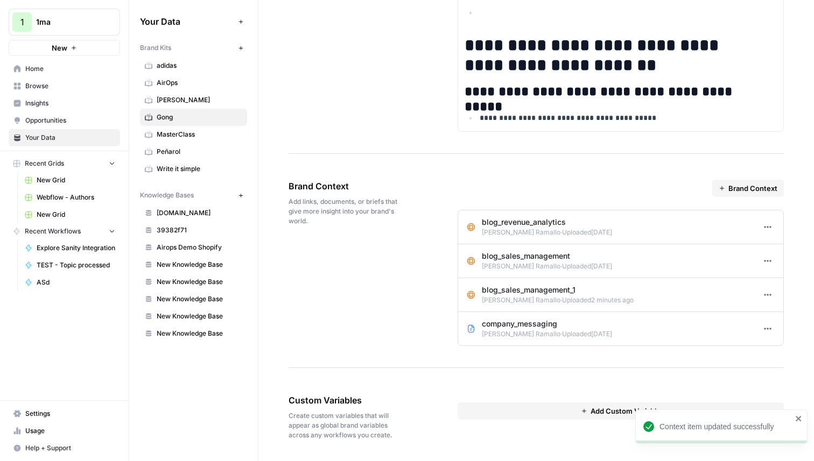
click at [767, 295] on icon "button" at bounding box center [768, 295] width 2 height 2
click at [769, 311] on link "Edit" at bounding box center [781, 318] width 46 height 15
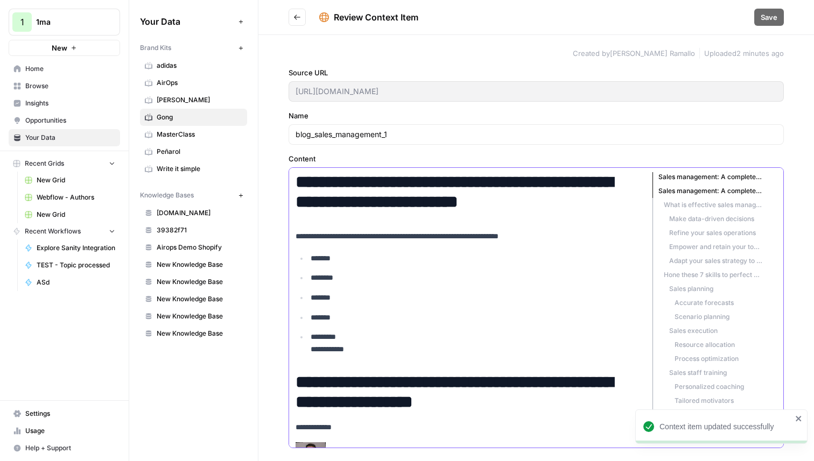
click at [388, 199] on h1 "**********" at bounding box center [466, 192] width 340 height 40
click at [370, 258] on p "*******" at bounding box center [473, 259] width 325 height 12
click at [475, 269] on ul "**********" at bounding box center [470, 304] width 348 height 103
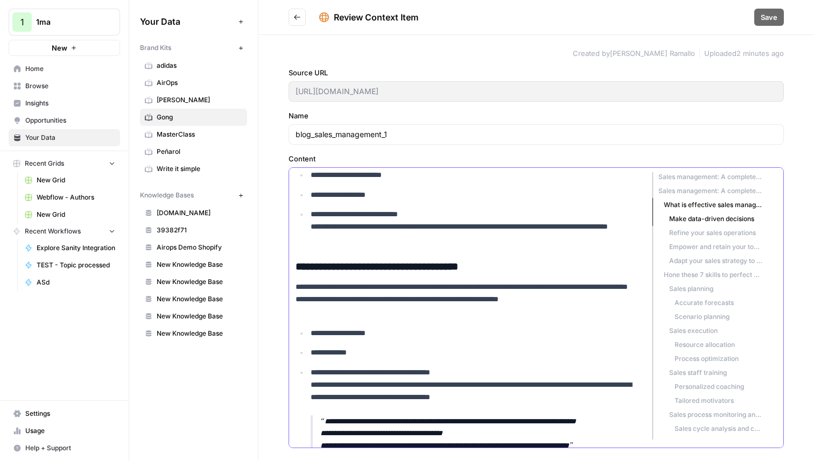
scroll to position [1713, 0]
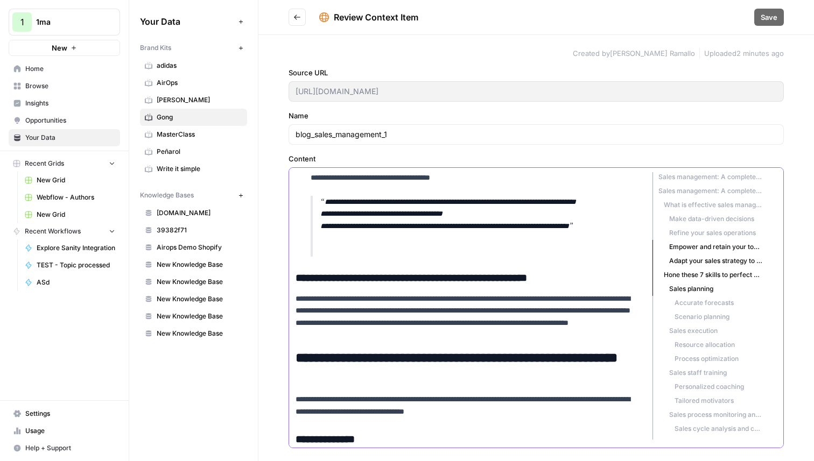
click at [471, 284] on h3 "**********" at bounding box center [466, 278] width 340 height 13
click at [563, 278] on h3 "**********" at bounding box center [466, 278] width 340 height 13
click at [768, 19] on span "Save" at bounding box center [769, 17] width 17 height 11
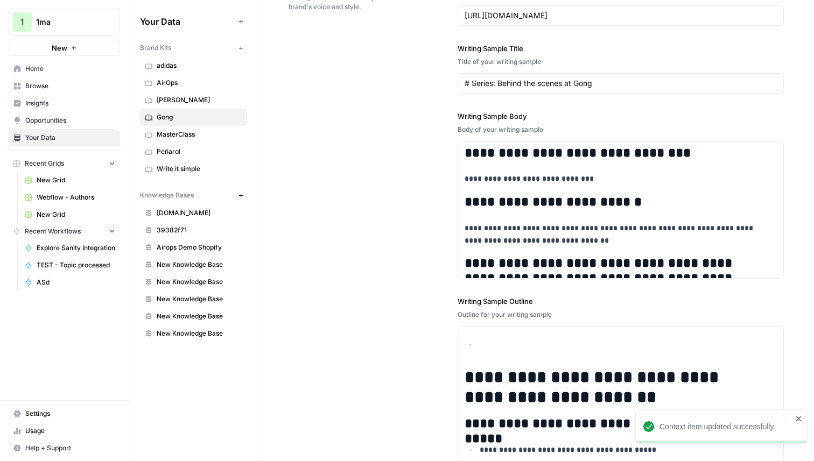
scroll to position [1634, 0]
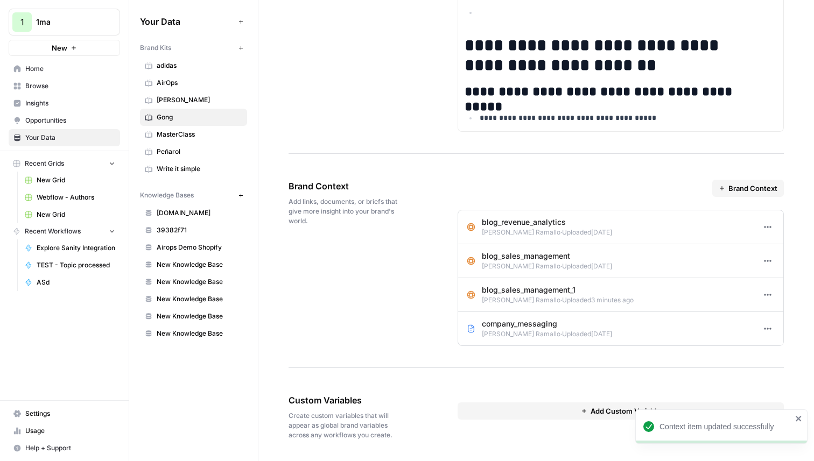
click at [539, 290] on p "blog_sales_management_1" at bounding box center [558, 290] width 152 height 11
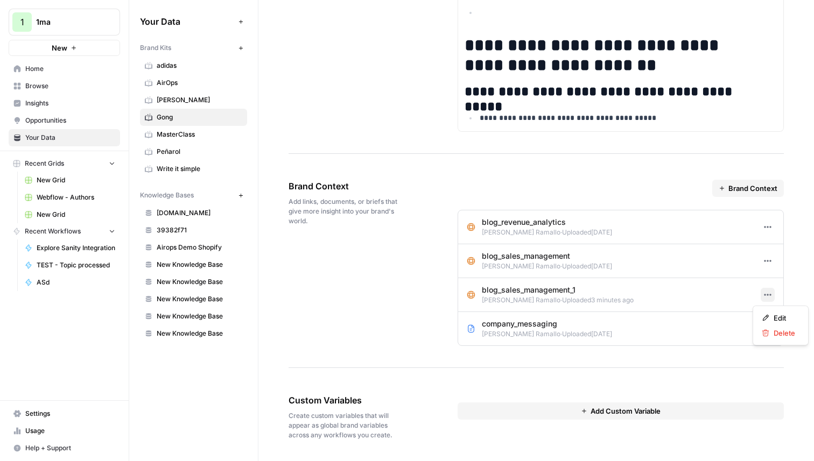
click at [765, 296] on button "Options" at bounding box center [768, 295] width 14 height 14
click at [776, 317] on span "Edit" at bounding box center [785, 318] width 22 height 11
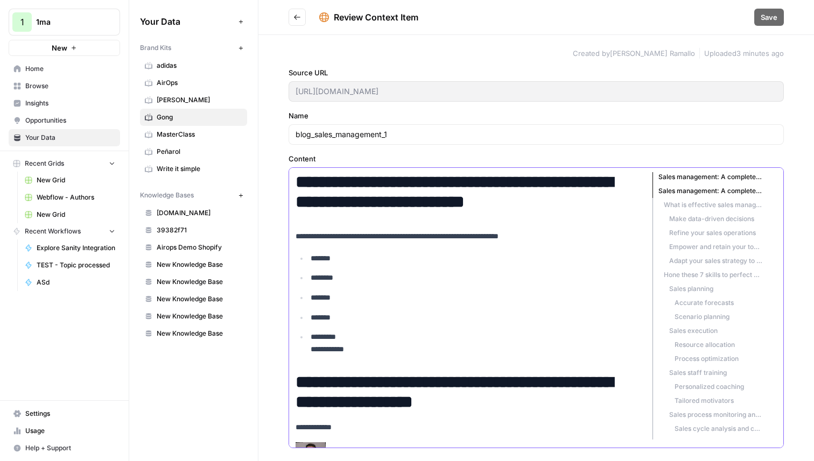
click at [552, 206] on h1 "**********" at bounding box center [466, 192] width 340 height 40
click at [460, 236] on p "**********" at bounding box center [466, 236] width 340 height 12
click at [485, 236] on p "**********" at bounding box center [466, 236] width 340 height 12
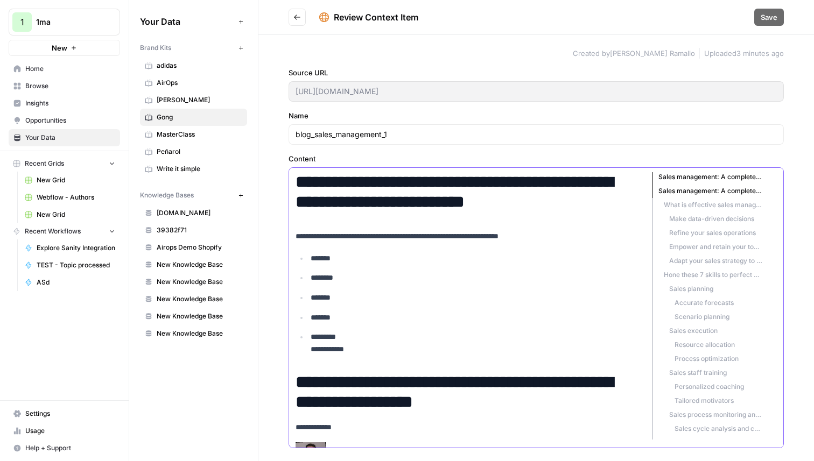
click at [485, 236] on p "**********" at bounding box center [466, 236] width 340 height 12
click at [318, 237] on p "**********" at bounding box center [466, 236] width 340 height 12
drag, startPoint x: 366, startPoint y: 237, endPoint x: 445, endPoint y: 234, distance: 79.2
click at [445, 234] on p "**********" at bounding box center [466, 236] width 340 height 12
click at [518, 237] on p "**********" at bounding box center [466, 236] width 340 height 12
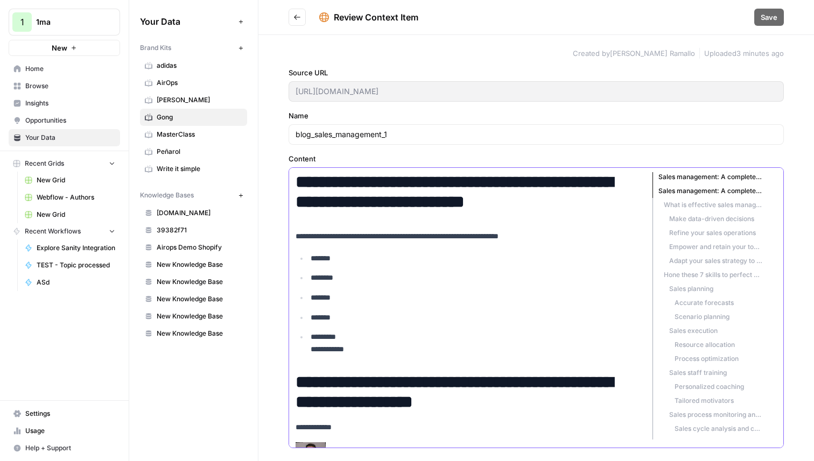
click at [443, 195] on h1 "**********" at bounding box center [466, 192] width 340 height 40
click at [402, 200] on h1 "**********" at bounding box center [466, 192] width 340 height 40
click at [467, 230] on p "**********" at bounding box center [466, 236] width 340 height 12
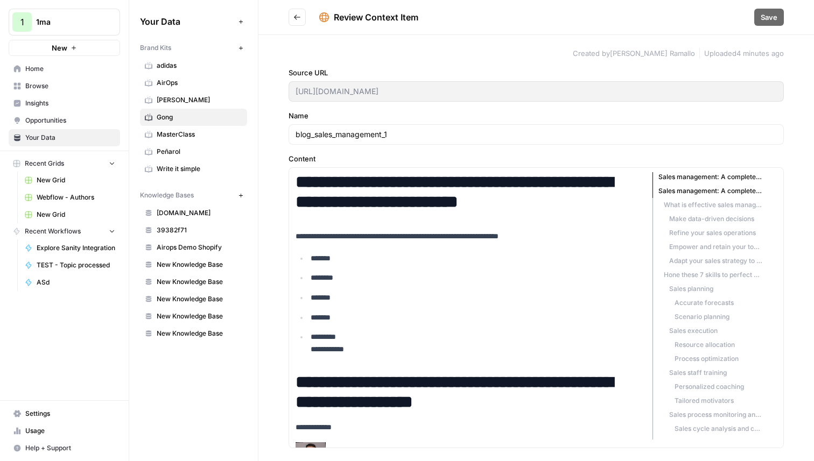
click at [325, 18] on icon at bounding box center [324, 17] width 11 height 11
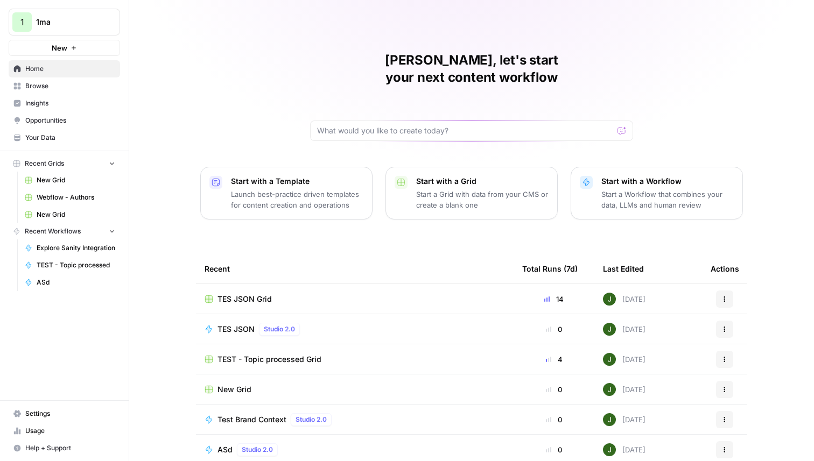
click at [71, 23] on span "1ma" at bounding box center [68, 22] width 65 height 11
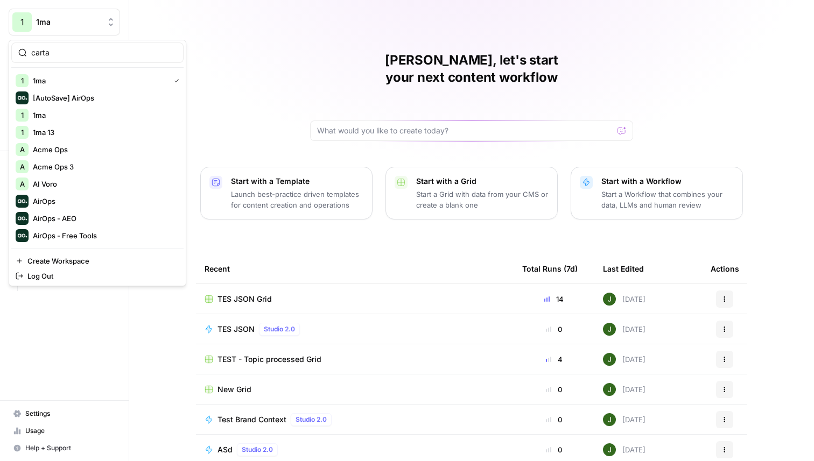
type input "carta"
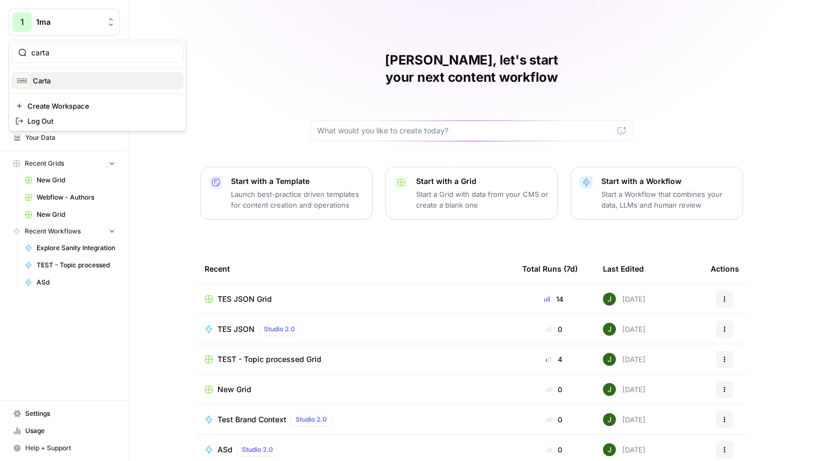
click at [73, 81] on span "Carta" at bounding box center [104, 80] width 142 height 11
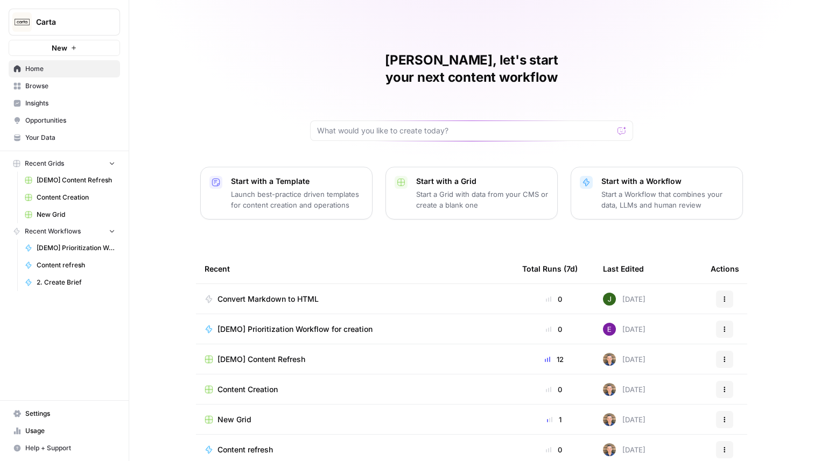
click at [57, 135] on span "Your Data" at bounding box center [70, 138] width 90 height 10
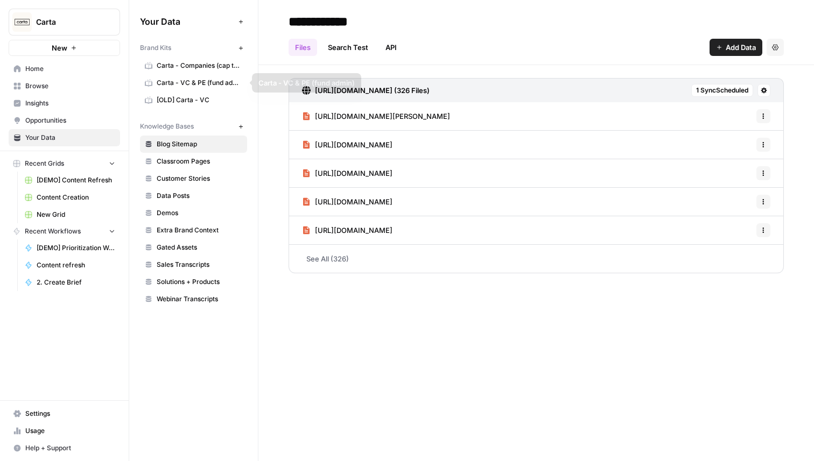
click at [188, 71] on link "Carta - Companies (cap table)" at bounding box center [193, 65] width 107 height 17
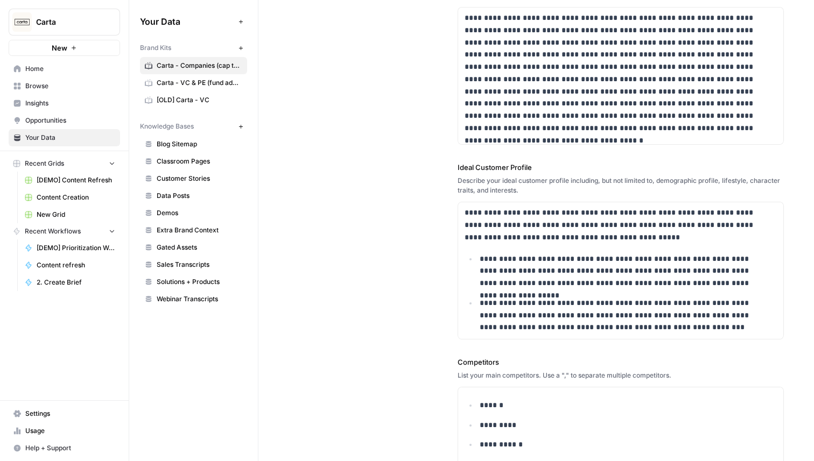
scroll to position [160, 0]
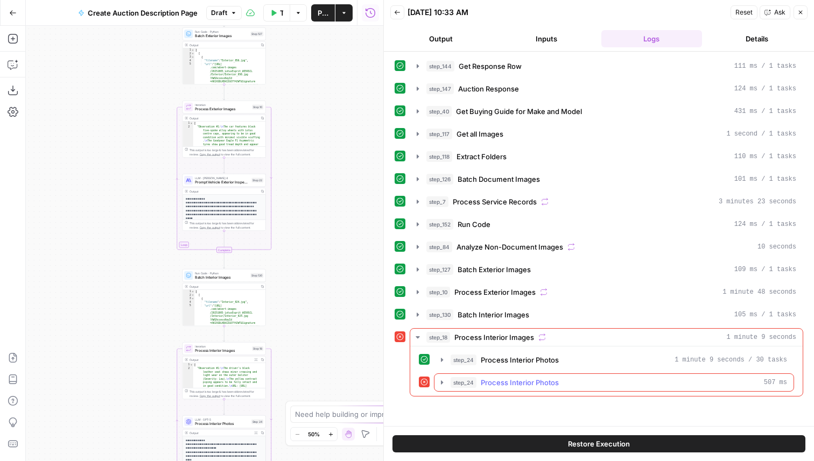
click at [500, 377] on span "Process Interior Photos" at bounding box center [520, 382] width 78 height 11
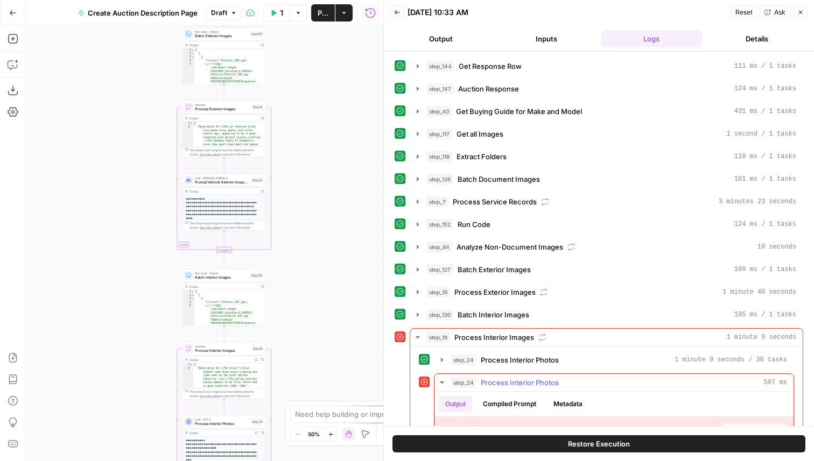
scroll to position [95, 0]
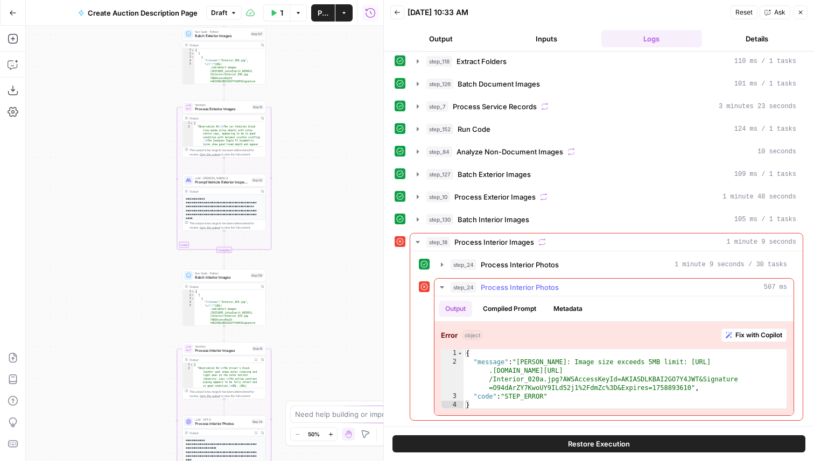
type textarea "**********"
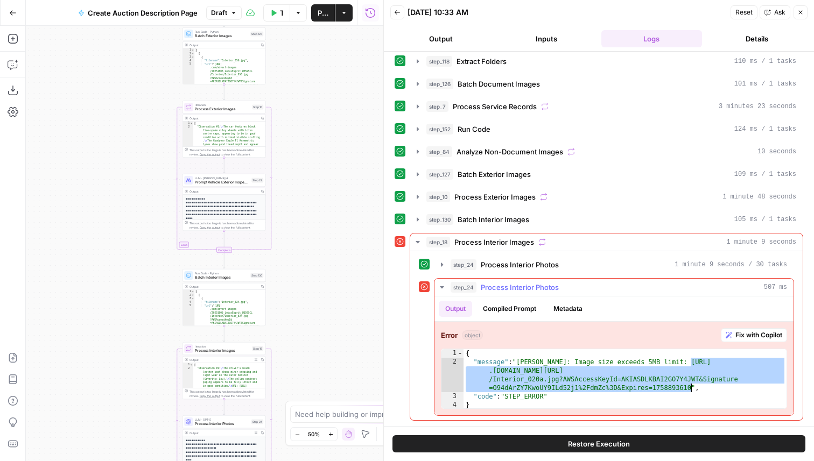
drag, startPoint x: 689, startPoint y: 362, endPoint x: 689, endPoint y: 386, distance: 23.7
click at [689, 386] on div "{ "message" : "[PERSON_NAME]: Image size exceeds 5MB limit: [URL] .[DOMAIN_NAME…" at bounding box center [625, 388] width 323 height 78
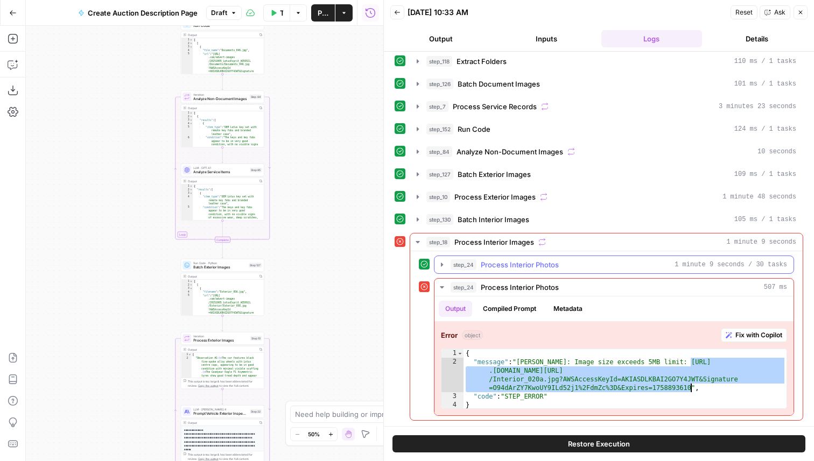
click at [483, 265] on span "Process Interior Photos" at bounding box center [520, 265] width 78 height 11
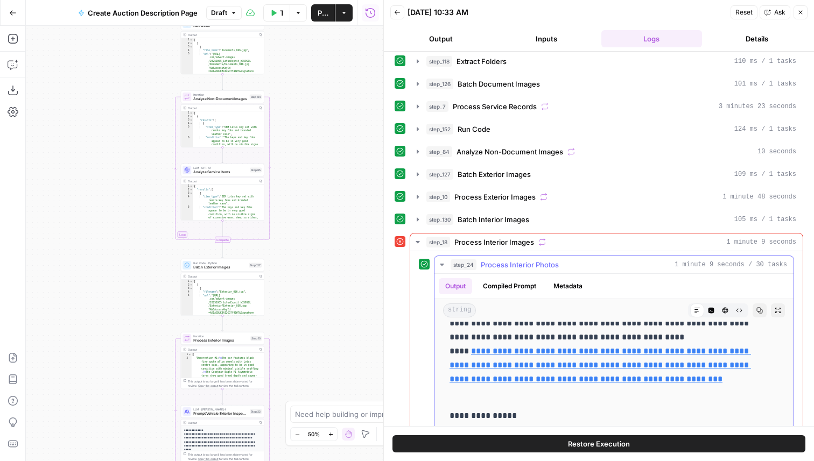
scroll to position [55, 0]
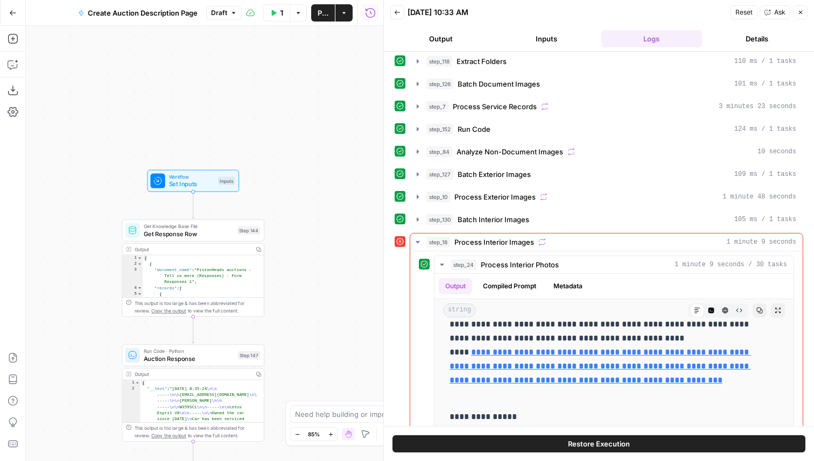
click at [347, 263] on div "true false Workflow Set Inputs Inputs Get Knowledge Base File Get Response Row …" at bounding box center [205, 244] width 358 height 436
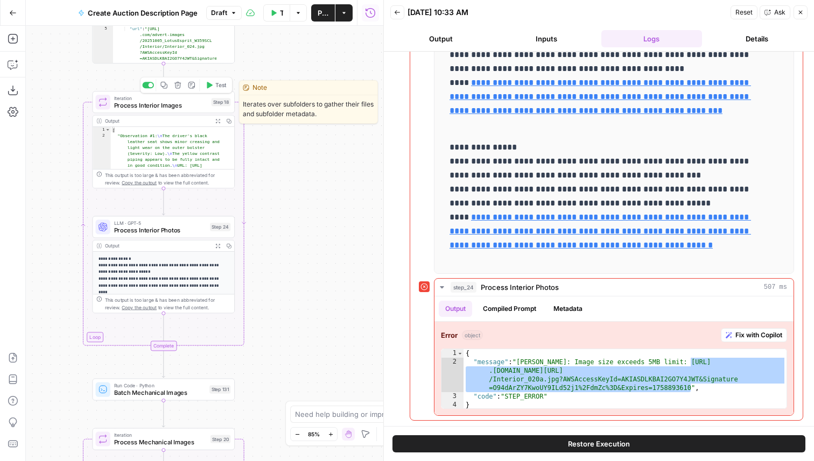
click at [193, 112] on div "Iteration Process Interior Images Step 18 Copy step Delete step Edit Note Test" at bounding box center [164, 102] width 143 height 22
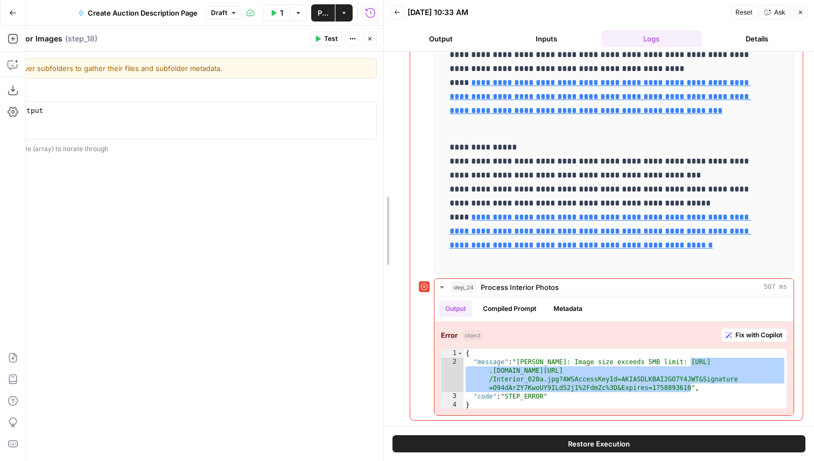
drag, startPoint x: 387, startPoint y: 52, endPoint x: 475, endPoint y: 52, distance: 88.3
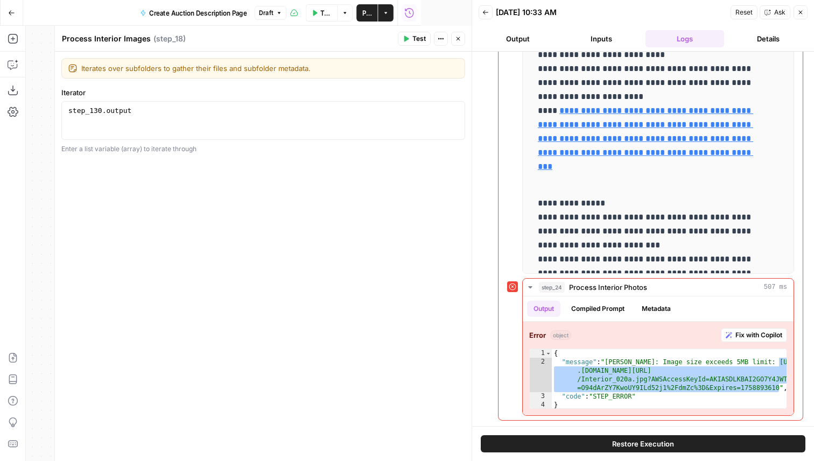
scroll to position [69, 0]
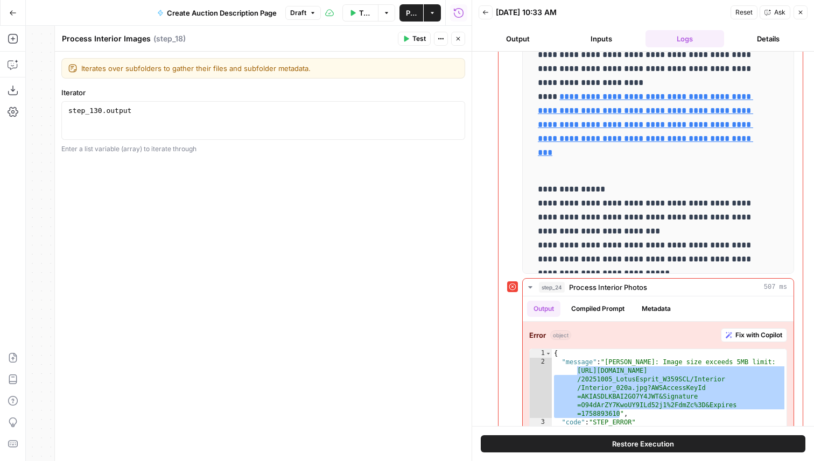
click at [458, 39] on icon "button" at bounding box center [458, 39] width 6 height 6
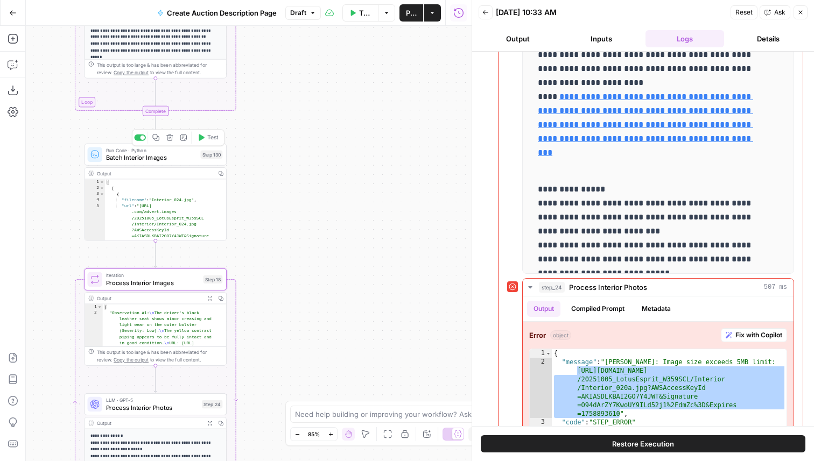
click at [189, 159] on span "Batch Interior Images" at bounding box center [151, 157] width 91 height 9
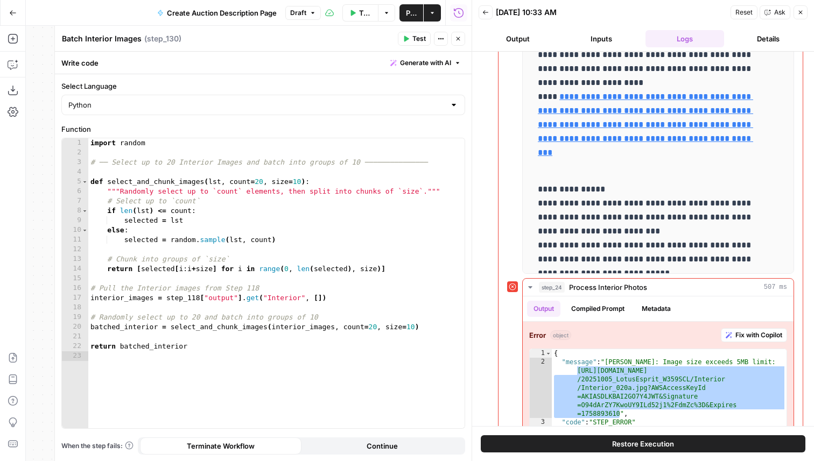
click at [457, 41] on icon "button" at bounding box center [458, 39] width 6 height 6
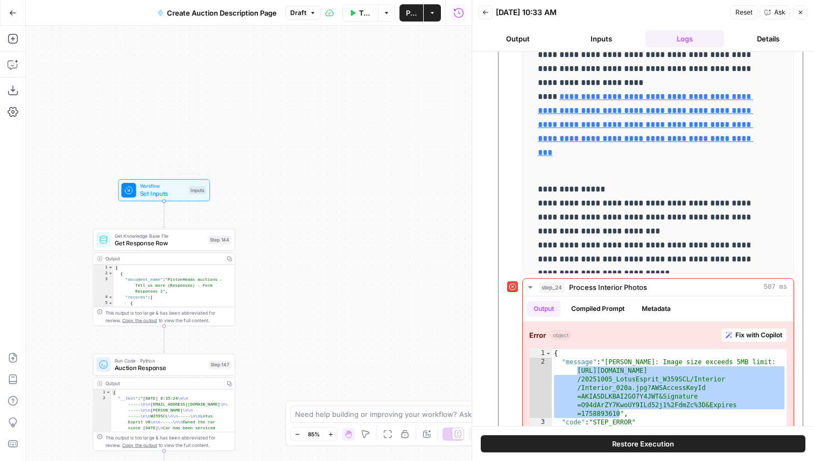
click at [160, 187] on span "Workflow" at bounding box center [162, 187] width 45 height 8
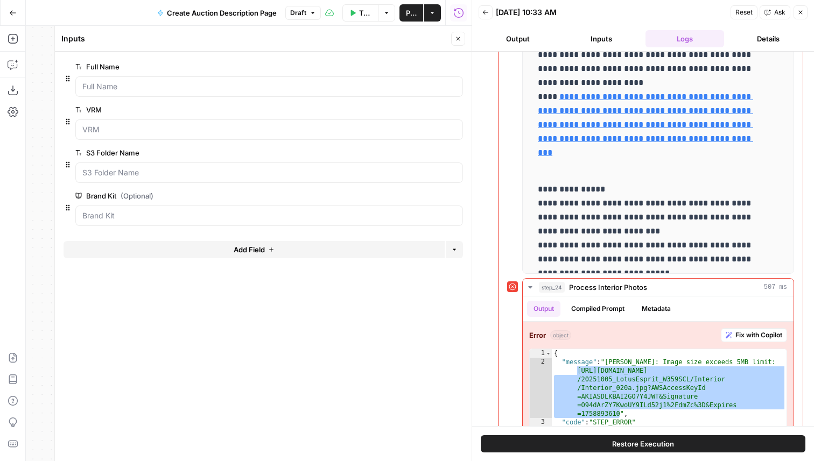
click at [459, 38] on icon "button" at bounding box center [458, 39] width 6 height 6
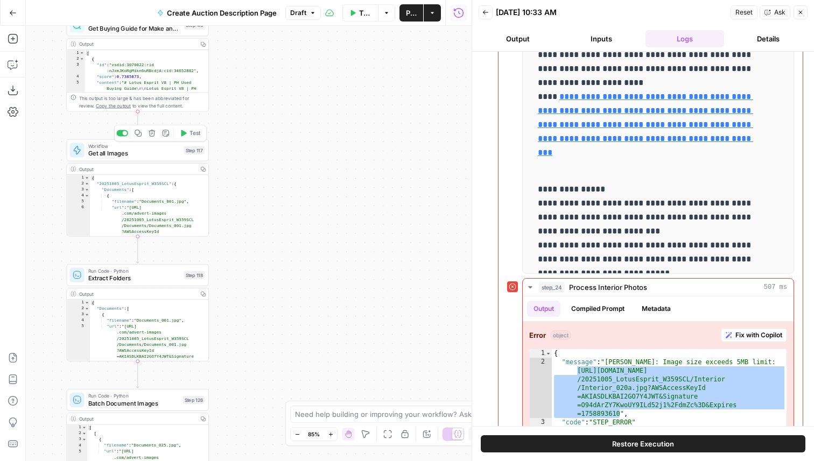
click at [144, 155] on span "Get all Images" at bounding box center [134, 153] width 92 height 9
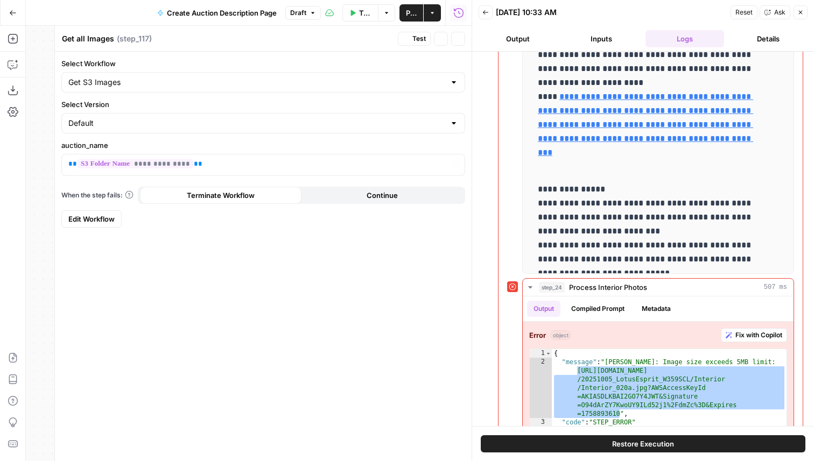
type input "Get S3 Images"
click at [460, 39] on icon "button" at bounding box center [458, 39] width 6 height 6
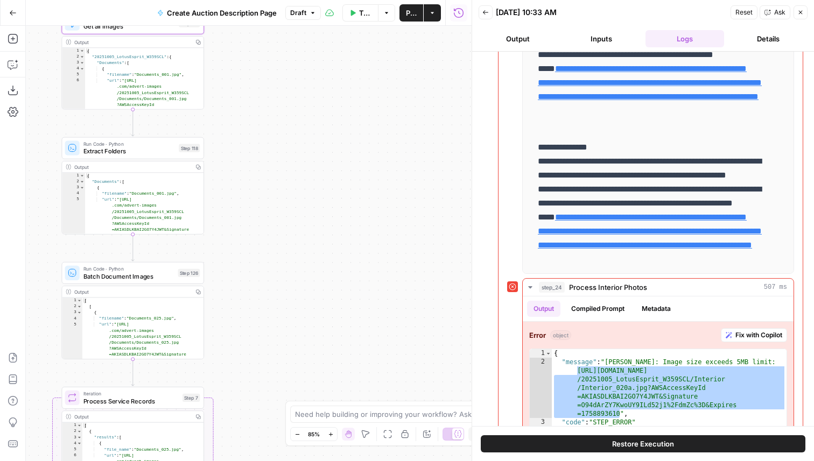
click at [156, 156] on span "Extract Folders" at bounding box center [129, 151] width 92 height 9
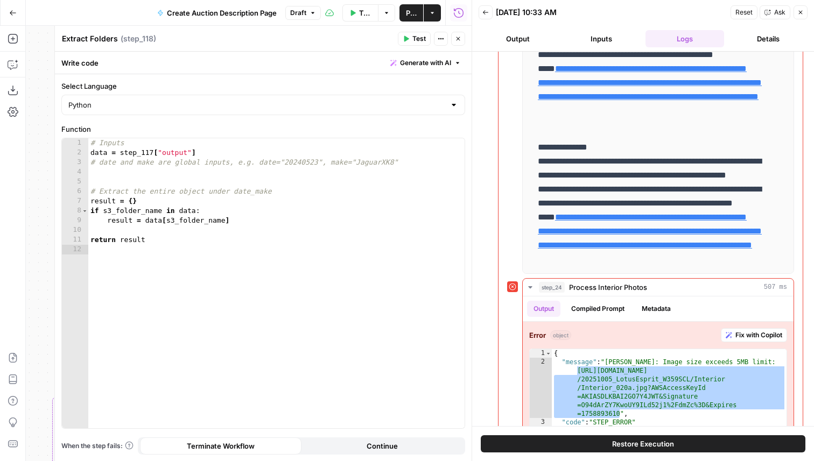
click at [455, 33] on button "Close" at bounding box center [458, 39] width 14 height 14
